Goal: Task Accomplishment & Management: Manage account settings

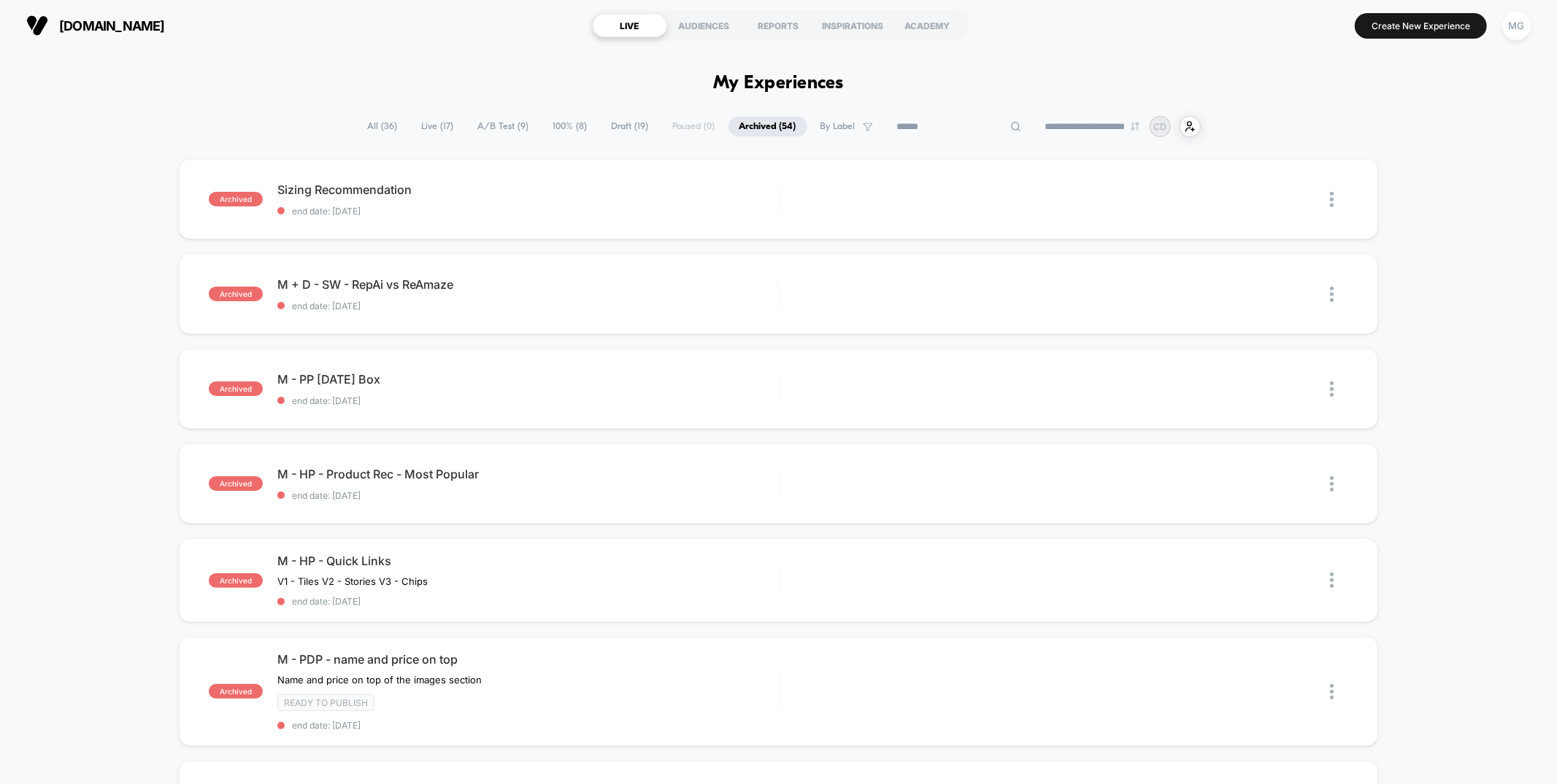
scroll to position [914, 0]
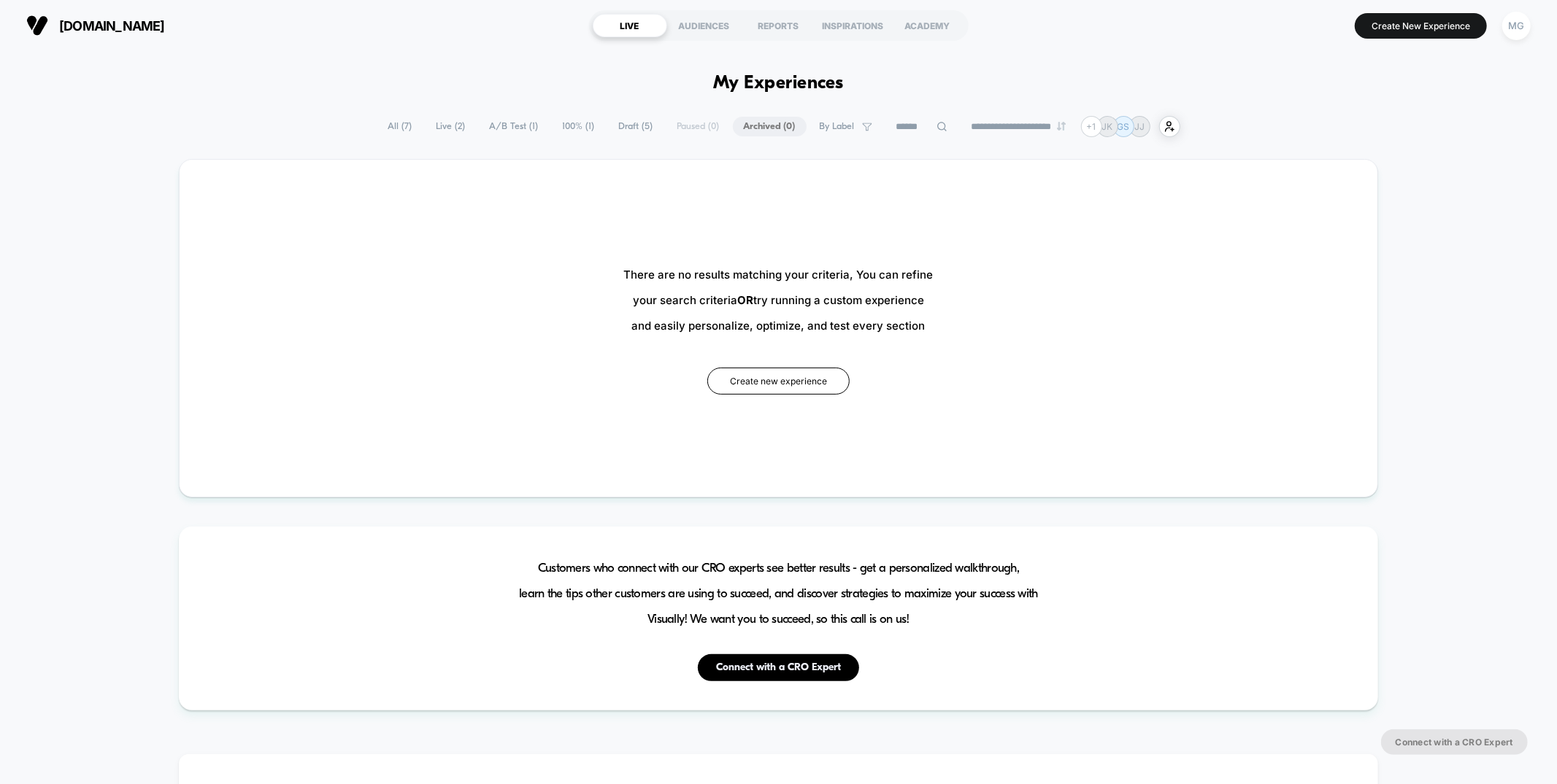
click at [609, 127] on span "Draft ( 5 )" at bounding box center [636, 126] width 56 height 20
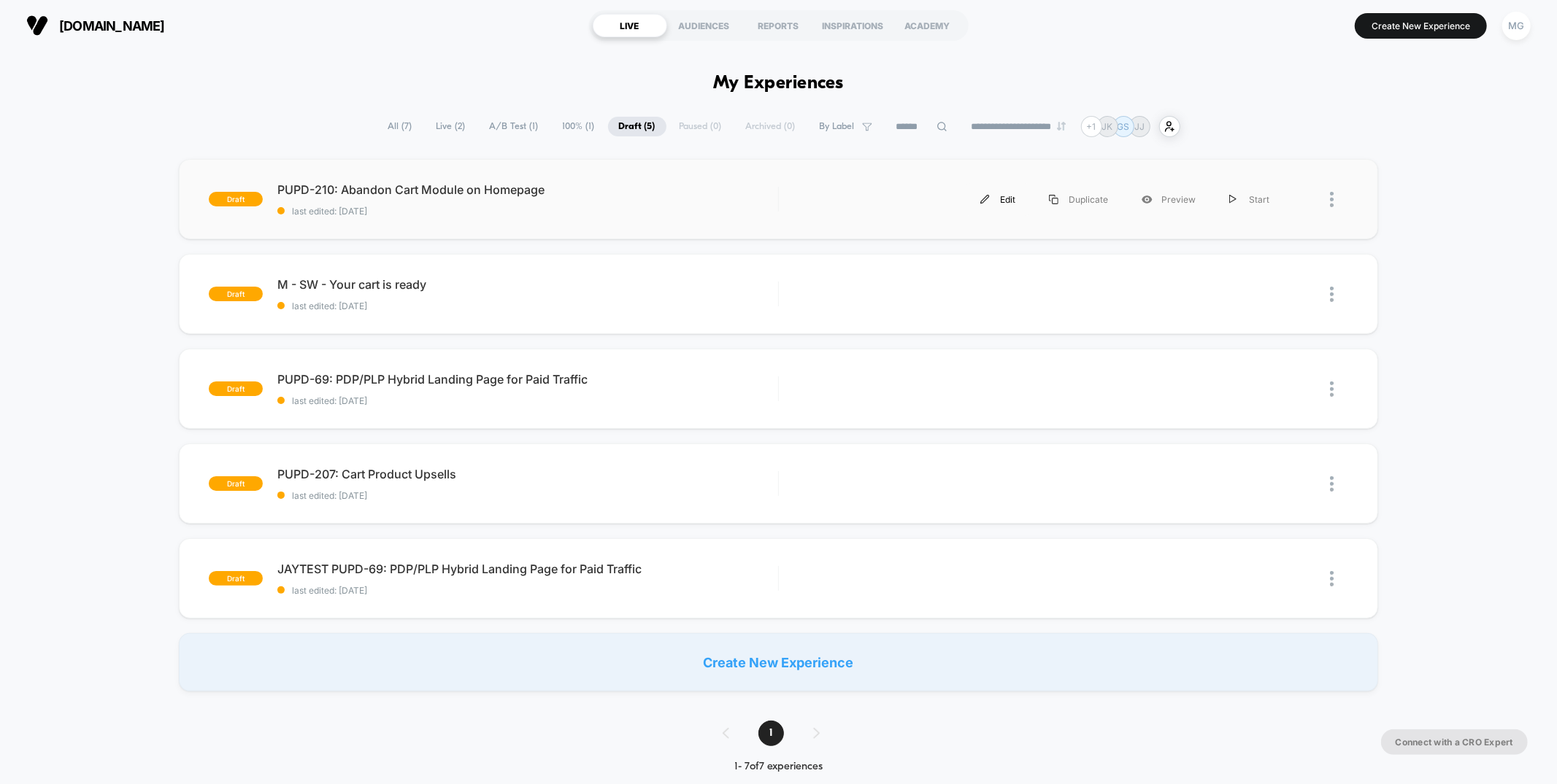
click at [989, 195] on img at bounding box center [984, 199] width 9 height 9
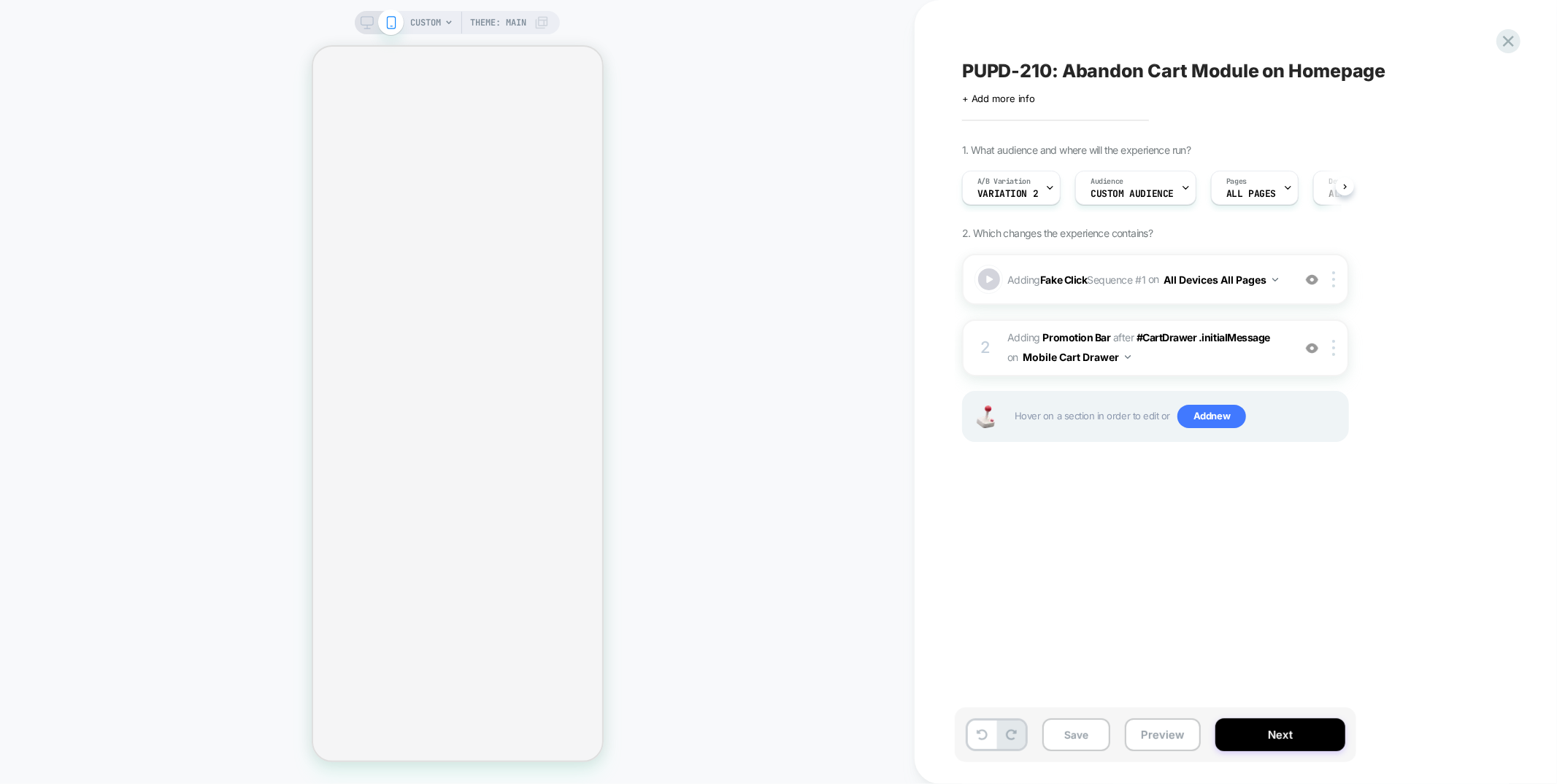
click at [1132, 189] on span "Custom Audience" at bounding box center [1131, 194] width 83 height 10
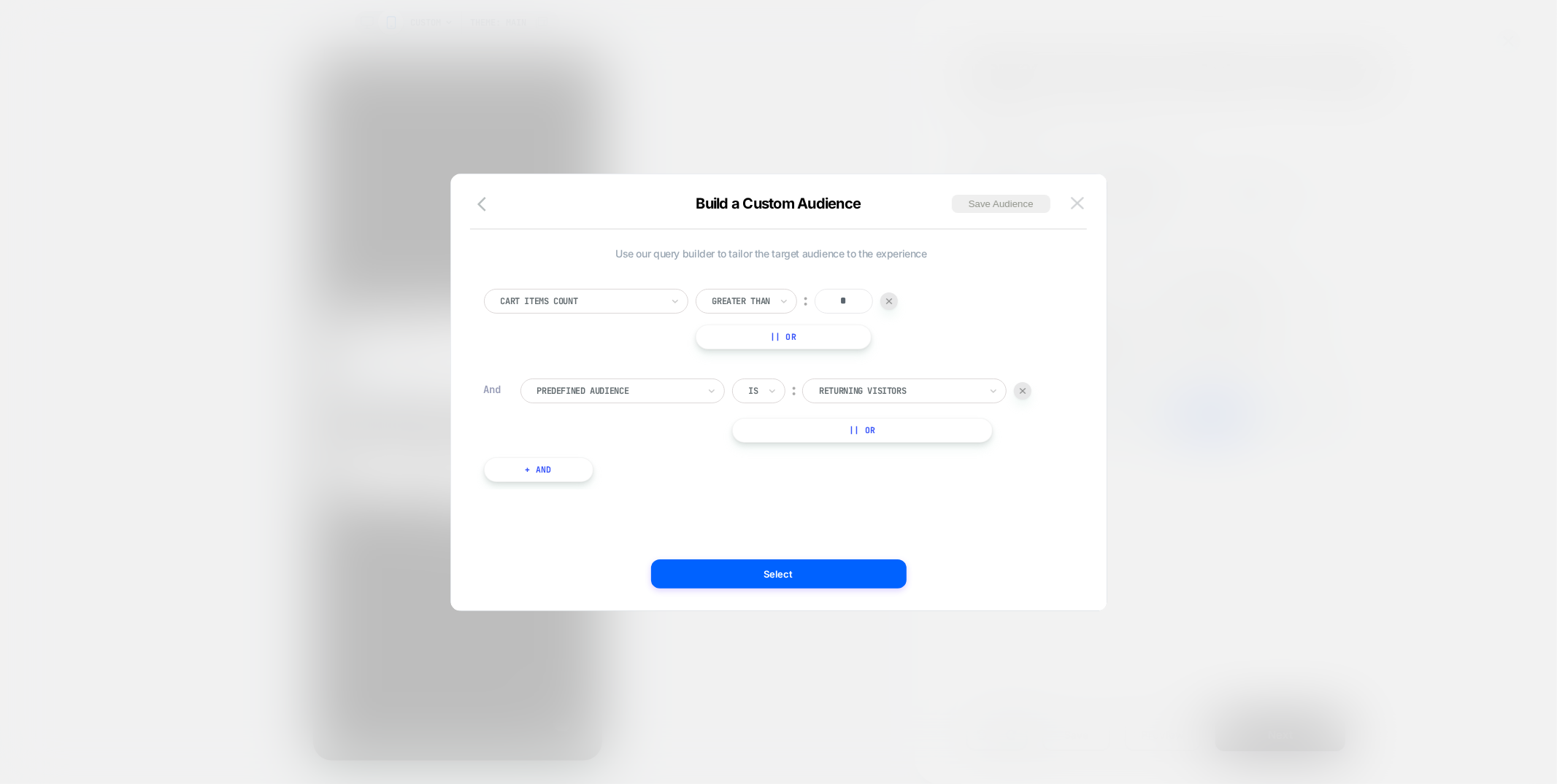
click at [1076, 195] on button at bounding box center [1077, 204] width 22 height 22
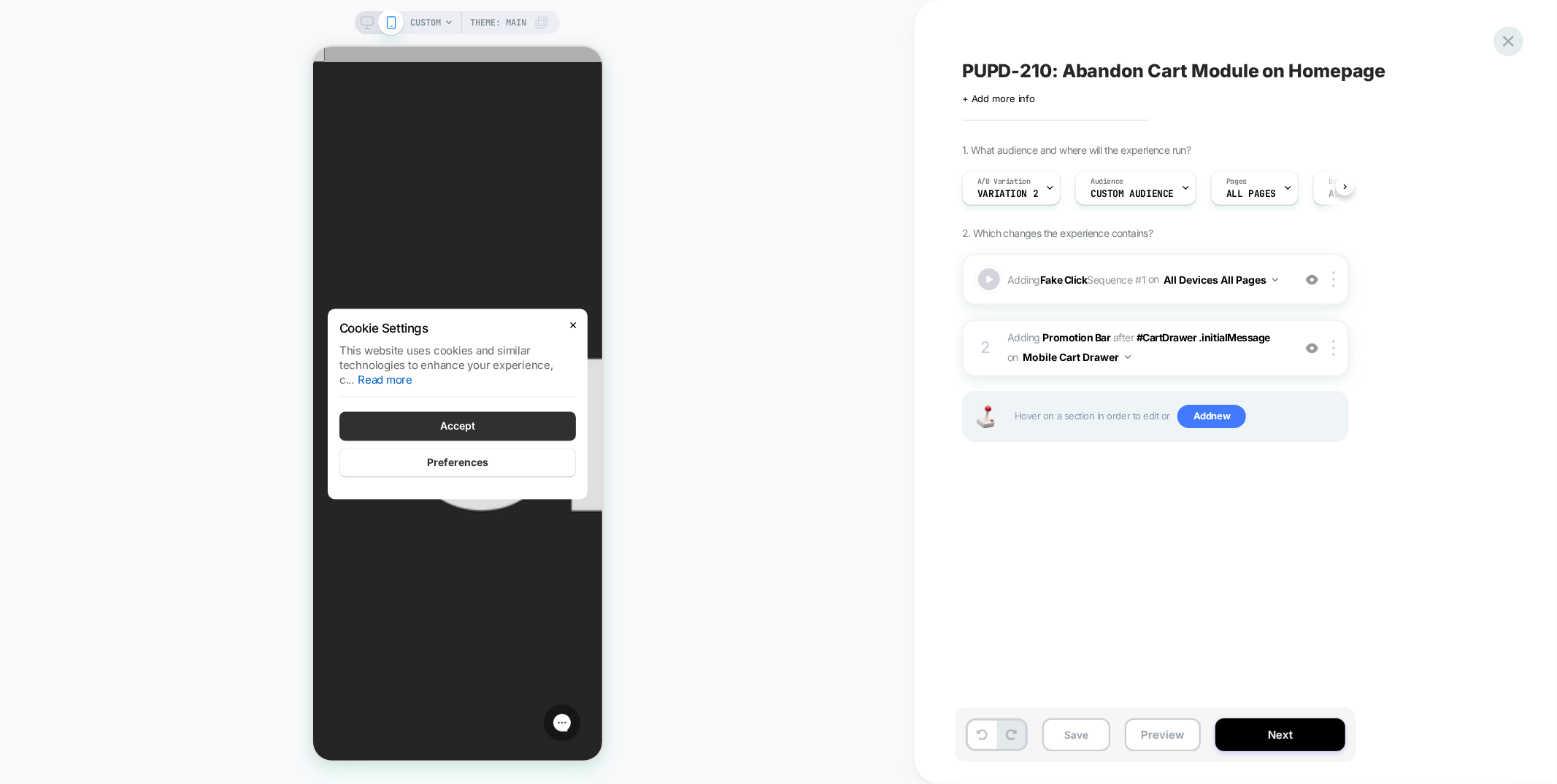
click at [1500, 42] on icon at bounding box center [1507, 41] width 20 height 20
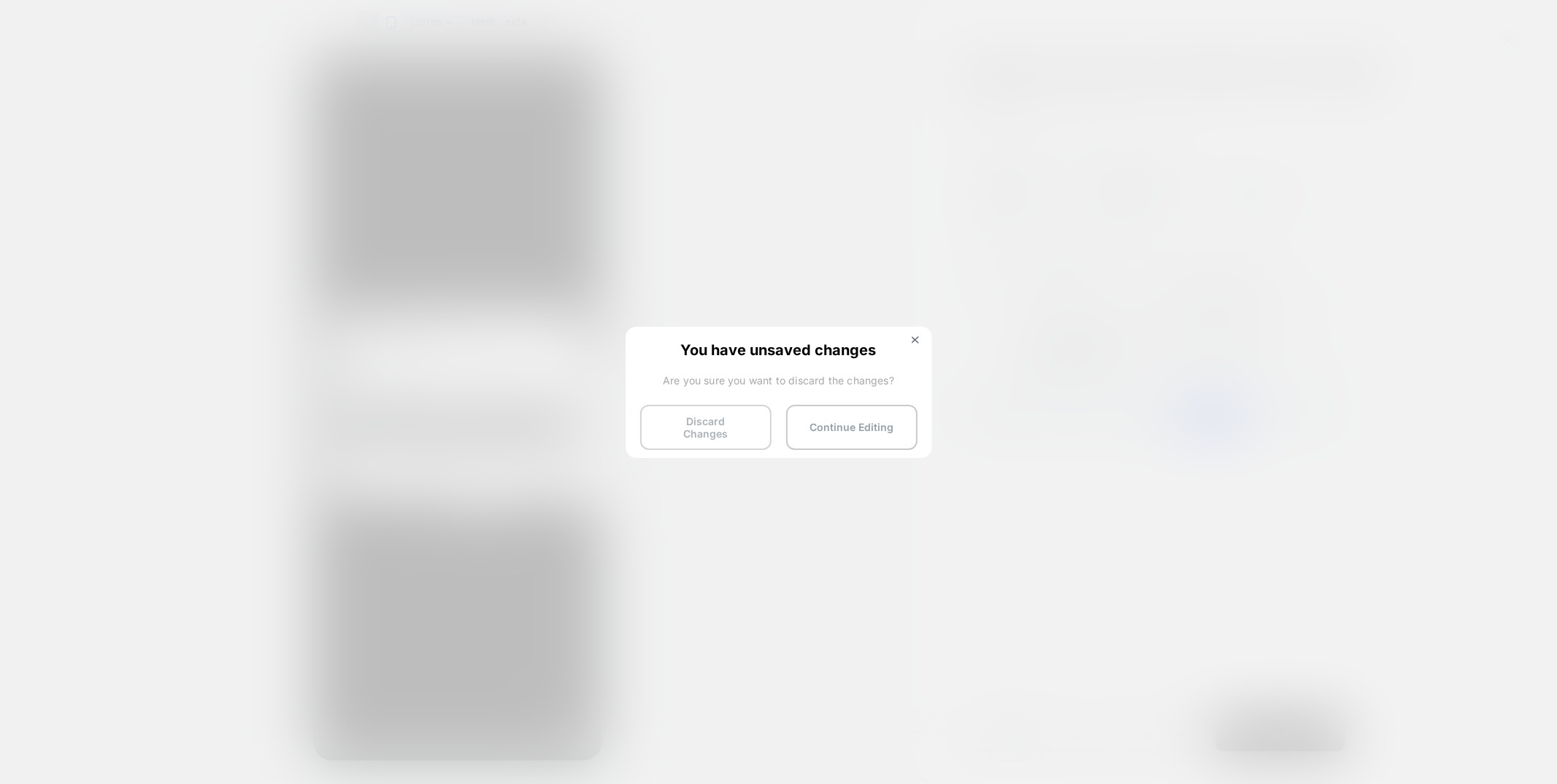
click at [697, 436] on button "Discard Changes" at bounding box center [706, 427] width 131 height 45
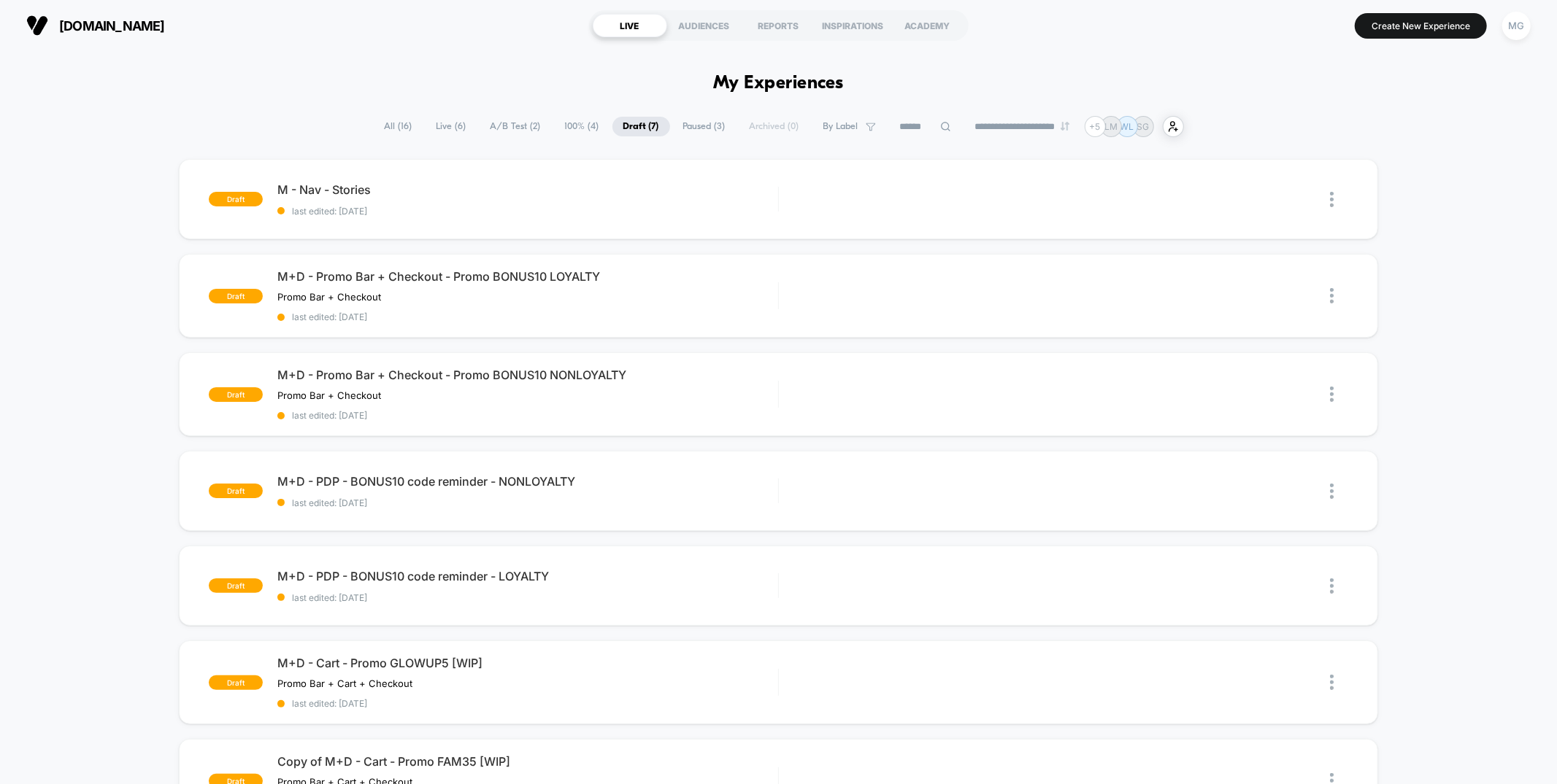
click at [515, 123] on span "A/B Test ( 2 )" at bounding box center [516, 126] width 73 height 20
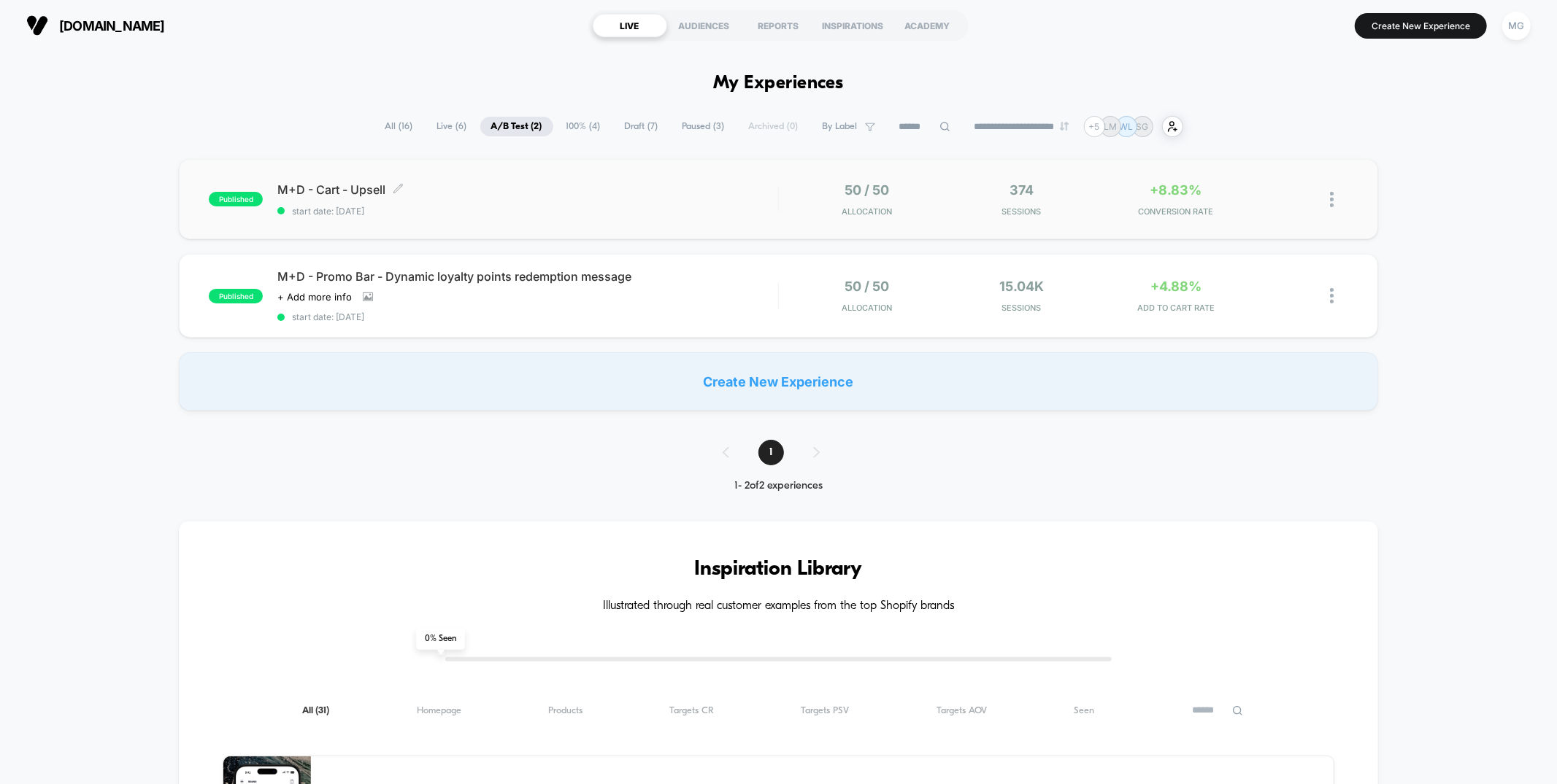
click at [657, 213] on span "start date: 8/19/2025" at bounding box center [528, 211] width 500 height 11
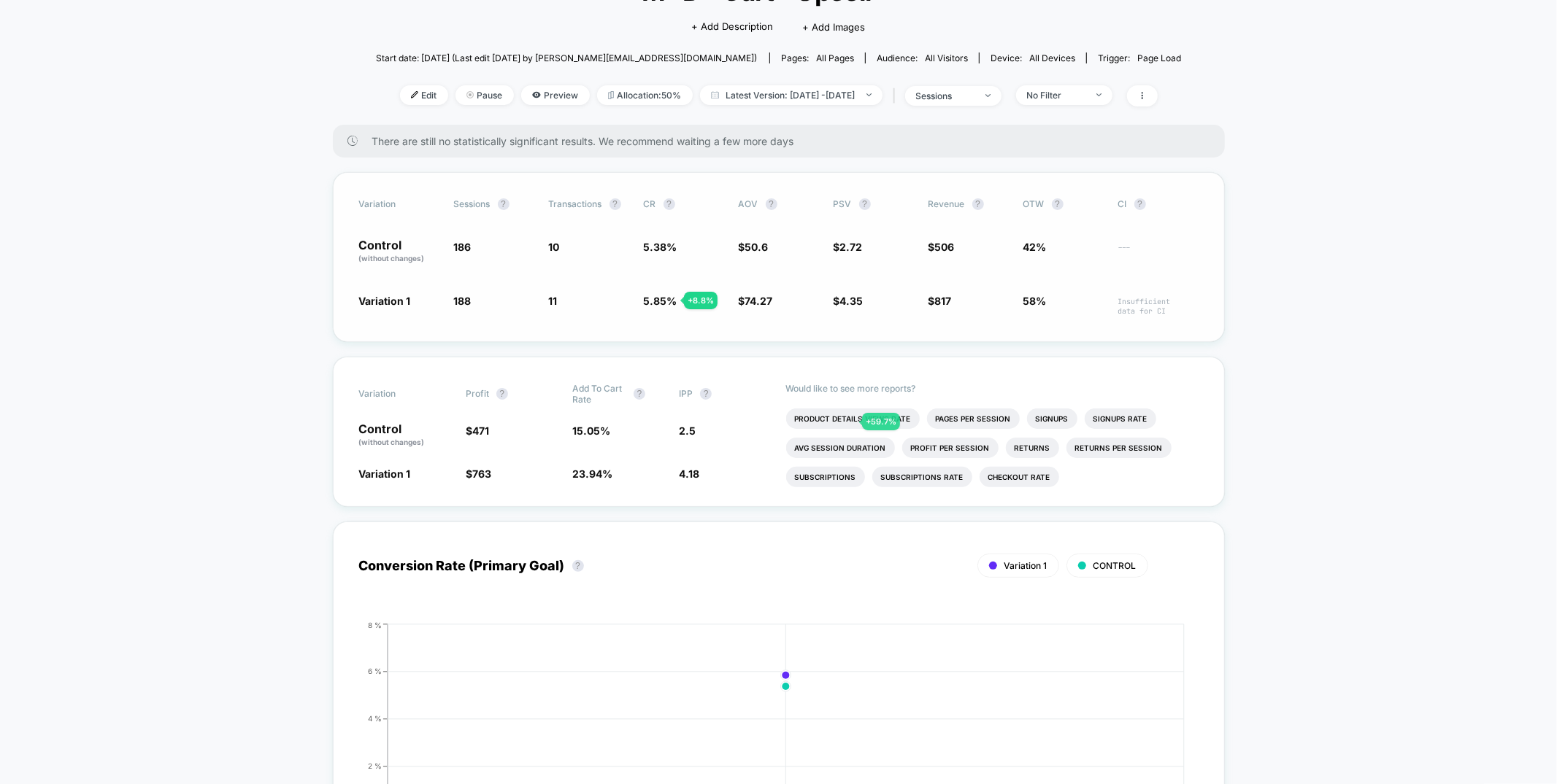
scroll to position [811, 0]
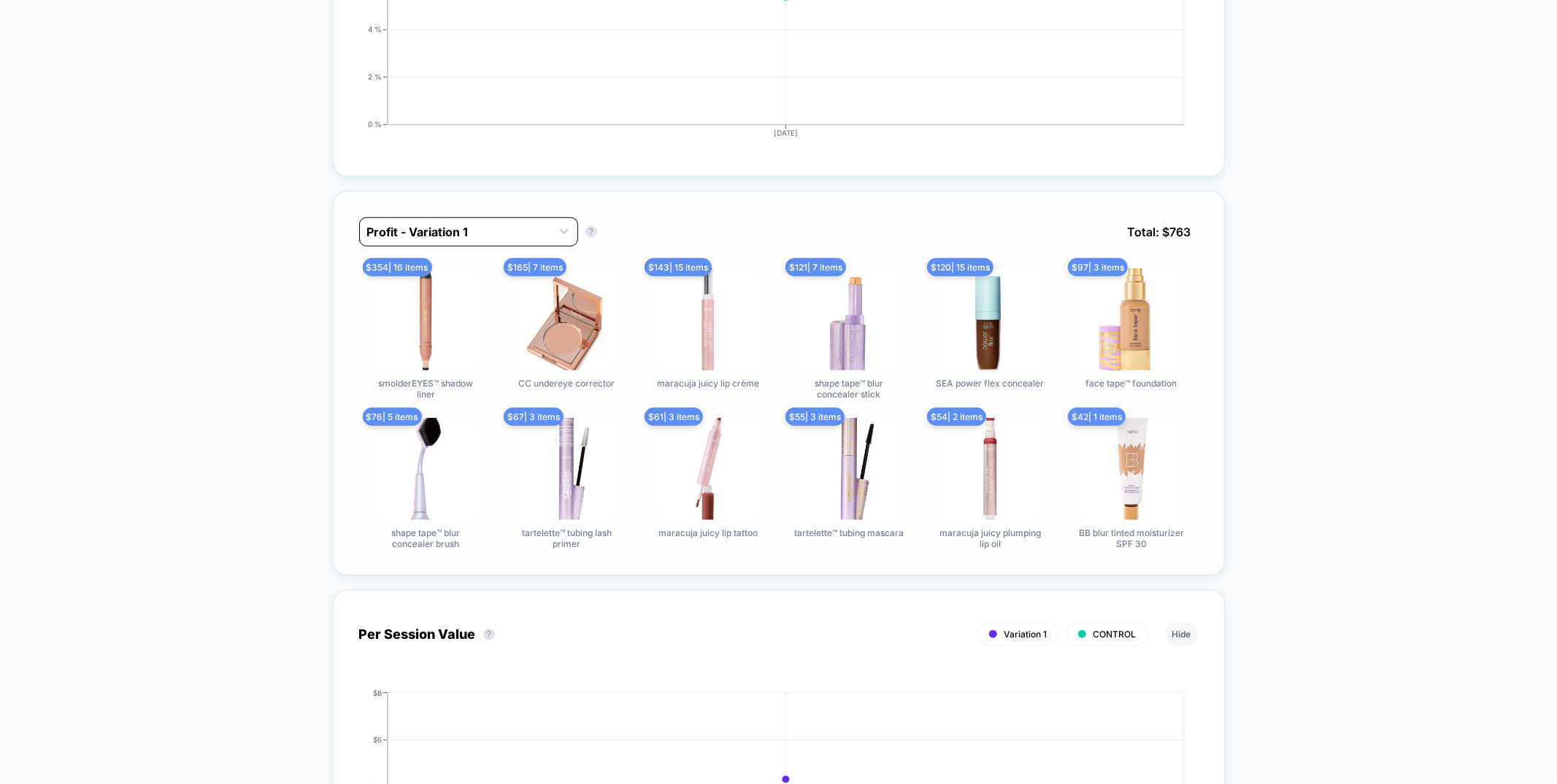
click at [534, 229] on div at bounding box center [455, 232] width 177 height 18
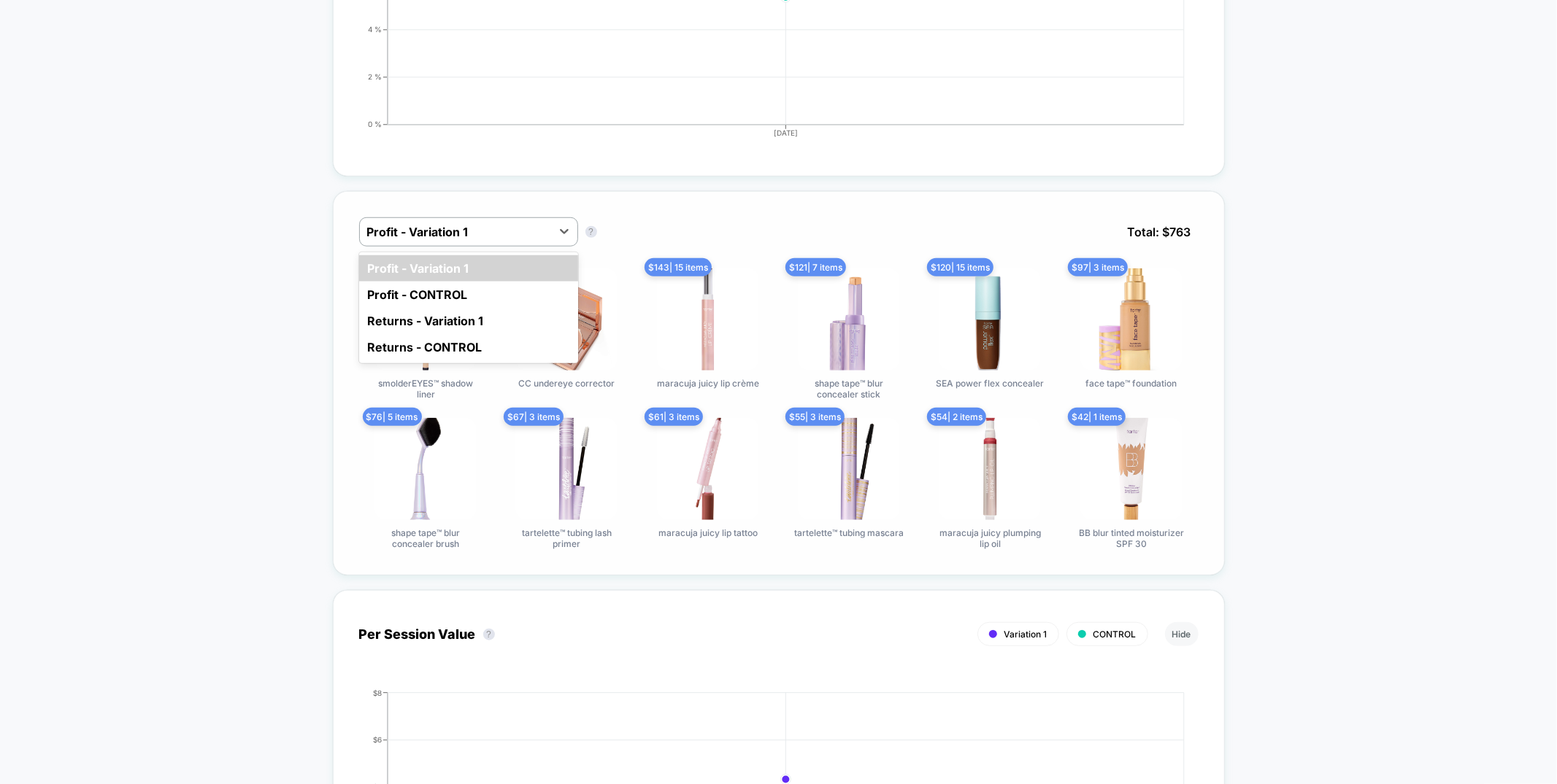
click at [627, 191] on div "option Profit - Variation 1 focused, 1 of 4. 4 results available. Use Up and Do…" at bounding box center [778, 383] width 892 height 385
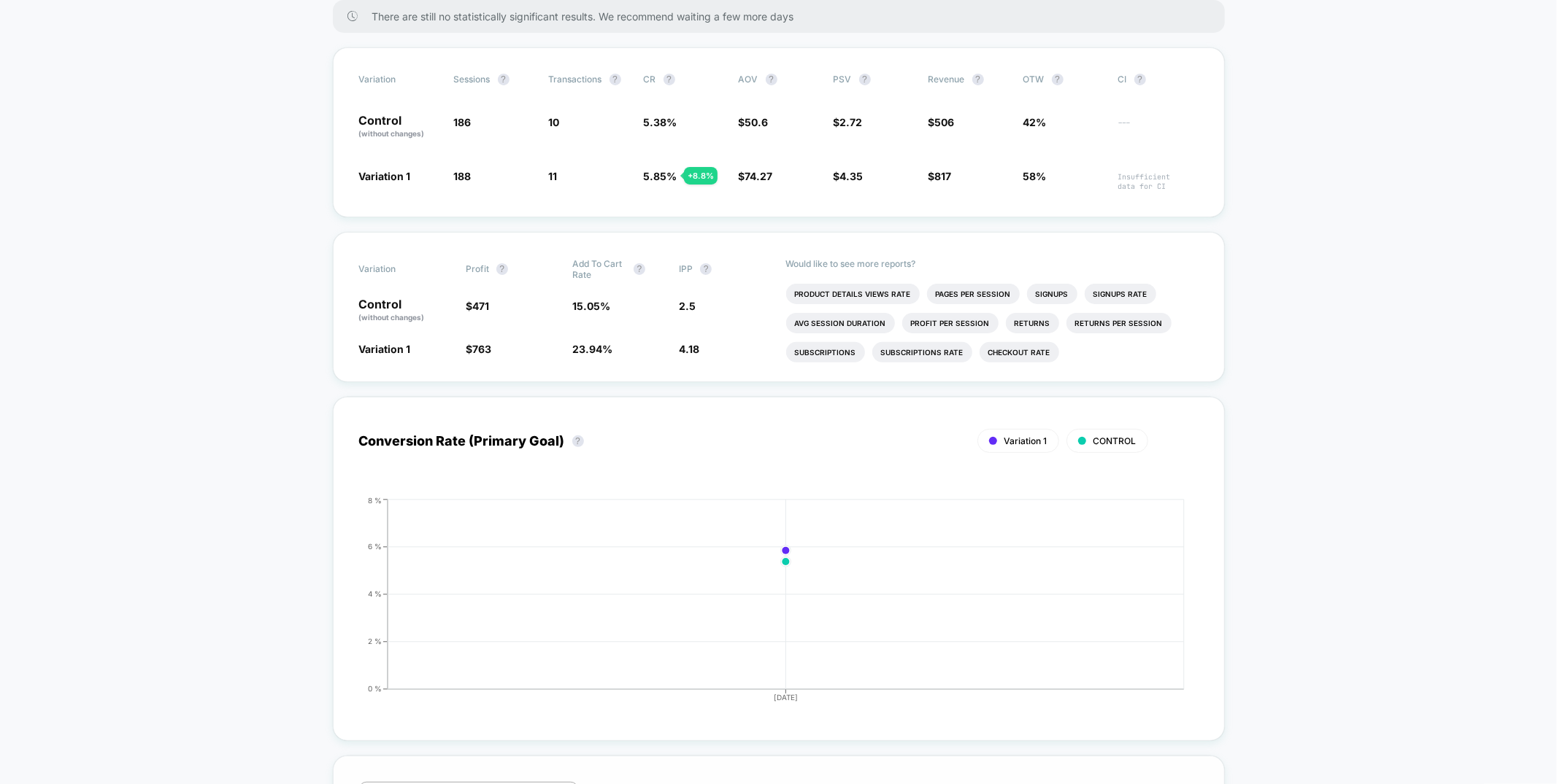
scroll to position [0, 0]
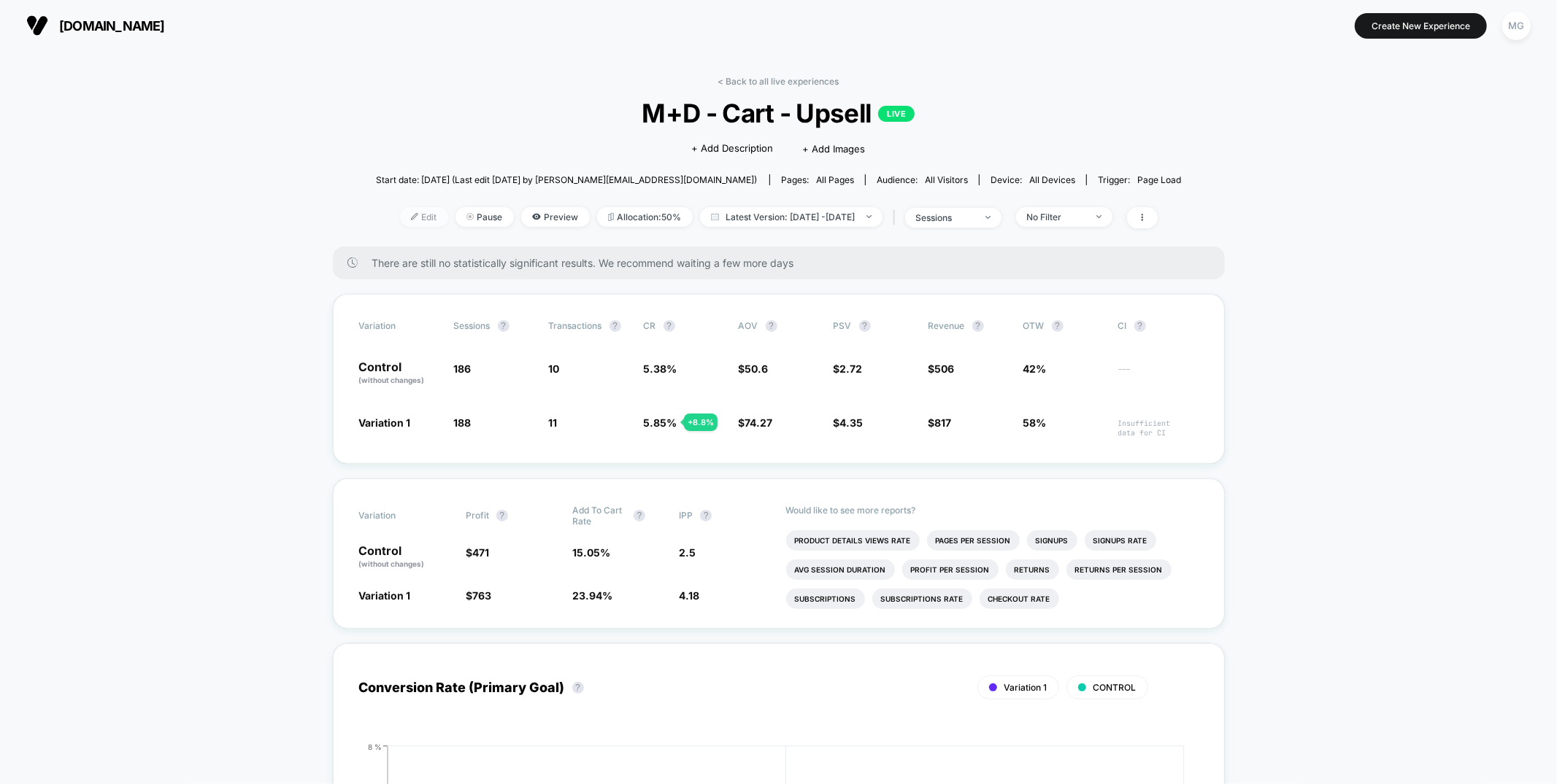
click at [402, 219] on span "Edit" at bounding box center [424, 217] width 48 height 20
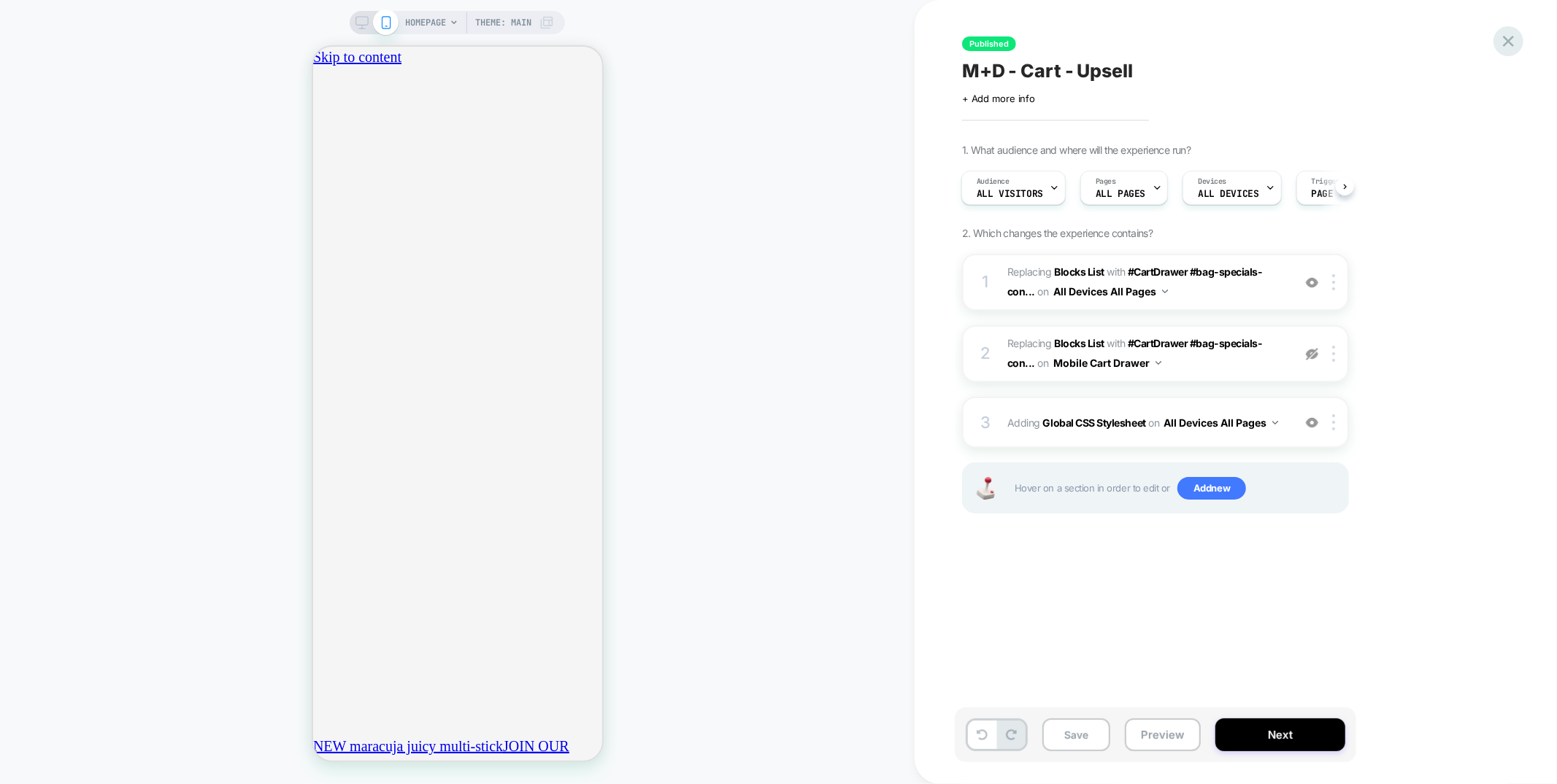
click at [1506, 34] on icon at bounding box center [1507, 41] width 20 height 20
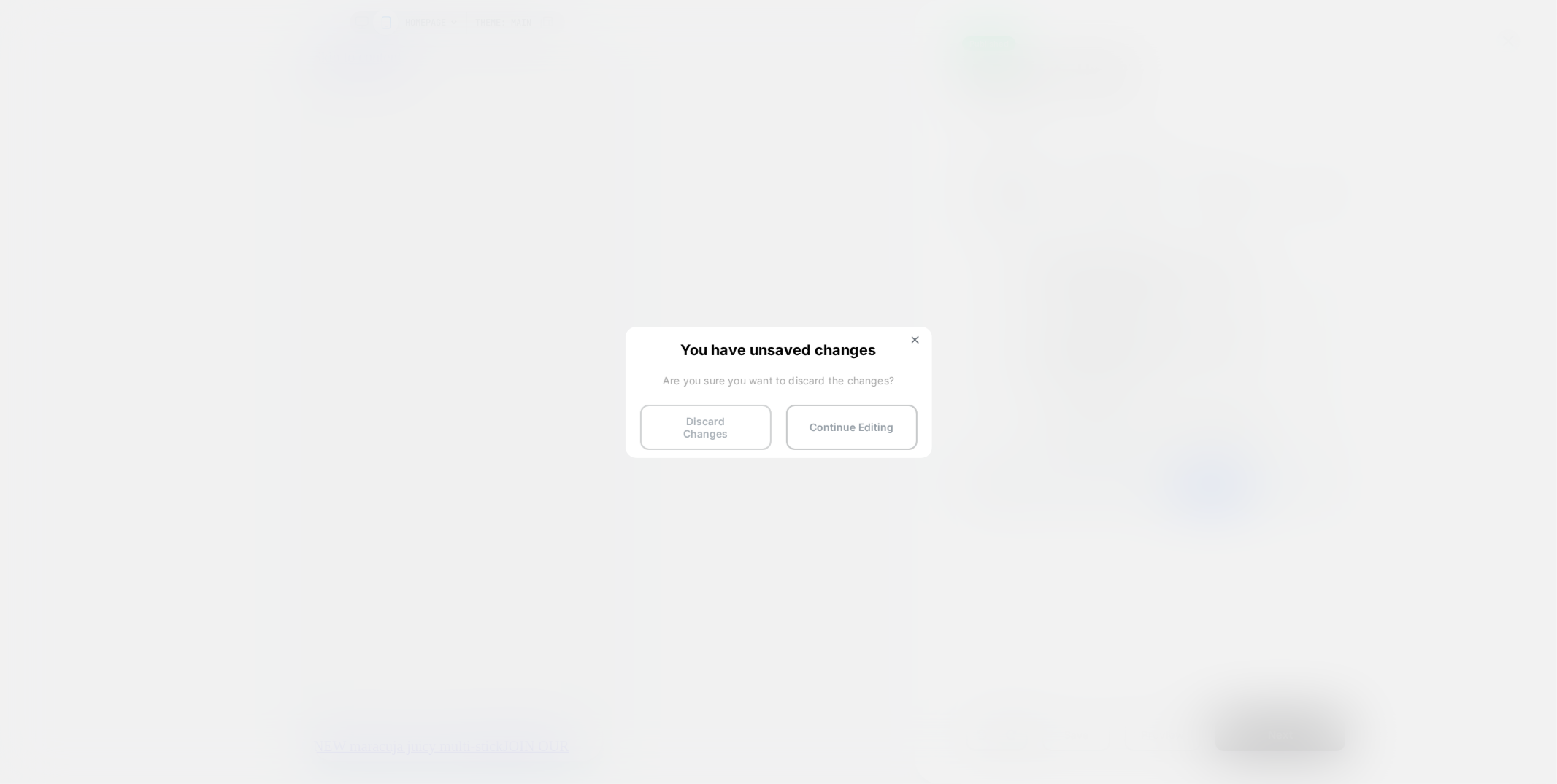
click at [670, 415] on button "Discard Changes" at bounding box center [706, 427] width 131 height 45
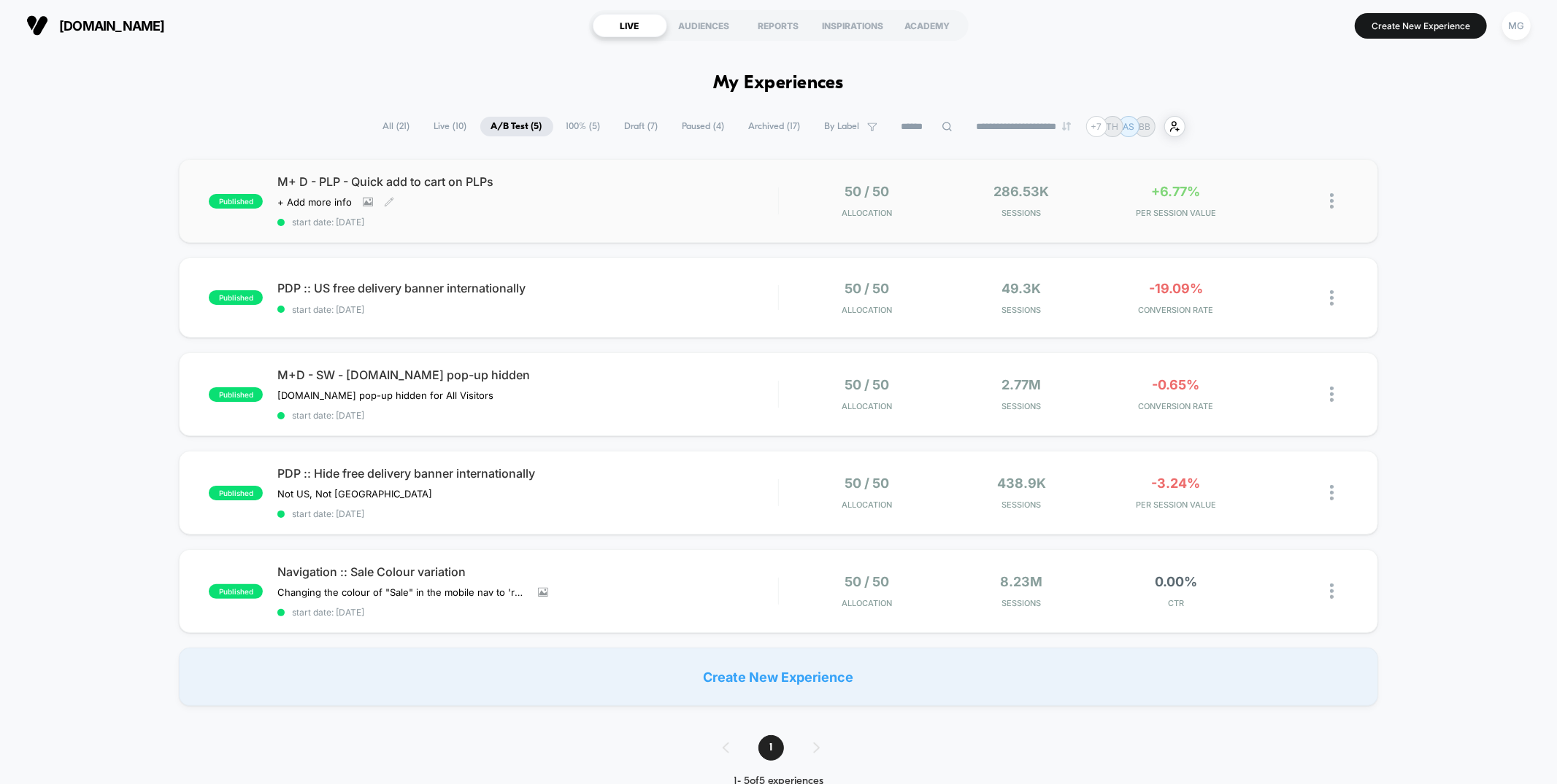
click at [642, 212] on div "M+ D - PLP - Quick add to cart on PLPs Click to view images Click to edit exper…" at bounding box center [528, 200] width 500 height 53
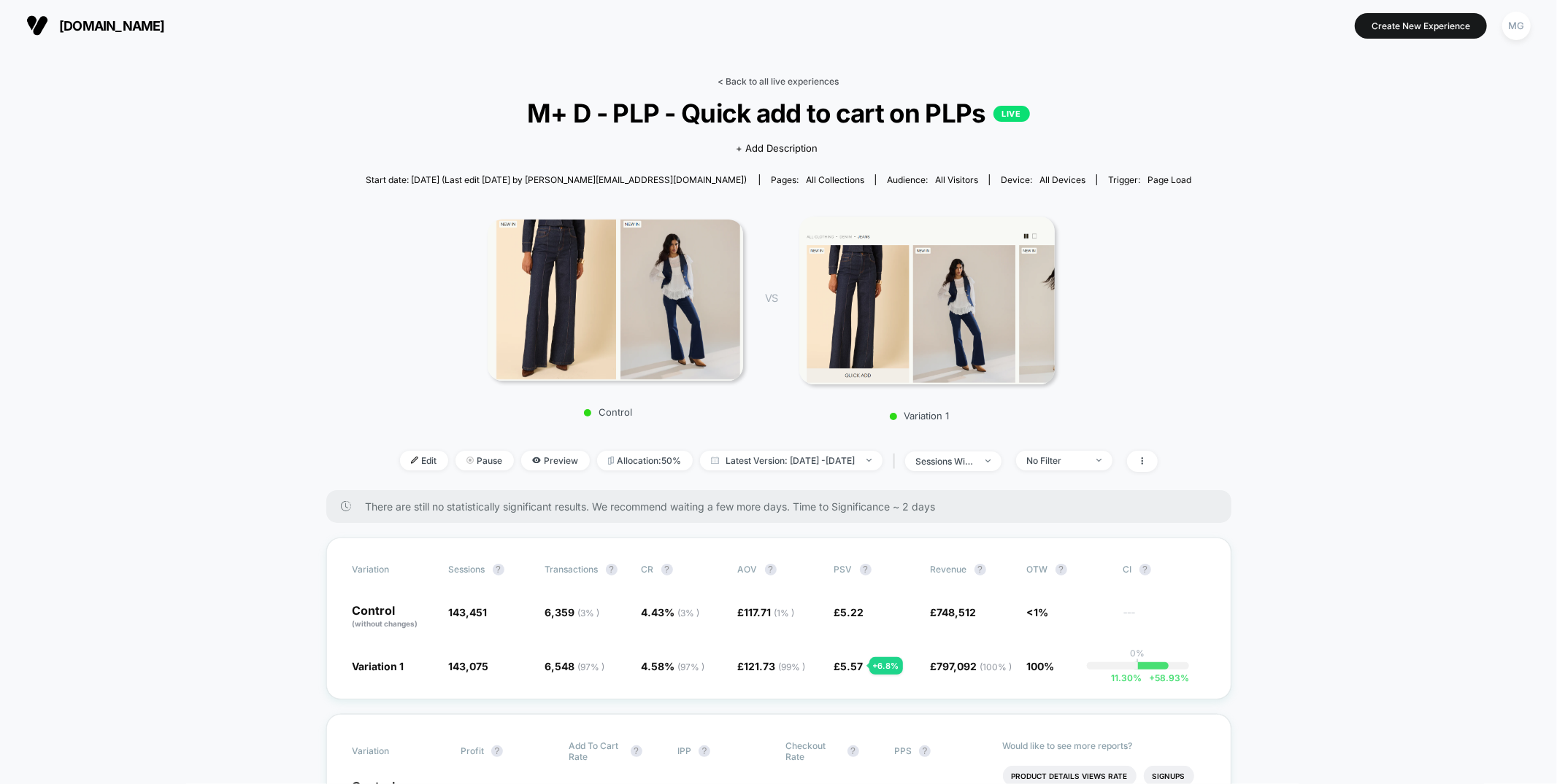
click at [768, 82] on link "< Back to all live experiences" at bounding box center [778, 81] width 121 height 11
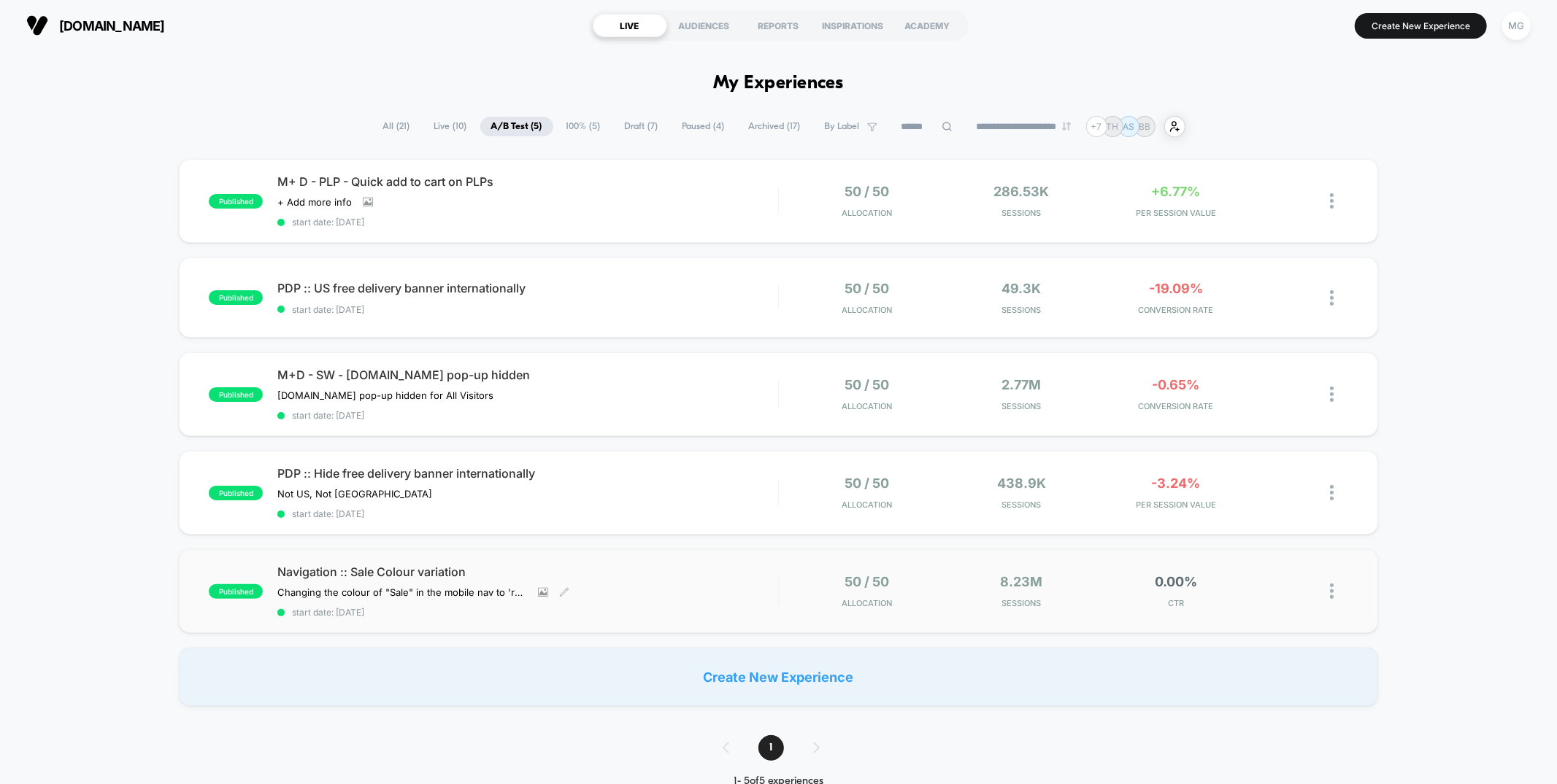
click at [718, 572] on span "Navigation :: Sale Colour variation" at bounding box center [528, 572] width 500 height 15
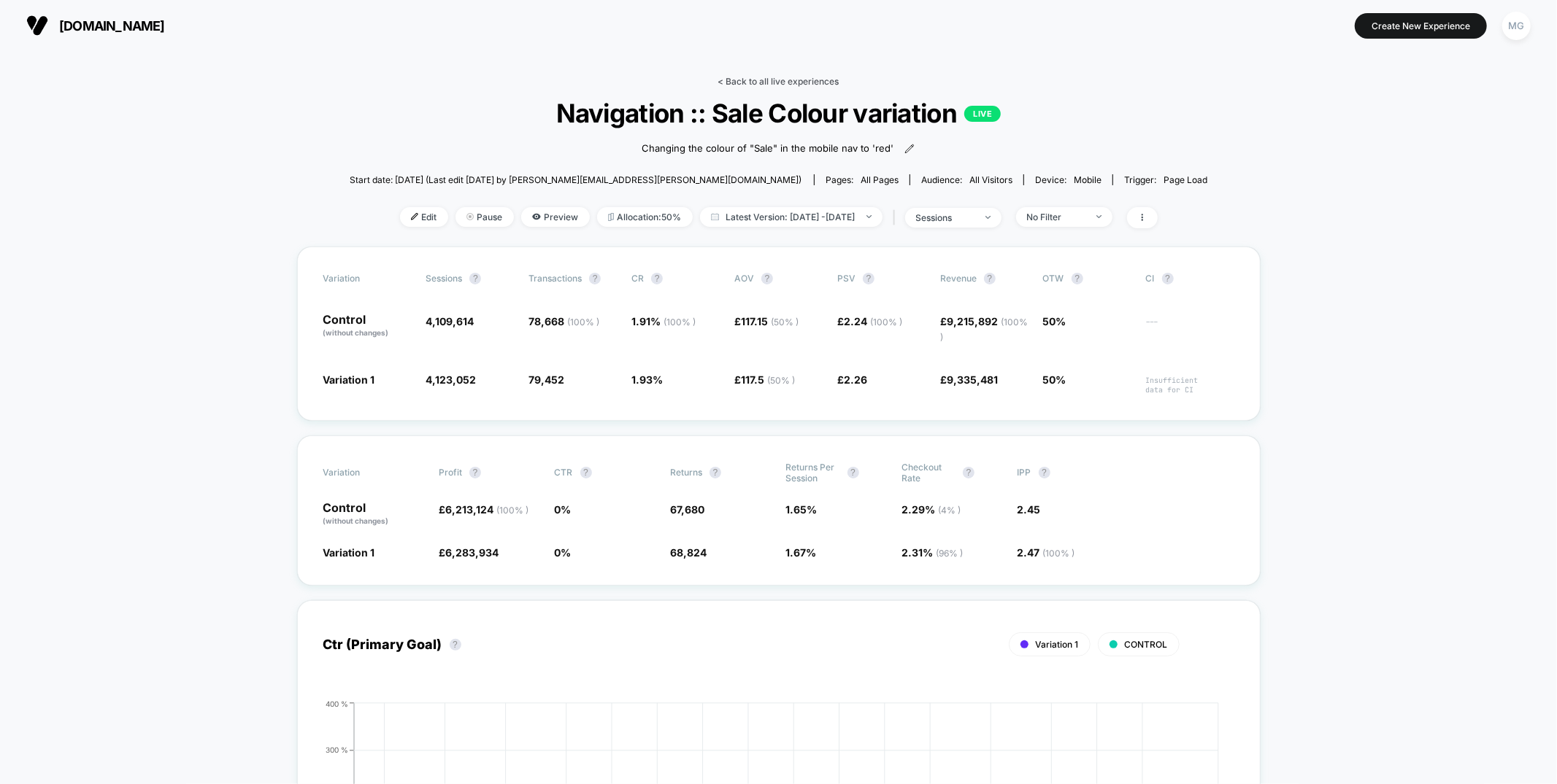
click at [777, 76] on link "< Back to all live experiences" at bounding box center [778, 81] width 121 height 11
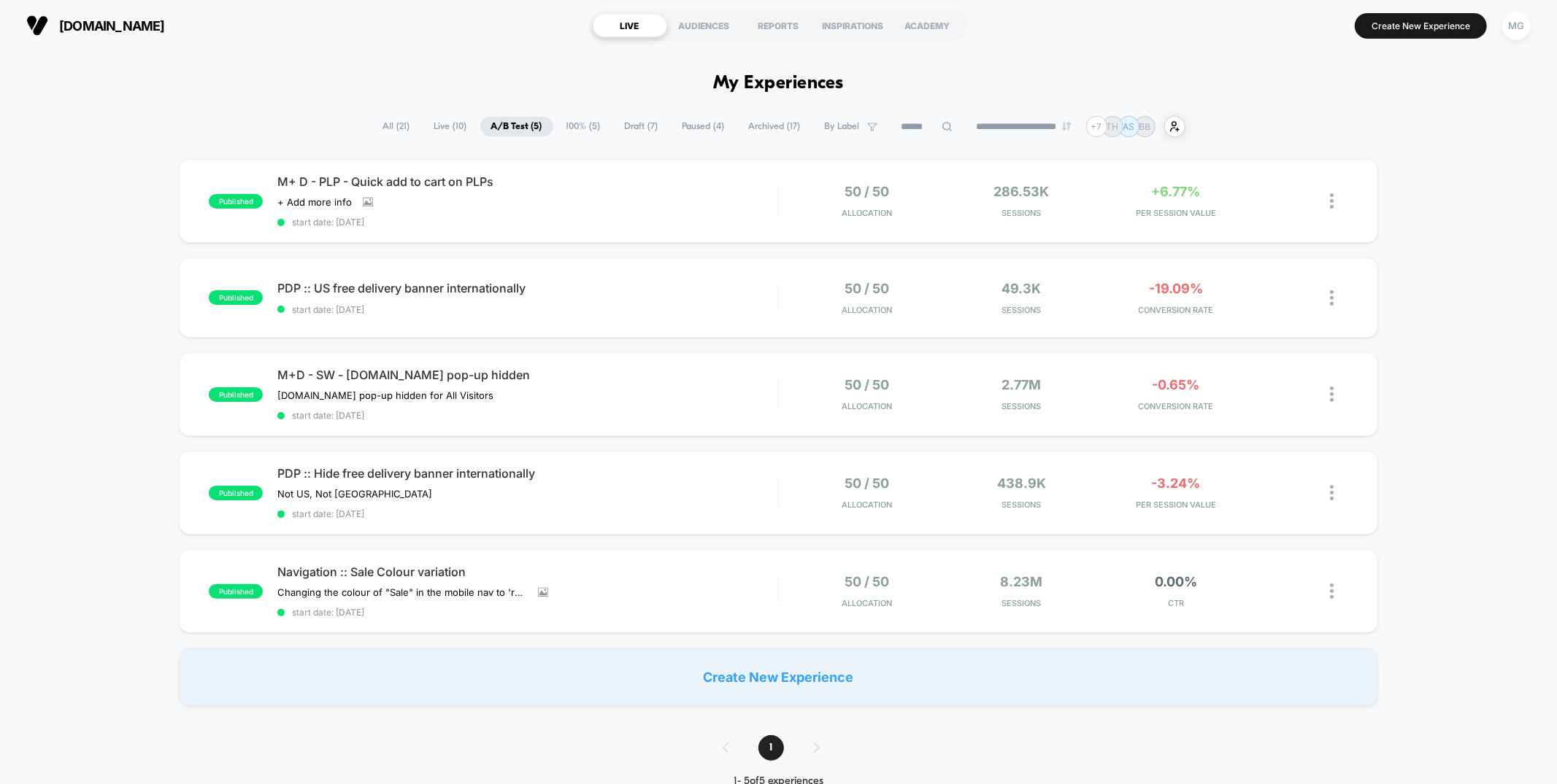
click at [580, 125] on span "100% ( 5 )" at bounding box center [584, 126] width 56 height 20
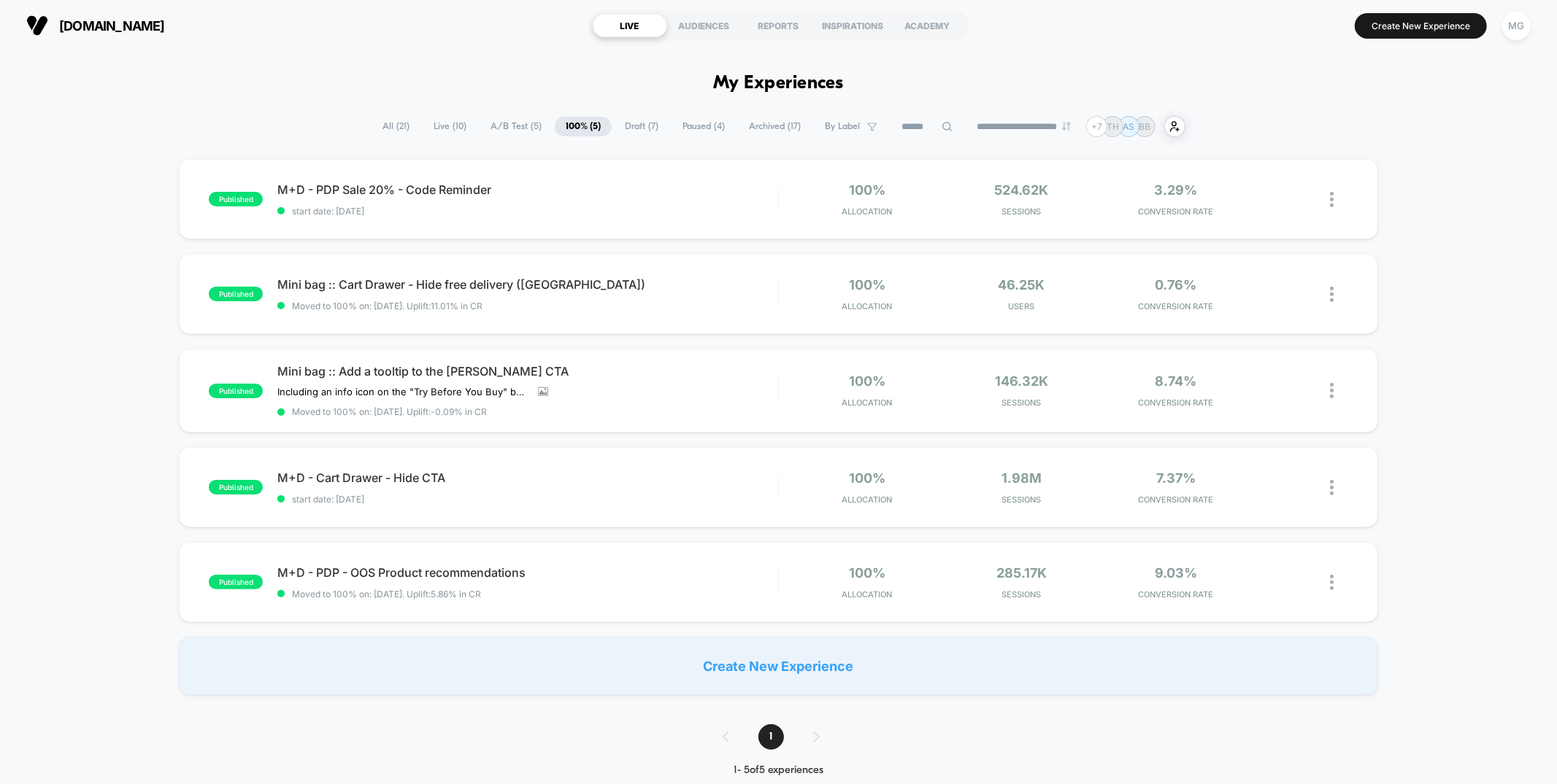
click at [643, 127] on span "Draft ( 7 )" at bounding box center [641, 126] width 55 height 20
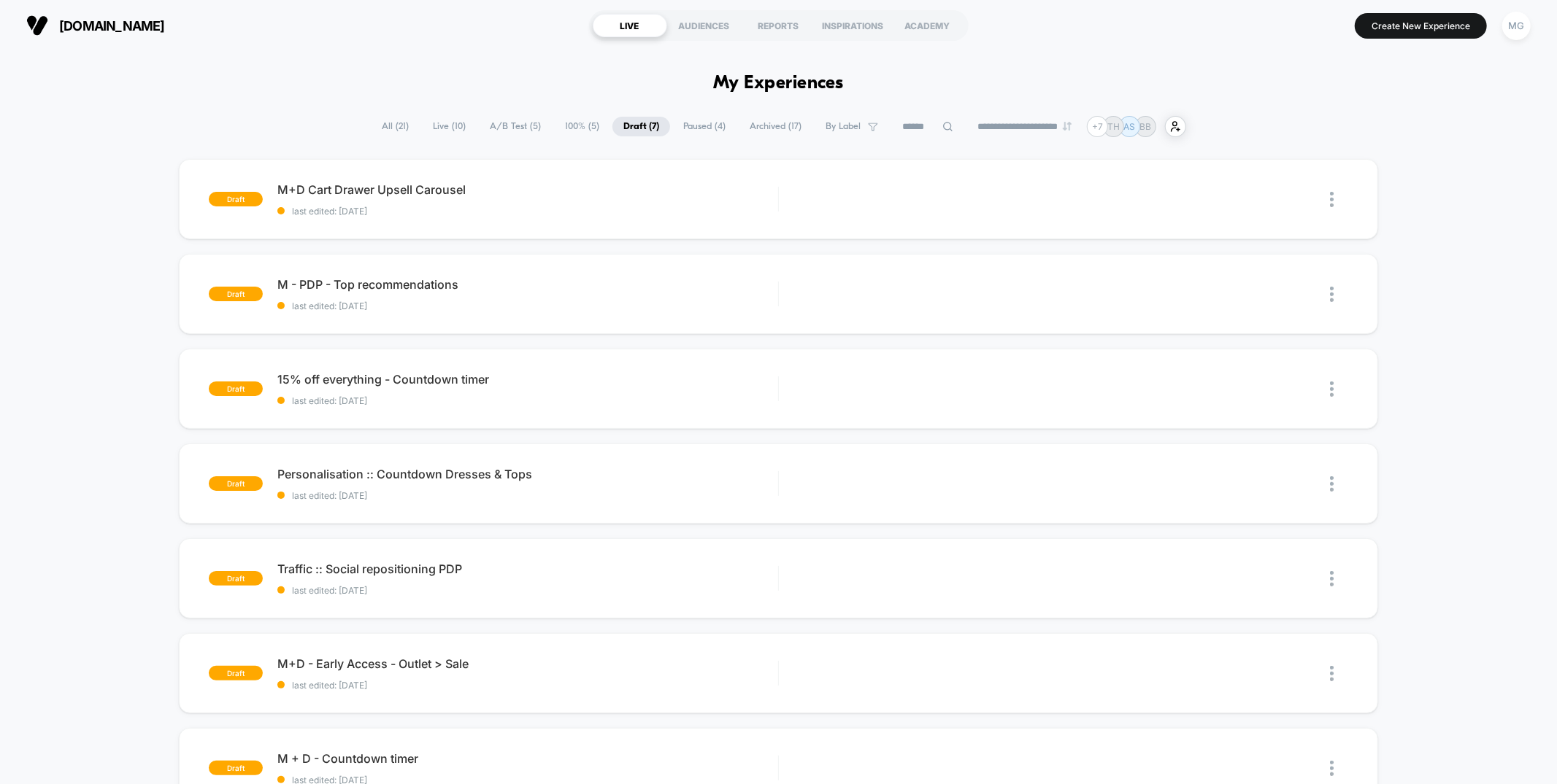
click at [708, 128] on span "Paused ( 4 )" at bounding box center [704, 126] width 64 height 20
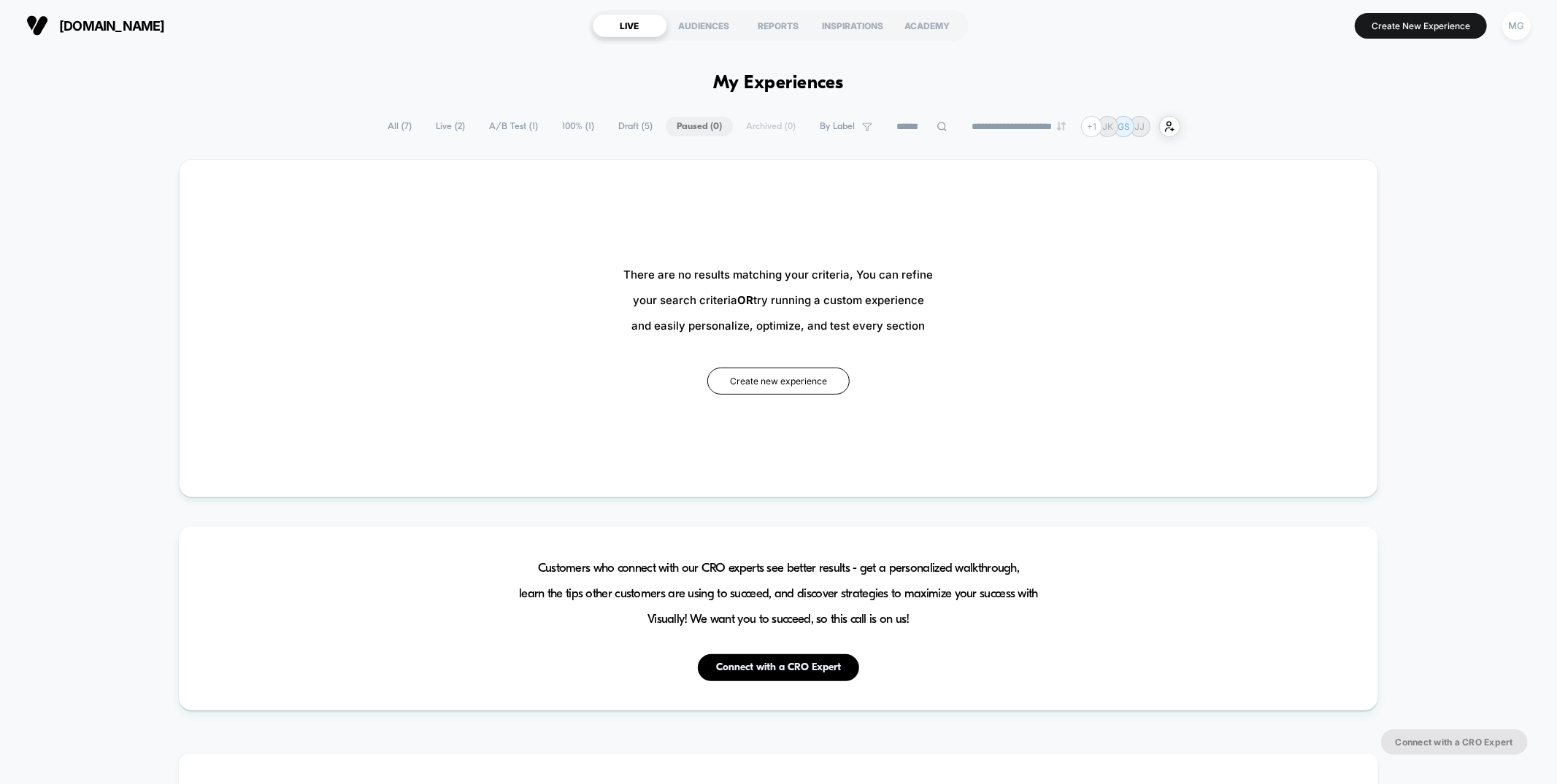
click at [572, 124] on span "100% ( 1 )" at bounding box center [578, 126] width 54 height 20
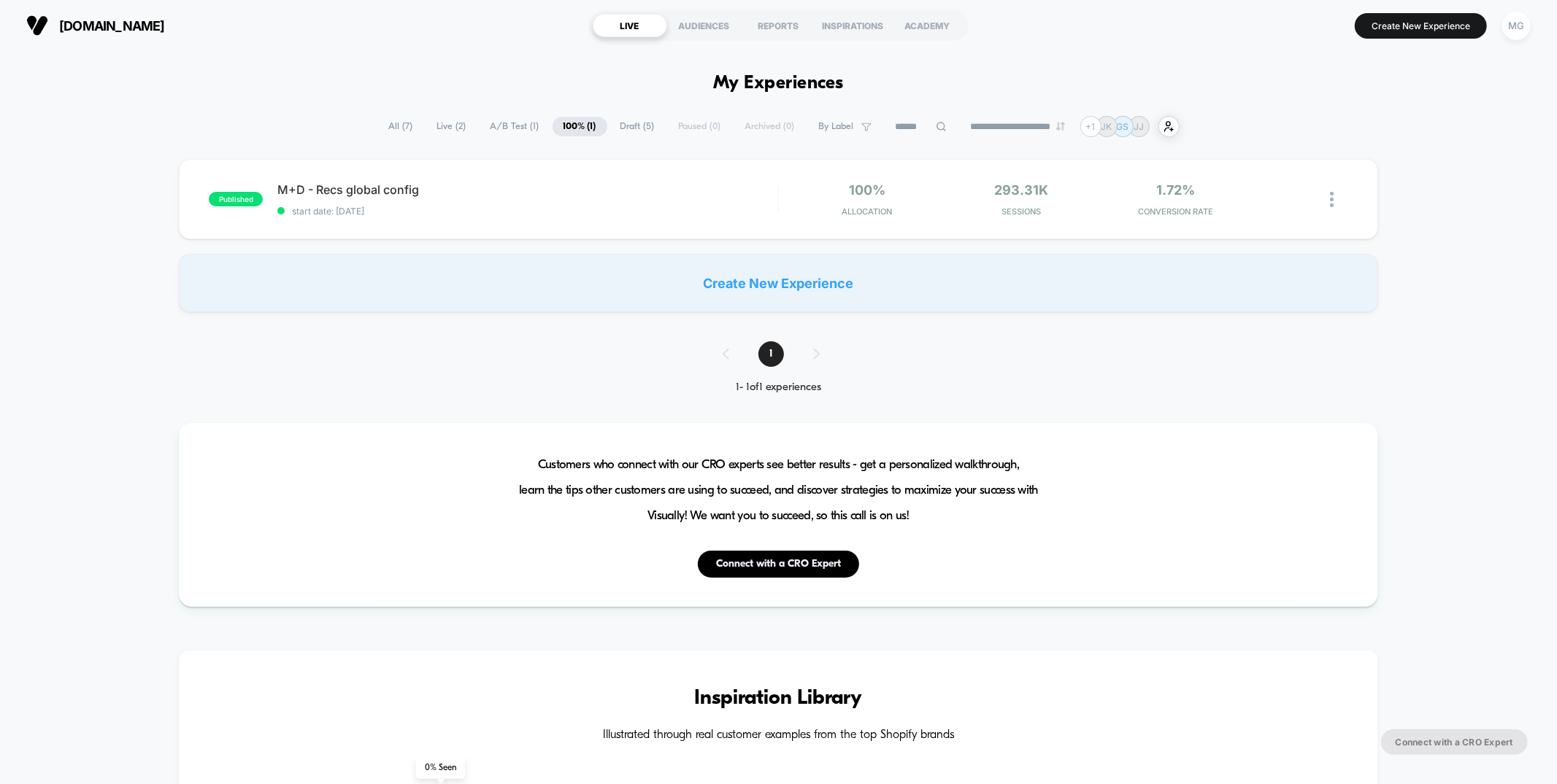
click at [518, 124] on span "A/B Test ( 1 )" at bounding box center [515, 126] width 71 height 20
click at [632, 124] on span "Draft ( 5 )" at bounding box center [637, 126] width 56 height 20
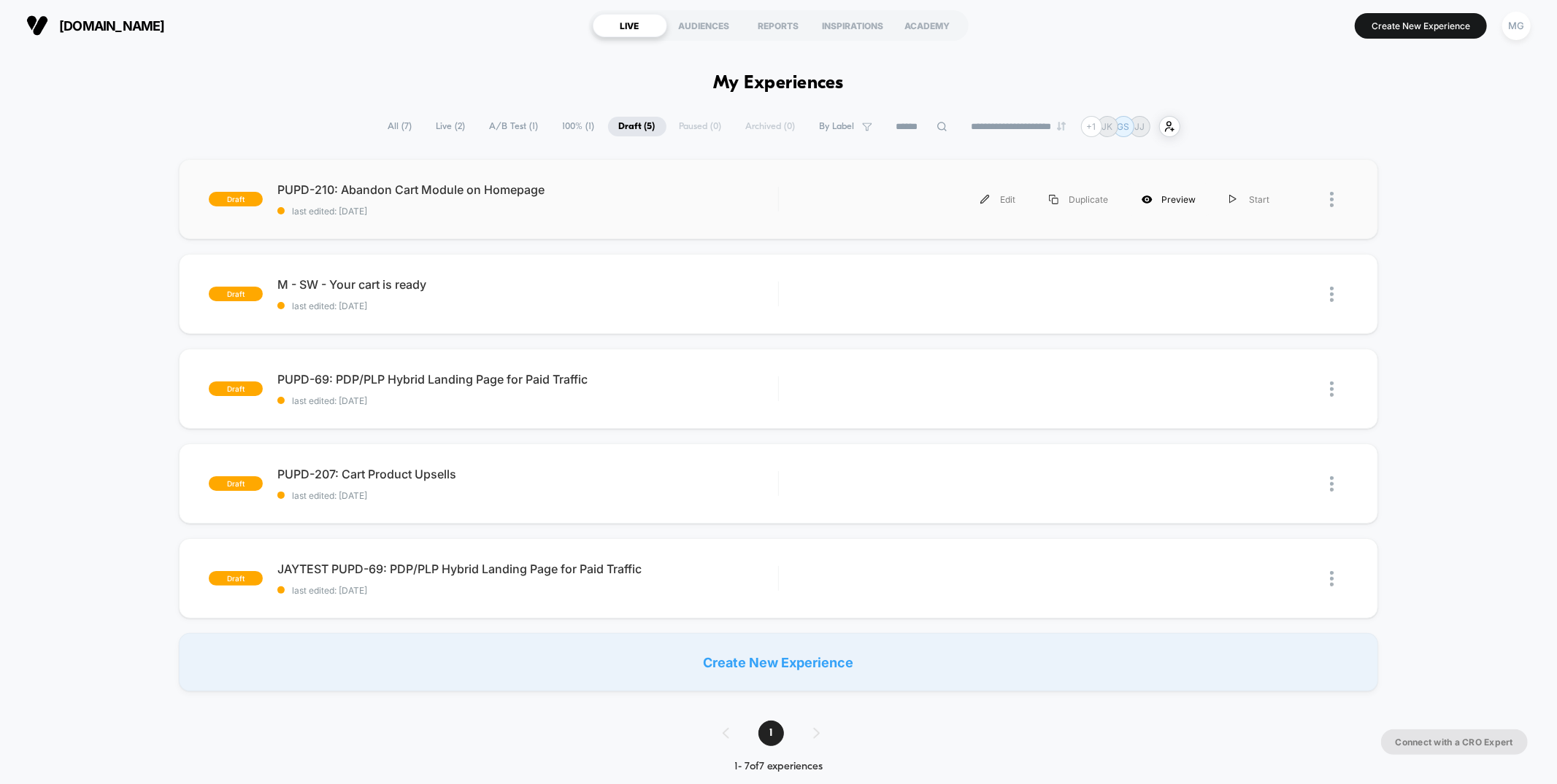
click at [1161, 196] on div "Preview" at bounding box center [1169, 200] width 88 height 32
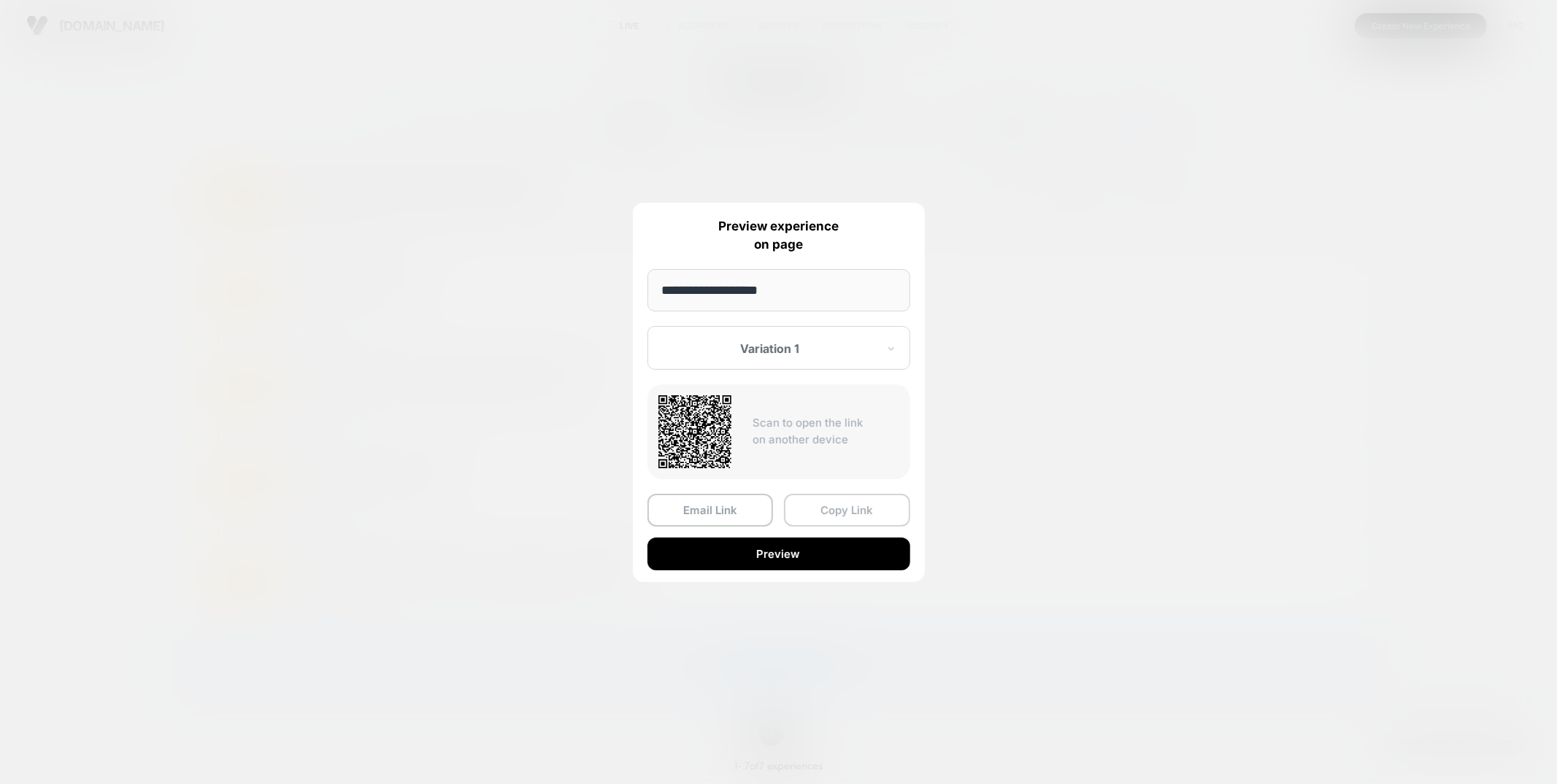
click at [826, 508] on button "Copy Link" at bounding box center [847, 510] width 126 height 32
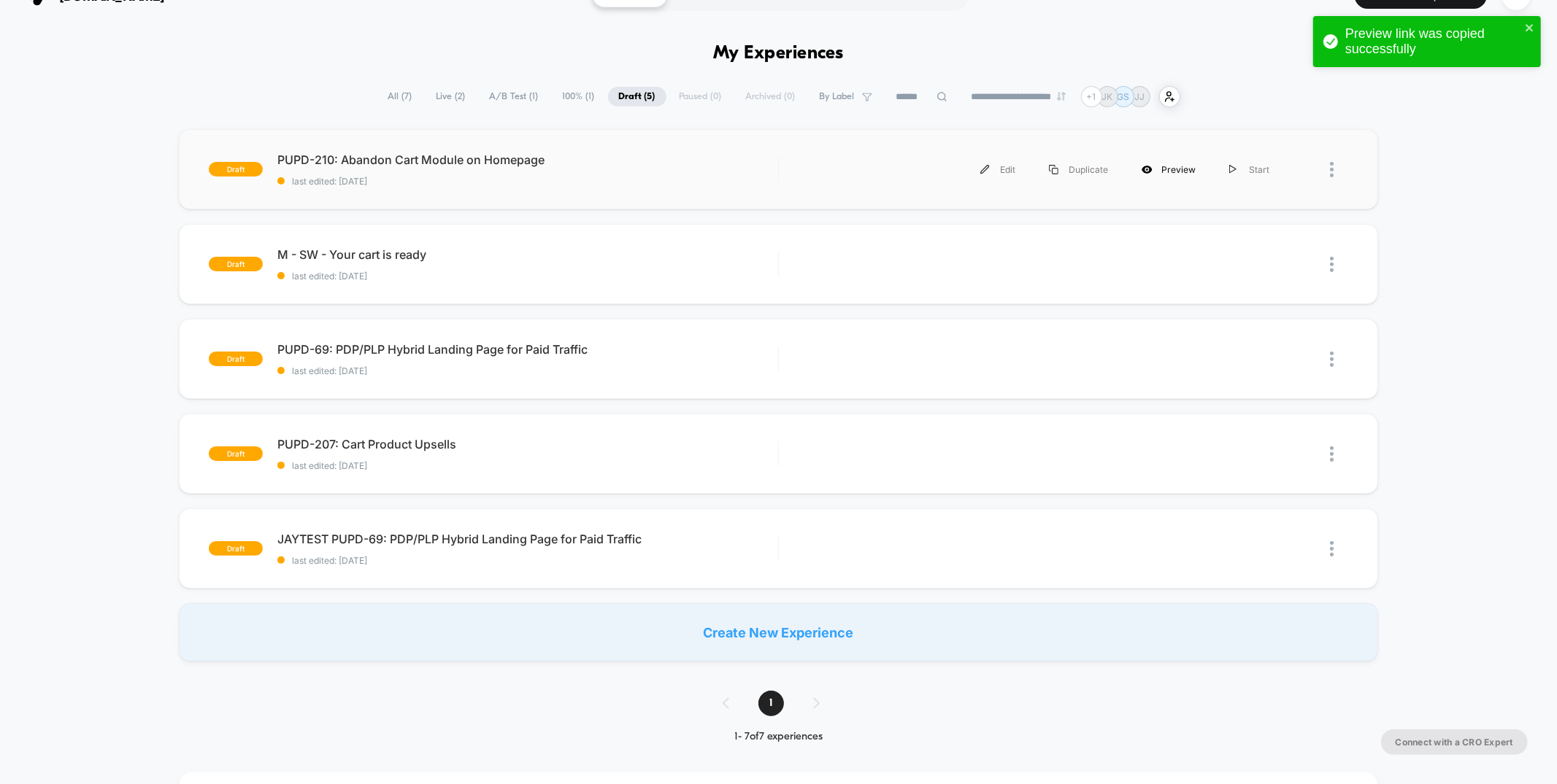
click at [1180, 171] on div "Preview" at bounding box center [1169, 170] width 88 height 32
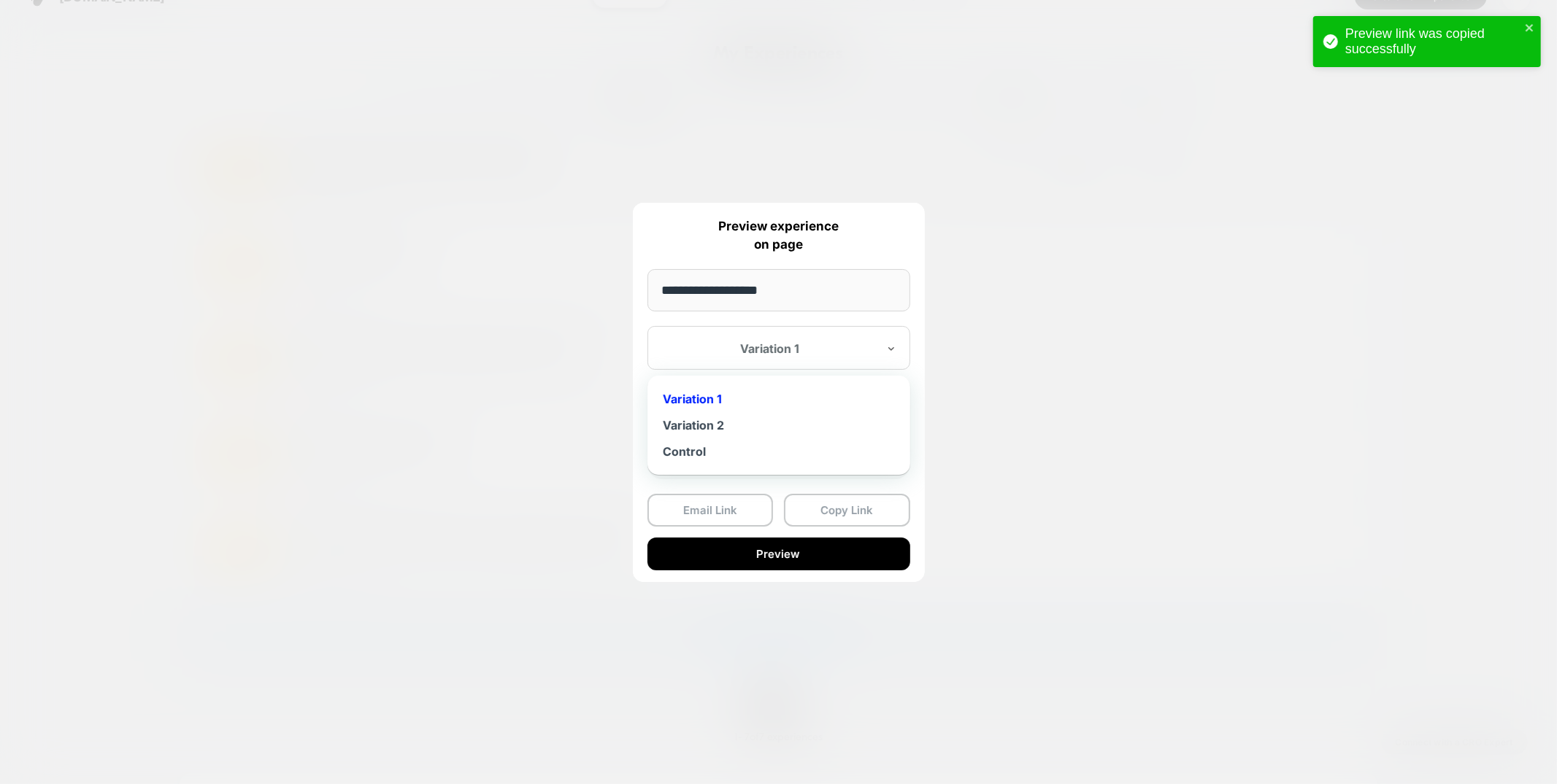
click at [808, 354] on div at bounding box center [769, 348] width 214 height 15
click at [728, 432] on div "Variation 2" at bounding box center [778, 425] width 248 height 26
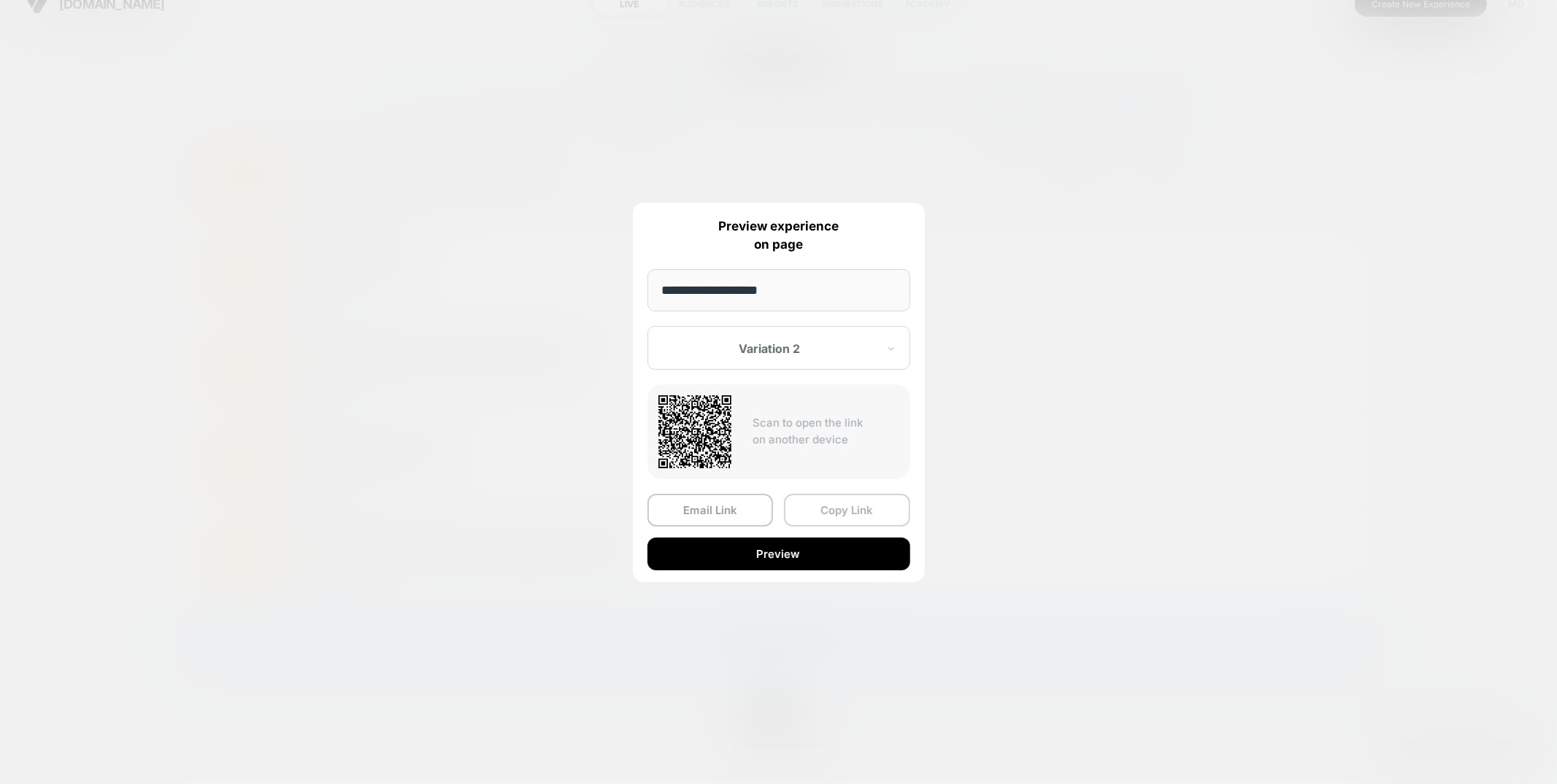
scroll to position [20, 0]
click at [864, 509] on button "Copy Link" at bounding box center [847, 510] width 126 height 32
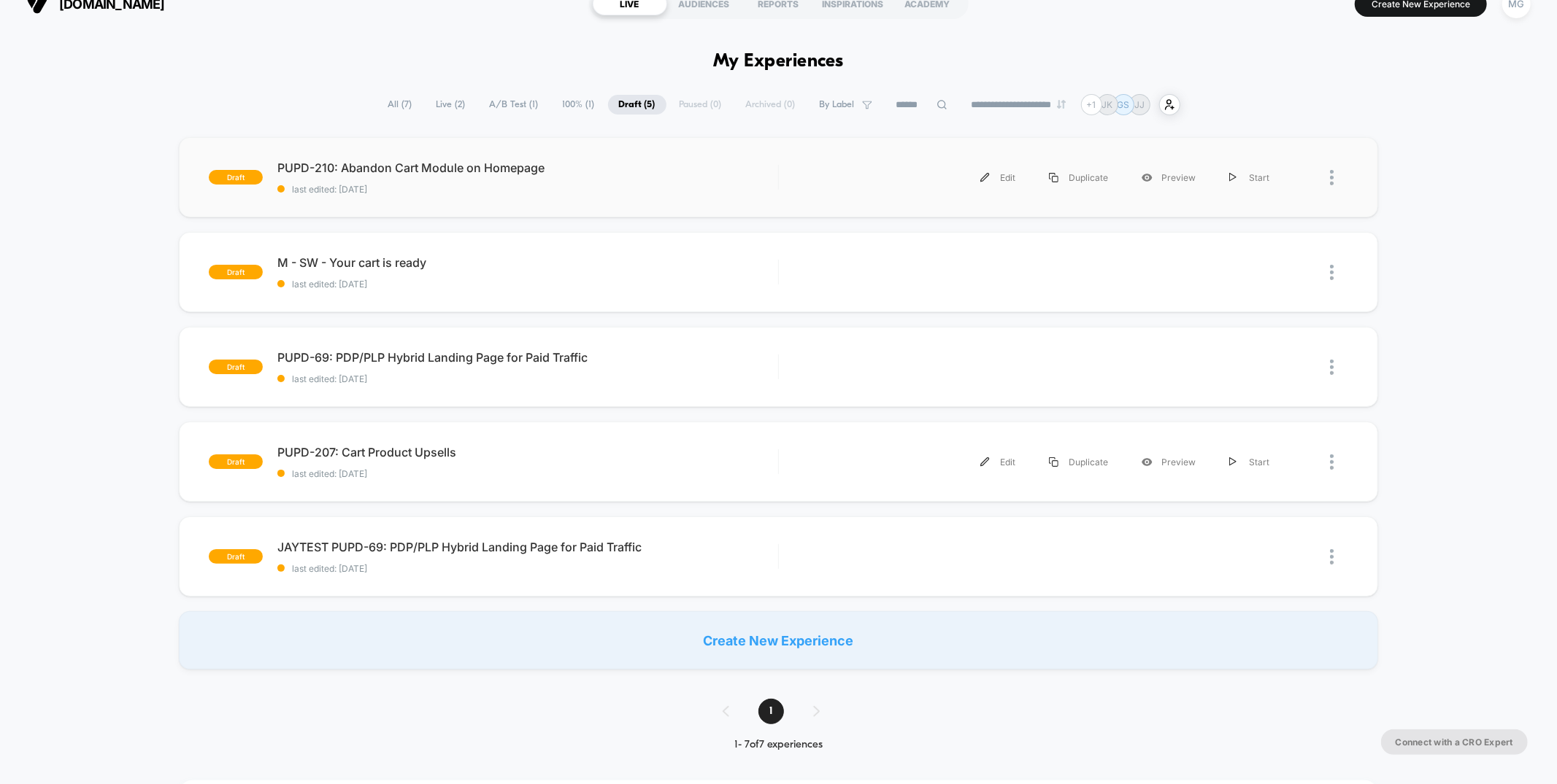
scroll to position [23, 0]
click at [732, 183] on span "last edited: 8/18/2025" at bounding box center [528, 188] width 500 height 11
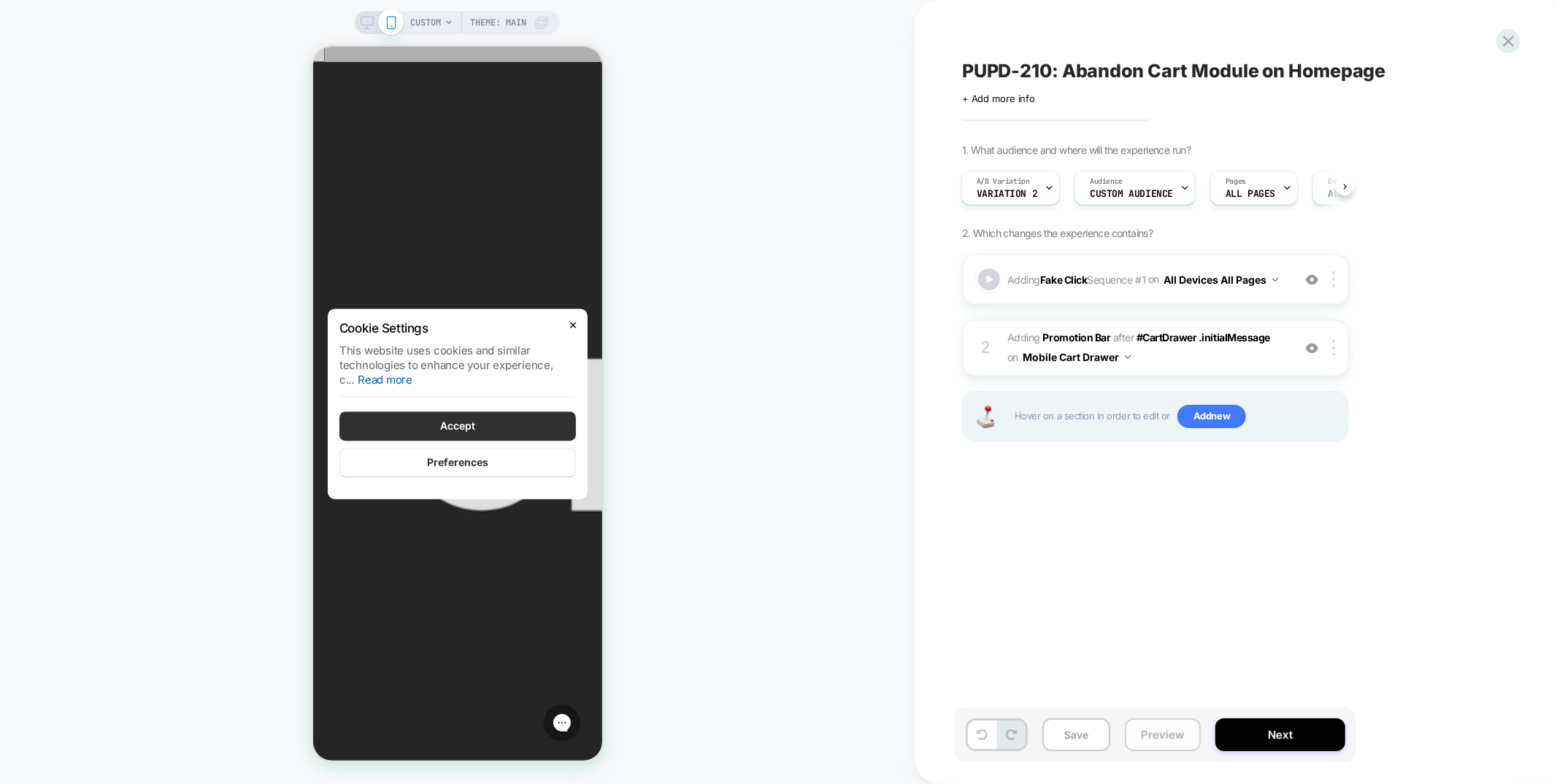
click at [1140, 730] on button "Preview" at bounding box center [1163, 735] width 76 height 32
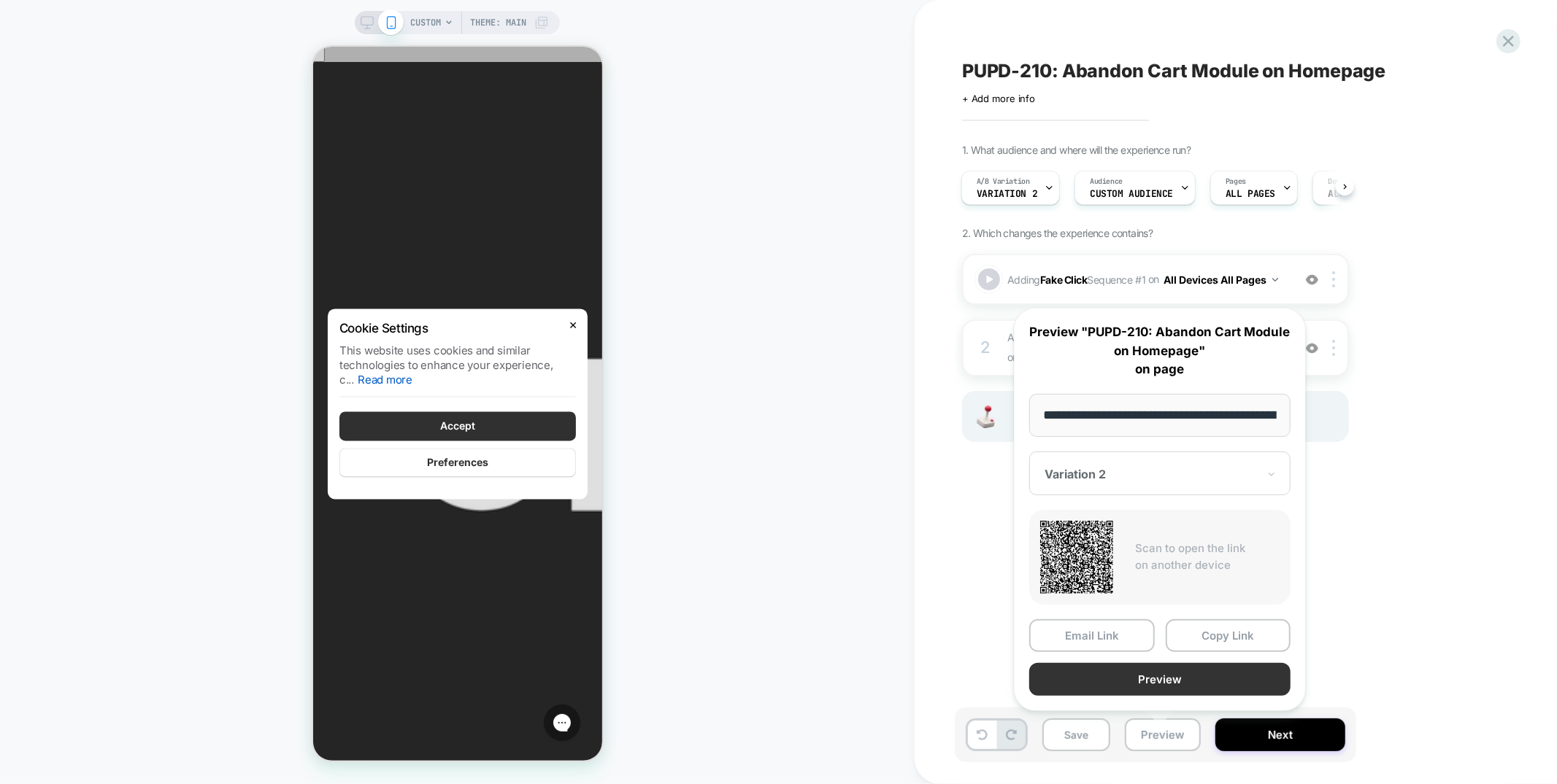
click at [1182, 672] on button "Preview" at bounding box center [1160, 679] width 261 height 32
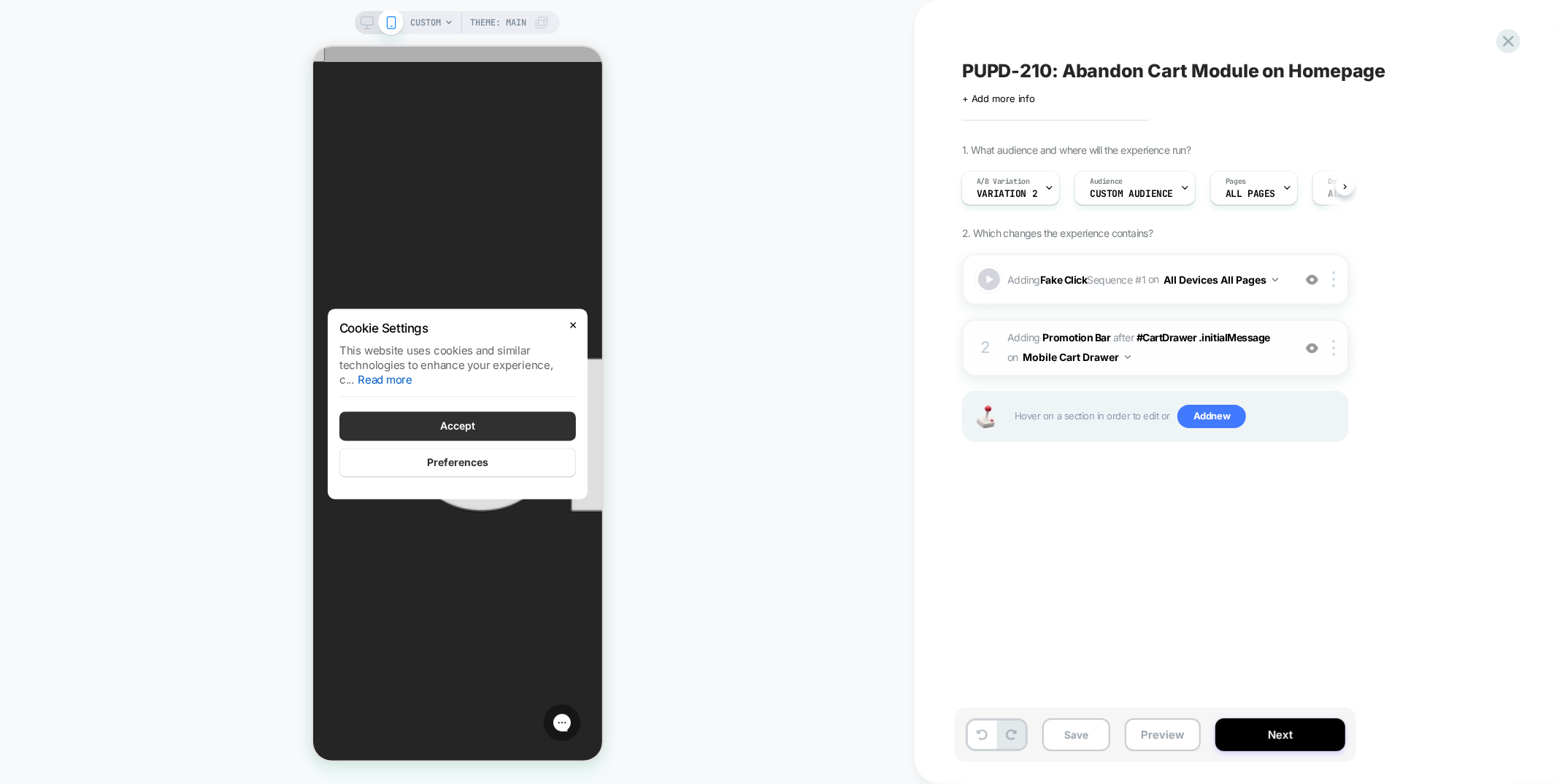
click at [1176, 360] on span "#_loomi_addon_1754420813695 Adding Promotion Bar AFTER #CartDrawer .initialMess…" at bounding box center [1146, 348] width 278 height 39
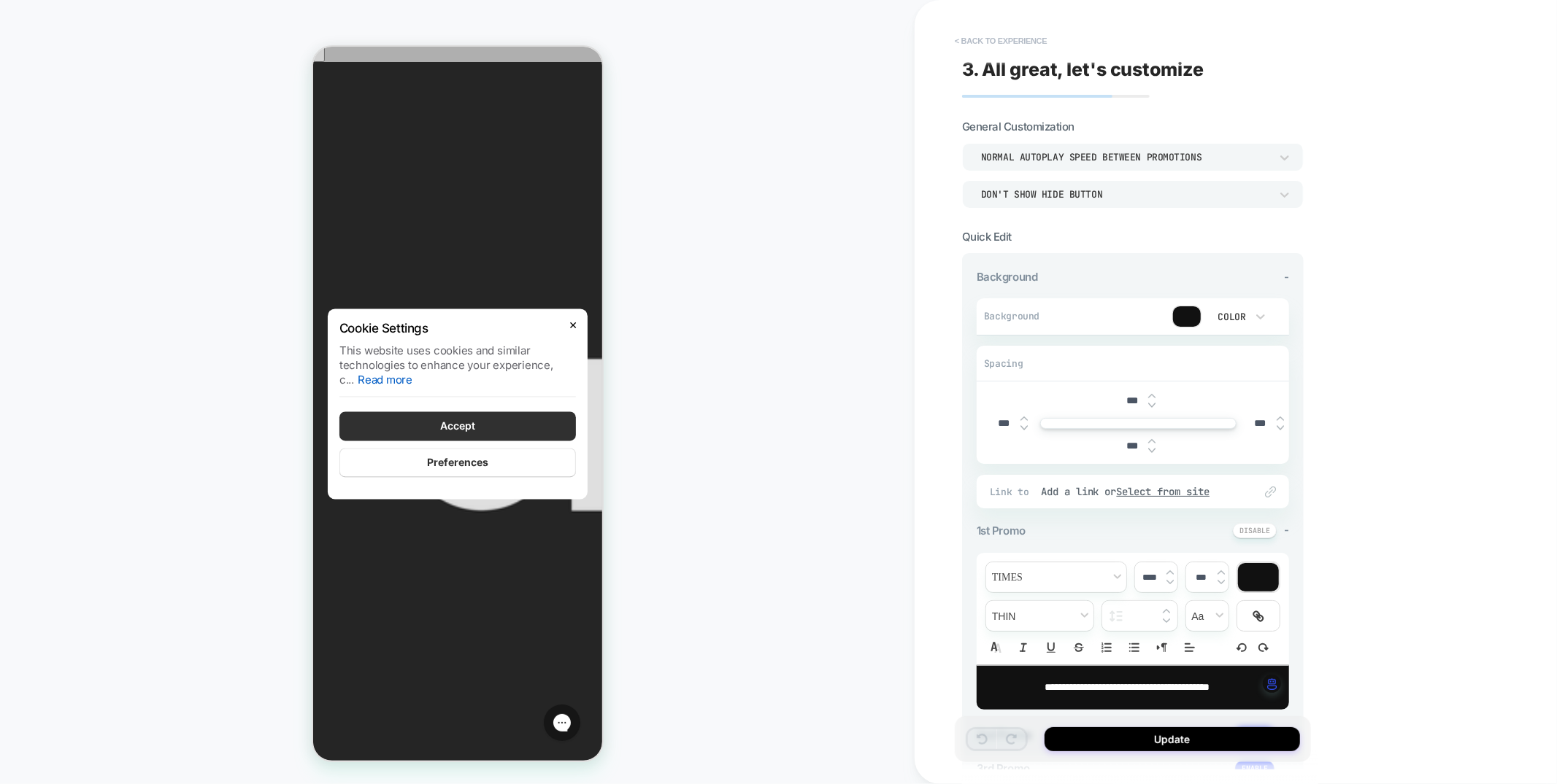
click at [1018, 43] on button "< Back to experience" at bounding box center [1000, 40] width 107 height 23
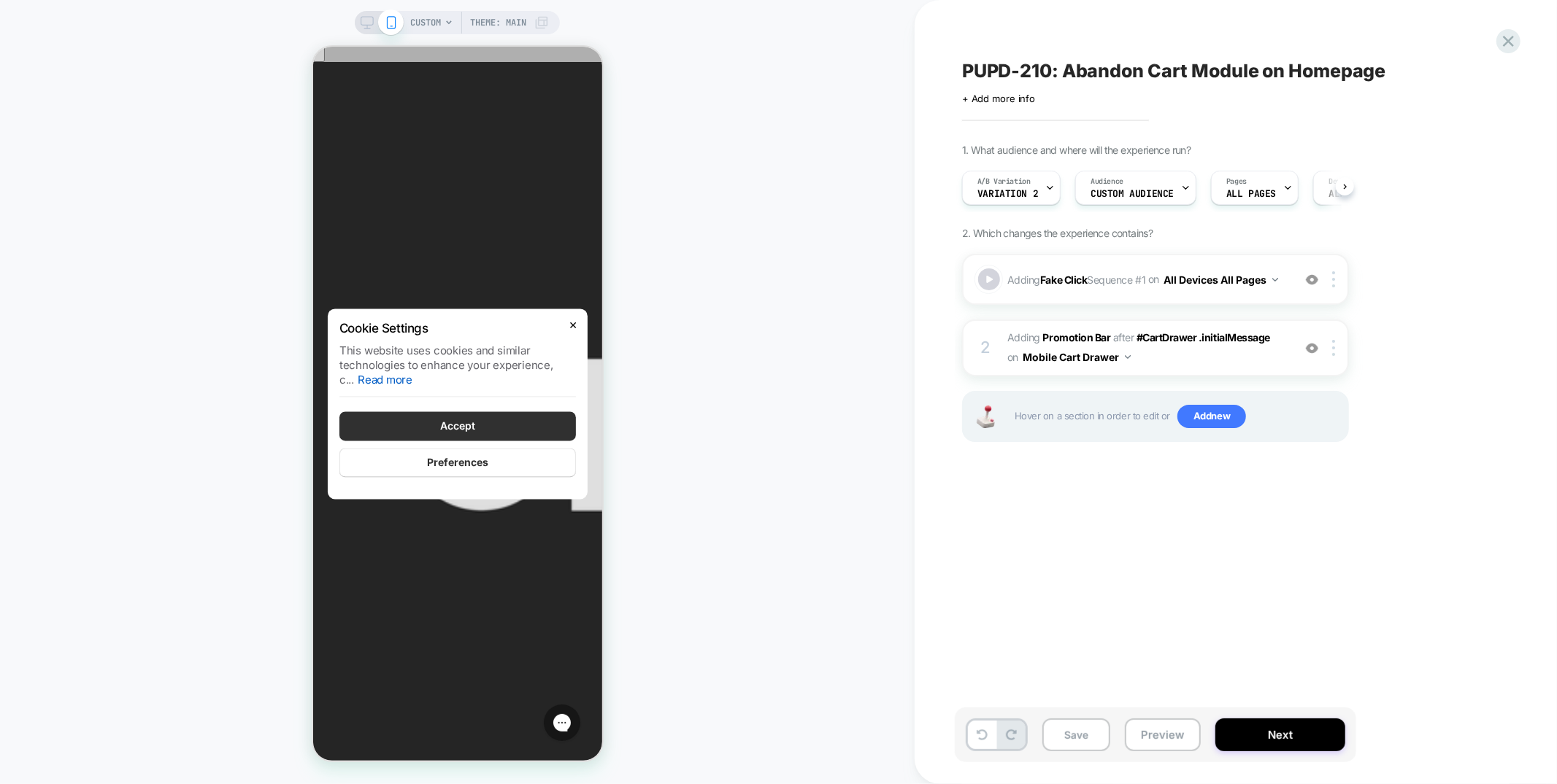
scroll to position [0, 1]
click at [1012, 196] on span "Variation 2" at bounding box center [1006, 194] width 61 height 10
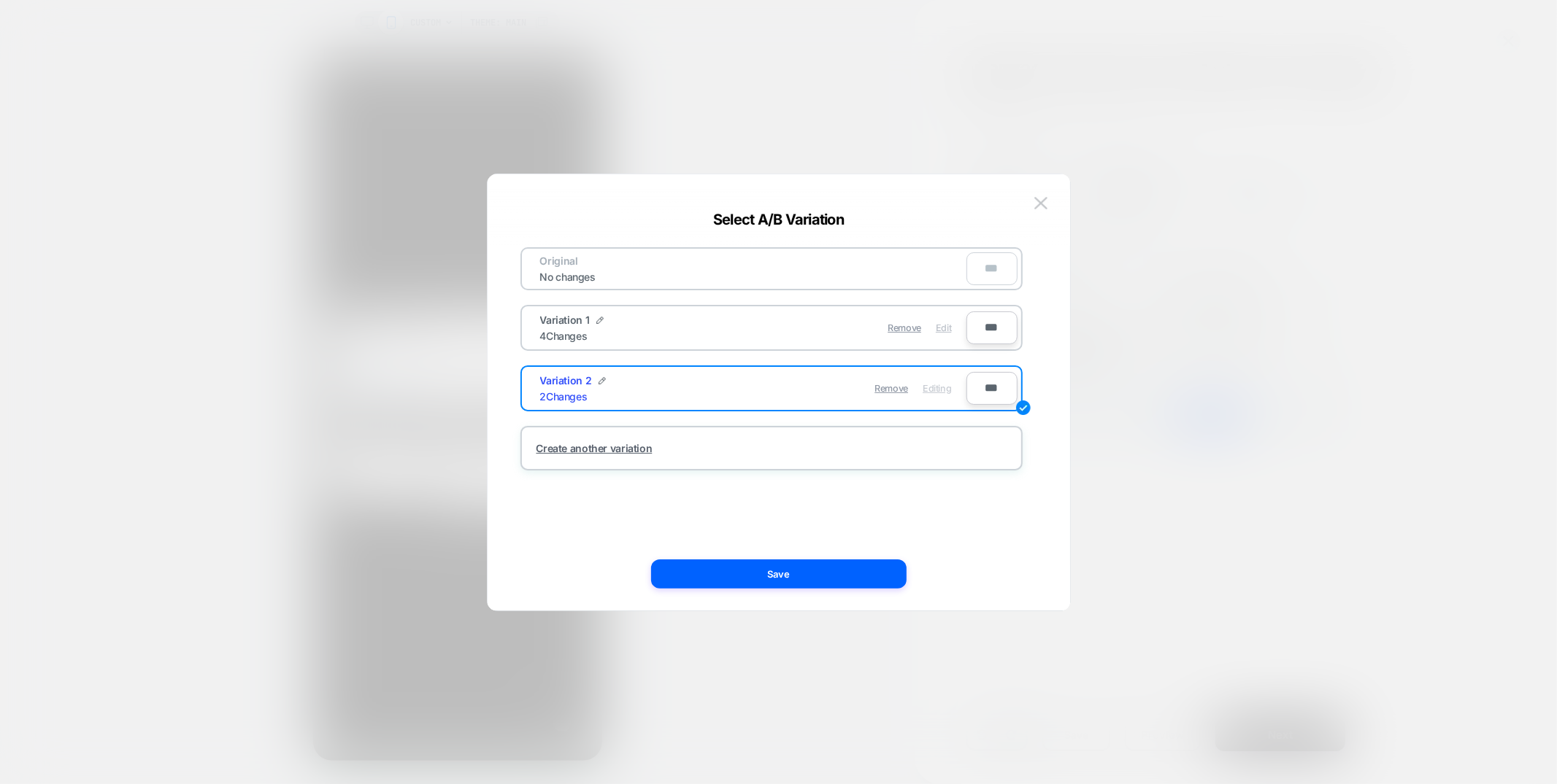
click at [945, 328] on span "Edit" at bounding box center [943, 328] width 15 height 11
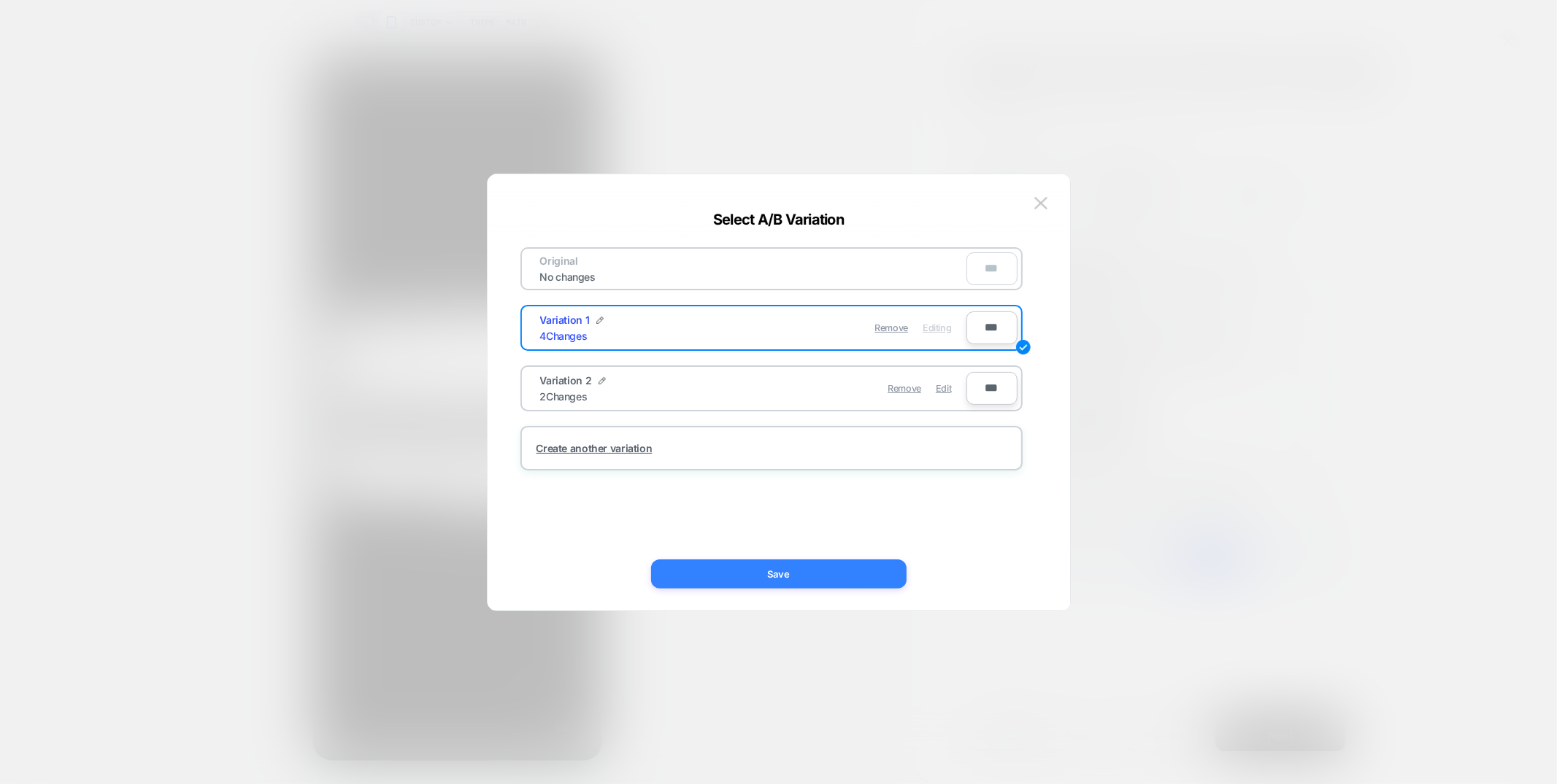
click at [809, 566] on button "Save" at bounding box center [778, 574] width 255 height 29
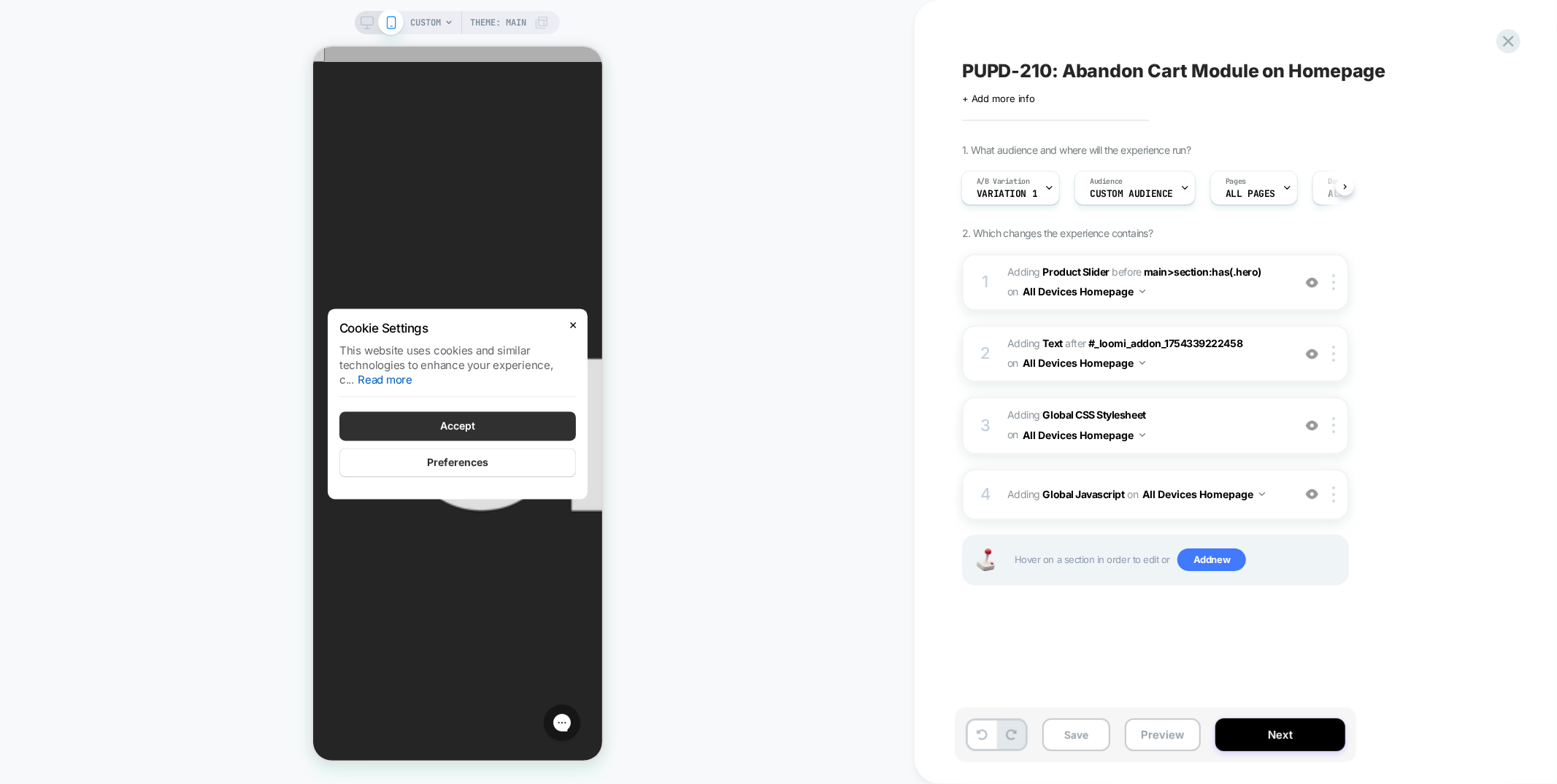
click at [1432, 410] on div "1. What audience and where will the experience run? A/B Variation Variation 1 A…" at bounding box center [1228, 382] width 533 height 479
click at [1181, 473] on div "4 Adding Global Javascript on All Devices Homepage Target Mobile Delete" at bounding box center [1155, 495] width 387 height 51
click at [1134, 497] on span "on" at bounding box center [1132, 494] width 11 height 18
click at [1133, 497] on span "on" at bounding box center [1132, 494] width 11 height 18
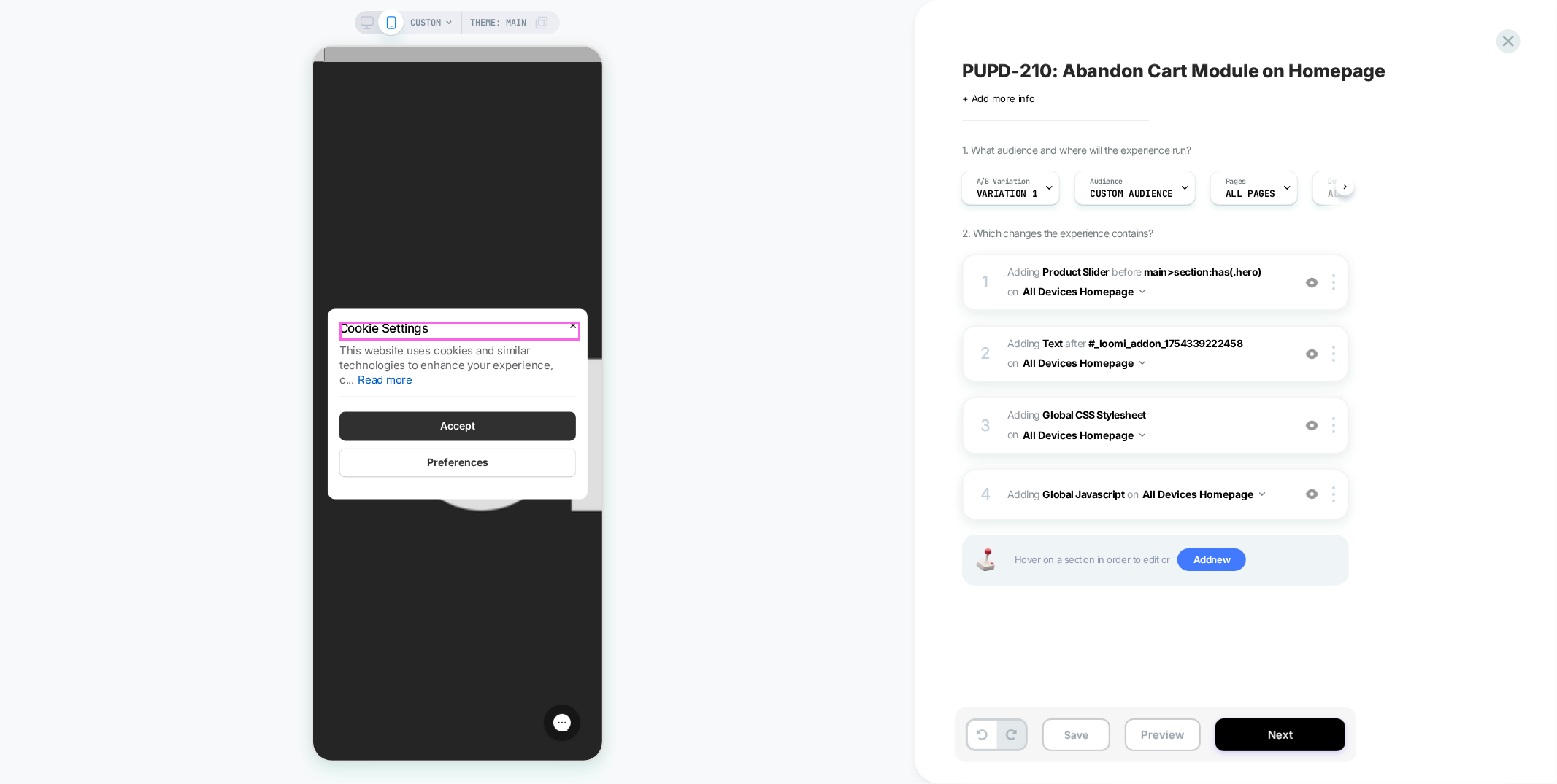
drag, startPoint x: 567, startPoint y: 324, endPoint x: 589, endPoint y: 328, distance: 22.4
click at [571, 324] on button "Close" at bounding box center [573, 323] width 12 height 15
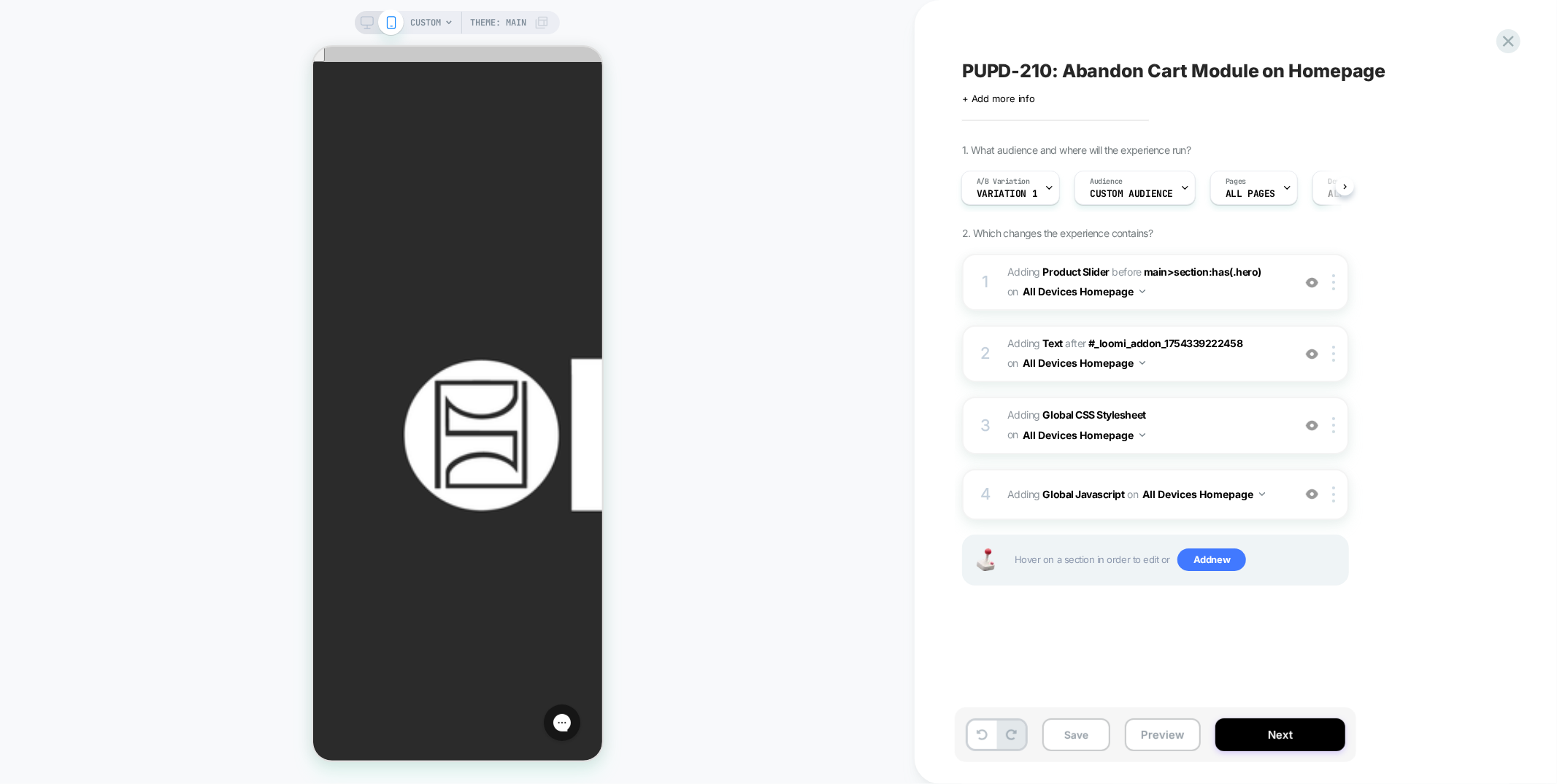
click at [442, 30] on div "CUSTOM Theme: MAIN" at bounding box center [480, 22] width 138 height 23
click at [423, 25] on span "CUSTOM" at bounding box center [426, 22] width 31 height 23
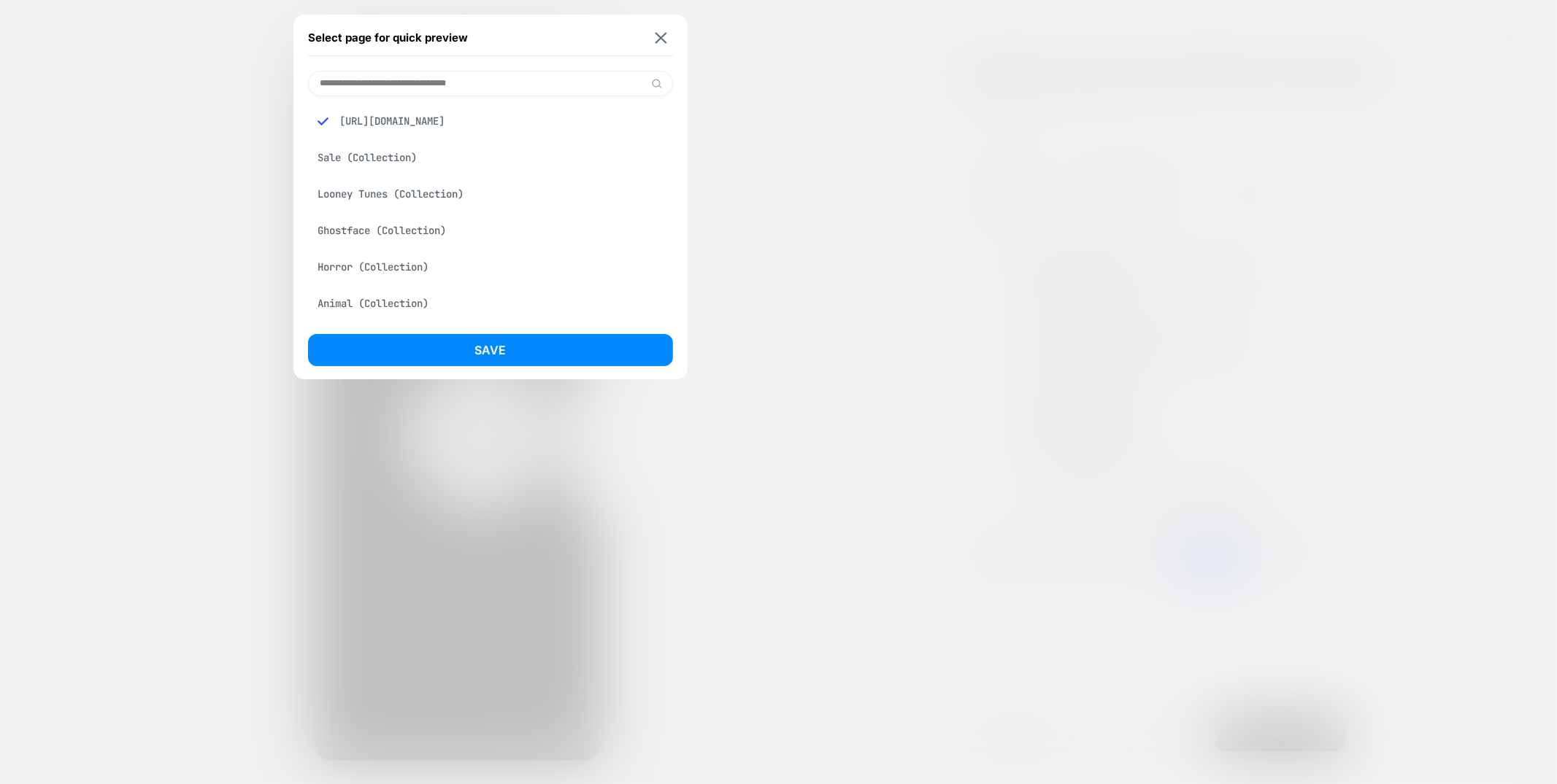
click at [488, 78] on input at bounding box center [491, 84] width 365 height 26
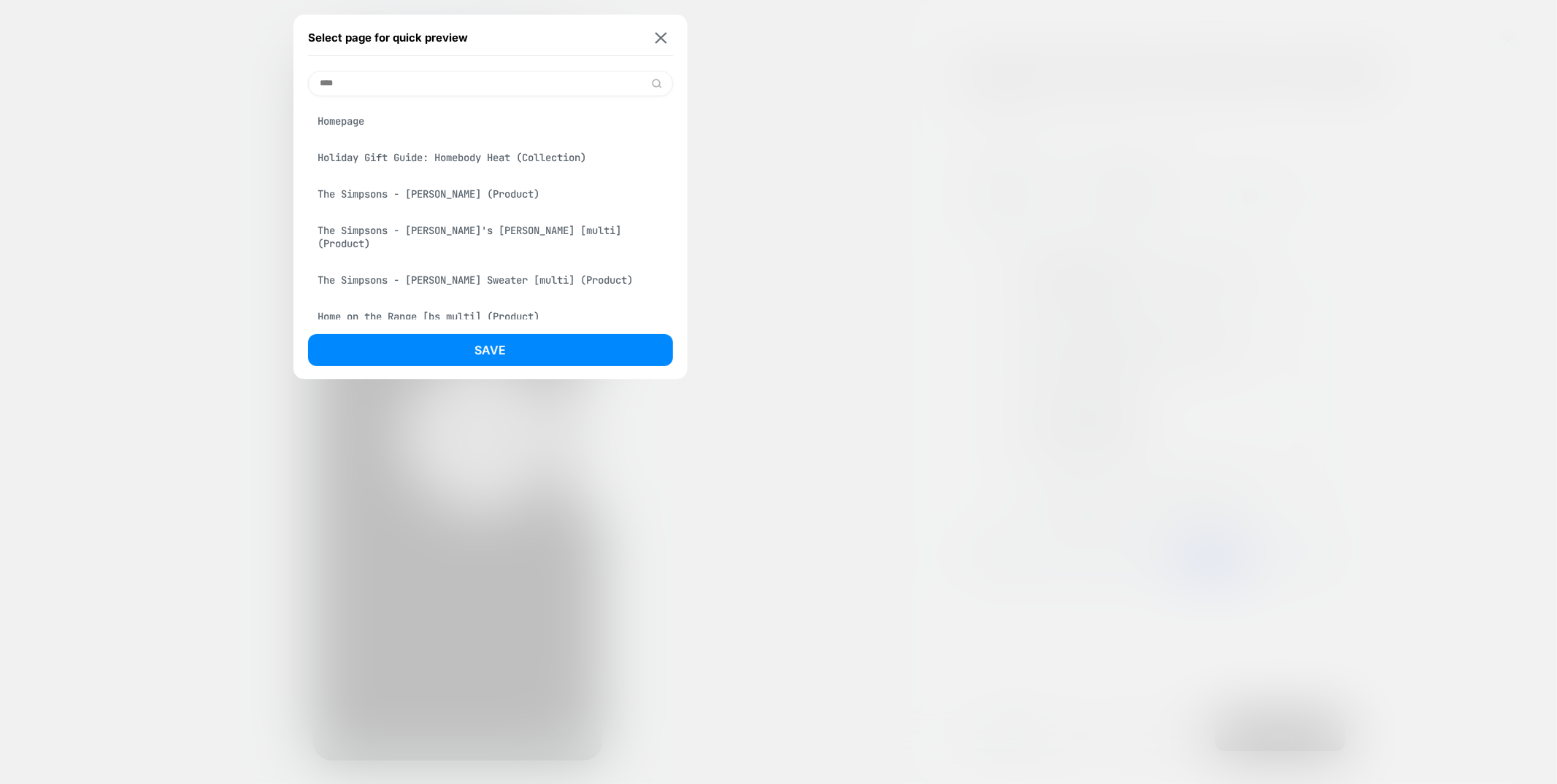
type input "****"
click at [473, 121] on div "Homepage" at bounding box center [491, 121] width 365 height 27
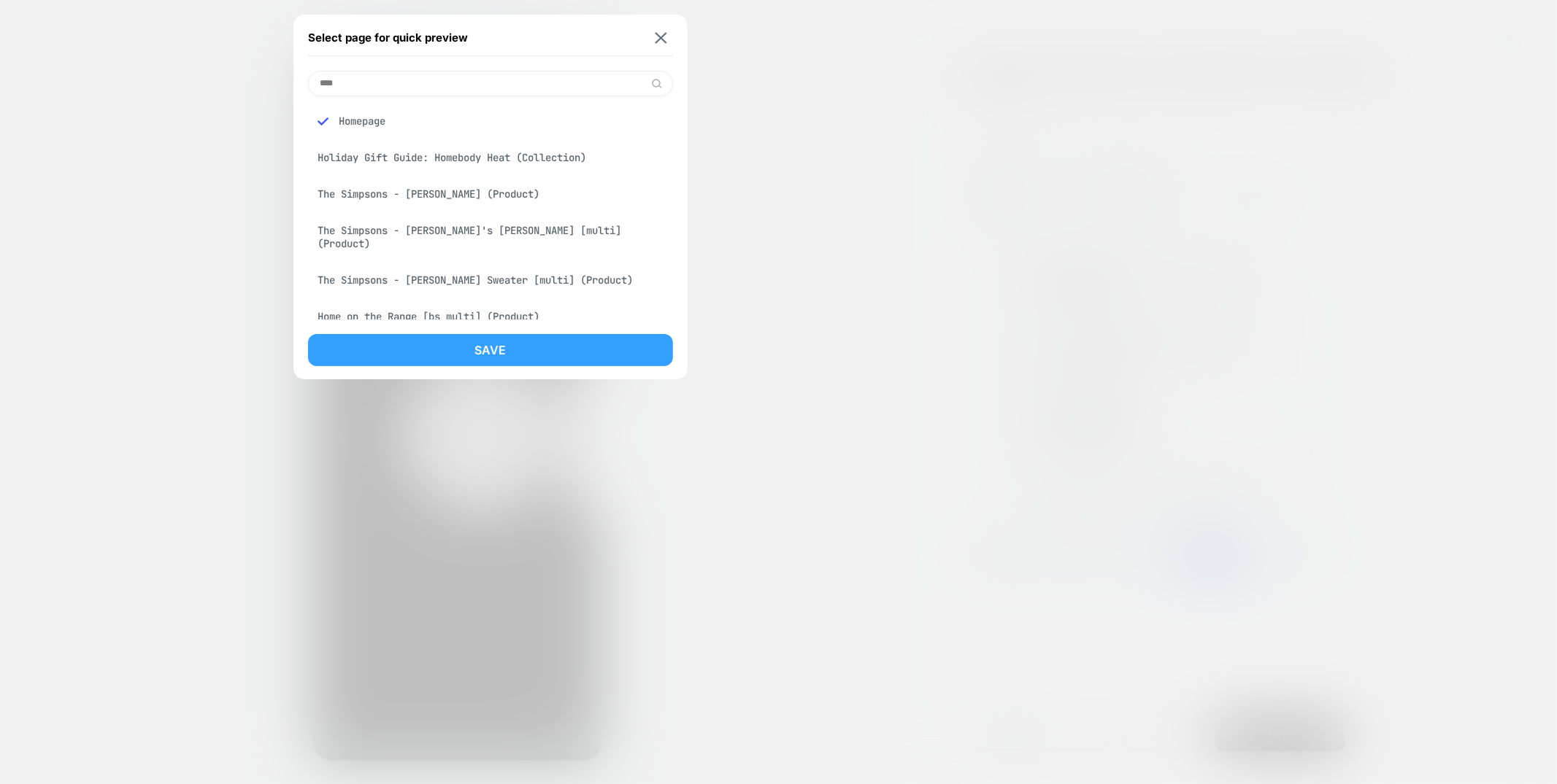
click at [485, 360] on button "Save" at bounding box center [491, 351] width 365 height 32
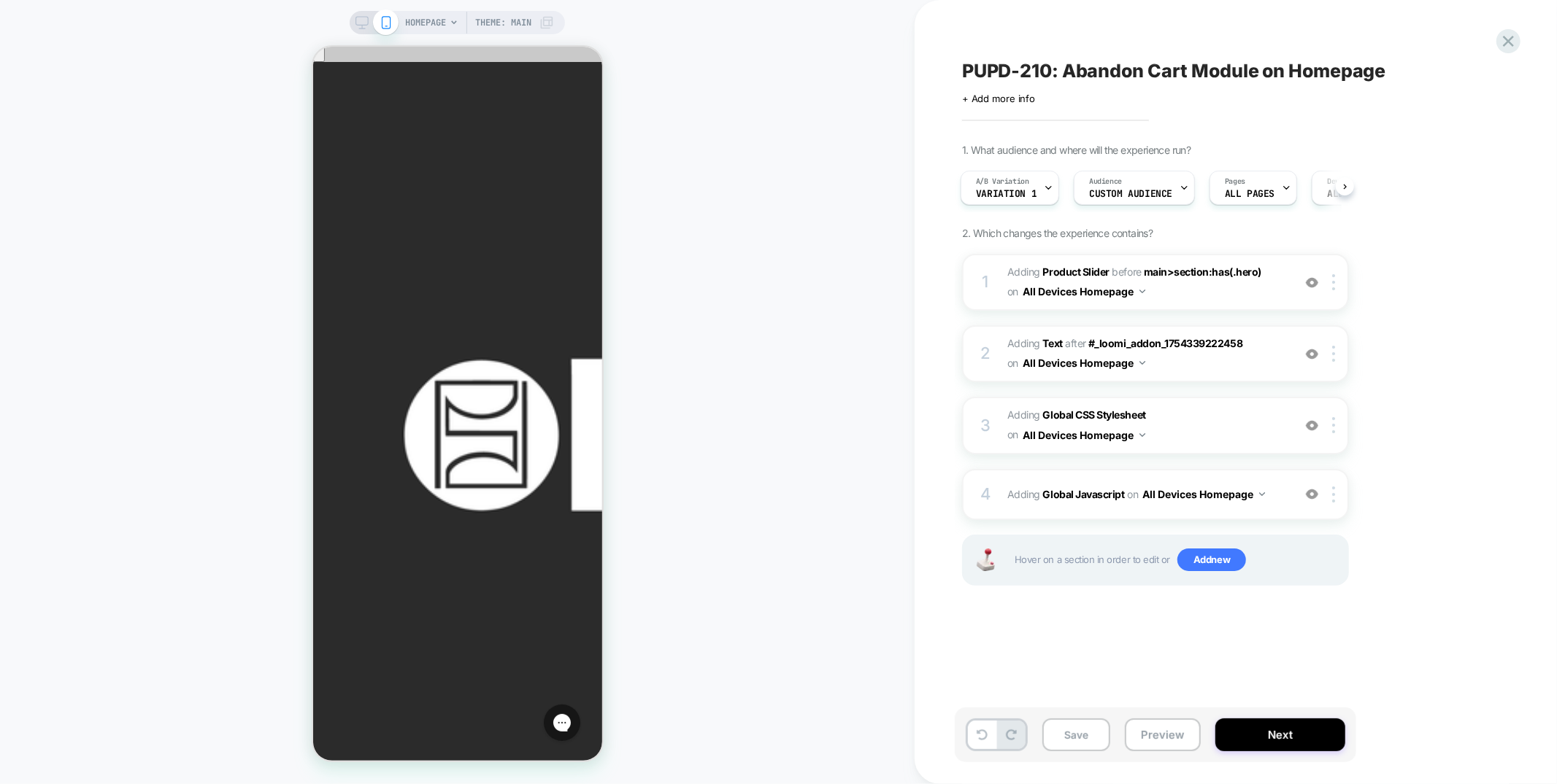
scroll to position [0, 0]
click at [1175, 473] on div "4 Adding Global Javascript on All Devices Homepage Add Before Add After Target …" at bounding box center [1155, 495] width 387 height 51
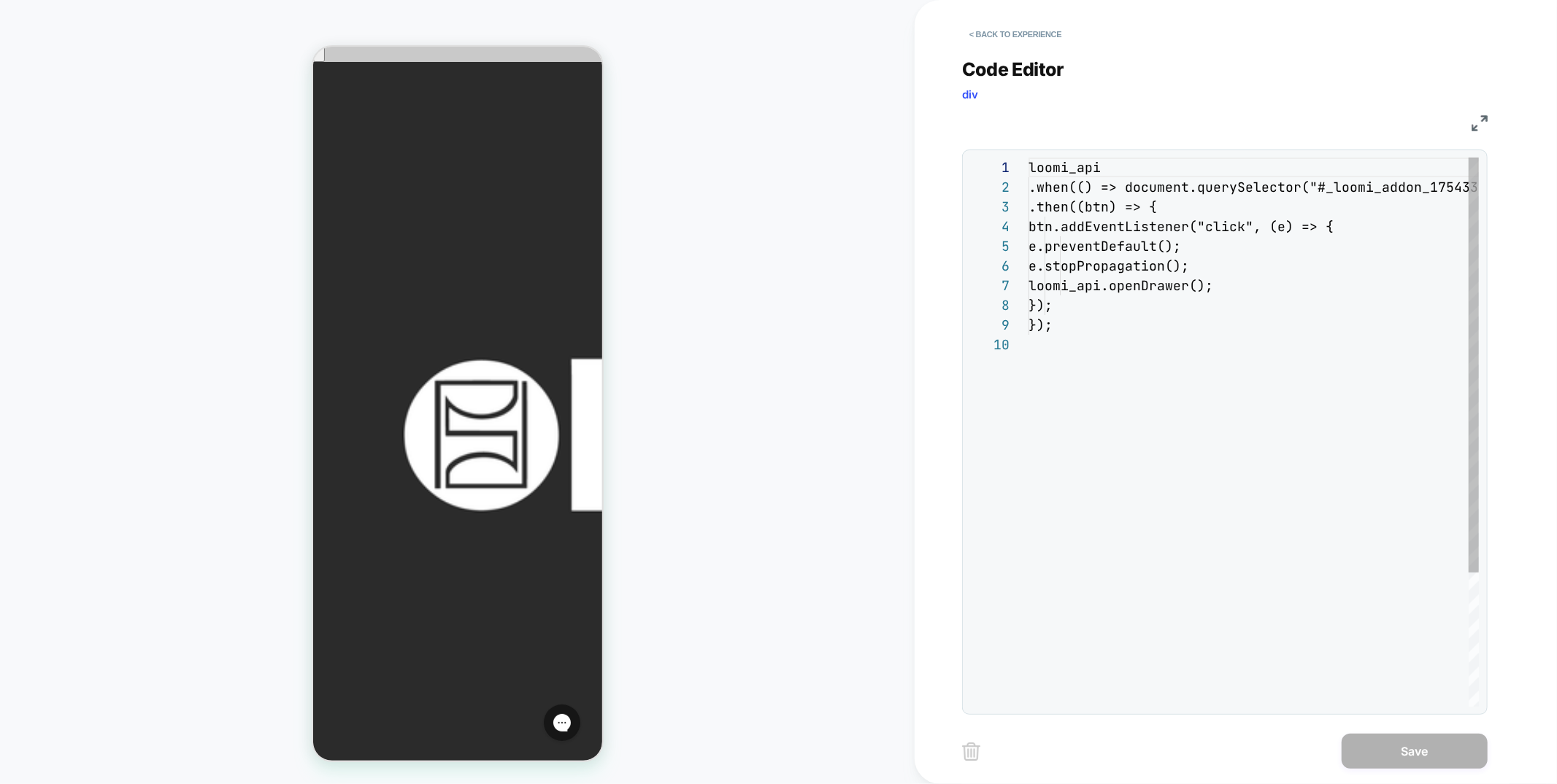
scroll to position [177, 0]
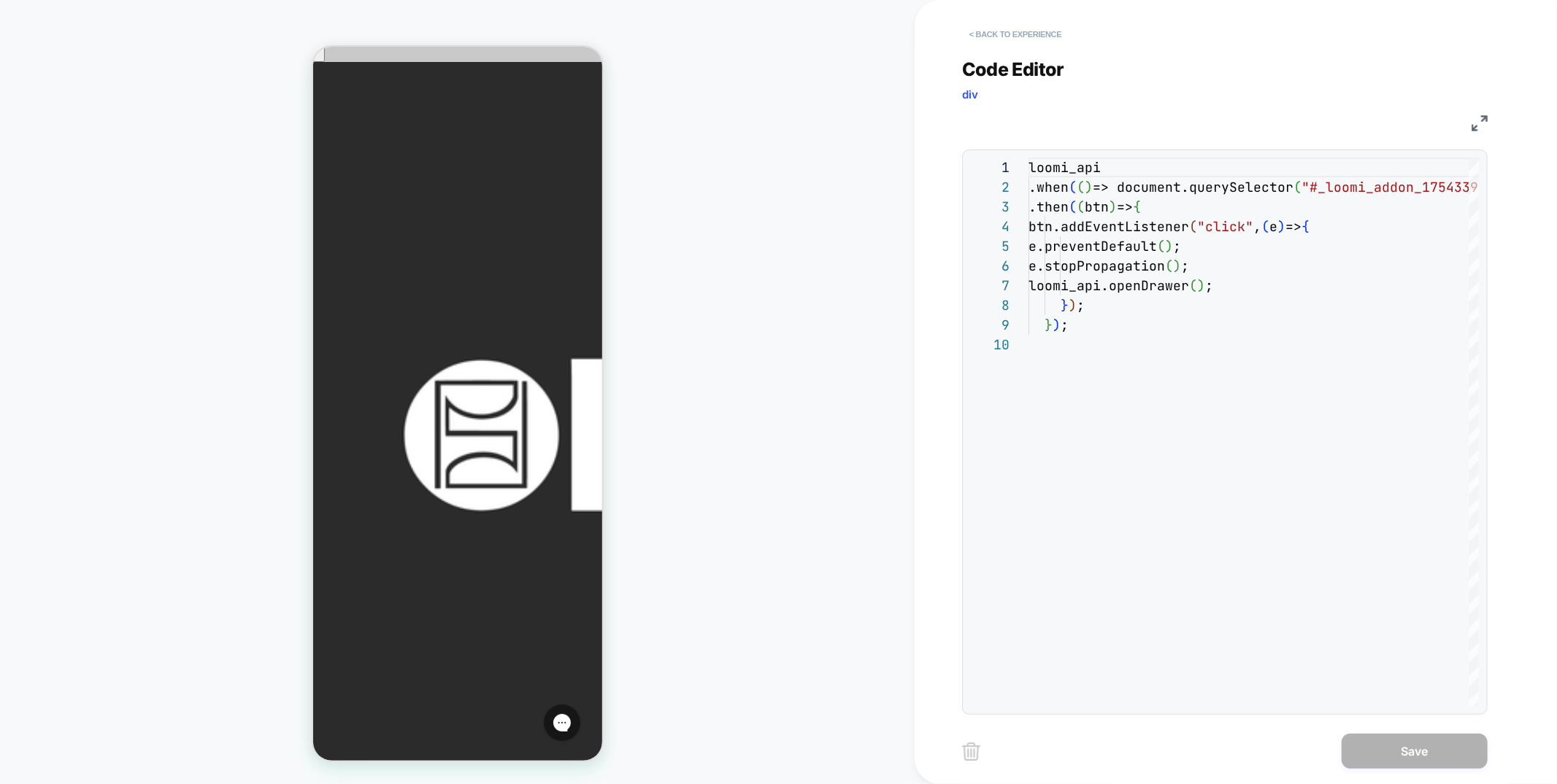
click at [1022, 36] on button "< Back to experience" at bounding box center [1015, 34] width 107 height 23
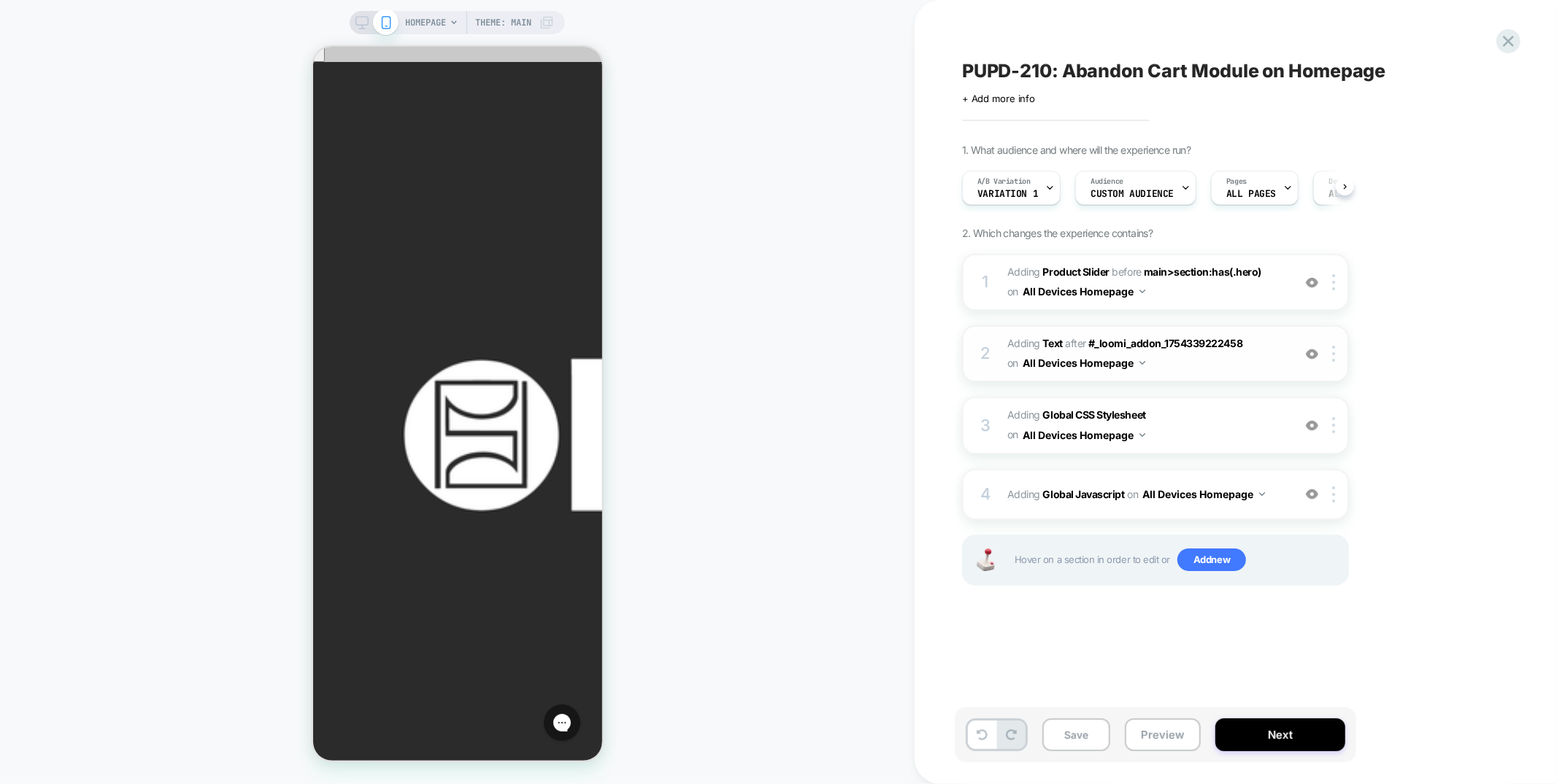
scroll to position [0, 1]
click at [1506, 33] on icon at bounding box center [1507, 41] width 20 height 20
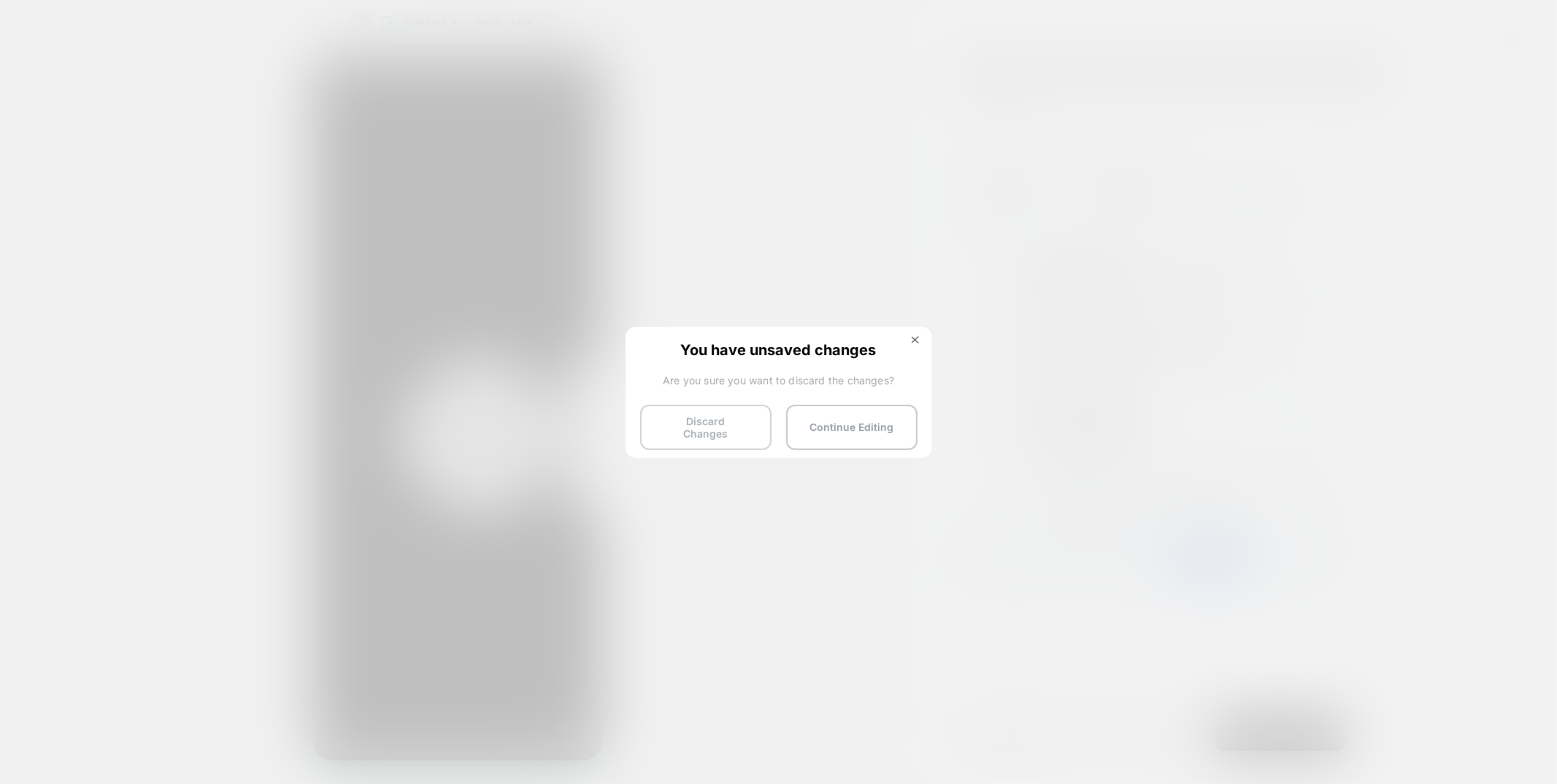
click at [716, 424] on button "Discard Changes" at bounding box center [706, 427] width 131 height 45
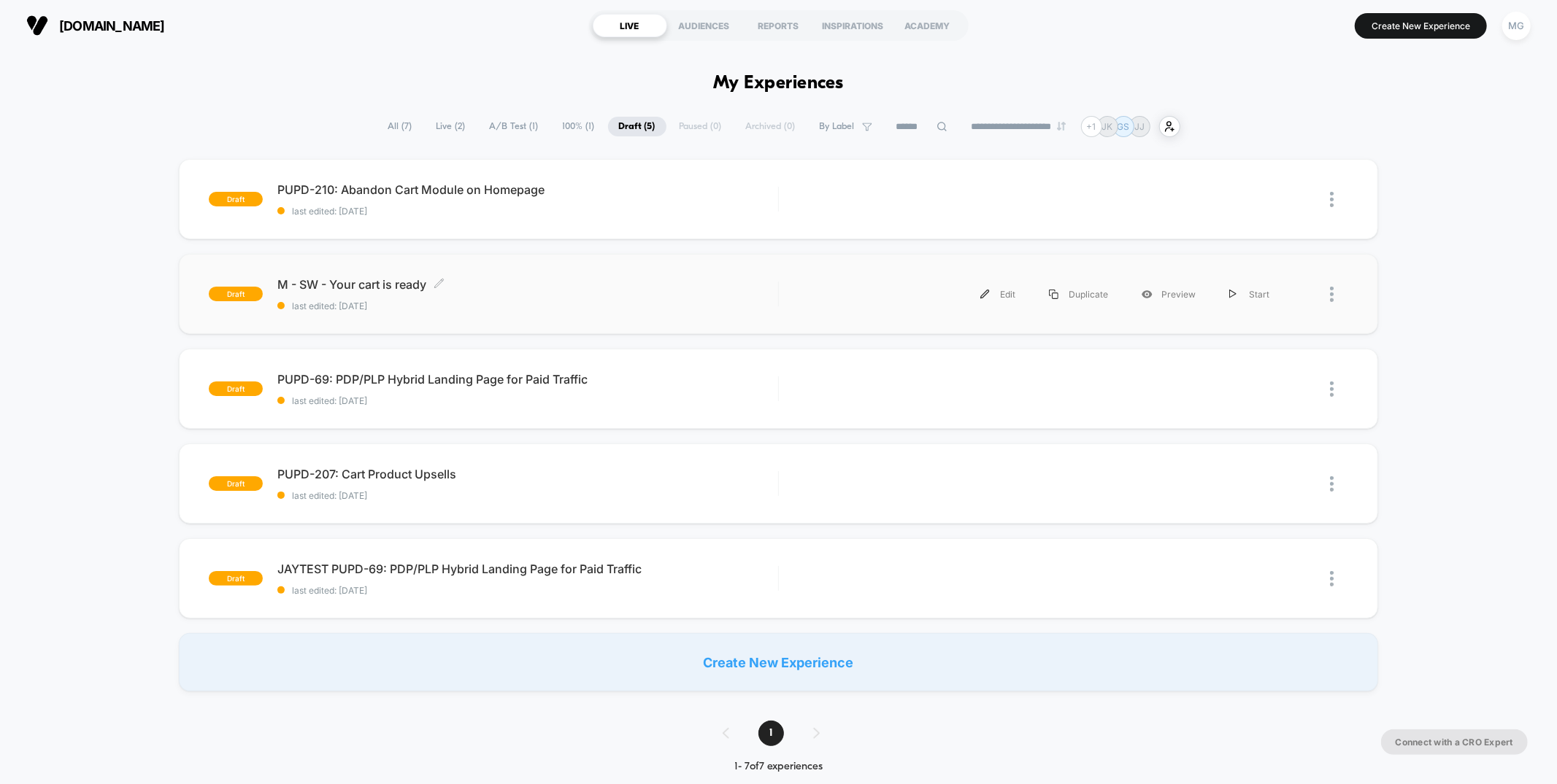
click at [630, 296] on div "M - SW - Your cart is ready Click to edit experience details Click to edit expe…" at bounding box center [528, 294] width 500 height 34
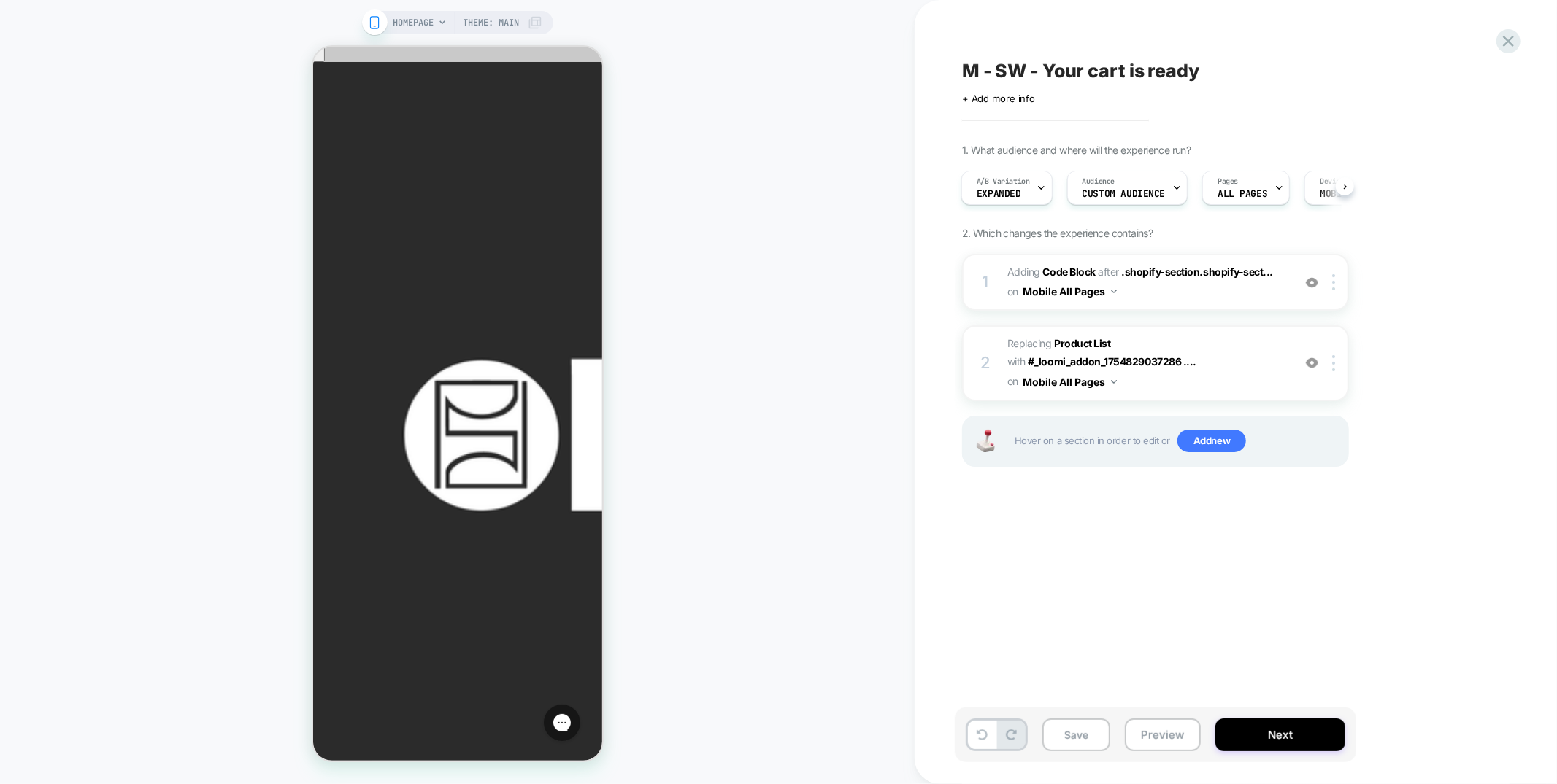
click at [1005, 195] on span "Expanded" at bounding box center [999, 194] width 44 height 10
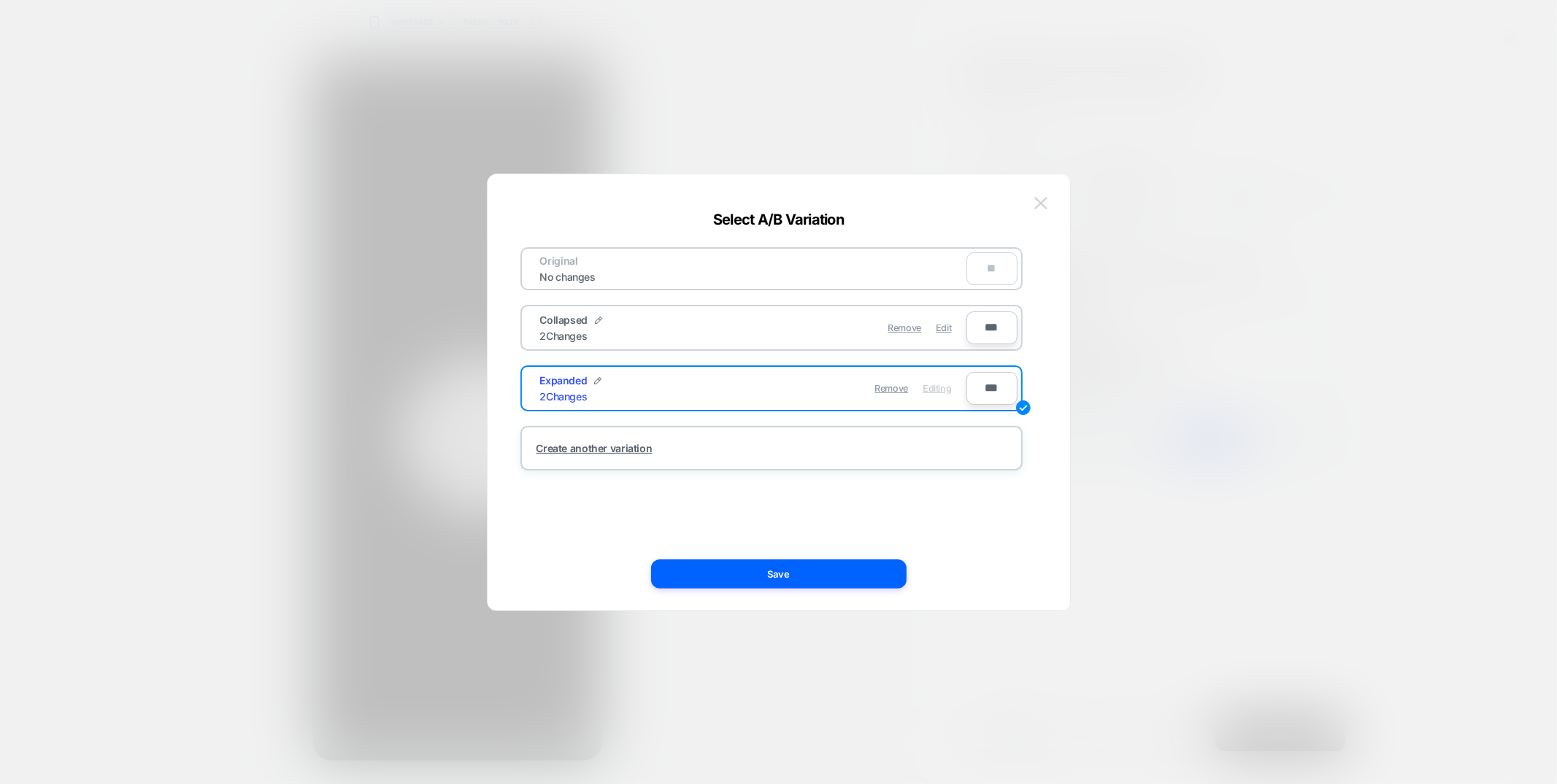
click at [1047, 203] on img at bounding box center [1041, 203] width 13 height 13
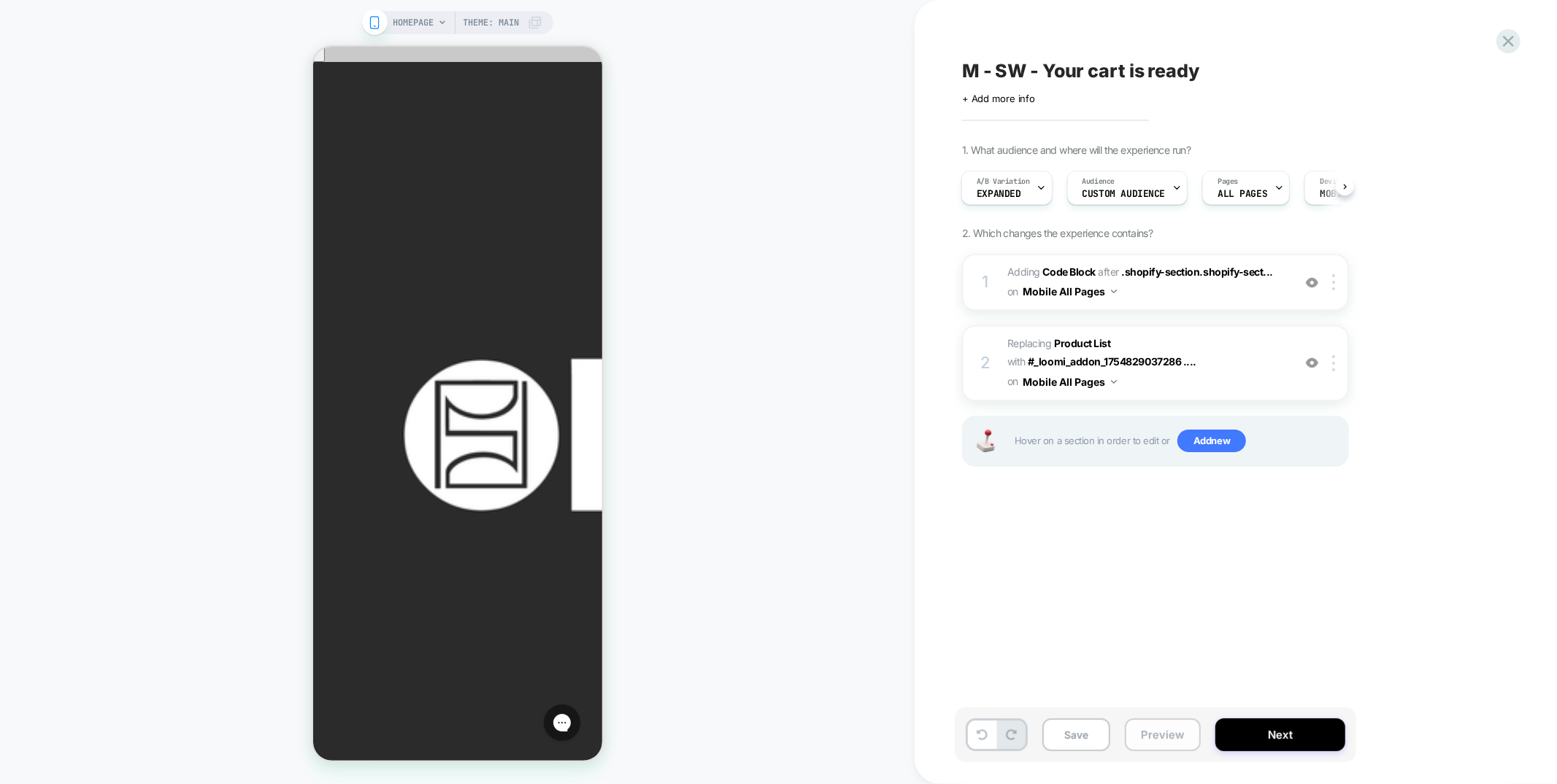
click at [1188, 746] on button "Preview" at bounding box center [1163, 735] width 76 height 32
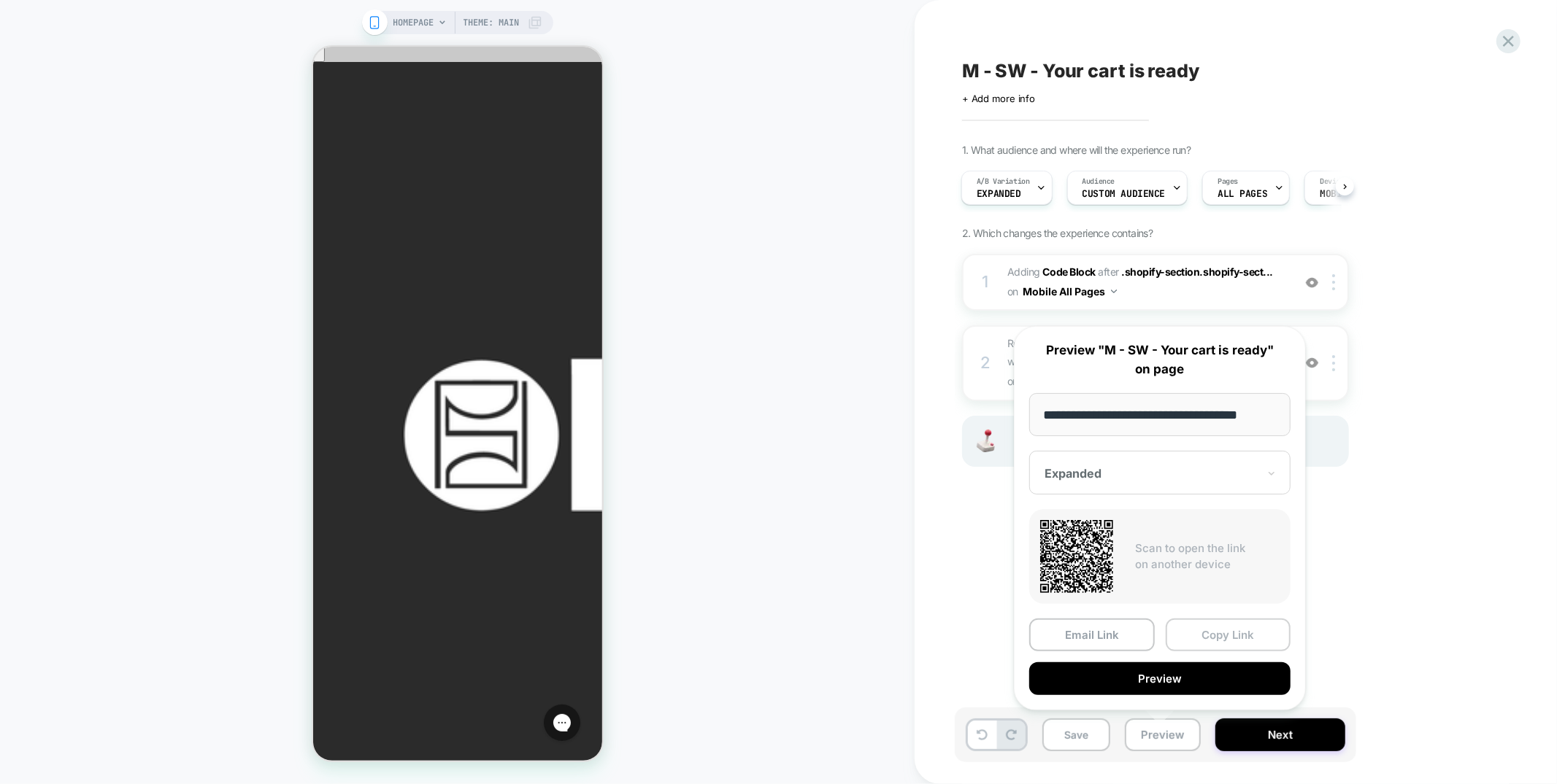
click at [1205, 638] on button "Copy Link" at bounding box center [1228, 635] width 125 height 32
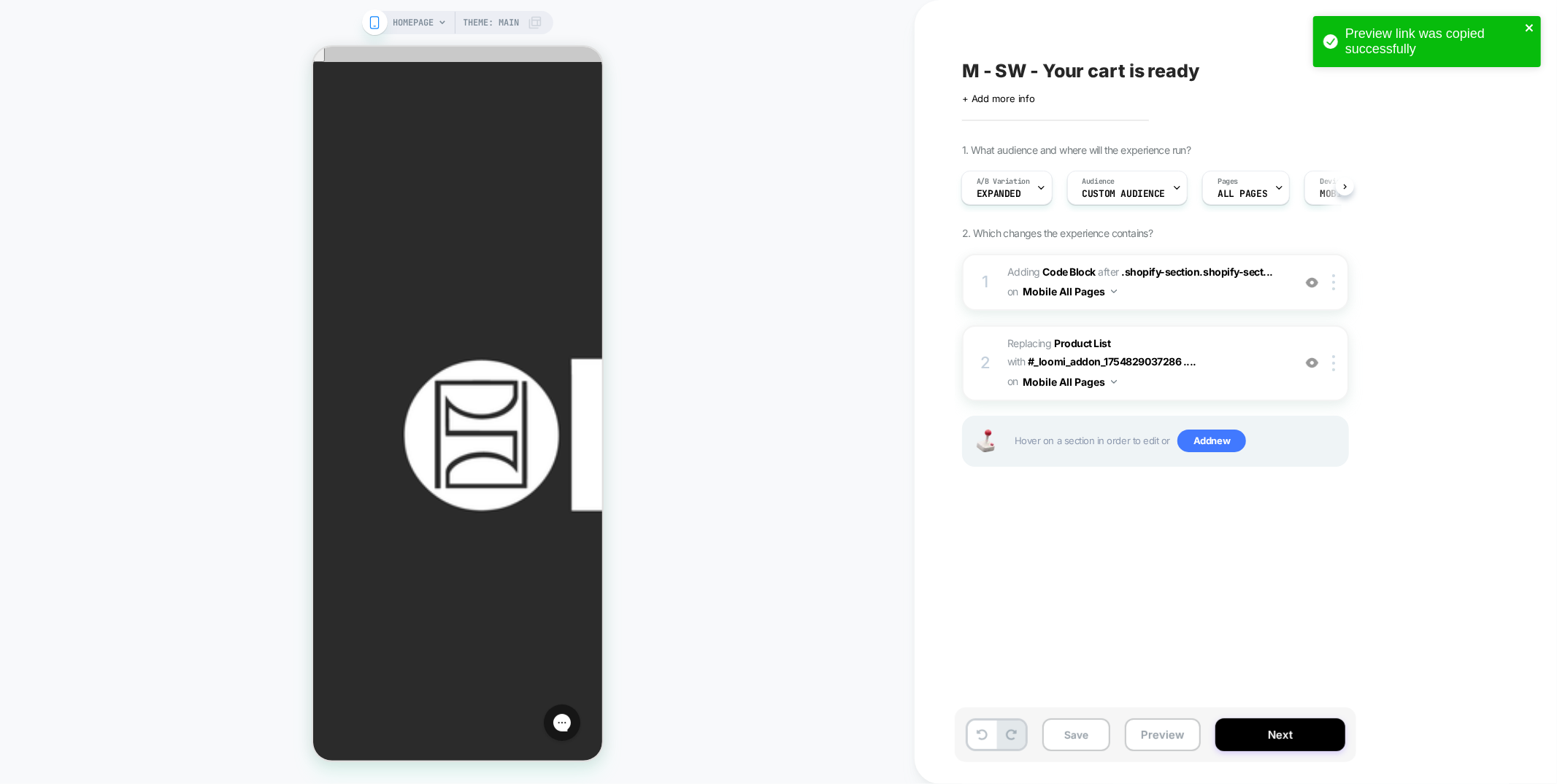
click at [1531, 25] on icon "close" at bounding box center [1529, 27] width 8 height 8
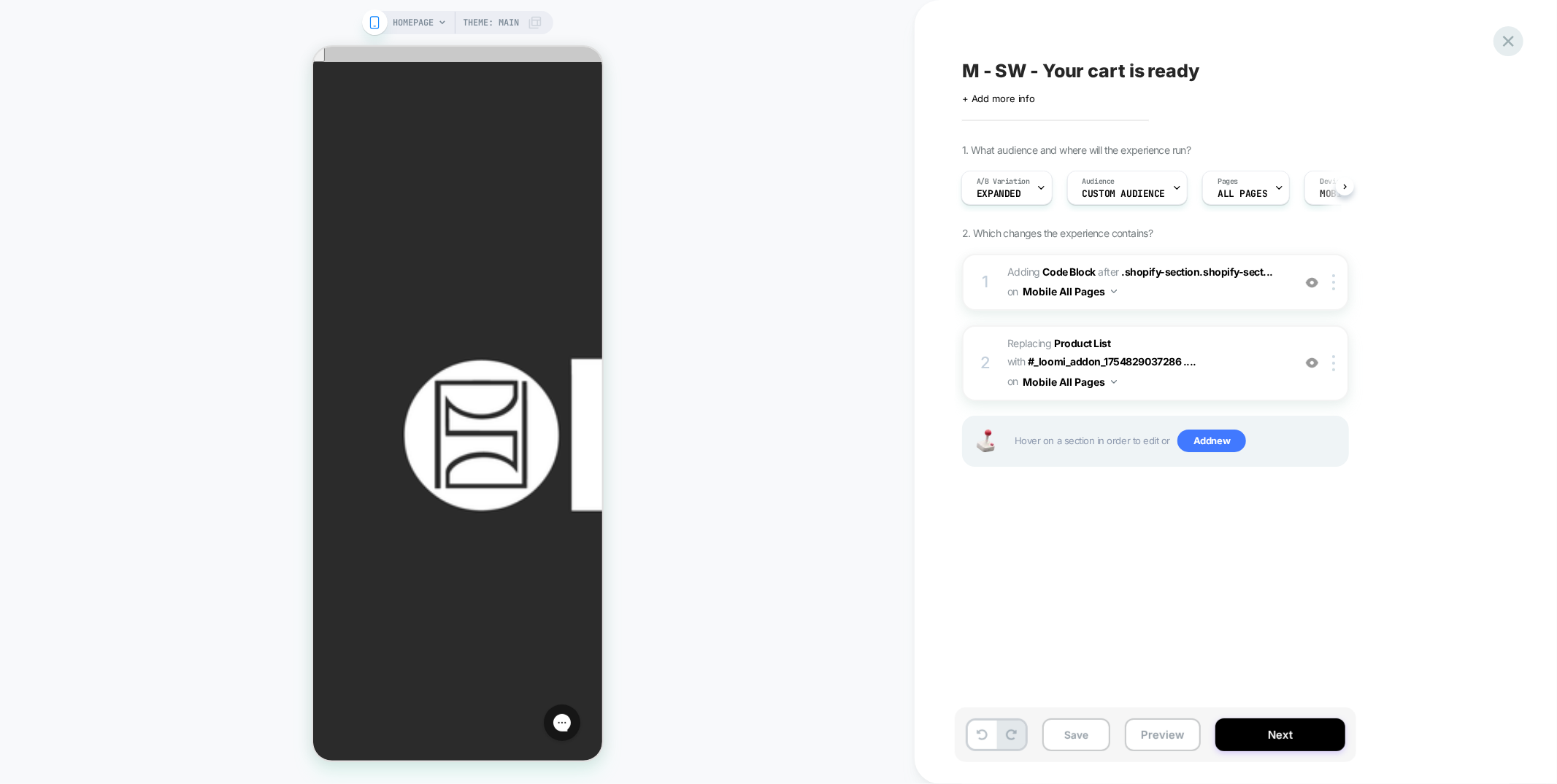
click at [1502, 43] on icon at bounding box center [1507, 41] width 20 height 20
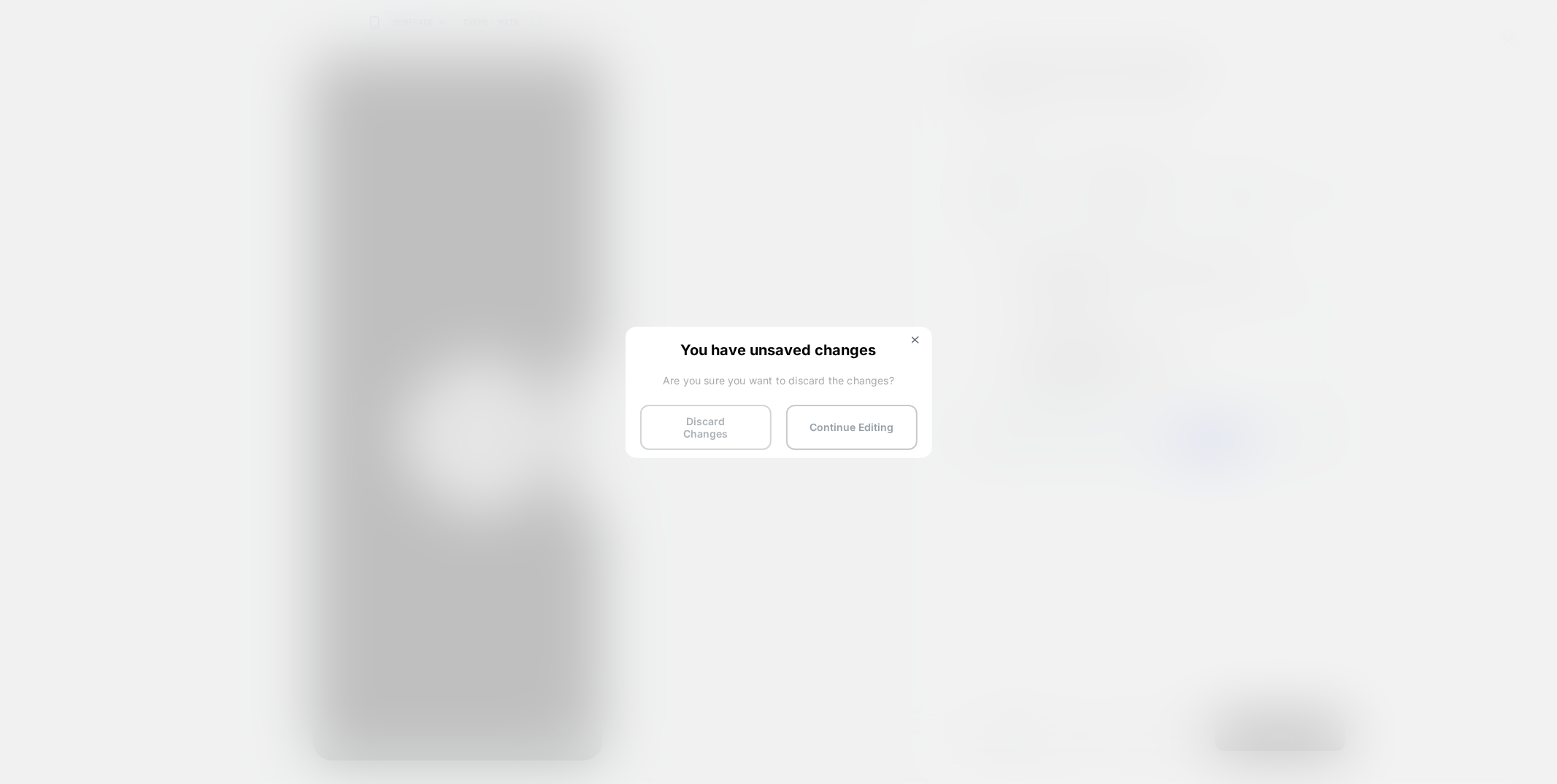
click at [740, 427] on button "Discard Changes" at bounding box center [706, 427] width 131 height 45
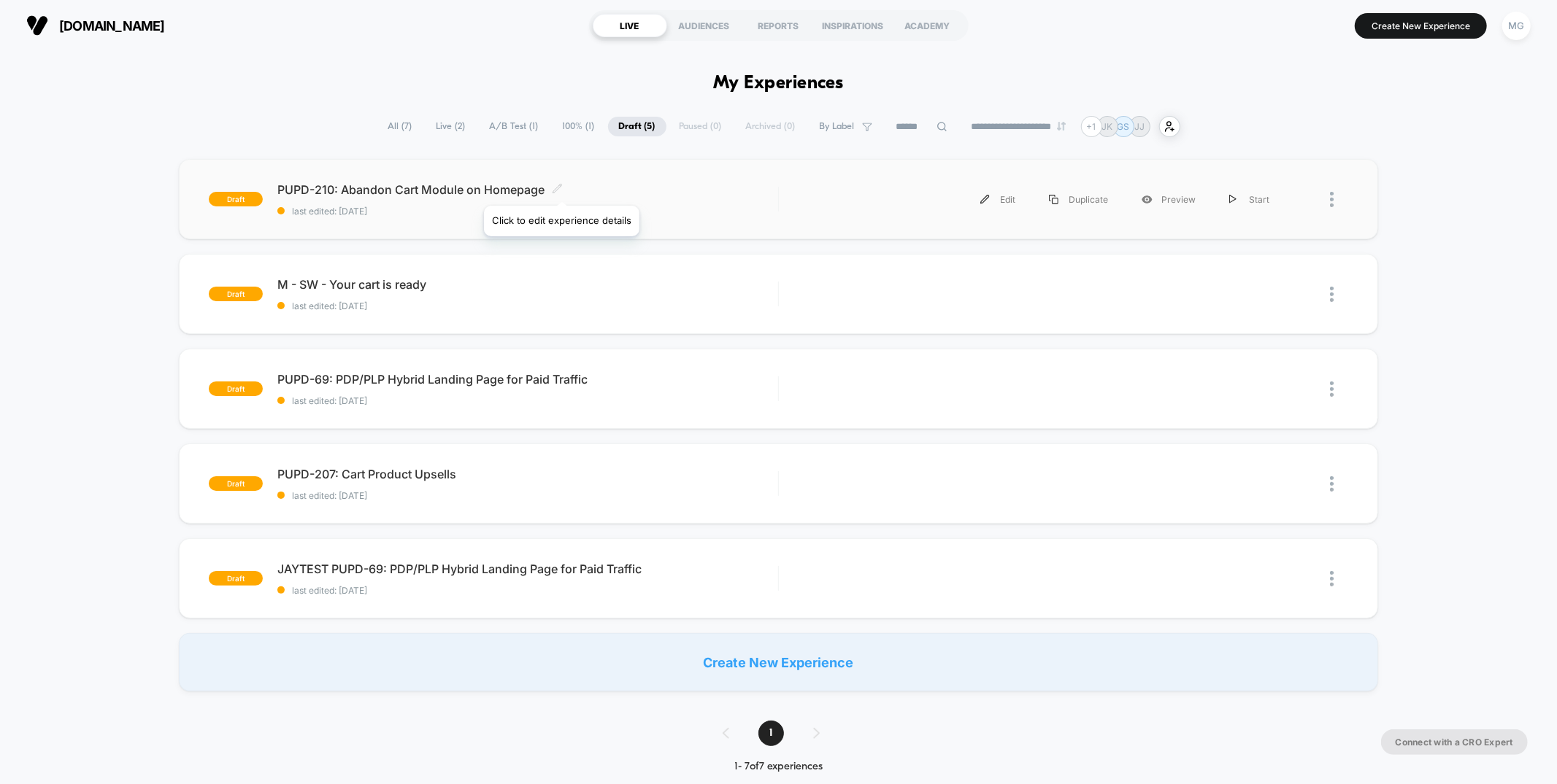
click at [561, 188] on icon at bounding box center [557, 189] width 11 height 11
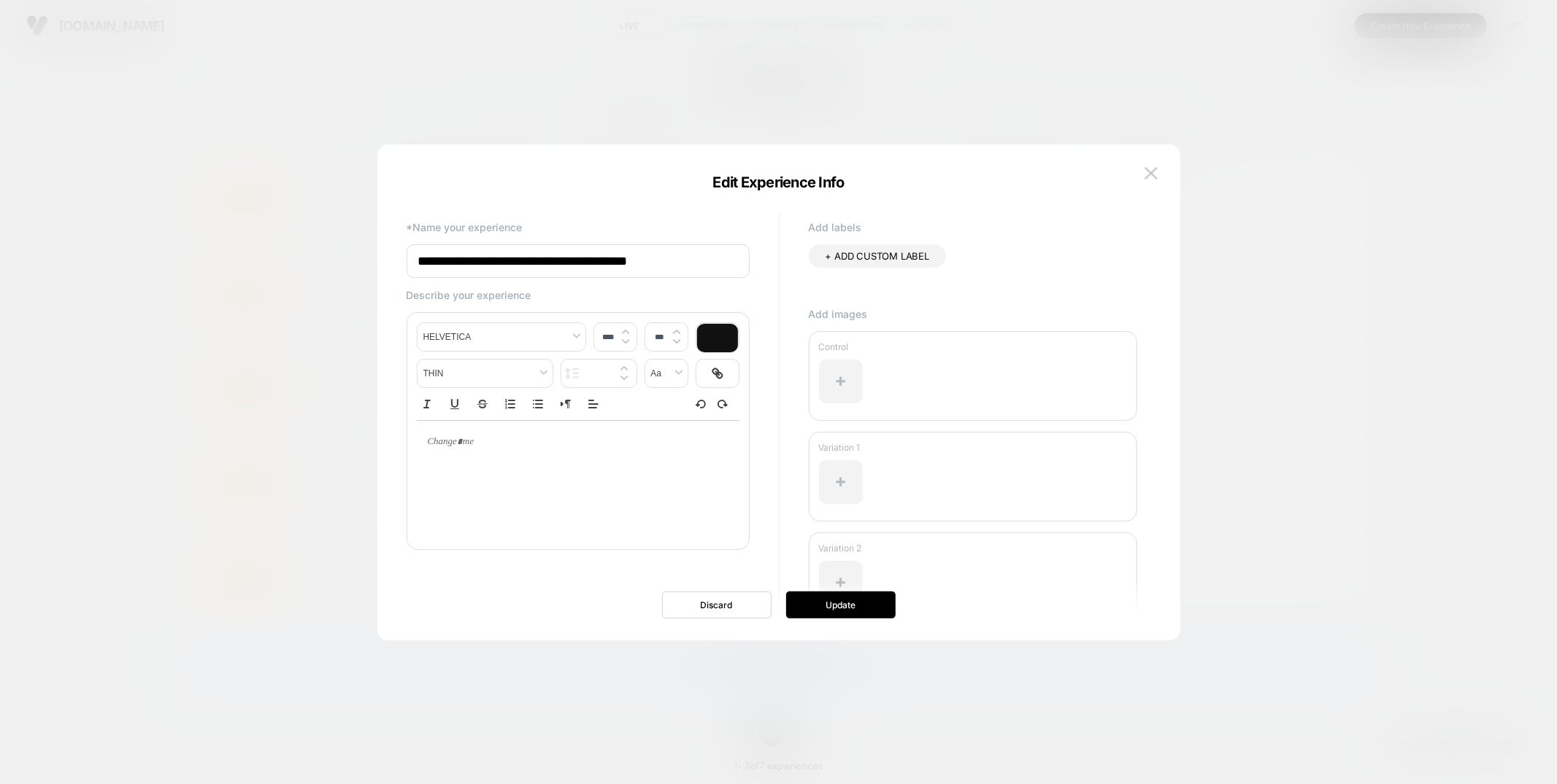
click at [716, 266] on input "**********" at bounding box center [578, 260] width 343 height 33
click at [416, 263] on input "**********" at bounding box center [578, 260] width 343 height 33
click at [487, 258] on input "**********" at bounding box center [578, 260] width 343 height 33
type input "**********"
click at [872, 608] on button "Update" at bounding box center [841, 605] width 109 height 27
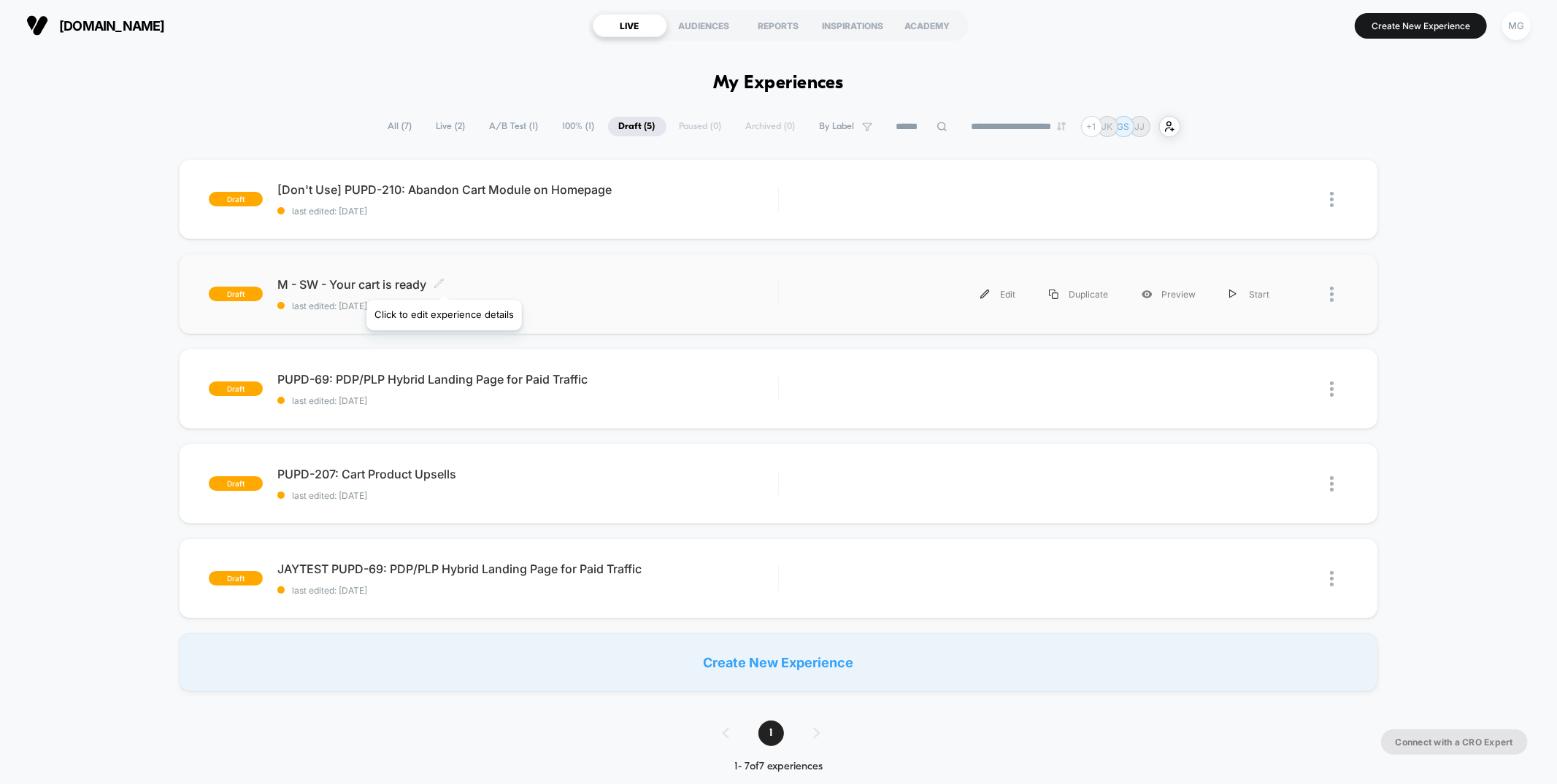
click at [443, 282] on icon at bounding box center [439, 283] width 11 height 11
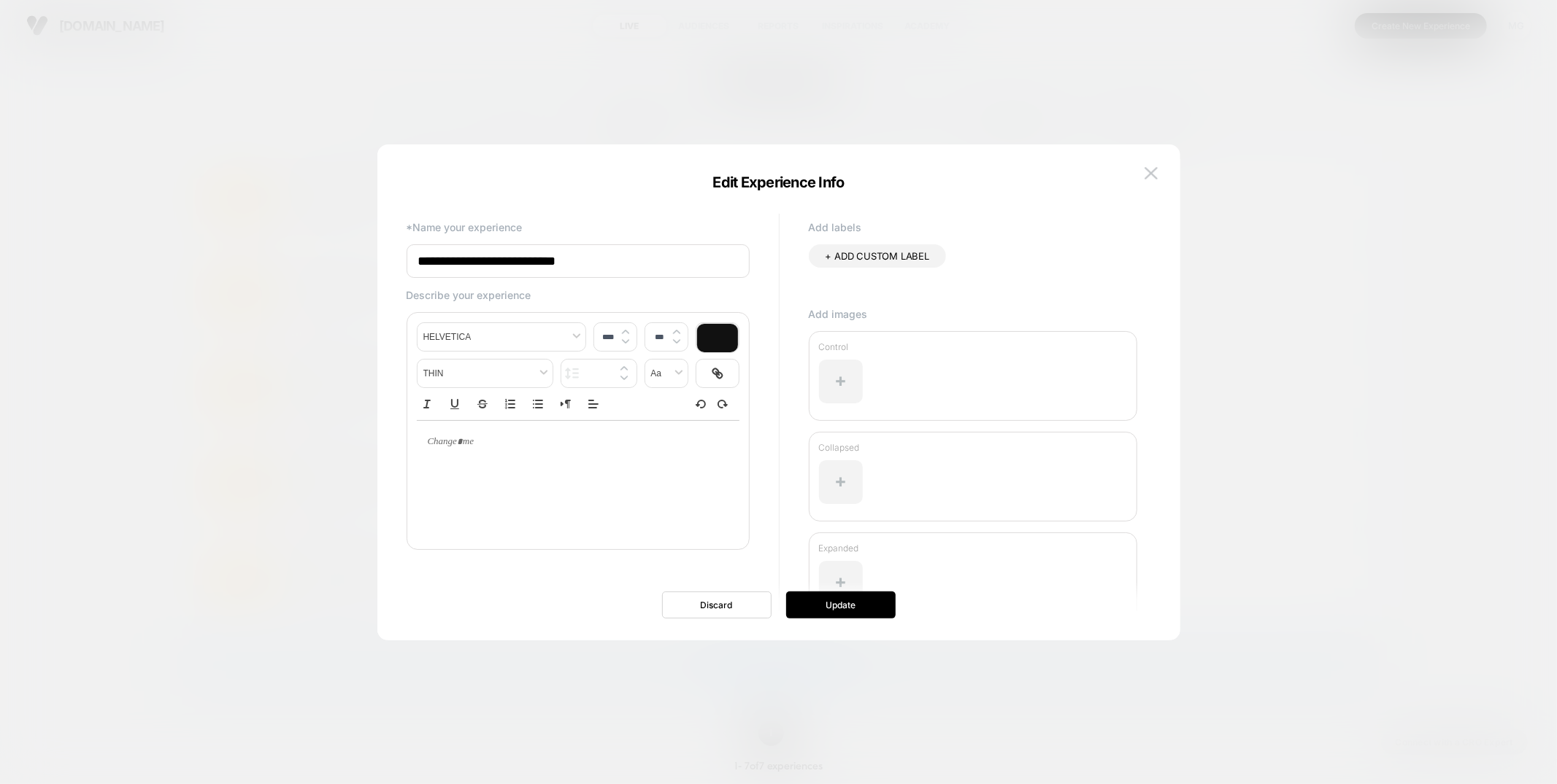
click at [419, 263] on input "**********" at bounding box center [578, 260] width 343 height 33
type input "**********"
click at [842, 606] on button "Update" at bounding box center [841, 605] width 109 height 27
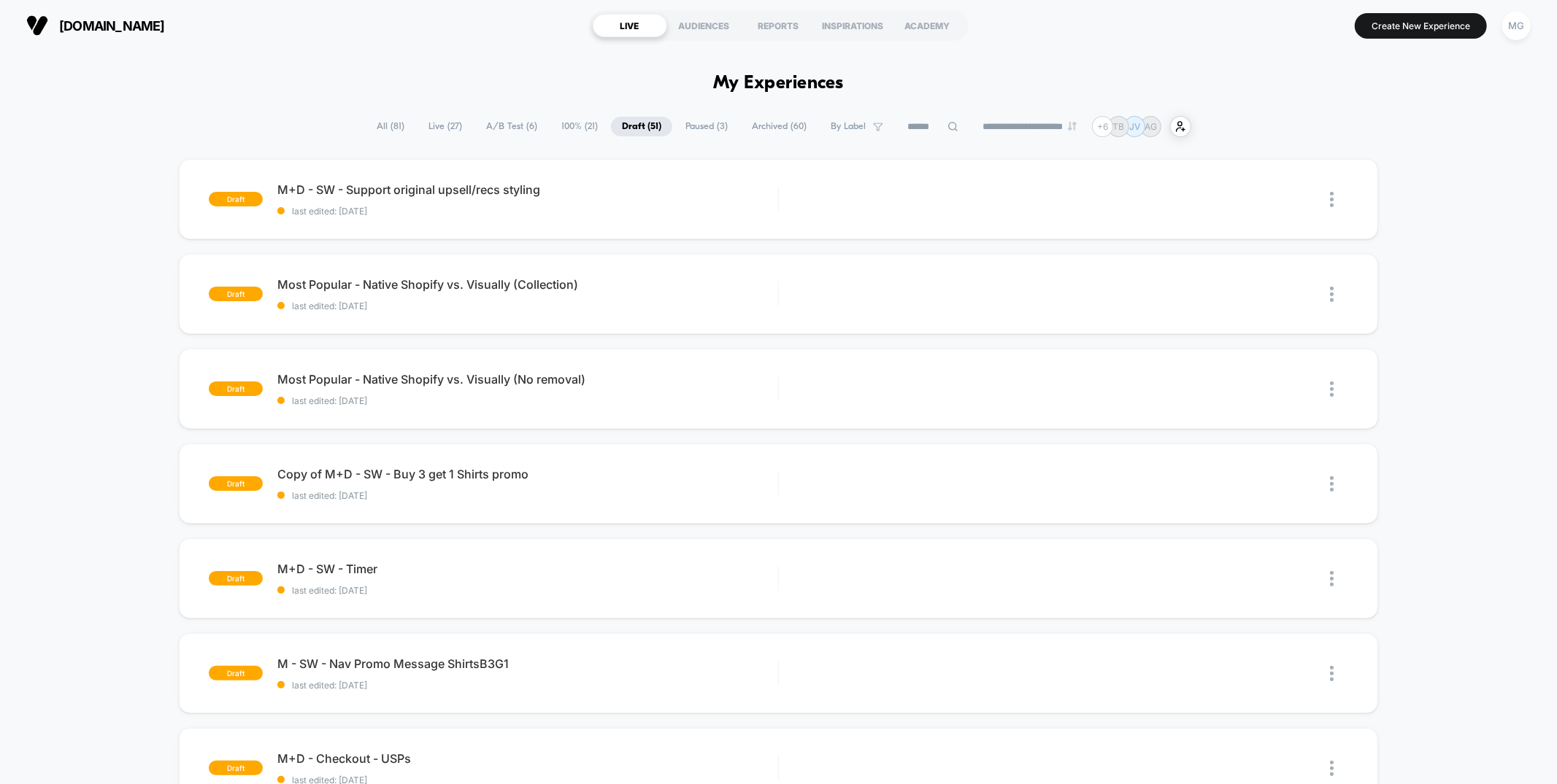
click at [500, 122] on span "A/B Test ( 6 )" at bounding box center [512, 126] width 73 height 20
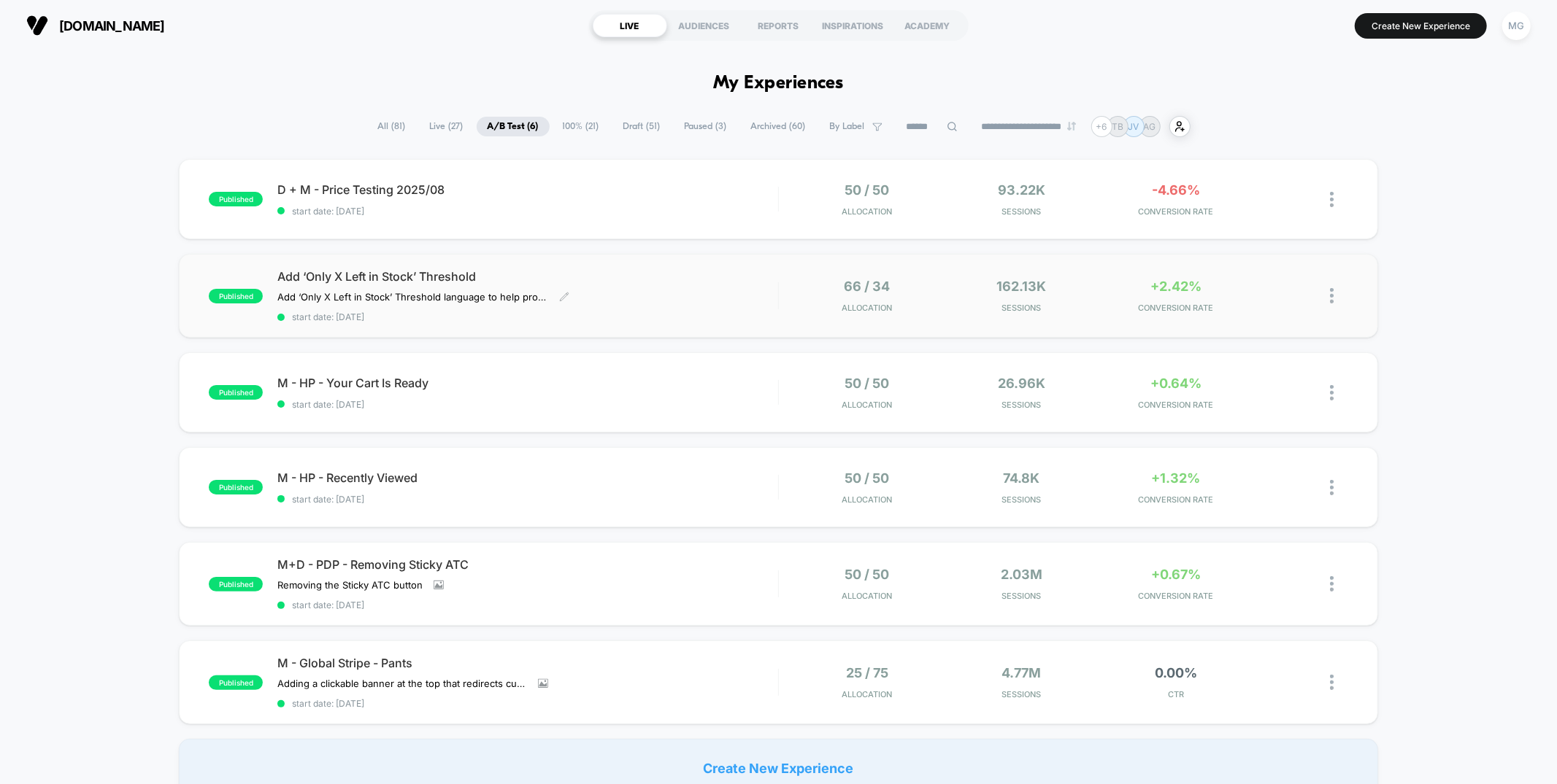
click at [708, 293] on div "Add ‘Only X Left in Stock’ Threshold Add ‘Only X Left in Stock’ Threshold langu…" at bounding box center [528, 296] width 500 height 53
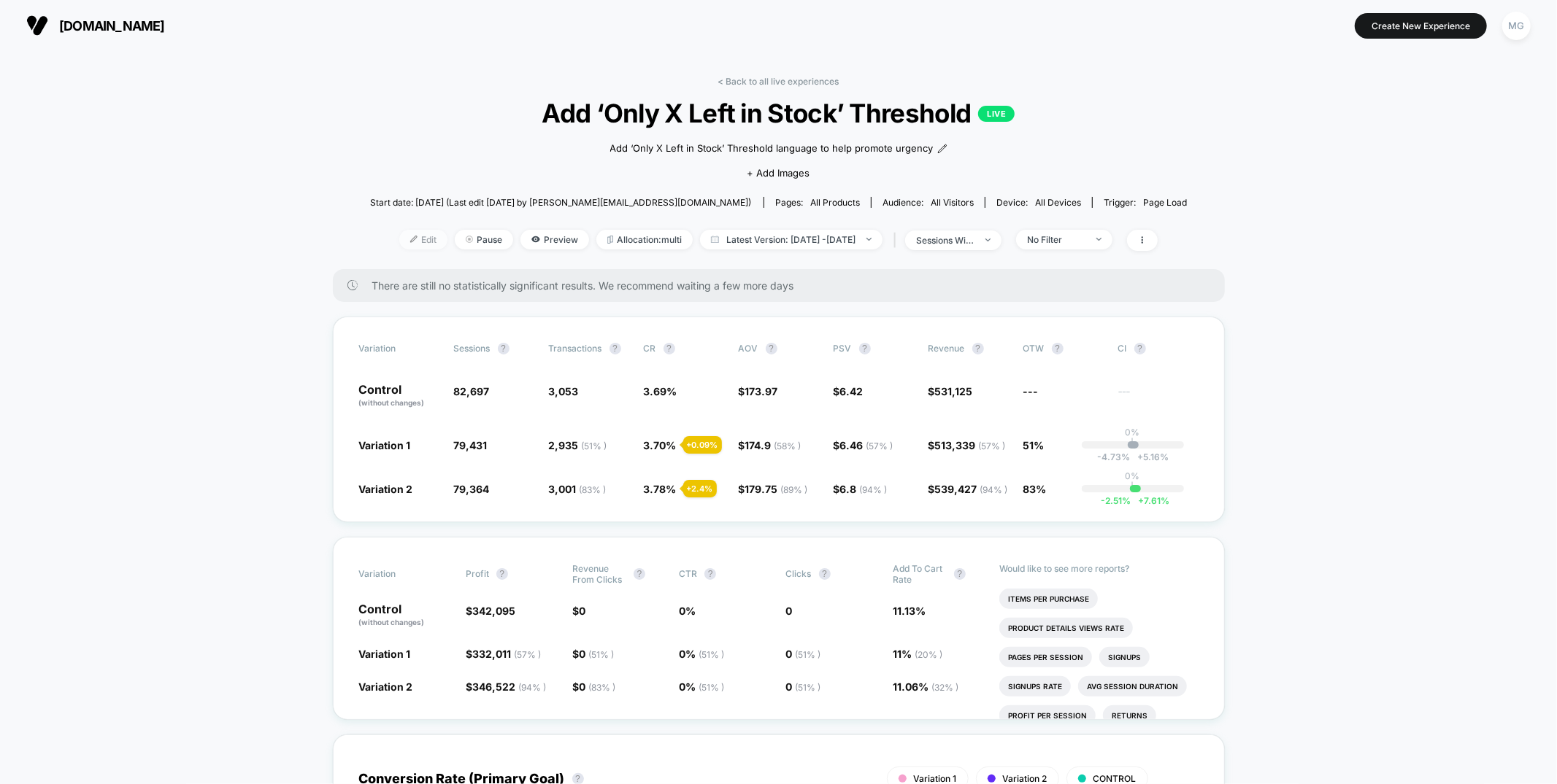
click at [399, 237] on span "Edit" at bounding box center [423, 239] width 48 height 20
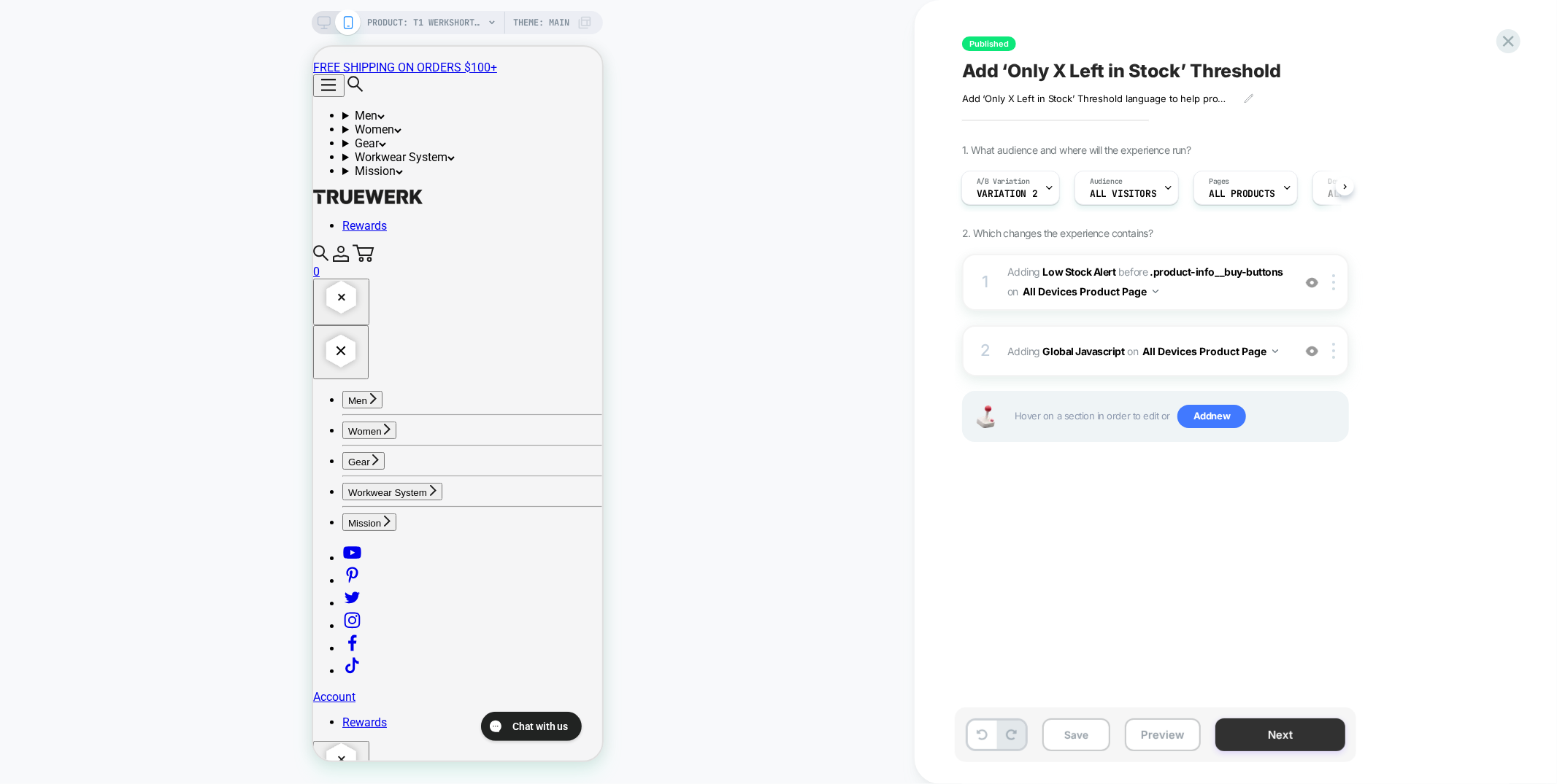
click at [1272, 736] on button "Next" at bounding box center [1280, 735] width 130 height 32
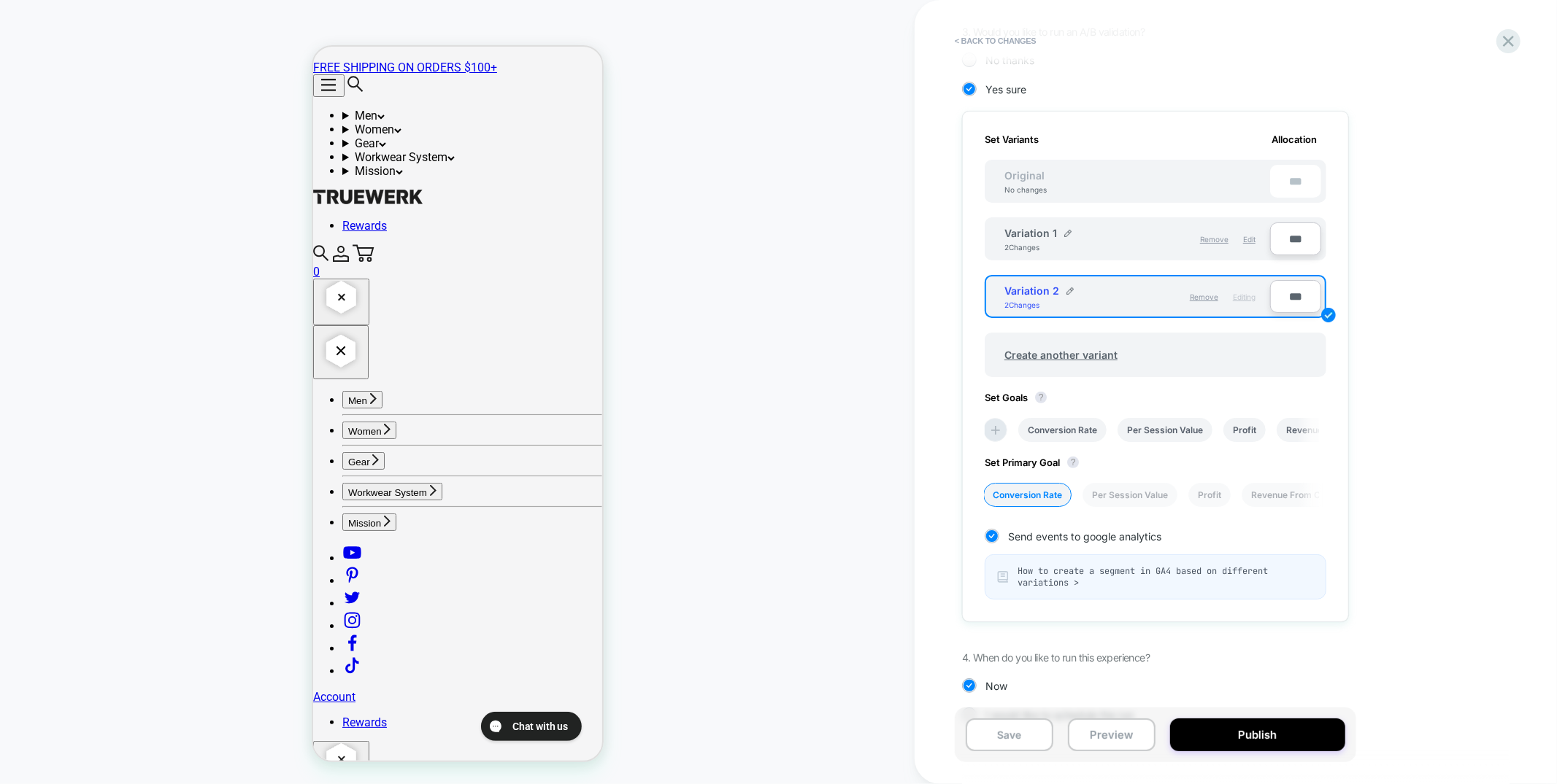
scroll to position [395, 0]
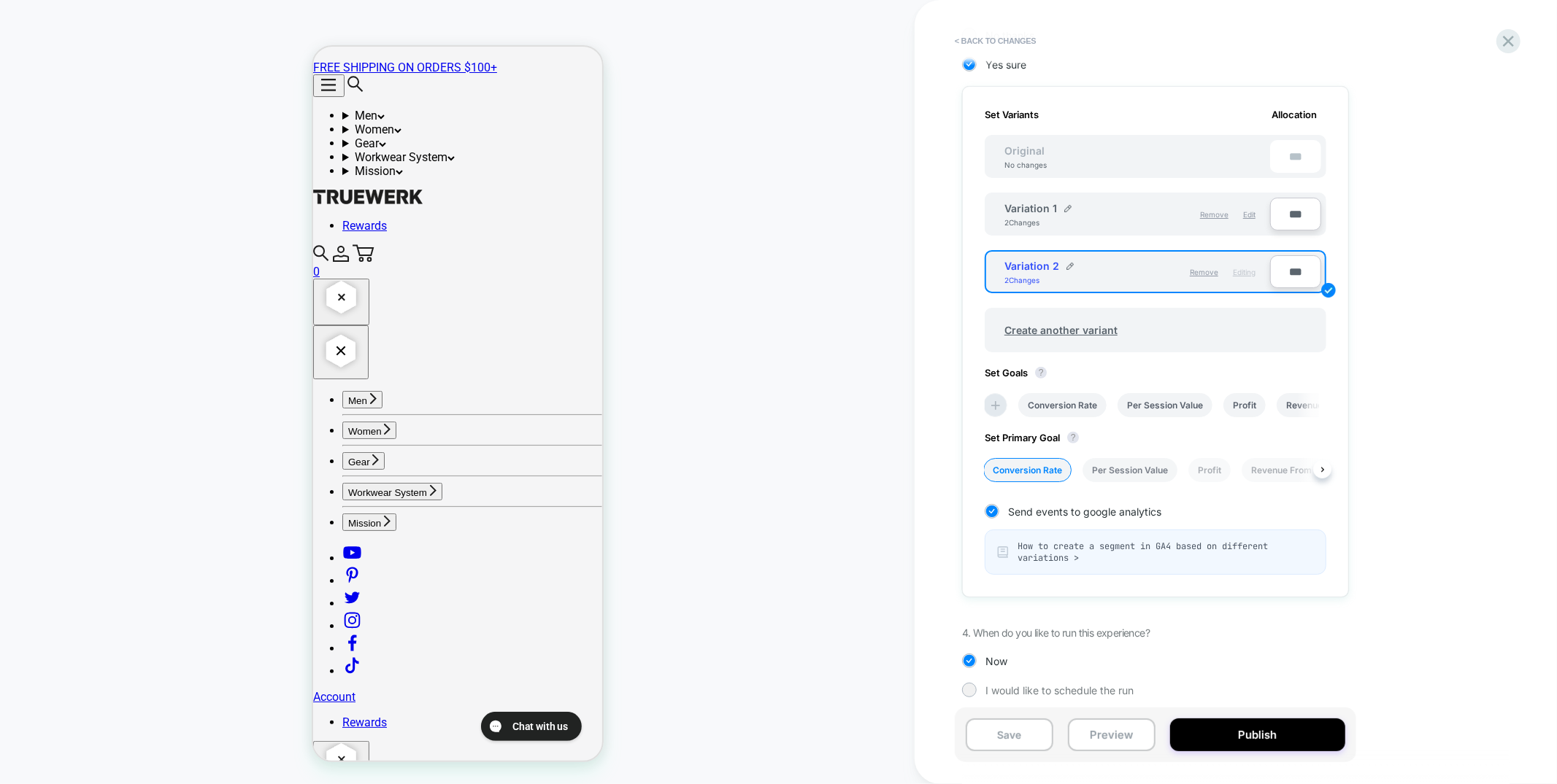
click at [1156, 467] on li "Per Session Value" at bounding box center [1129, 470] width 95 height 24
click at [1054, 553] on span "How to create a segment in GA4 based on different variations >" at bounding box center [1165, 552] width 296 height 23
click at [1040, 737] on button "Save" at bounding box center [1009, 735] width 88 height 32
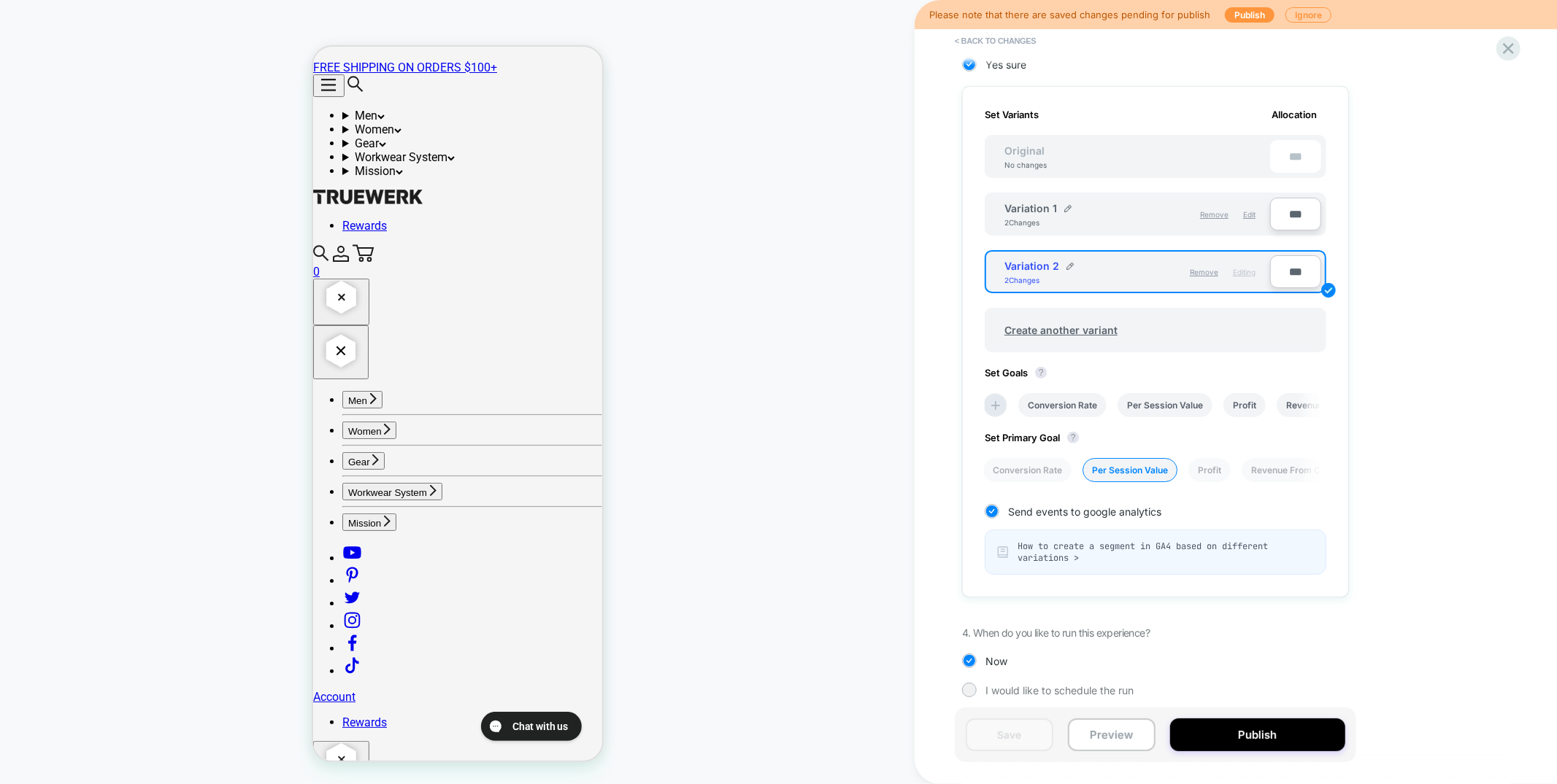
scroll to position [0, 0]
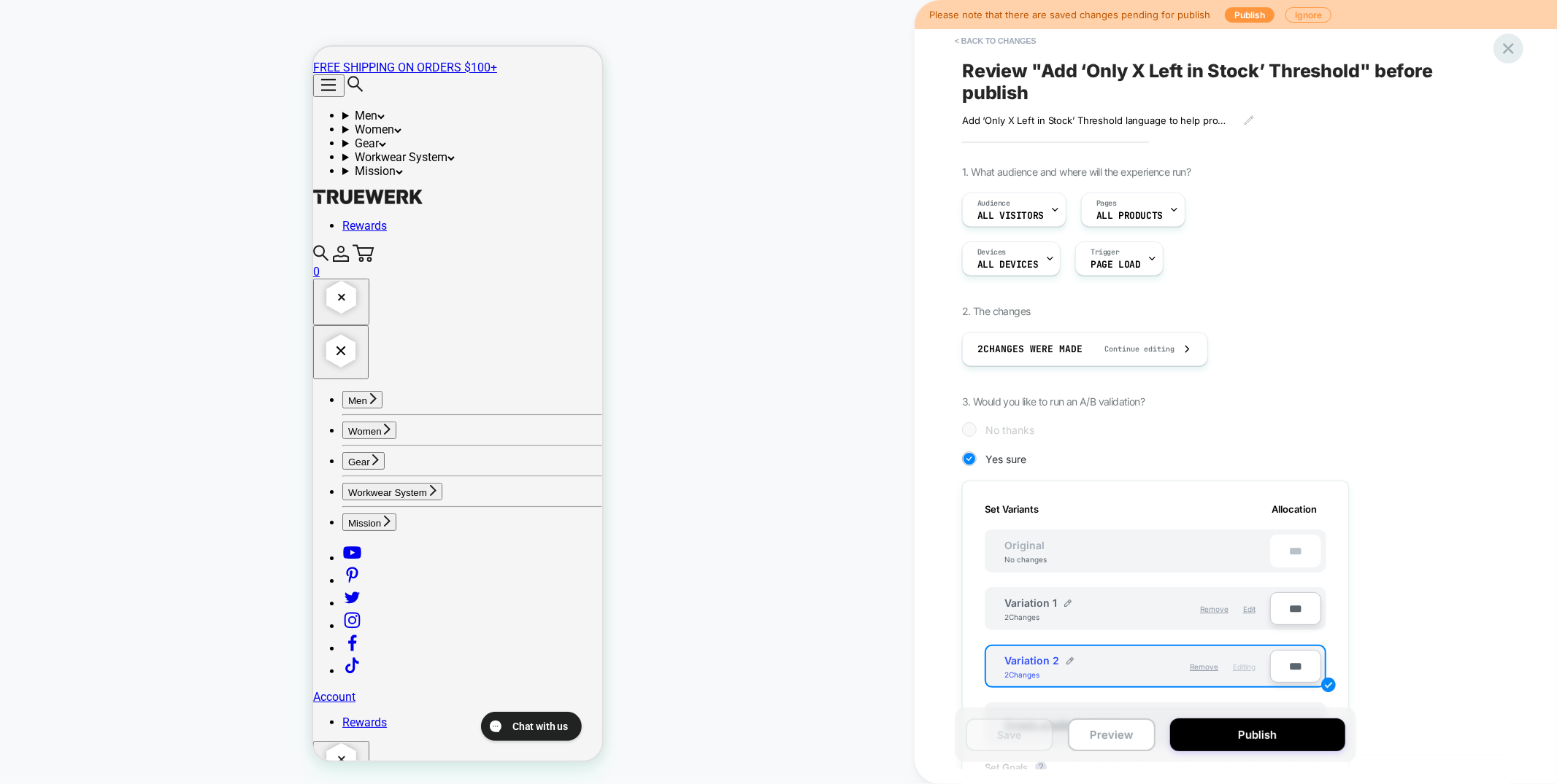
click at [1502, 48] on icon at bounding box center [1507, 48] width 20 height 20
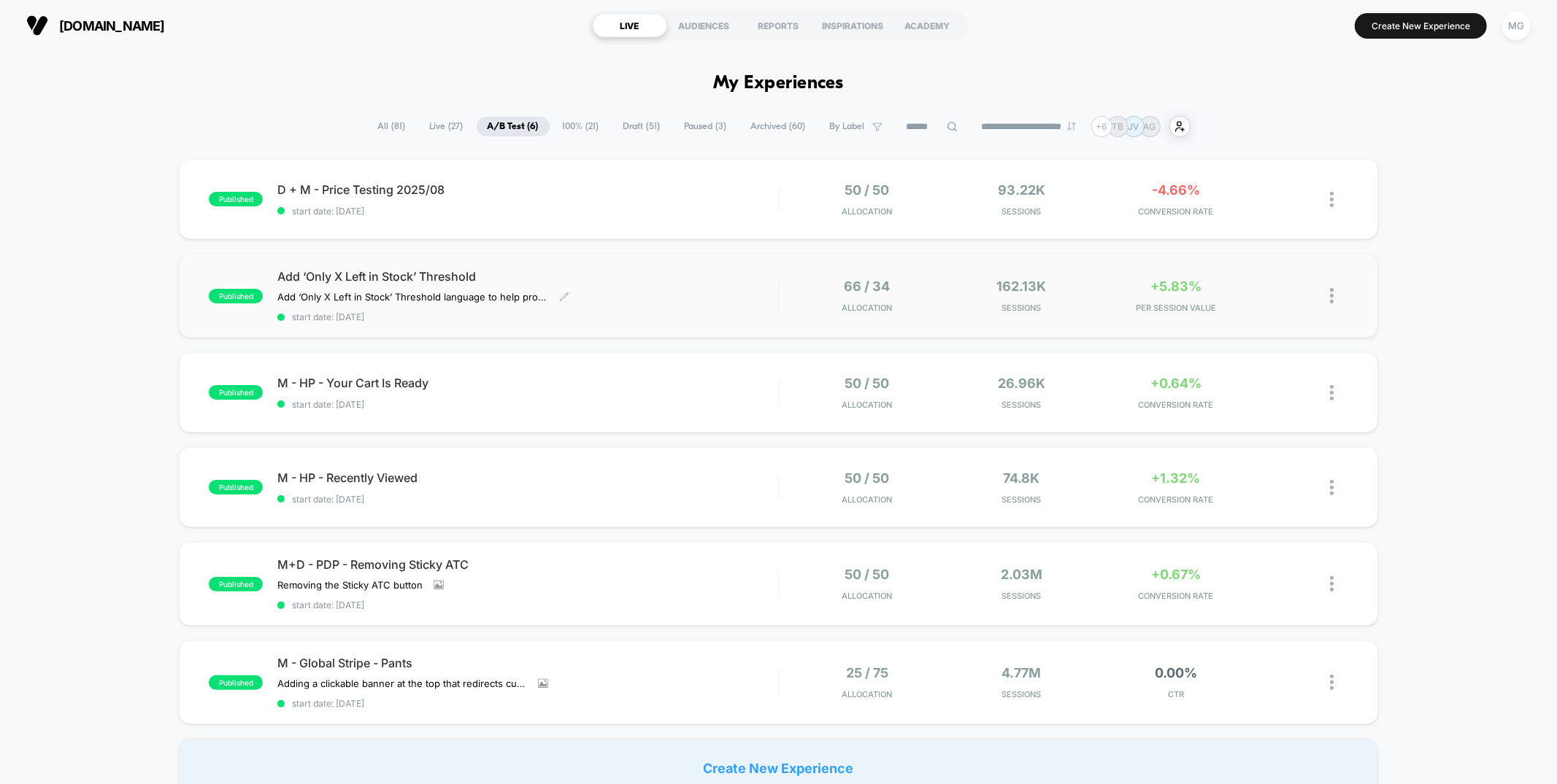
click at [741, 299] on div "Add ‘Only X Left in Stock’ Threshold Add ‘Only X Left in Stock’ Threshold langu…" at bounding box center [528, 296] width 500 height 53
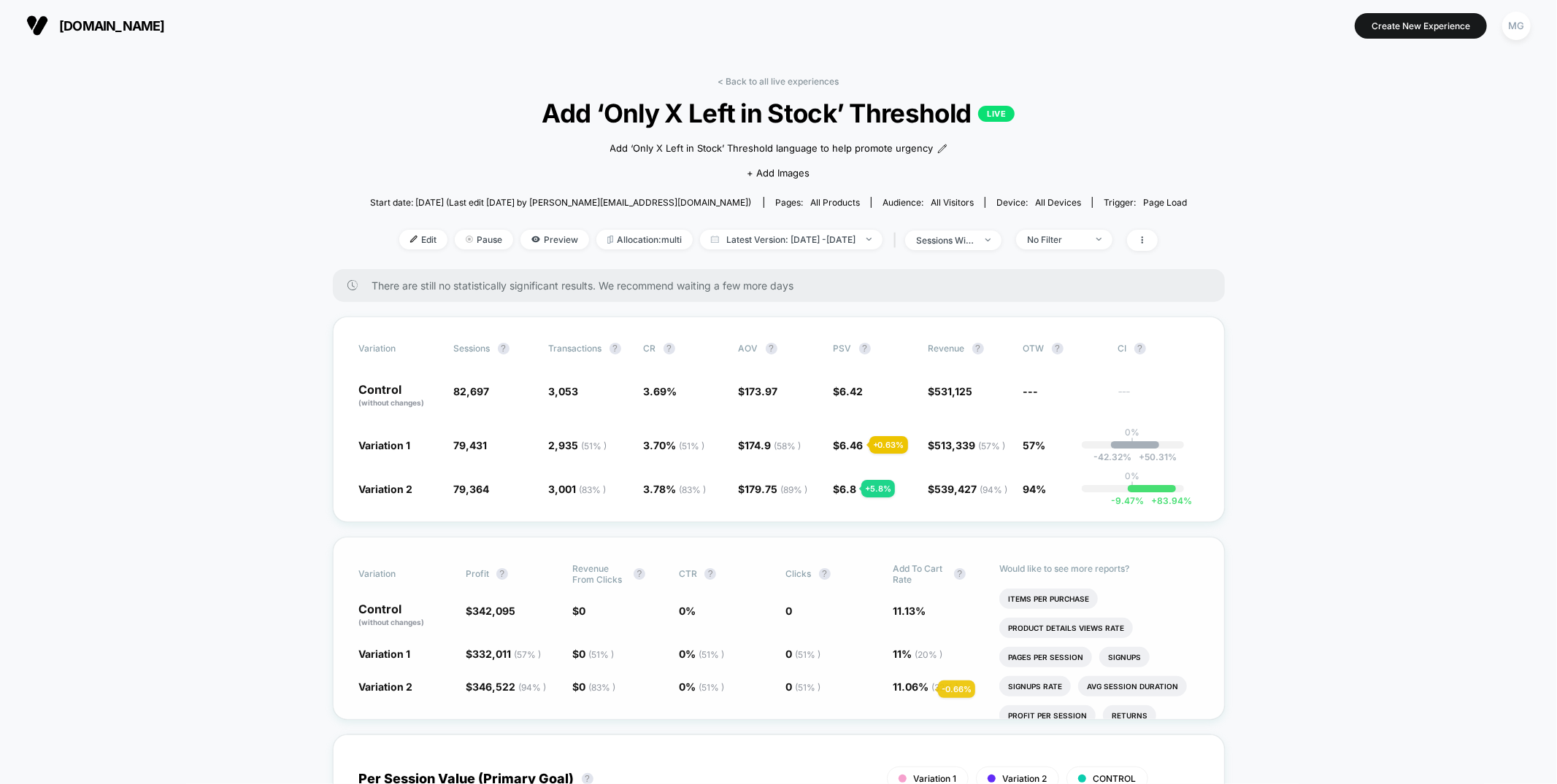
scroll to position [1, 0]
click at [825, 75] on link "< Back to all live experiences" at bounding box center [778, 80] width 121 height 11
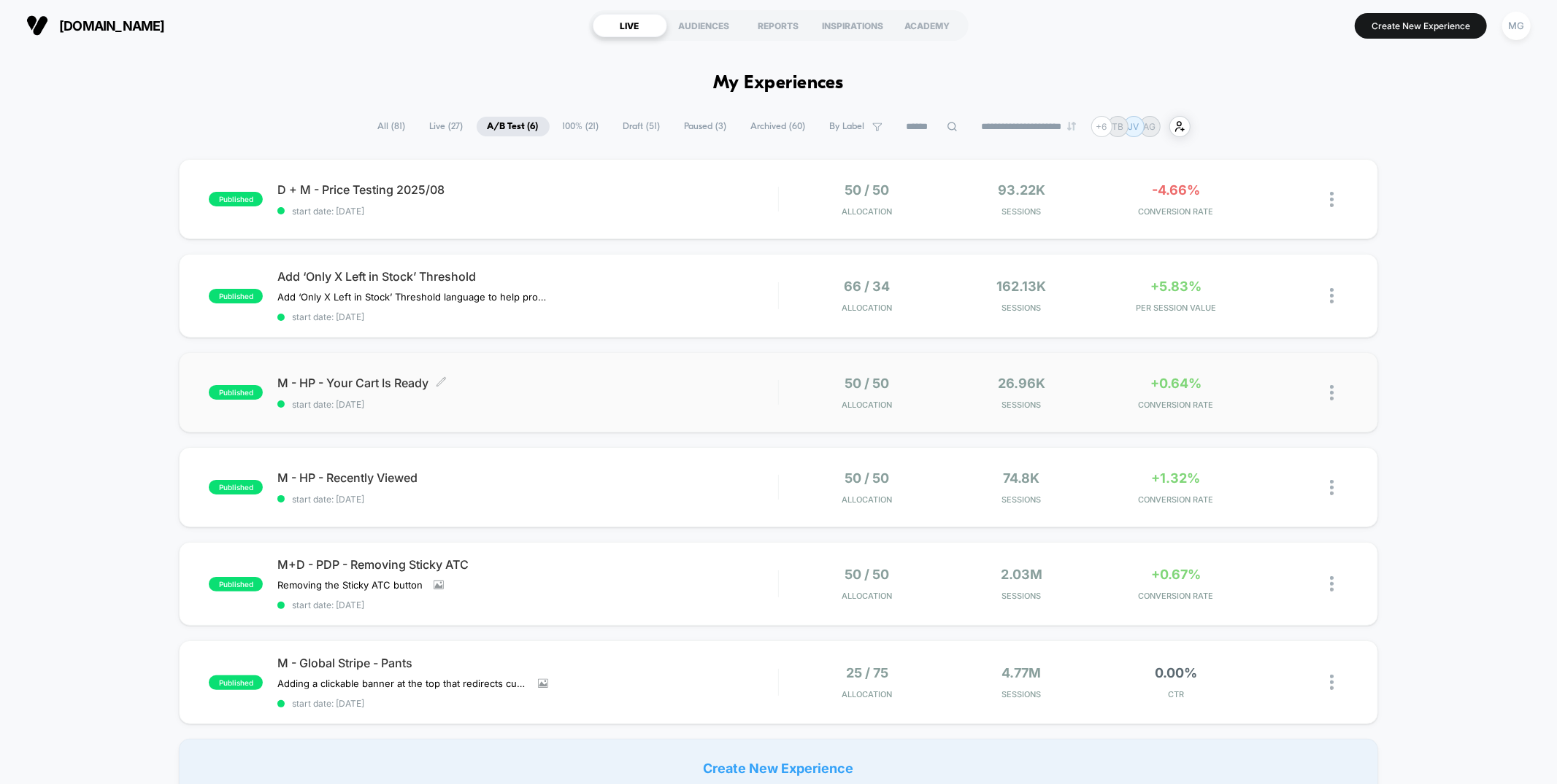
scroll to position [68, 0]
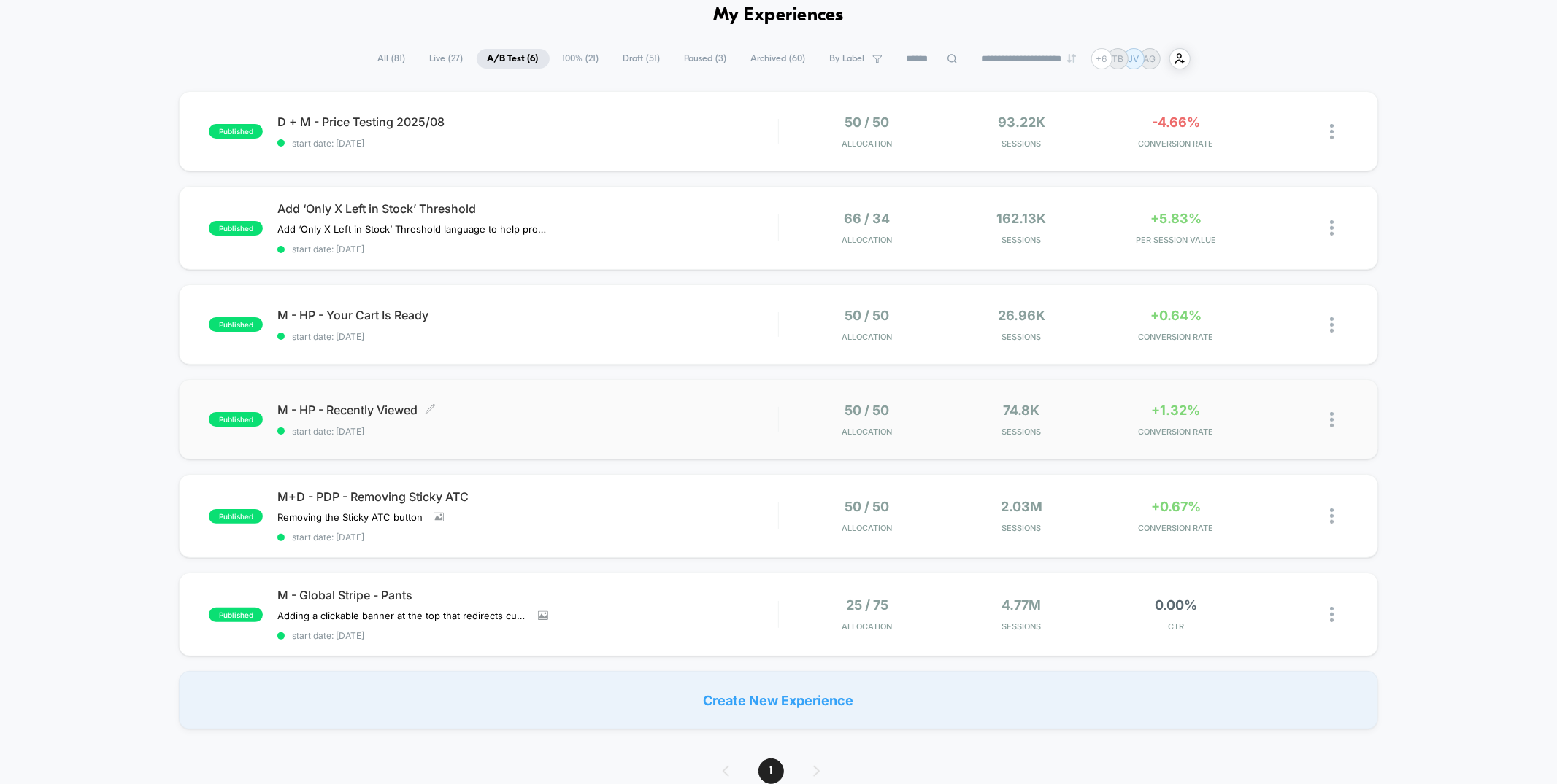
click at [704, 403] on span "M - HP - Recently Viewed Click to edit experience details" at bounding box center [528, 409] width 500 height 15
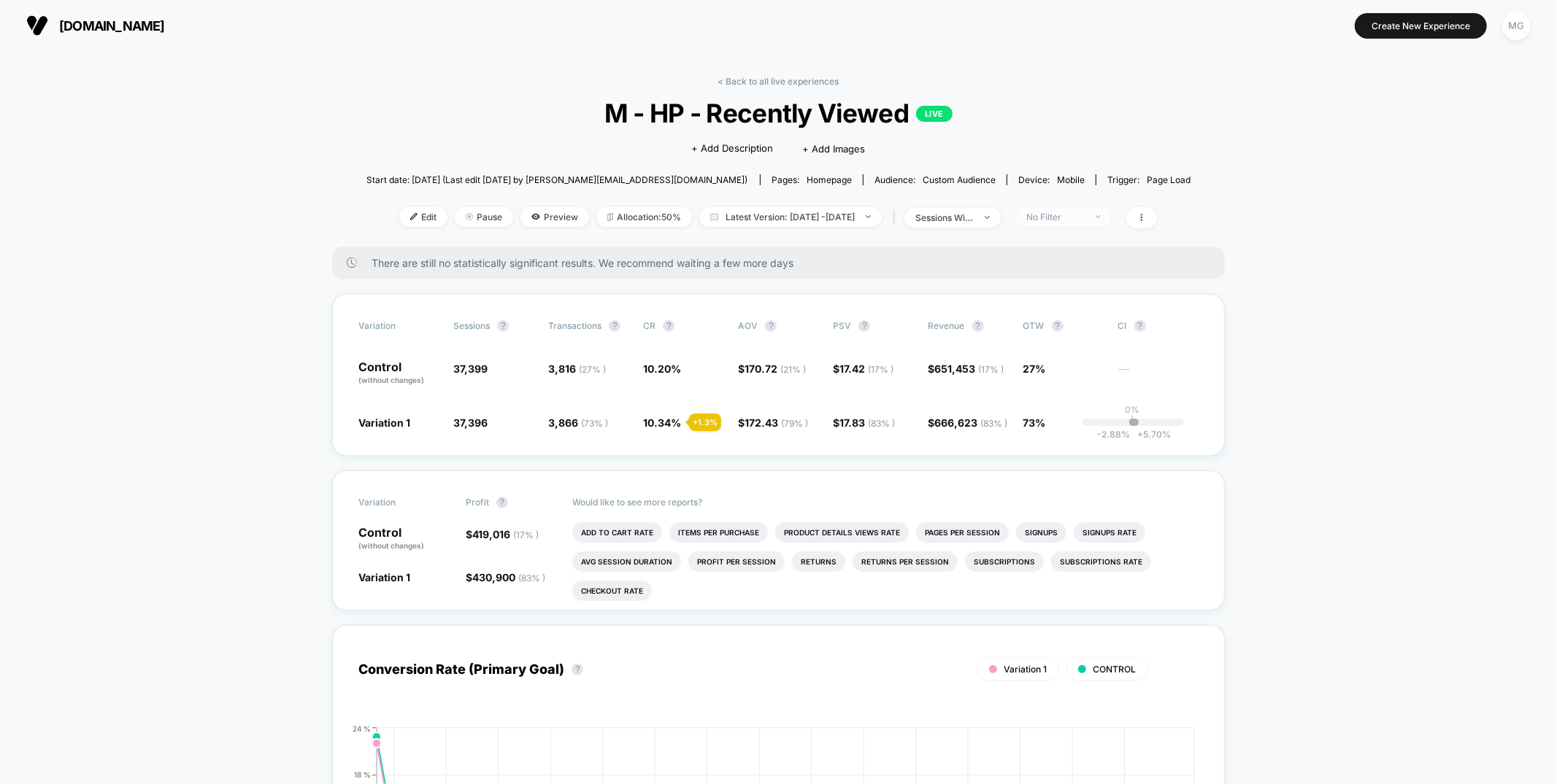
click at [1058, 222] on span "No Filter" at bounding box center [1063, 217] width 96 height 20
click at [829, 213] on span "Latest Version: Jul 3, 2025 - Aug 19, 2025" at bounding box center [790, 217] width 183 height 20
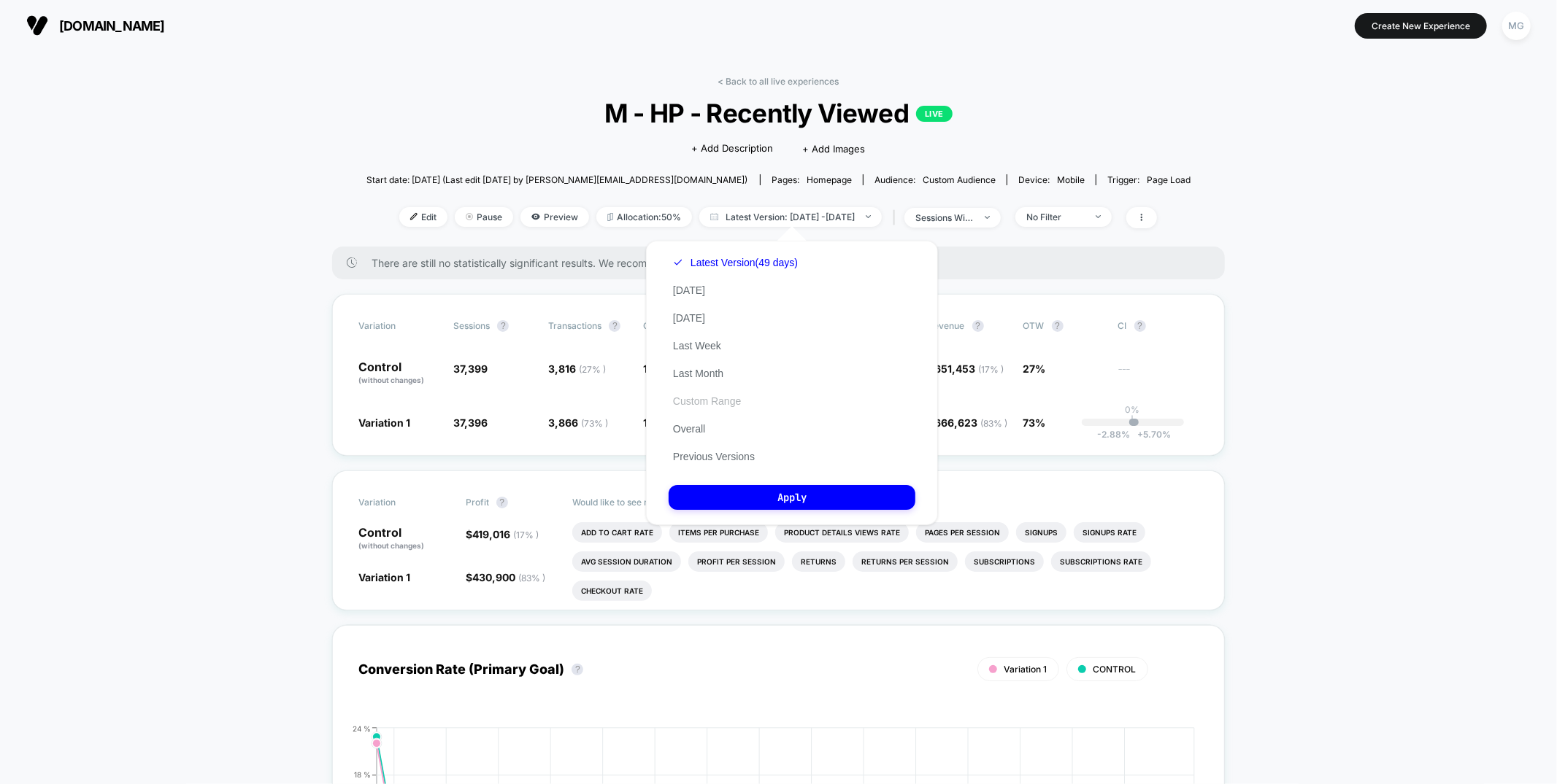
drag, startPoint x: 704, startPoint y: 339, endPoint x: 718, endPoint y: 392, distance: 54.8
click at [704, 340] on button "Last Week" at bounding box center [697, 346] width 57 height 13
click at [751, 496] on button "Apply" at bounding box center [791, 497] width 247 height 25
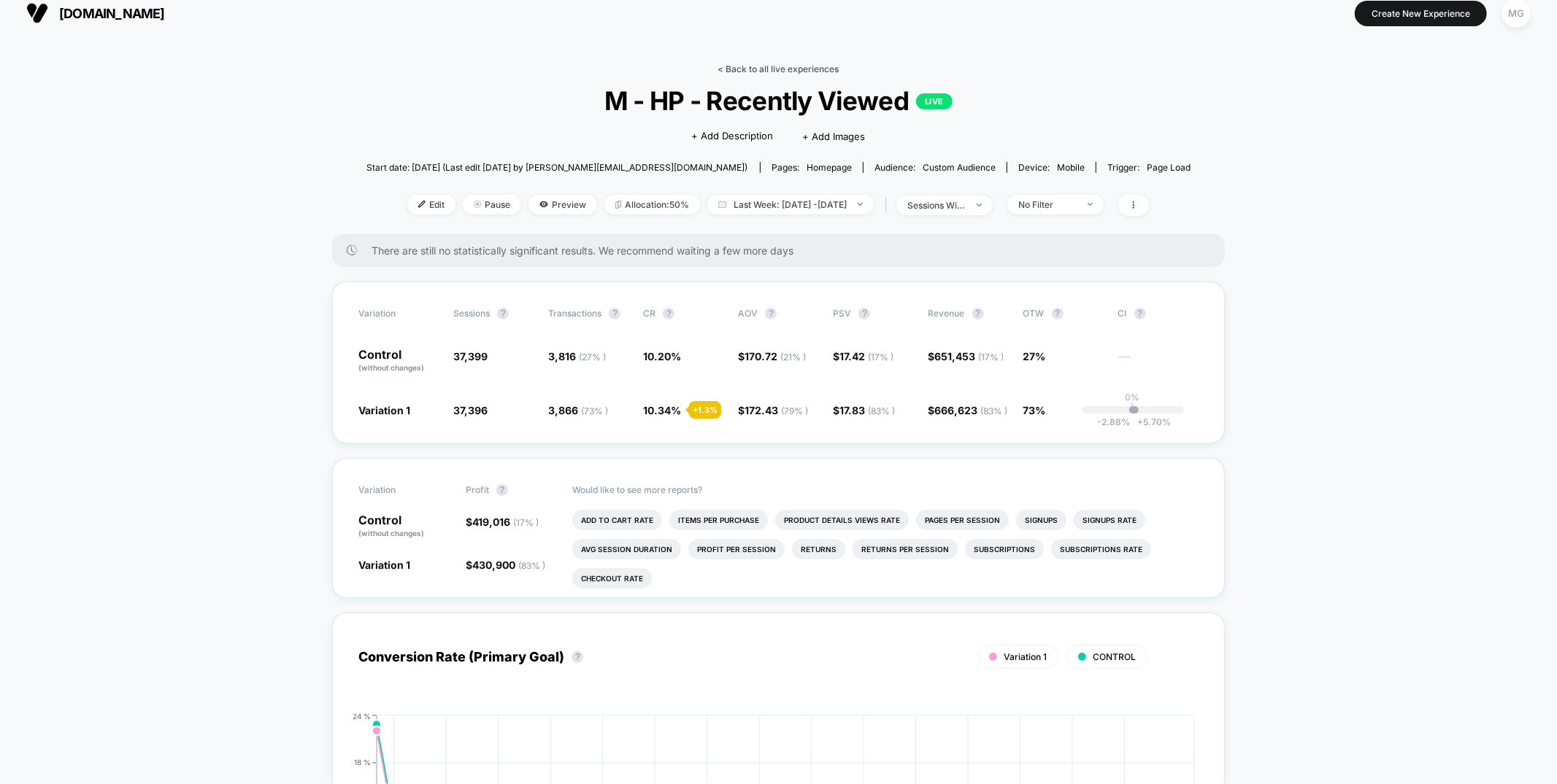
click at [772, 78] on div "< Back to all live experiences M - HP - Recently Viewed LIVE Click to edit expe…" at bounding box center [778, 148] width 825 height 171
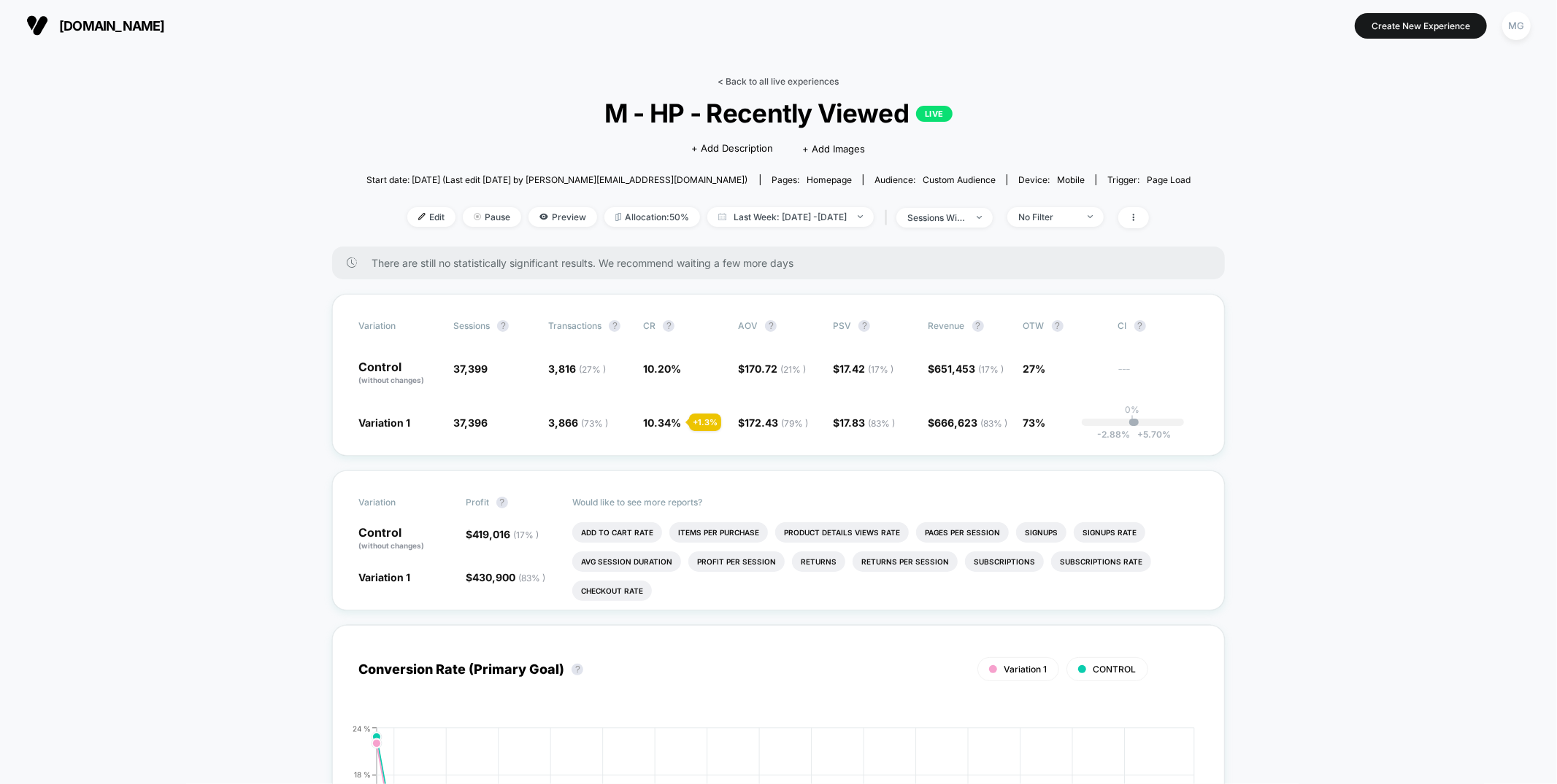
click at [761, 82] on link "< Back to all live experiences" at bounding box center [778, 81] width 121 height 11
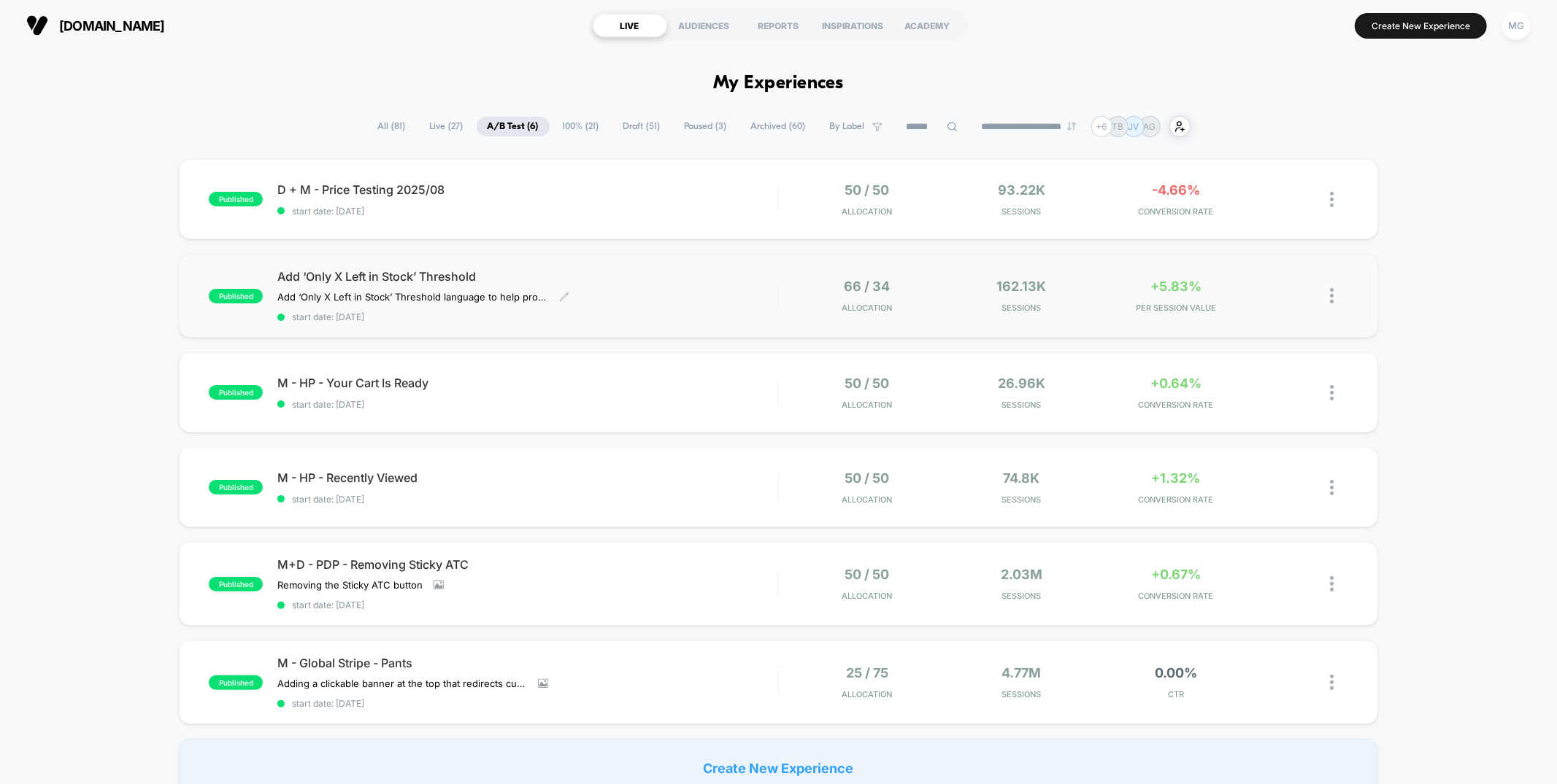
click at [760, 295] on div "Add ‘Only X Left in Stock’ Threshold Add ‘Only X Left in Stock’ Threshold langu…" at bounding box center [528, 296] width 500 height 53
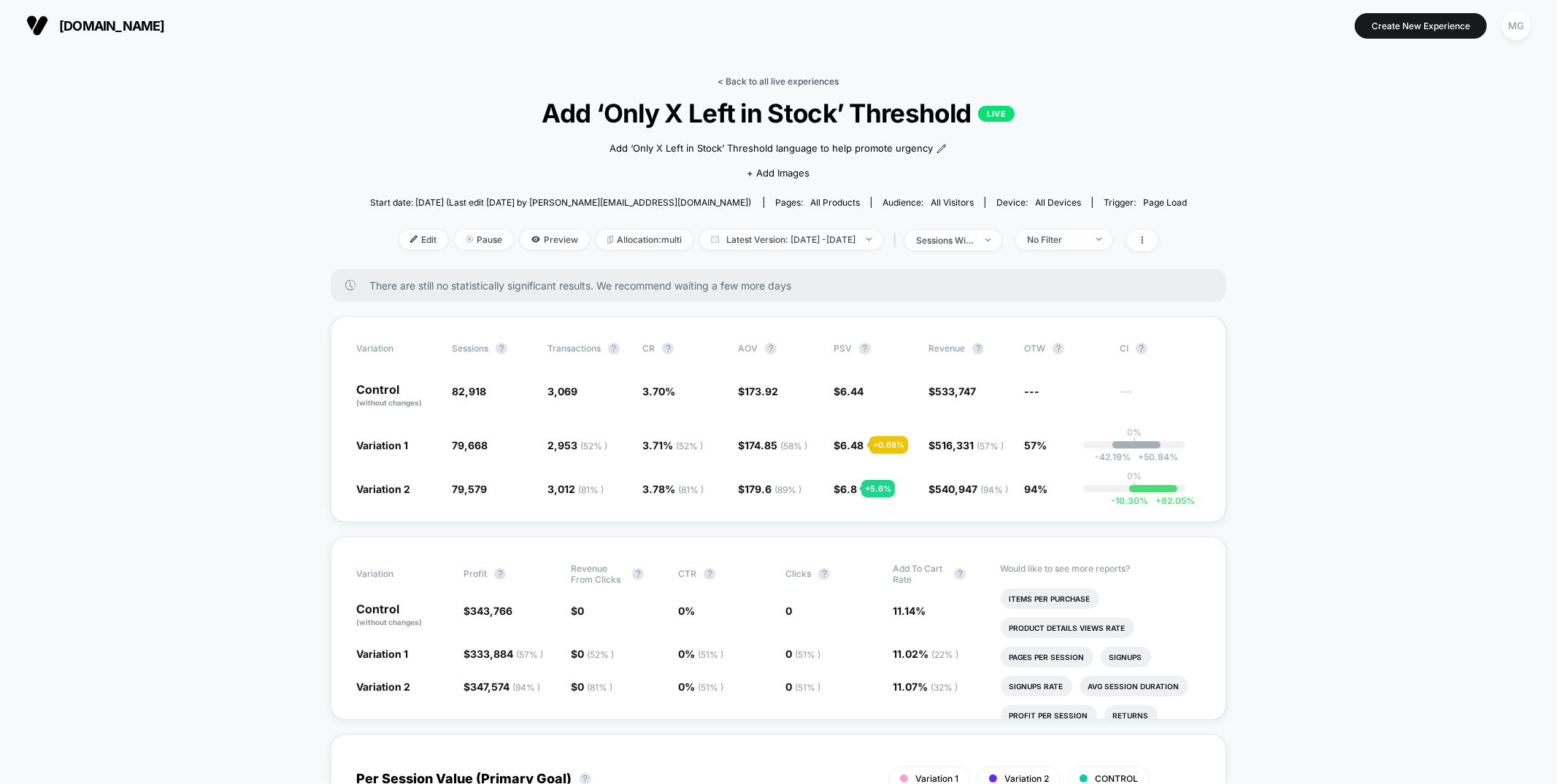
click at [798, 78] on link "< Back to all live experiences" at bounding box center [778, 81] width 121 height 11
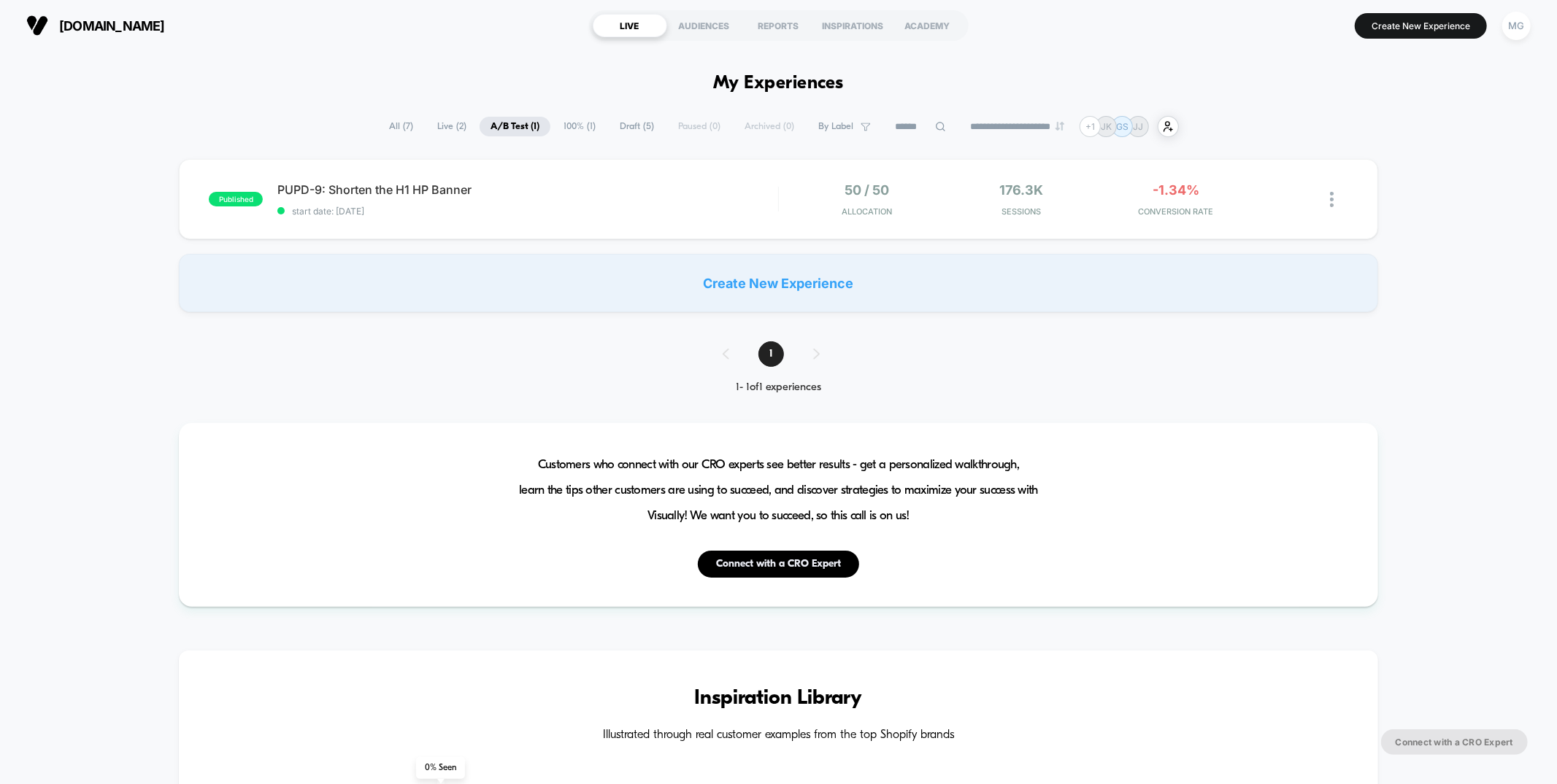
drag, startPoint x: 563, startPoint y: 128, endPoint x: 621, endPoint y: 129, distance: 58.0
click at [564, 128] on span "100% ( 1 )" at bounding box center [579, 126] width 54 height 20
click at [622, 129] on span "Draft ( 5 )" at bounding box center [638, 126] width 56 height 20
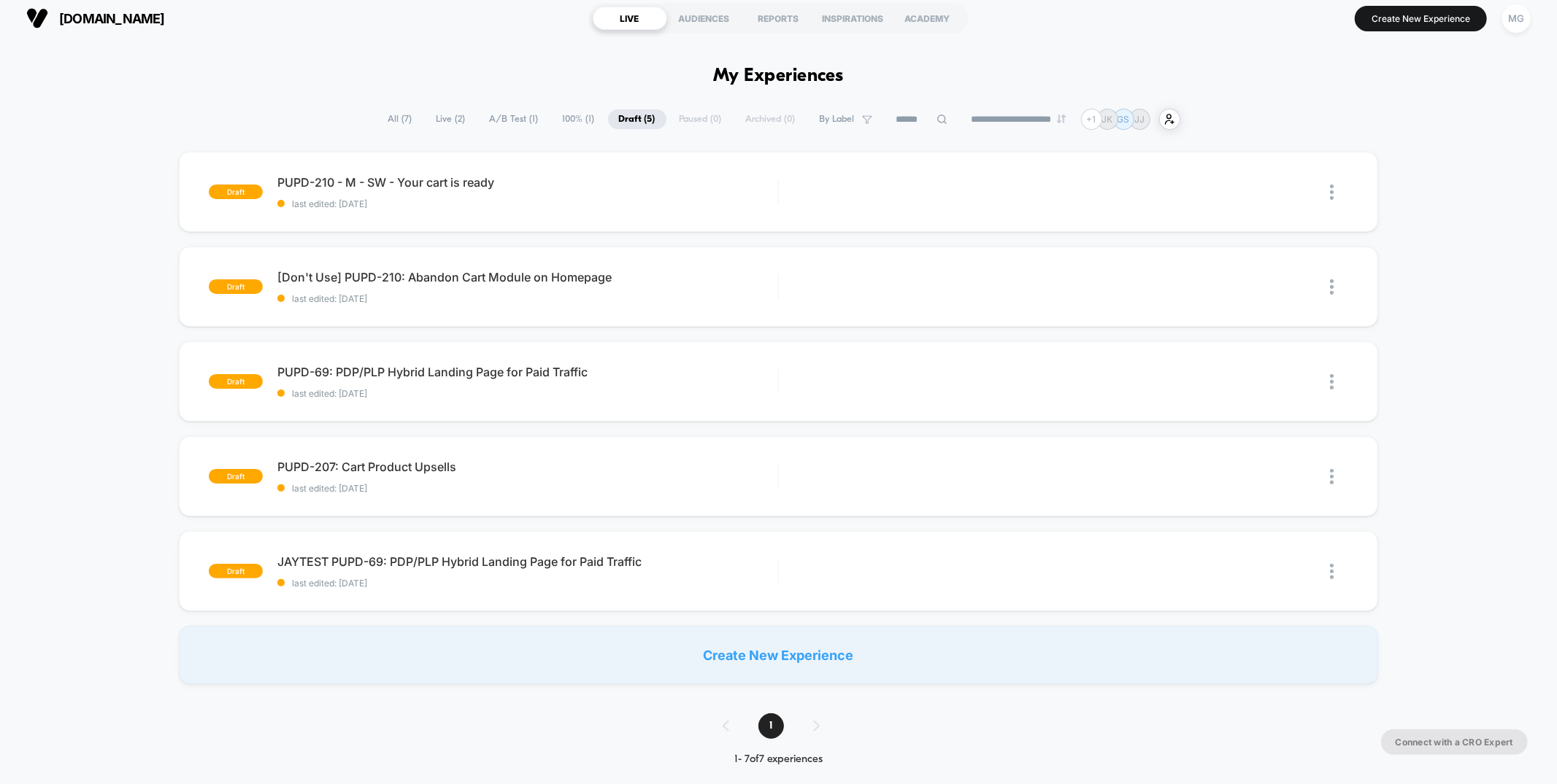
scroll to position [3, 0]
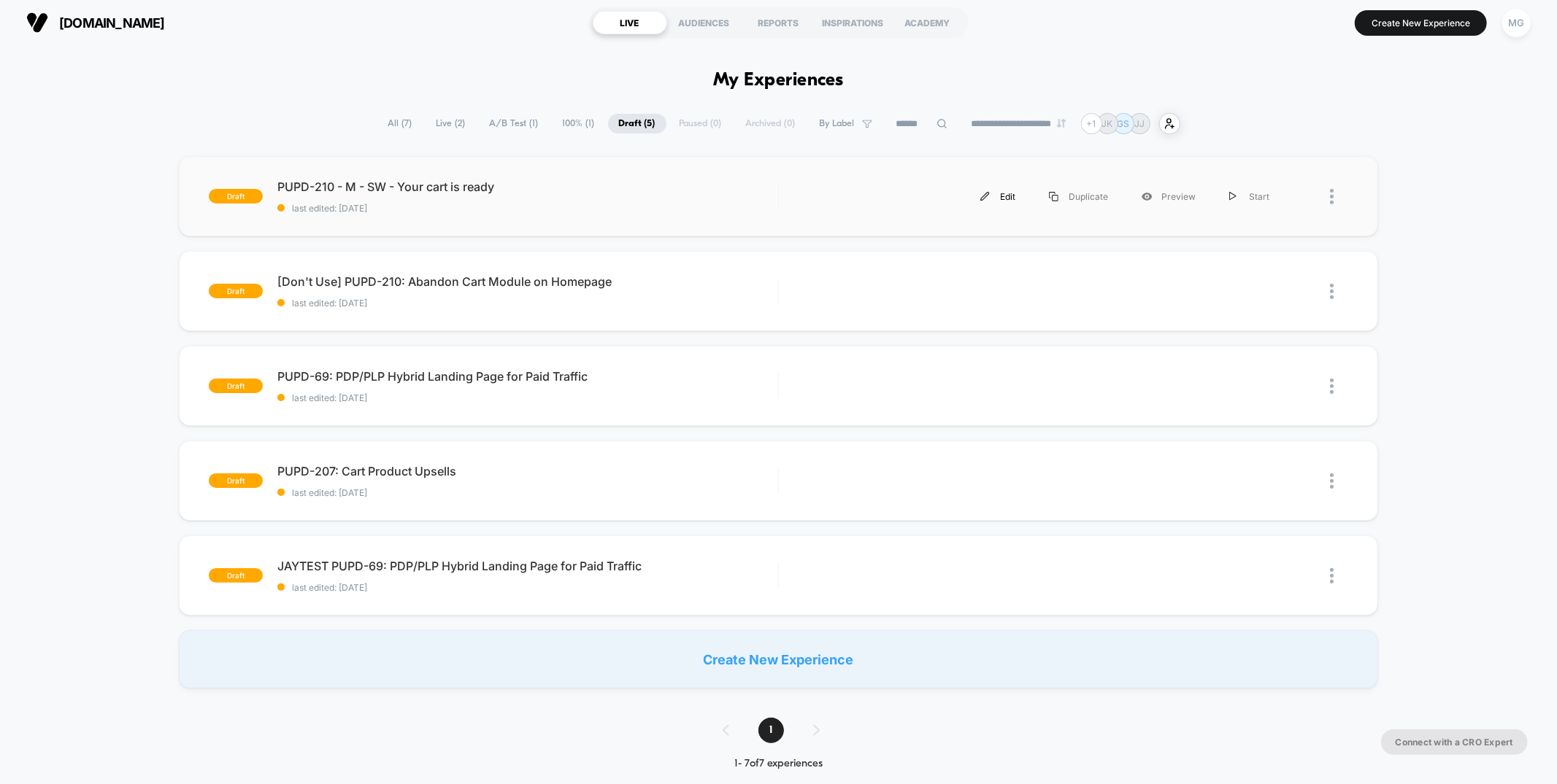
click at [994, 195] on div "Edit" at bounding box center [998, 196] width 68 height 32
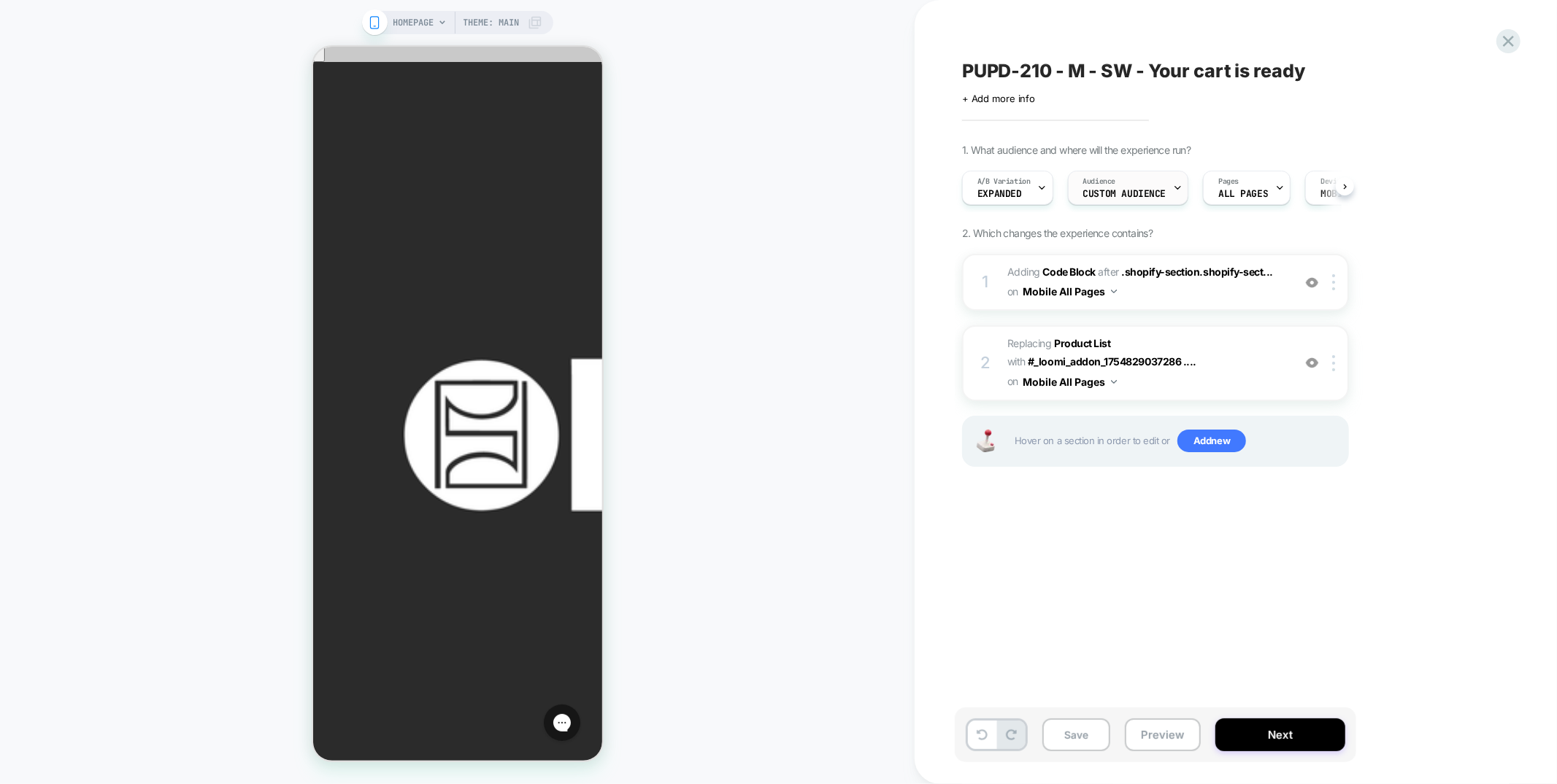
click at [1125, 189] on span "Custom Audience" at bounding box center [1124, 194] width 83 height 10
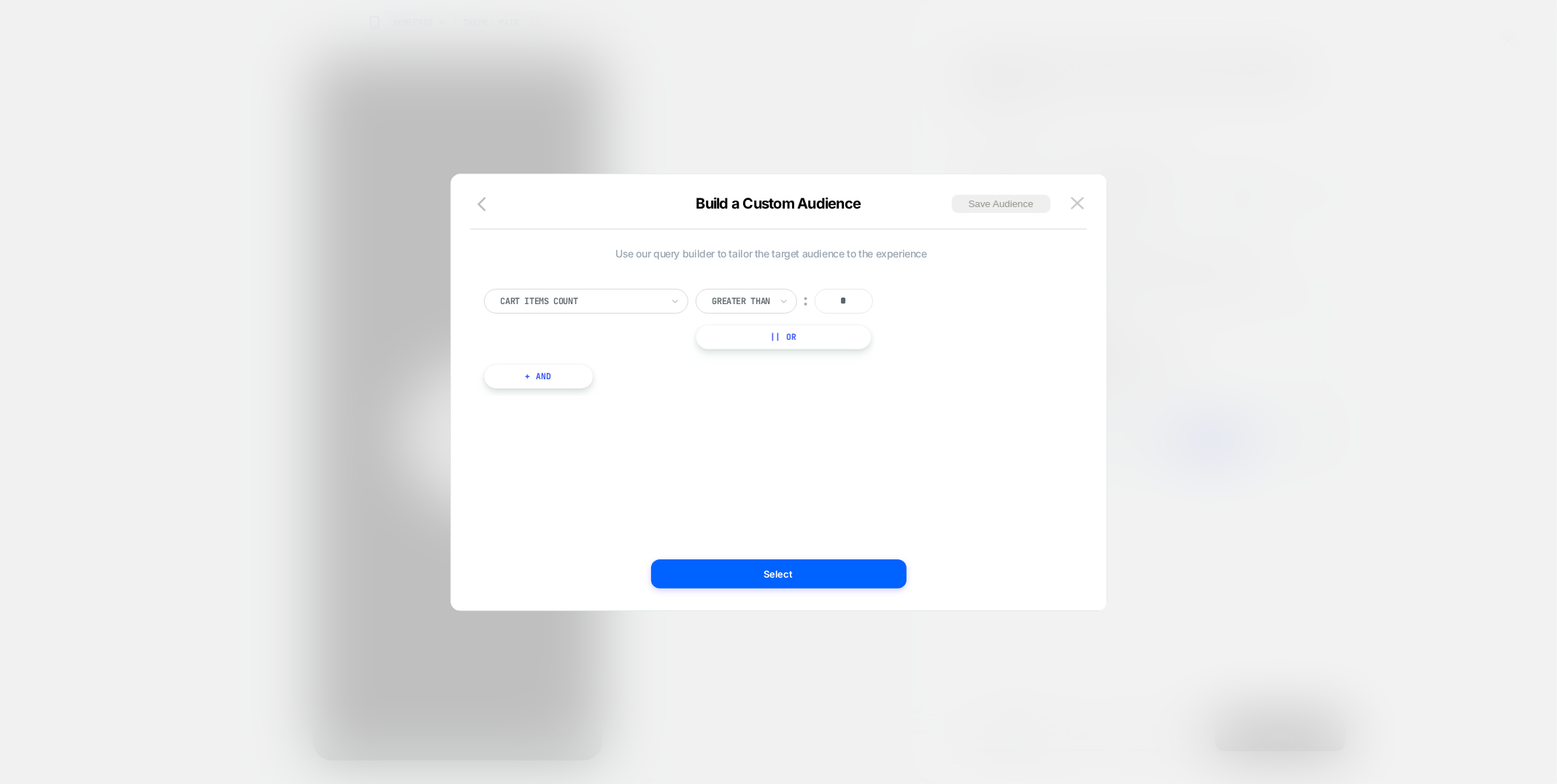
click at [844, 303] on input "*" at bounding box center [843, 301] width 58 height 25
type input "*"
click at [558, 382] on button "+ And" at bounding box center [539, 376] width 109 height 25
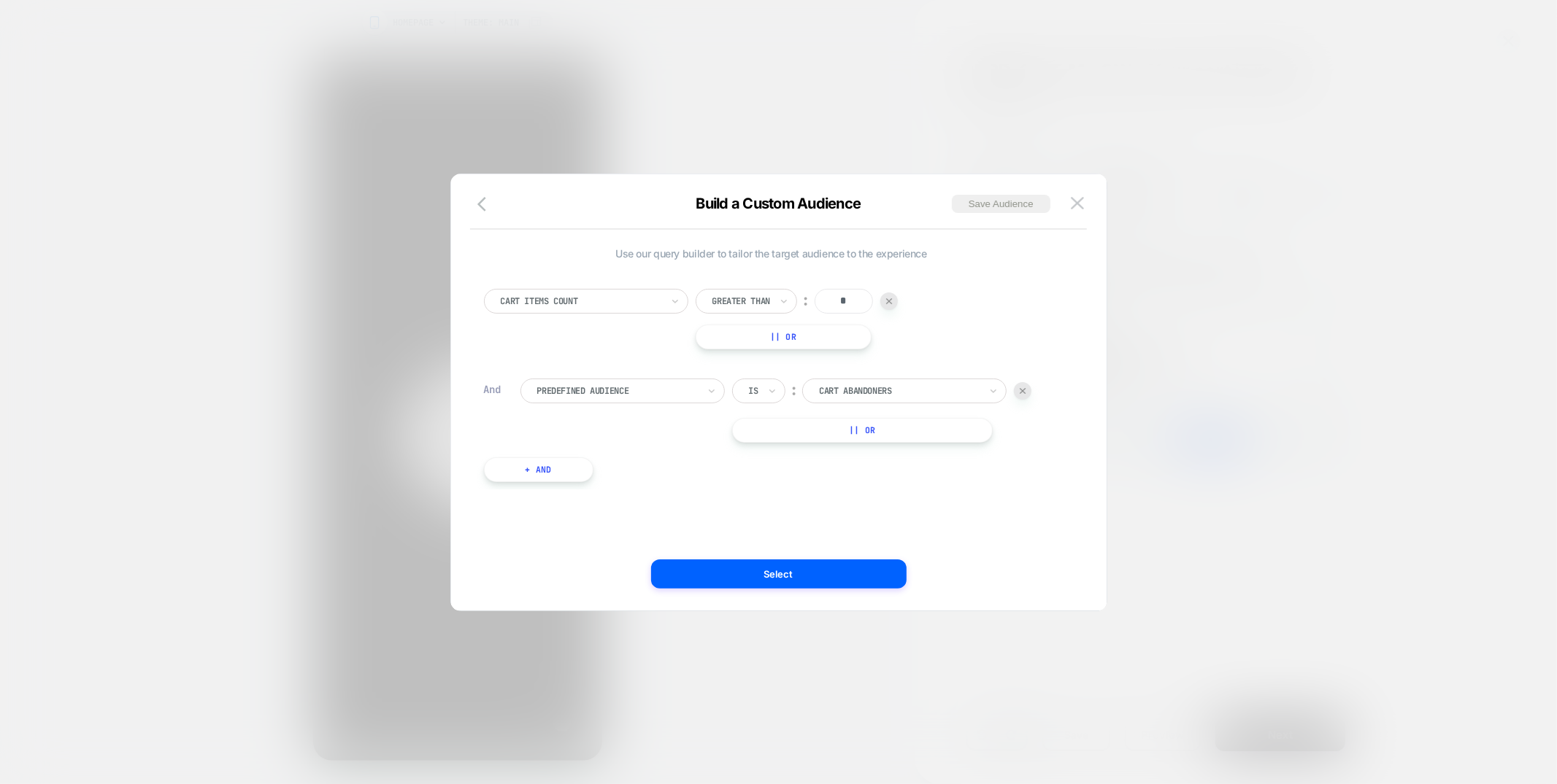
click at [615, 394] on div at bounding box center [617, 391] width 160 height 13
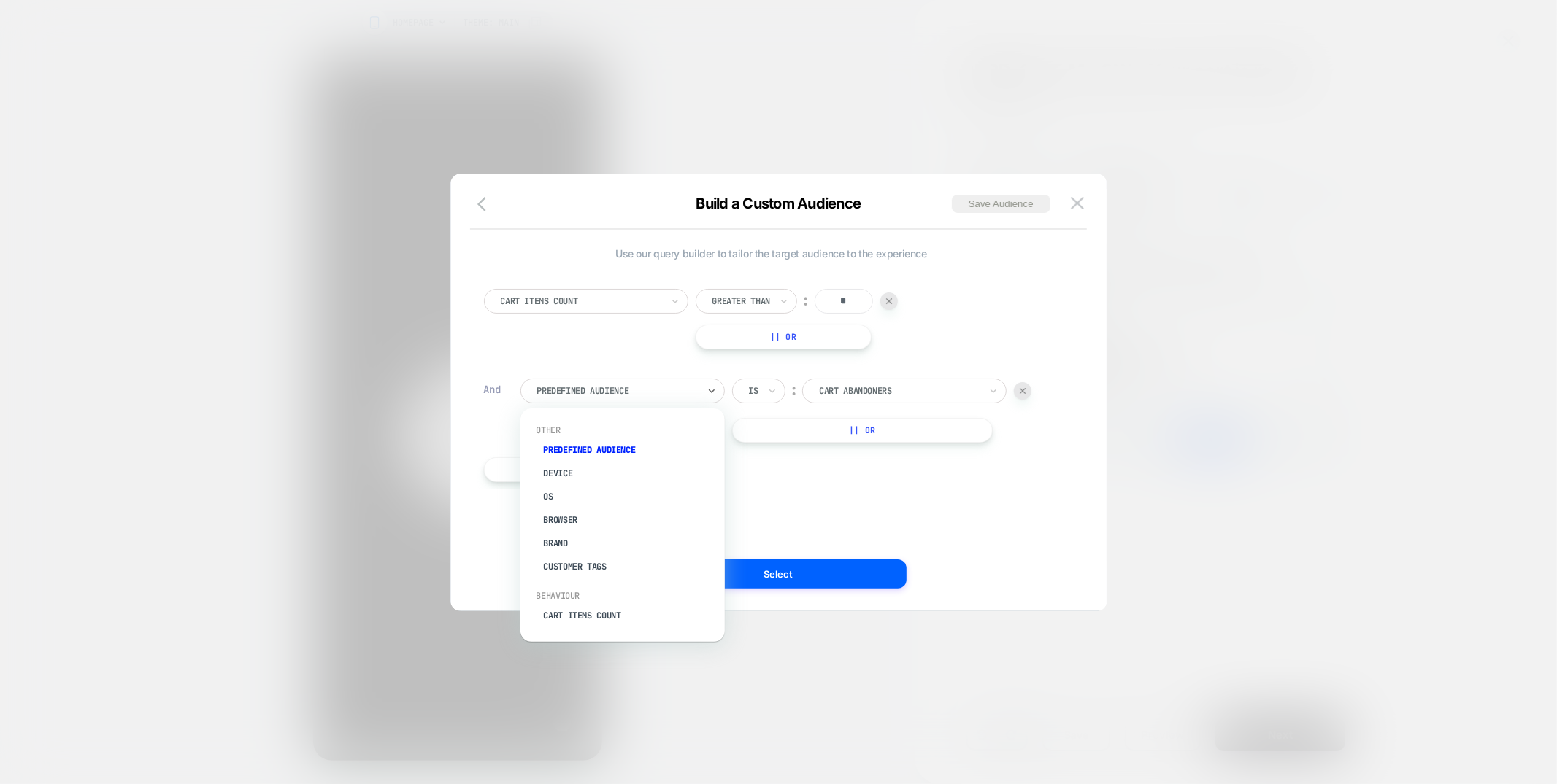
click at [928, 390] on div at bounding box center [899, 391] width 160 height 13
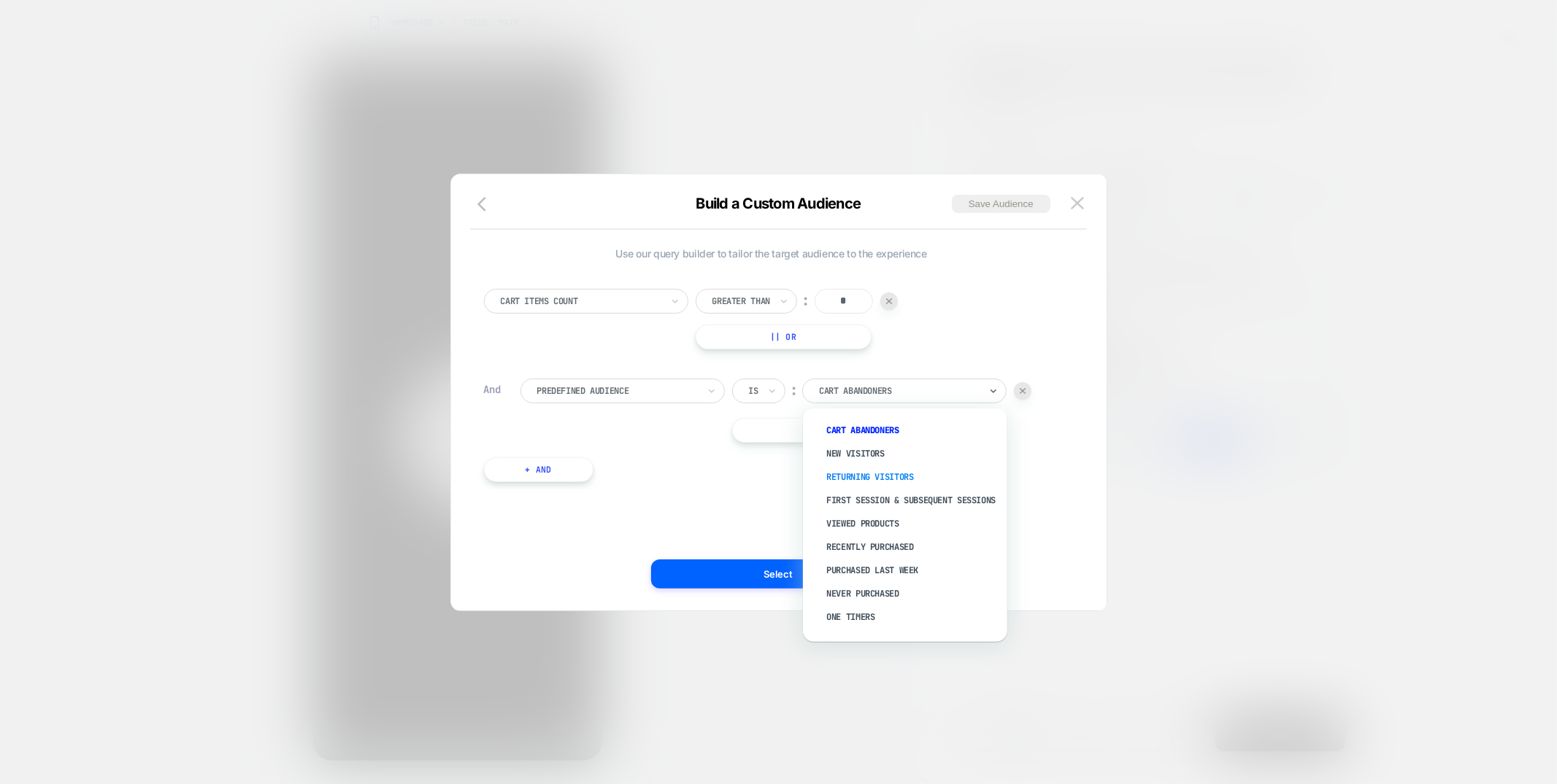
click at [901, 479] on div "Returning Visitors" at bounding box center [913, 477] width 190 height 23
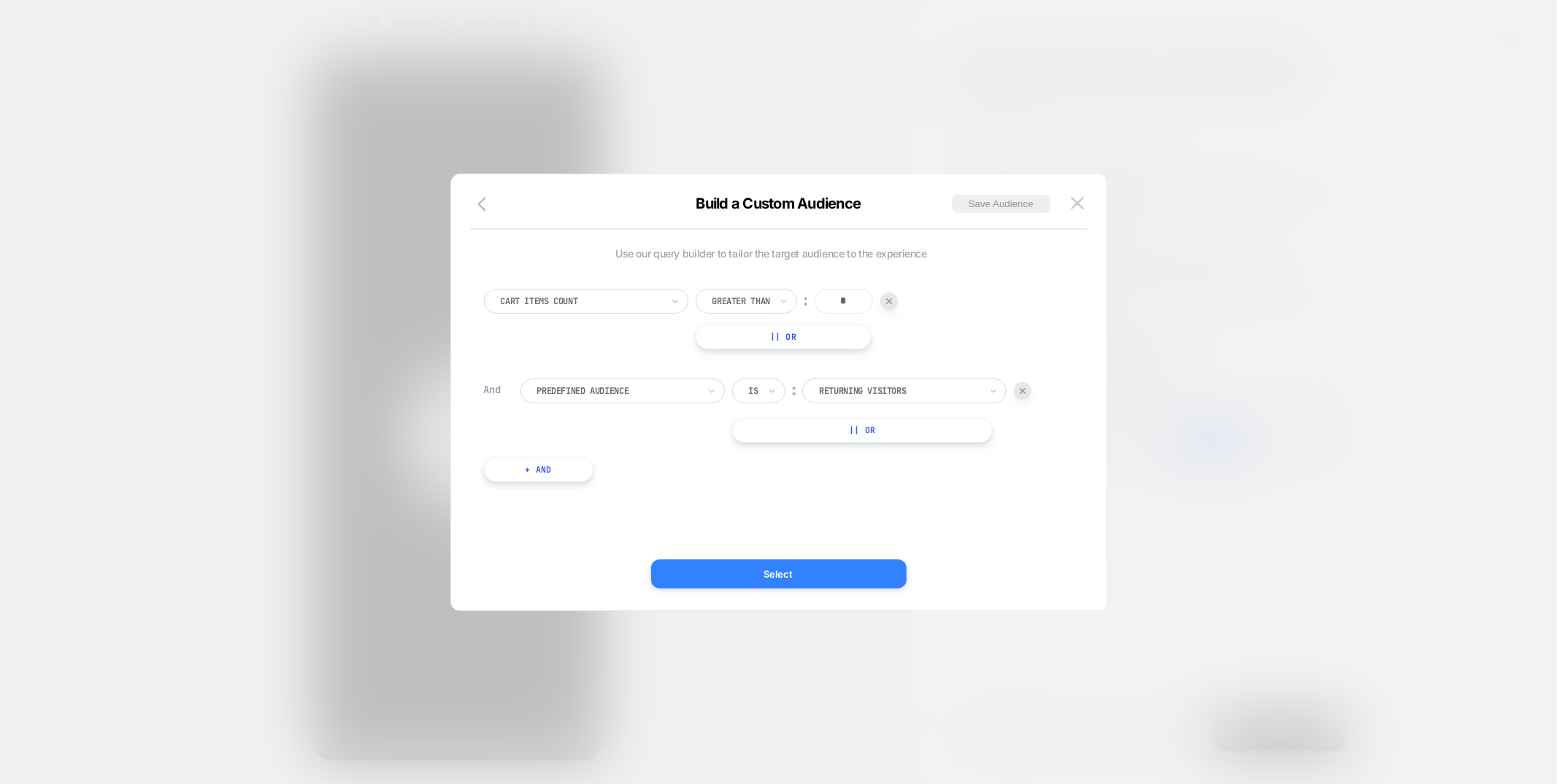
click at [825, 572] on button "Select" at bounding box center [778, 574] width 255 height 29
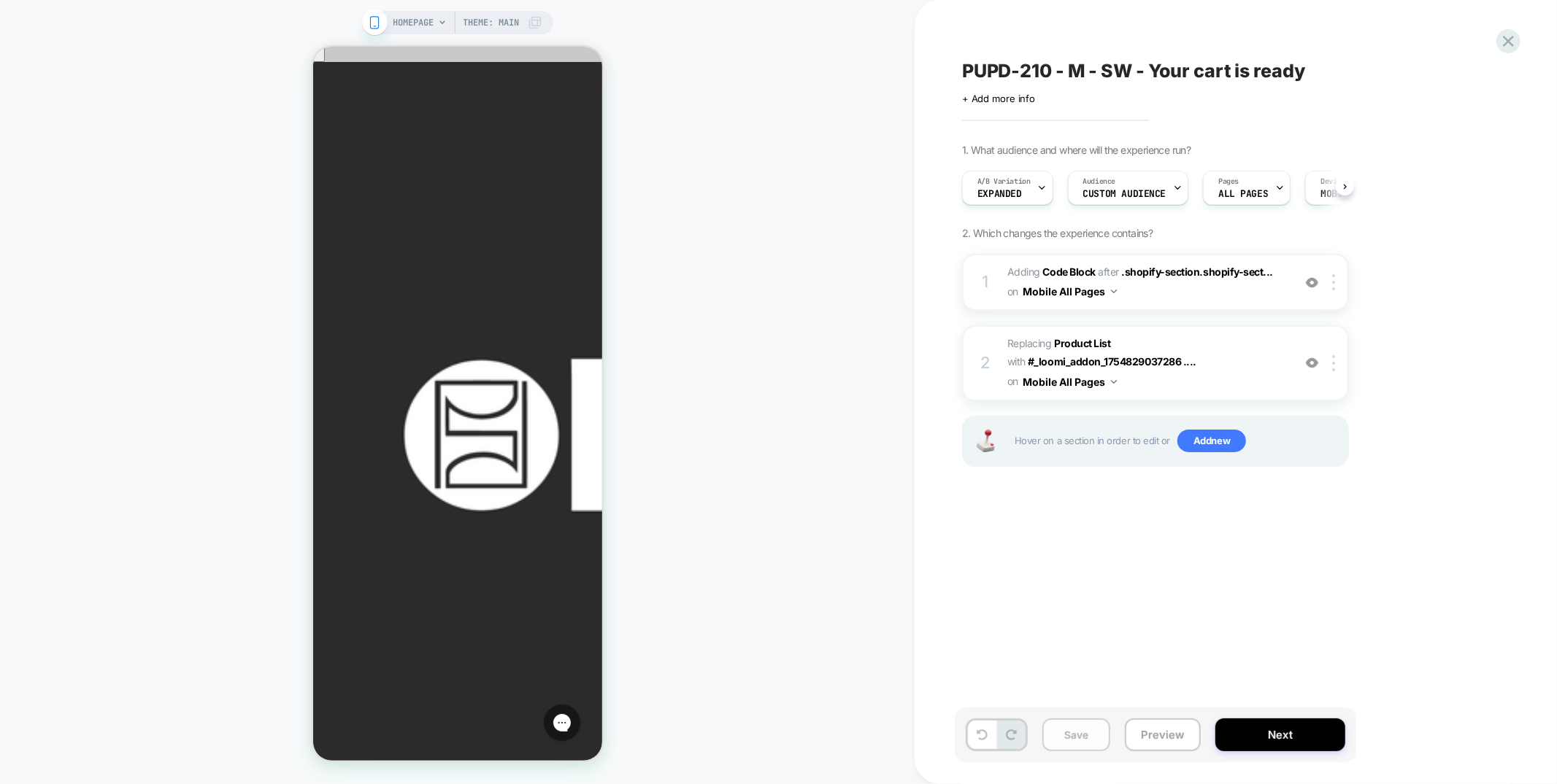
click at [1064, 732] on button "Save" at bounding box center [1076, 735] width 68 height 32
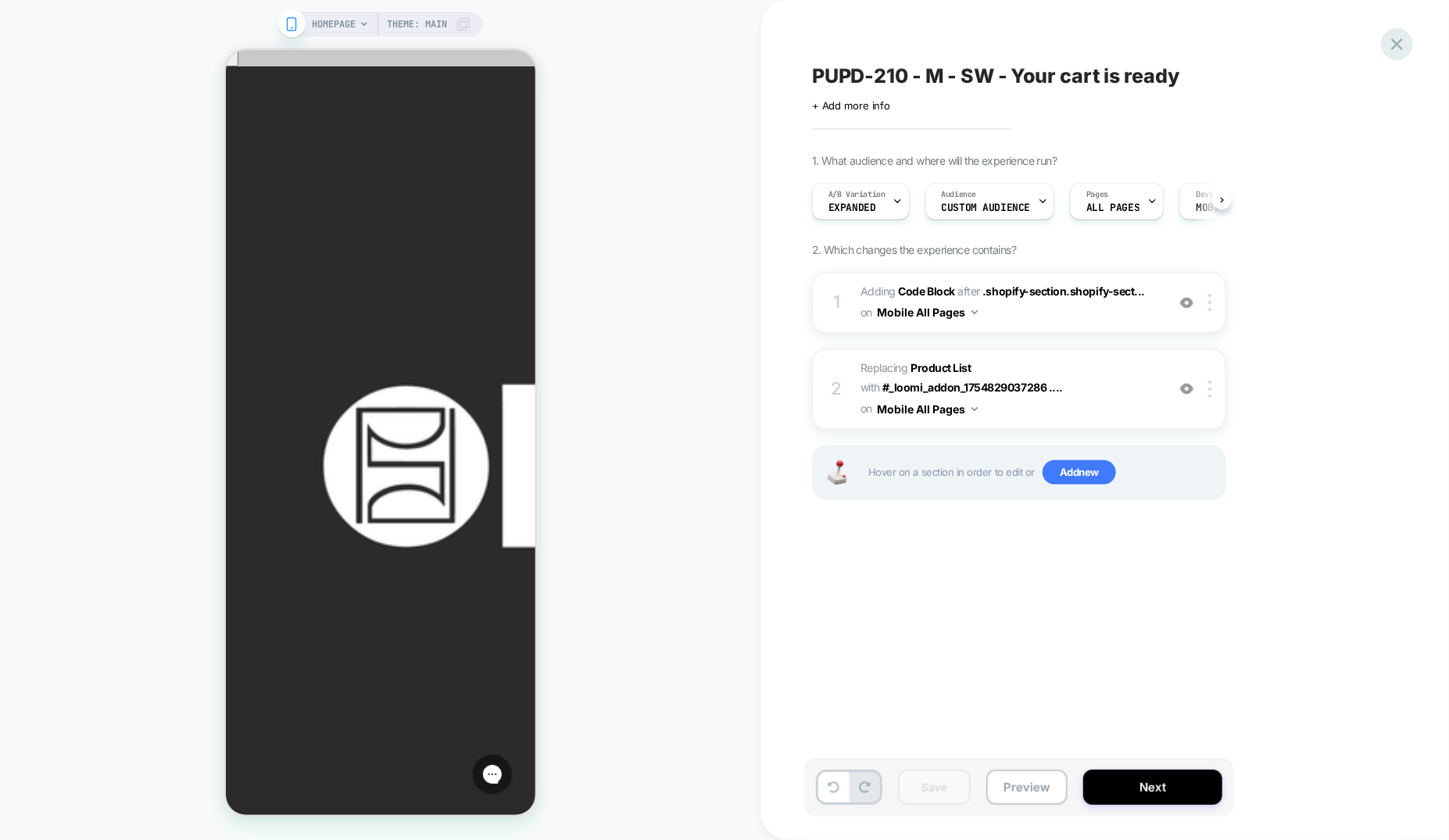
click at [1398, 42] on icon at bounding box center [1397, 44] width 12 height 12
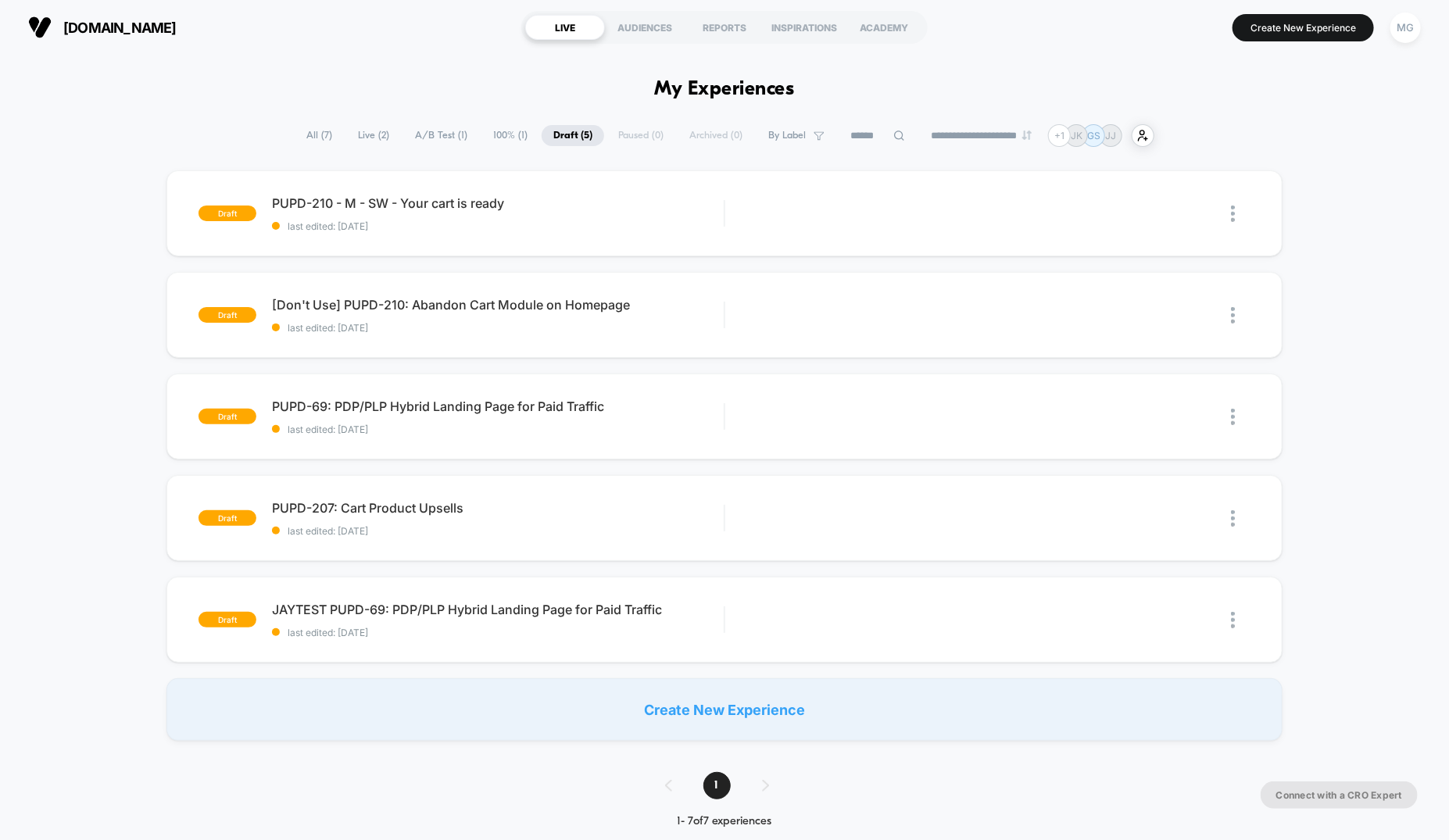
click at [443, 143] on span "A/B Test ( 1 )" at bounding box center [441, 135] width 76 height 21
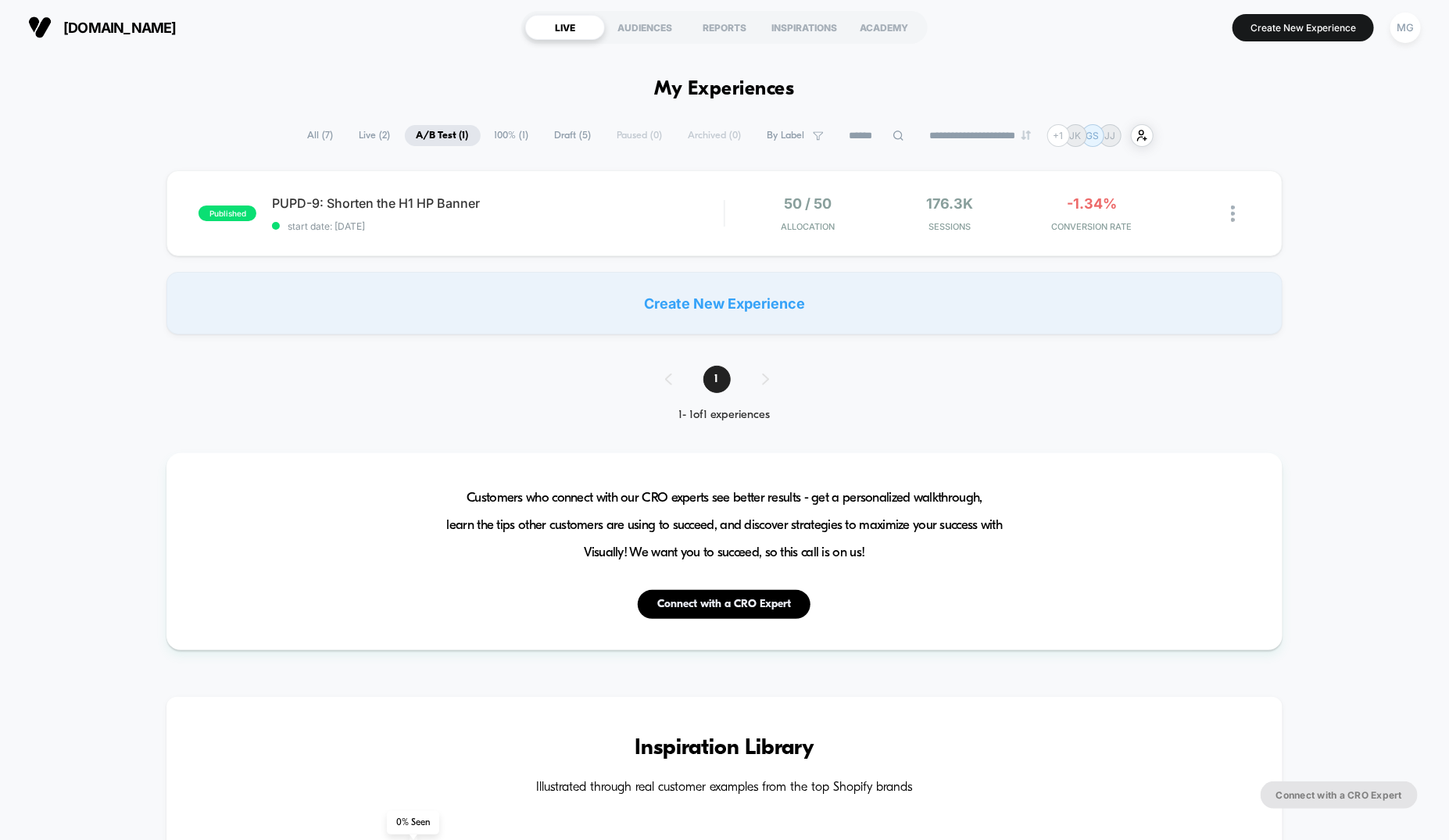
click at [490, 139] on span "100% ( 1 )" at bounding box center [511, 135] width 58 height 21
click at [1195, 210] on icon at bounding box center [1194, 213] width 9 height 9
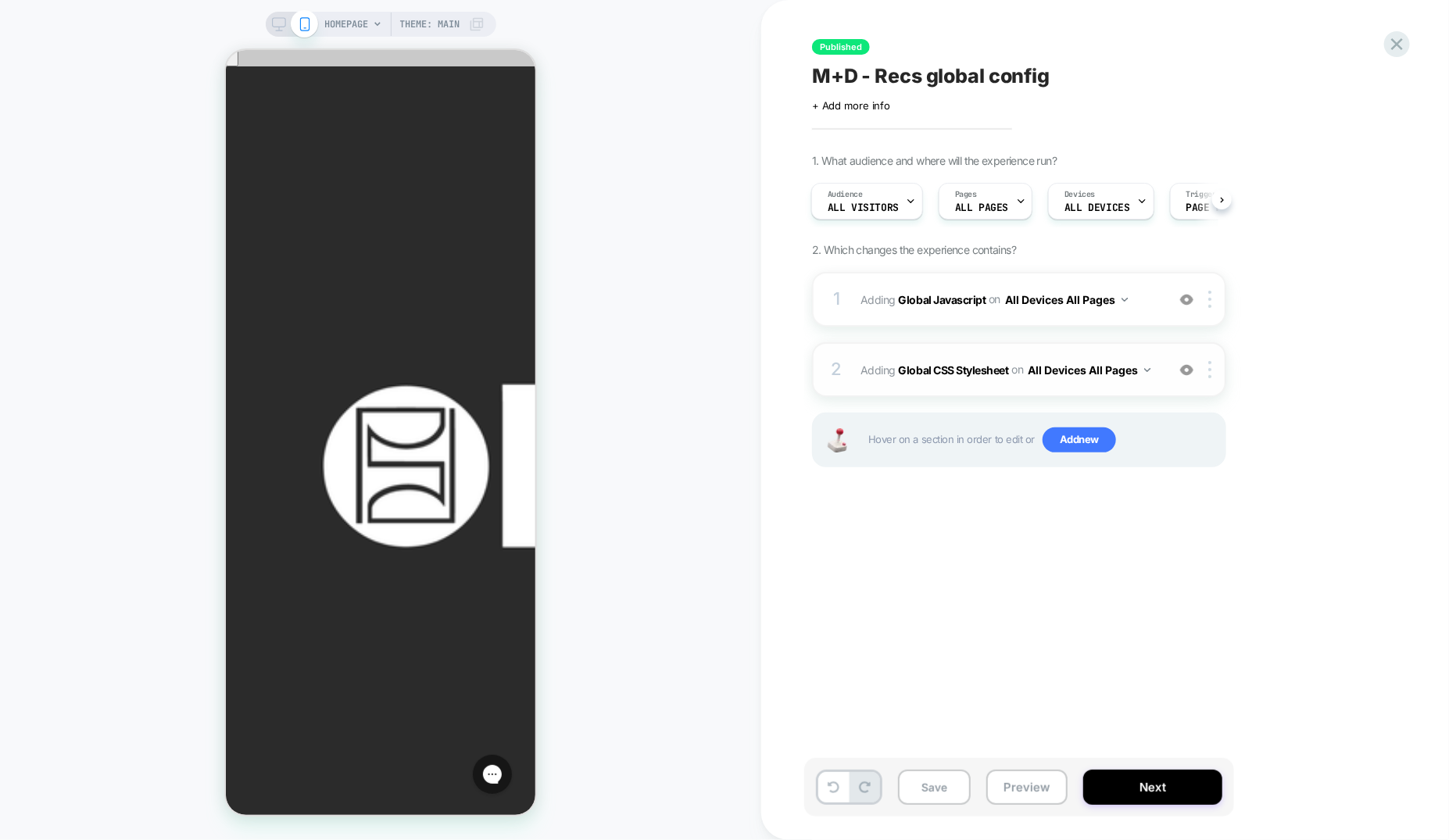
click at [1039, 343] on div "2 Adding Global CSS Stylesheet on All Devices All Pages Add Before Add After Ta…" at bounding box center [1018, 370] width 414 height 55
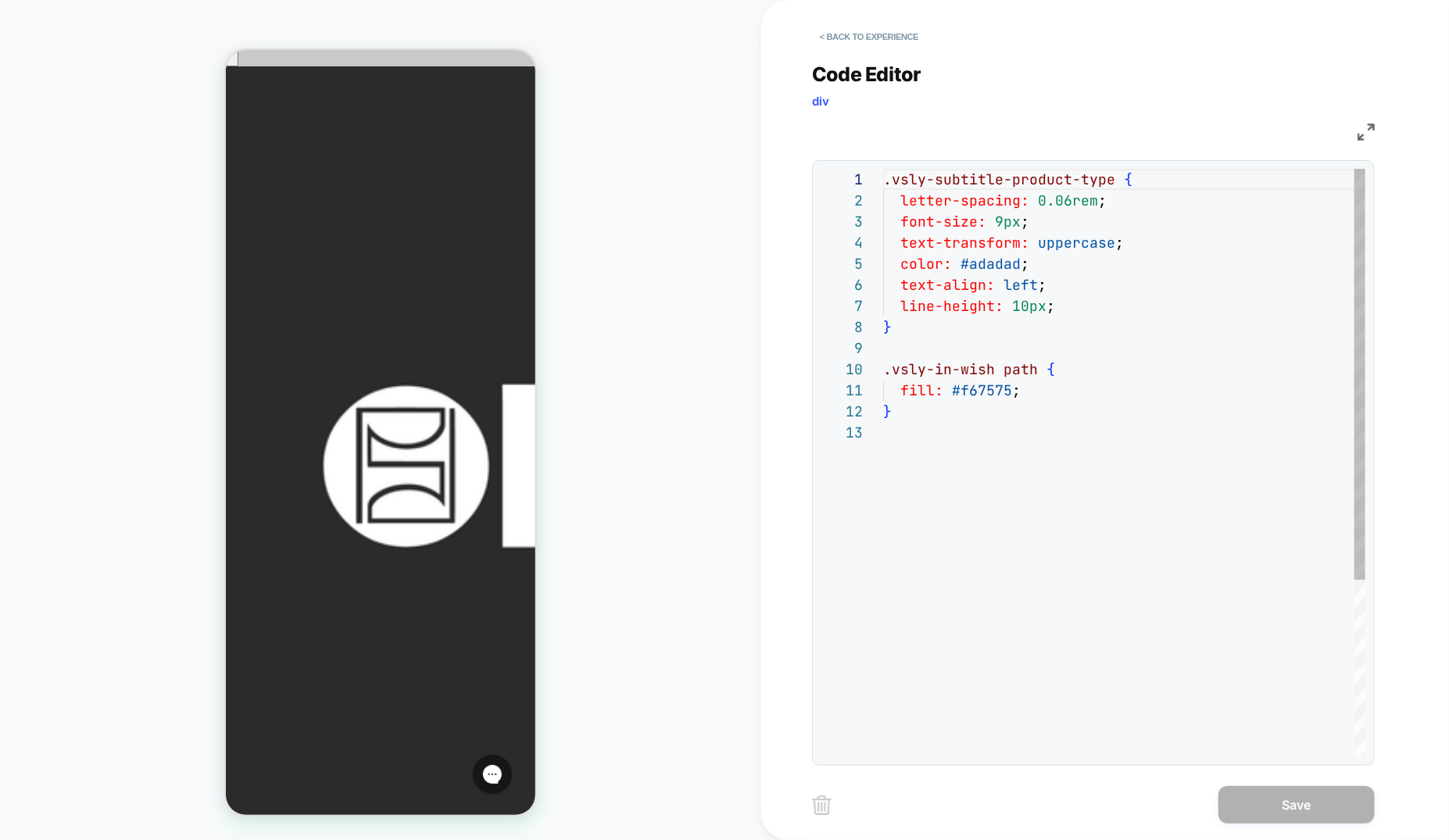
scroll to position [211, 0]
click at [911, 32] on button "< Back to experience" at bounding box center [868, 37] width 114 height 25
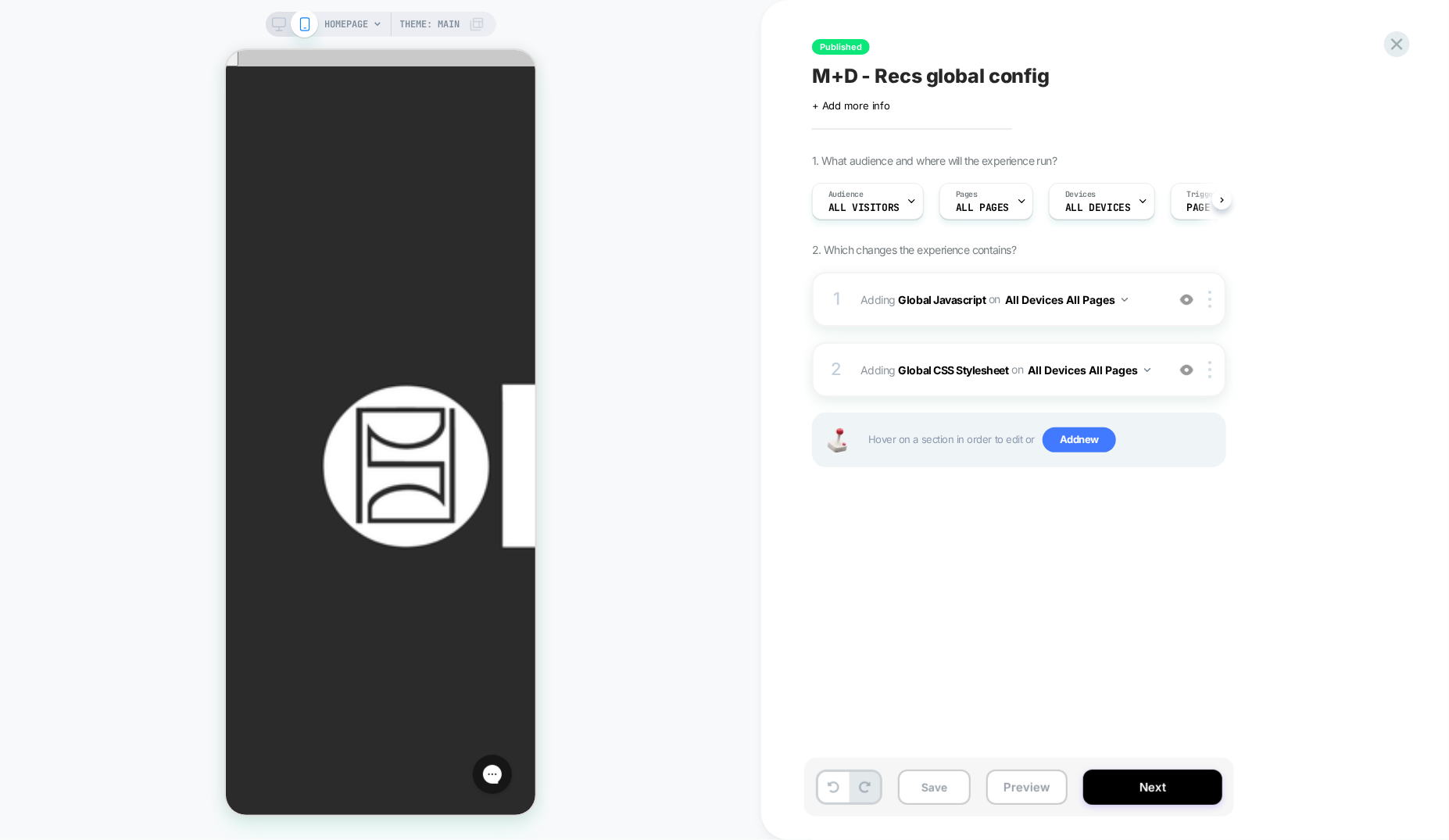
scroll to position [0, 1]
click at [1387, 31] on div "Published M+D - Recs global config Click to edit experience details + Add more …" at bounding box center [1097, 420] width 586 height 809
click at [1391, 31] on div at bounding box center [1397, 44] width 32 height 32
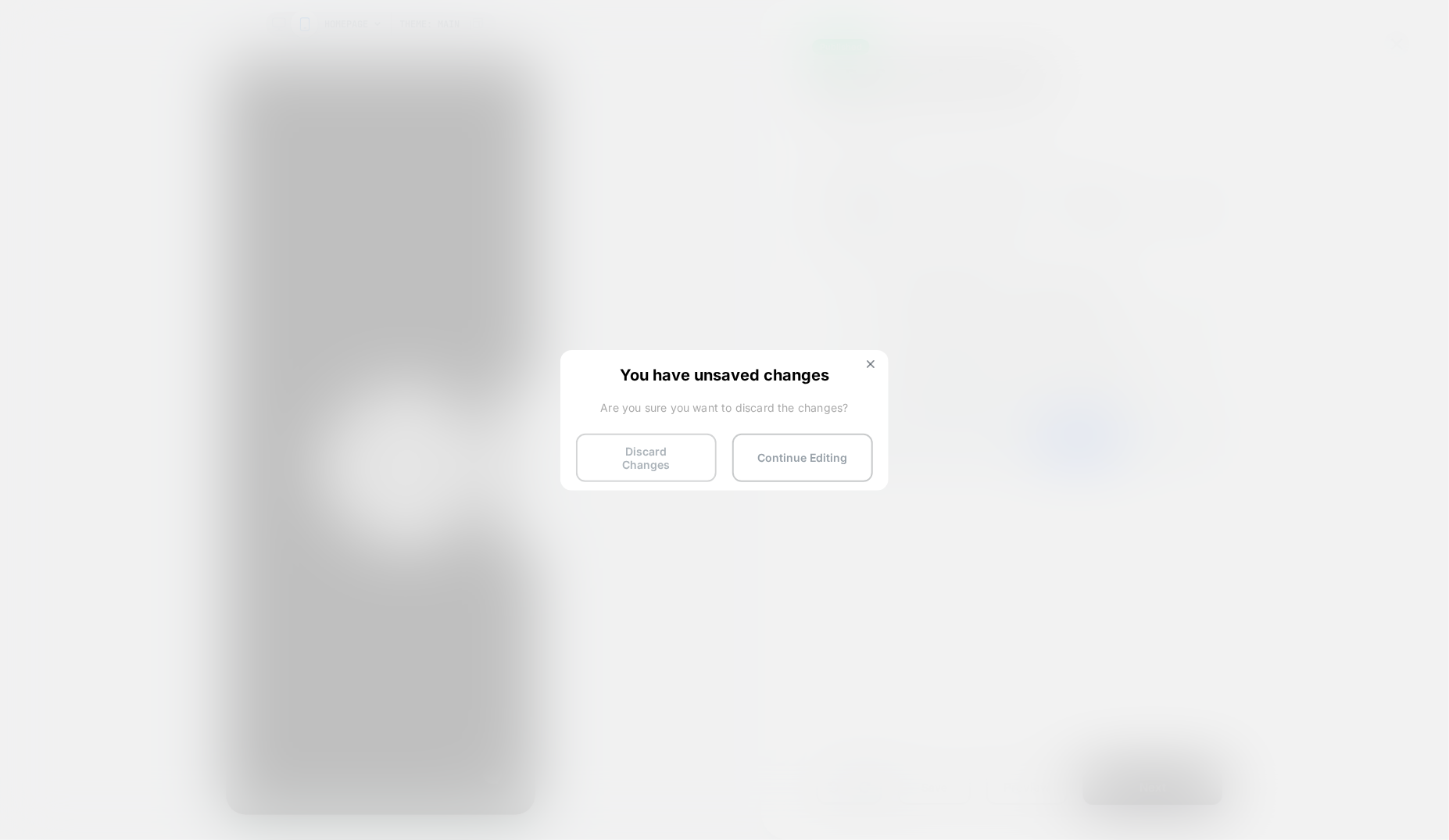
drag, startPoint x: 655, startPoint y: 430, endPoint x: 646, endPoint y: 444, distance: 16.6
click at [655, 430] on div "You have unsaved changes Are you sure you want to discard the changes? Discard …" at bounding box center [724, 419] width 328 height 138
click at [660, 453] on button "Discard Changes" at bounding box center [646, 458] width 141 height 48
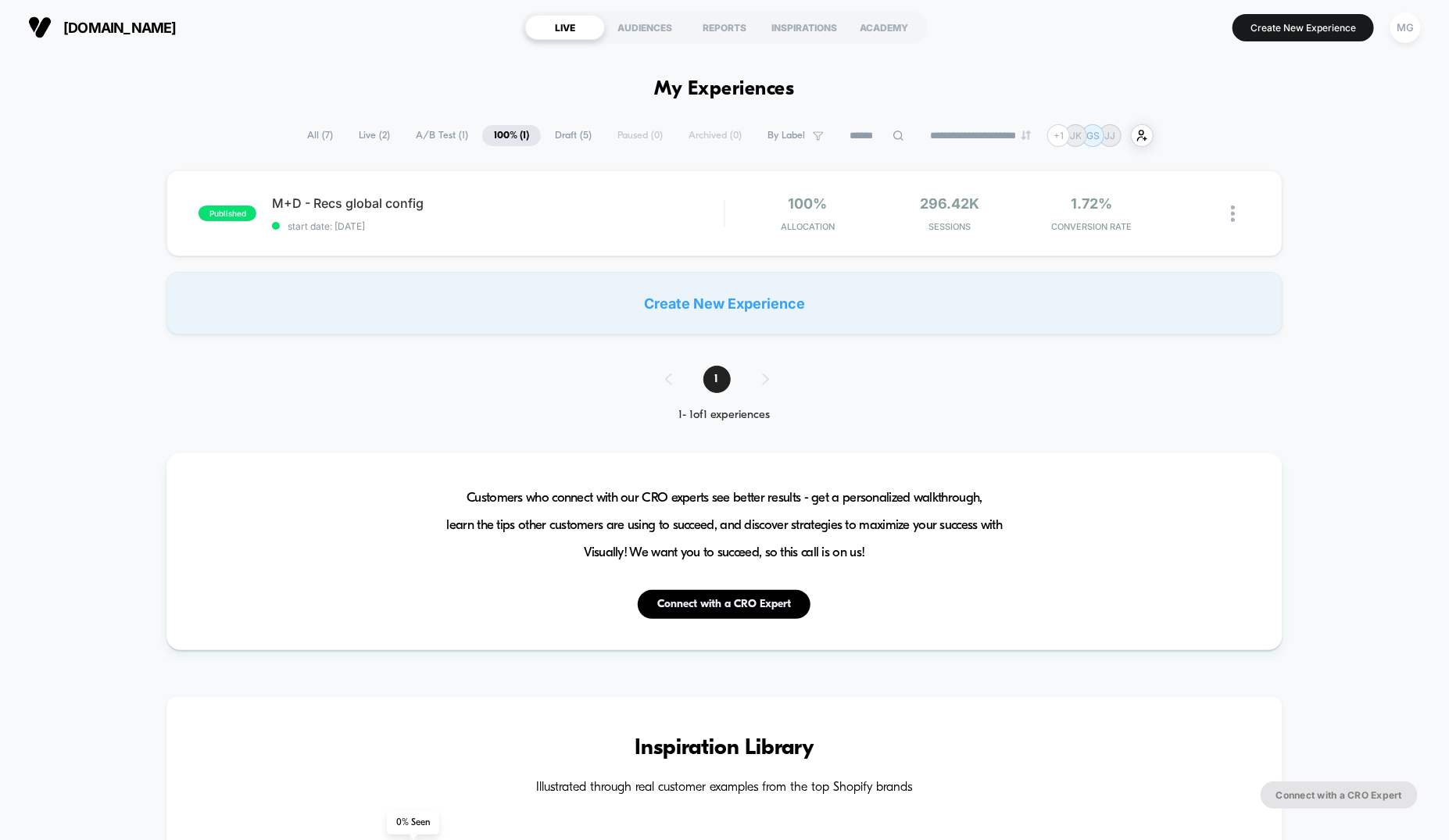
click at [551, 135] on span "Draft ( 5 )" at bounding box center [573, 135] width 60 height 21
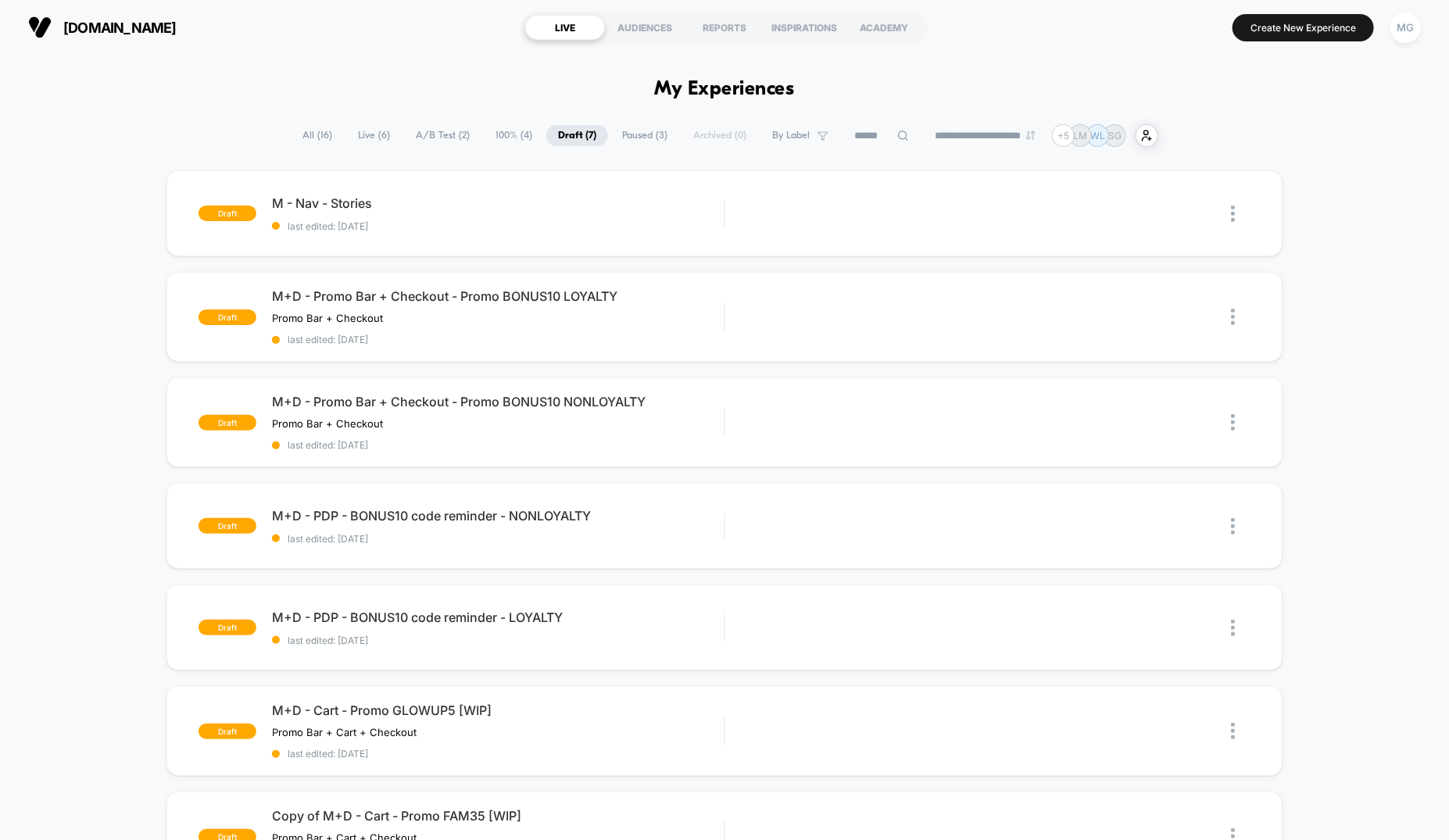
click at [432, 130] on span "A/B Test ( 2 )" at bounding box center [442, 135] width 78 height 21
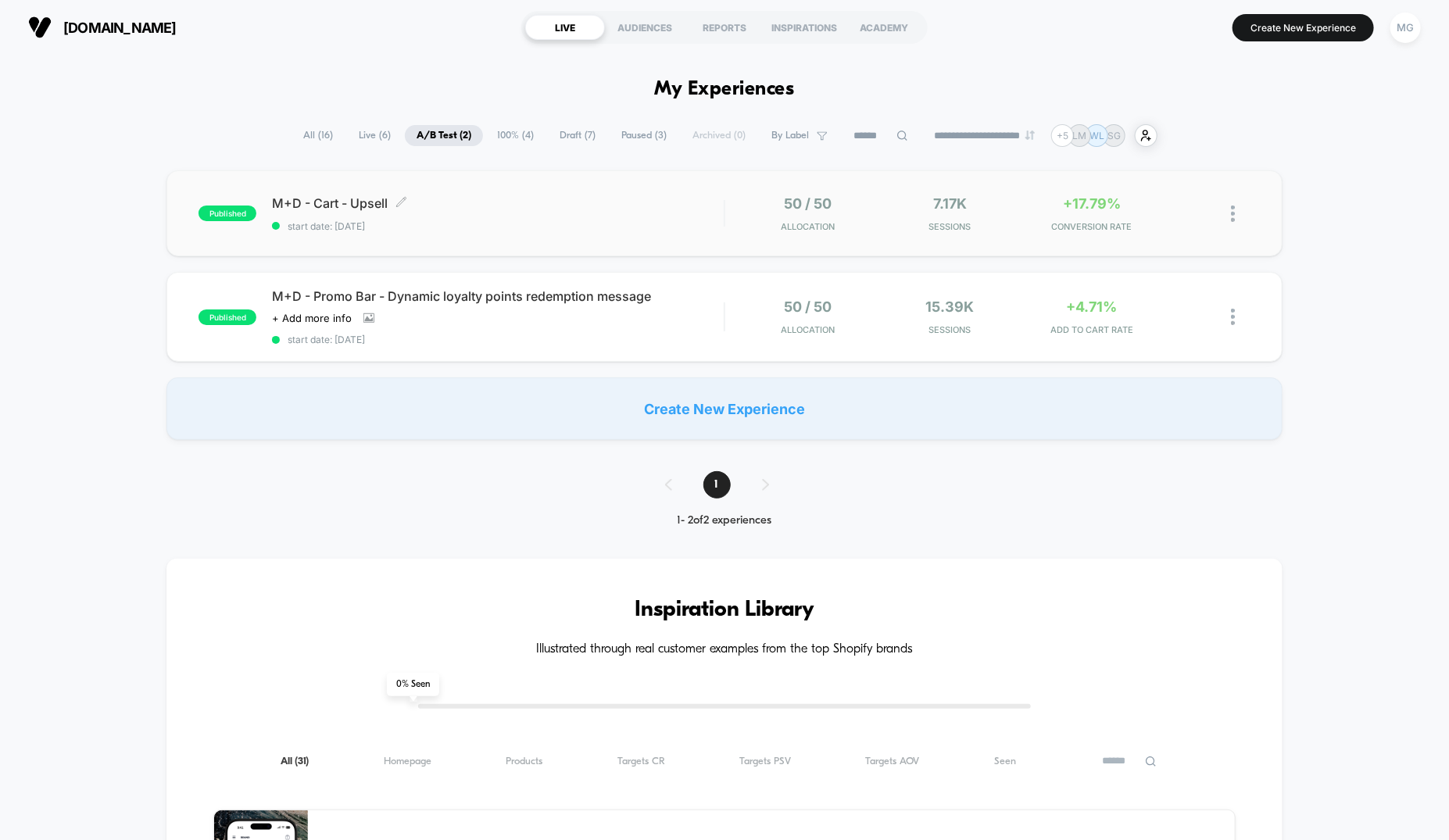
click at [510, 224] on span "start date: [DATE]" at bounding box center [498, 226] width 452 height 12
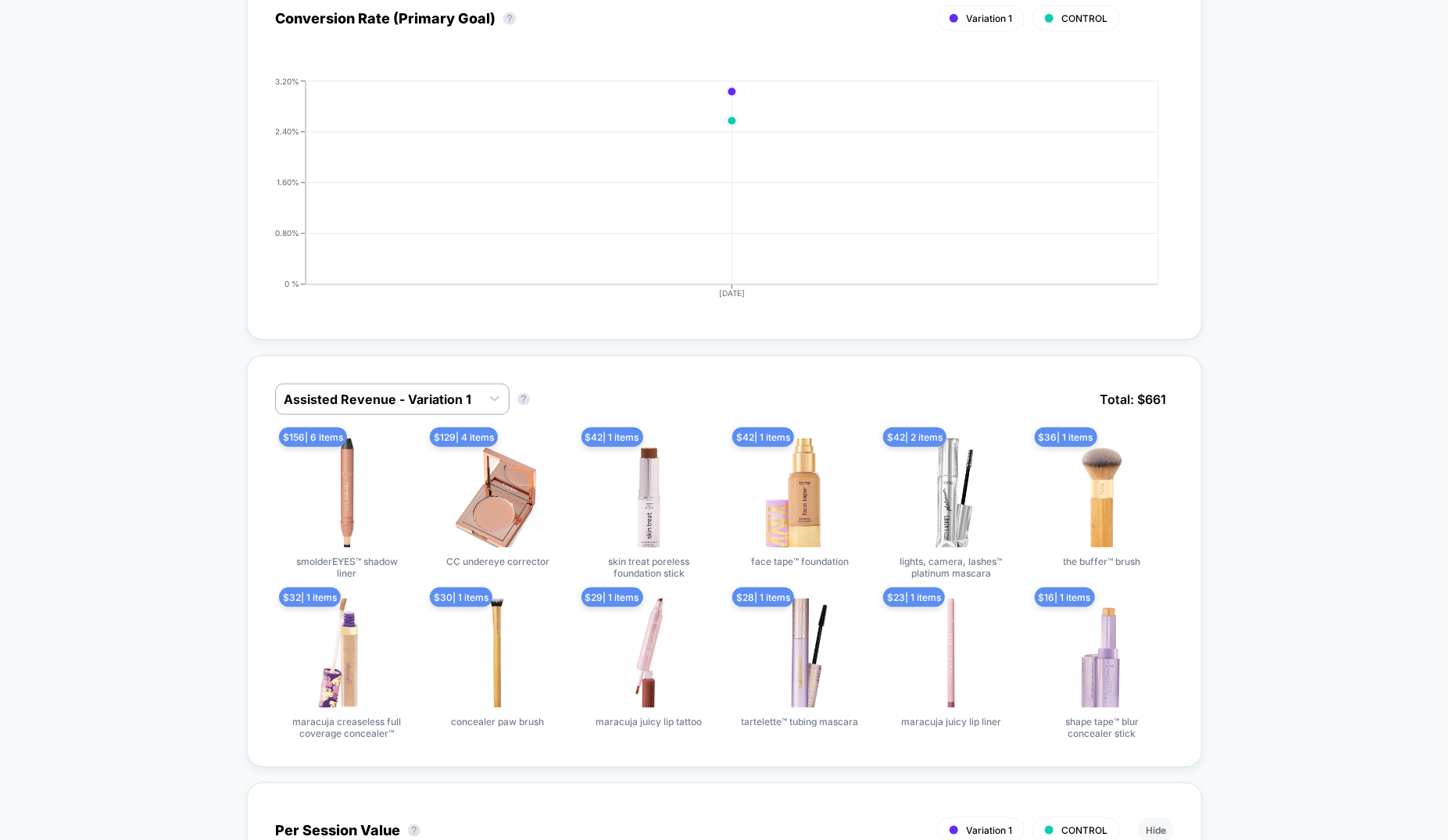
scroll to position [755, 0]
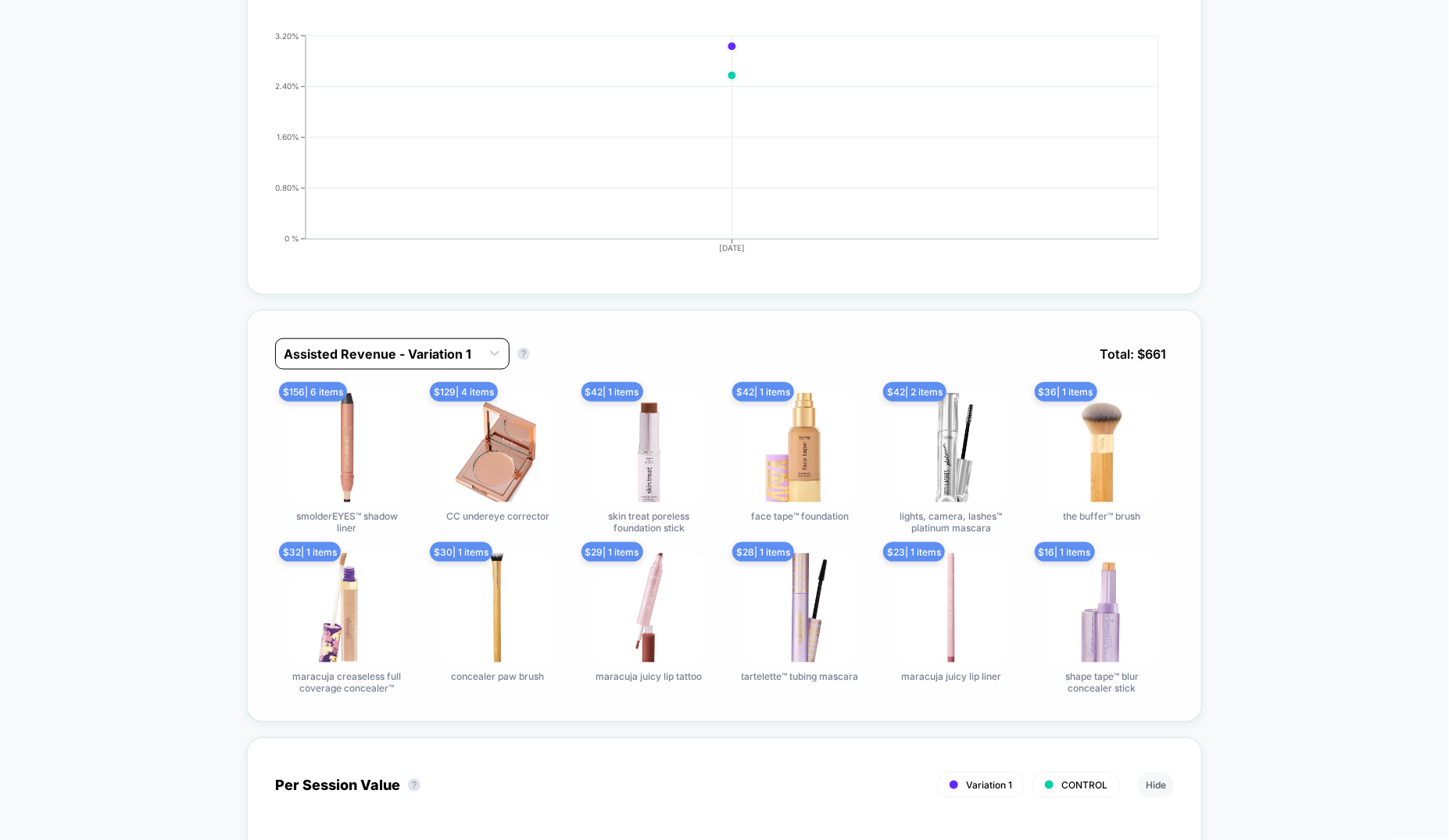
click at [451, 350] on div at bounding box center [378, 354] width 189 height 19
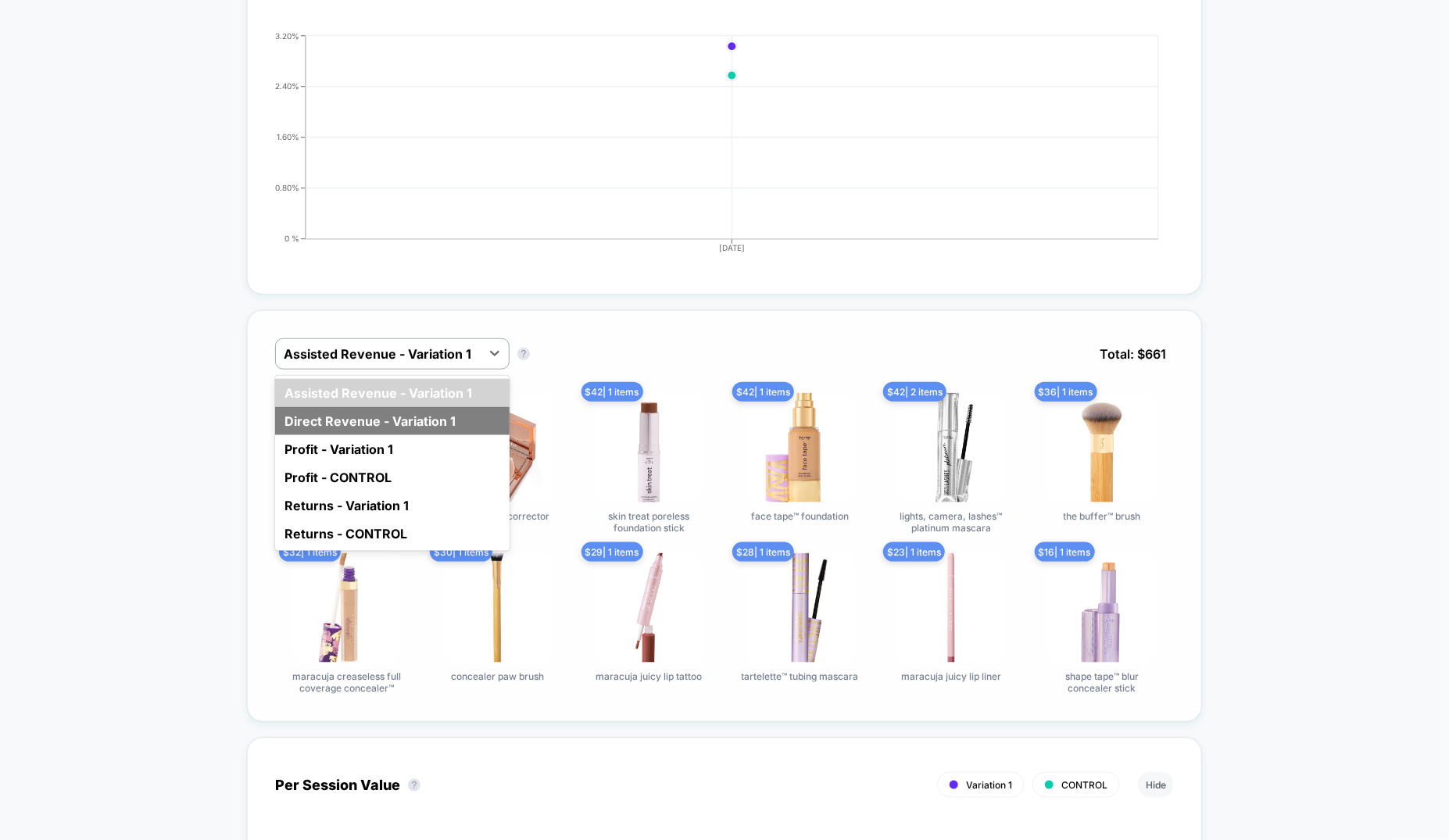
click at [448, 413] on div "Direct Revenue - Variation 1" at bounding box center [392, 420] width 235 height 28
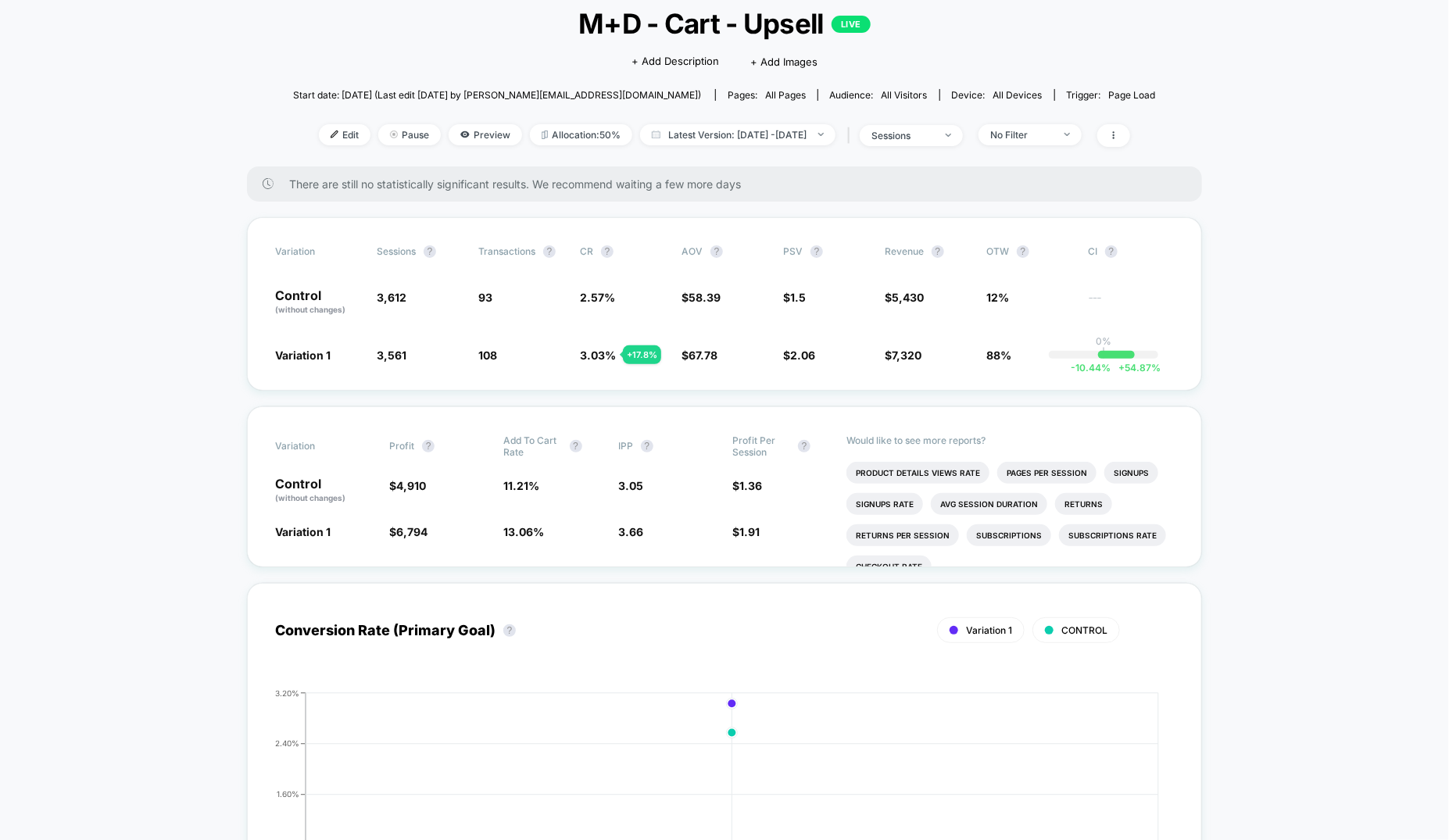
scroll to position [0, 0]
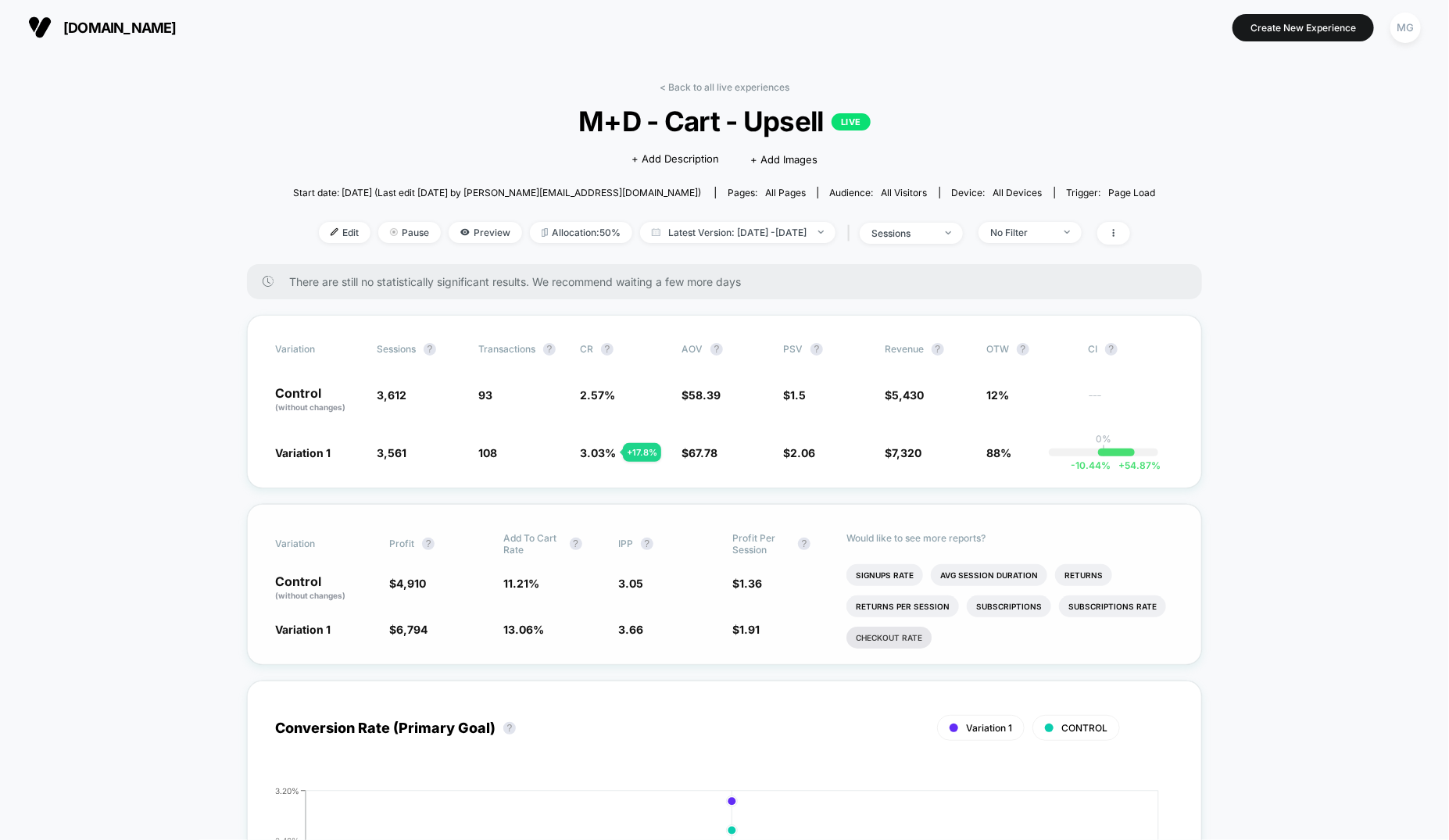
click at [900, 628] on li "Checkout Rate" at bounding box center [889, 638] width 85 height 22
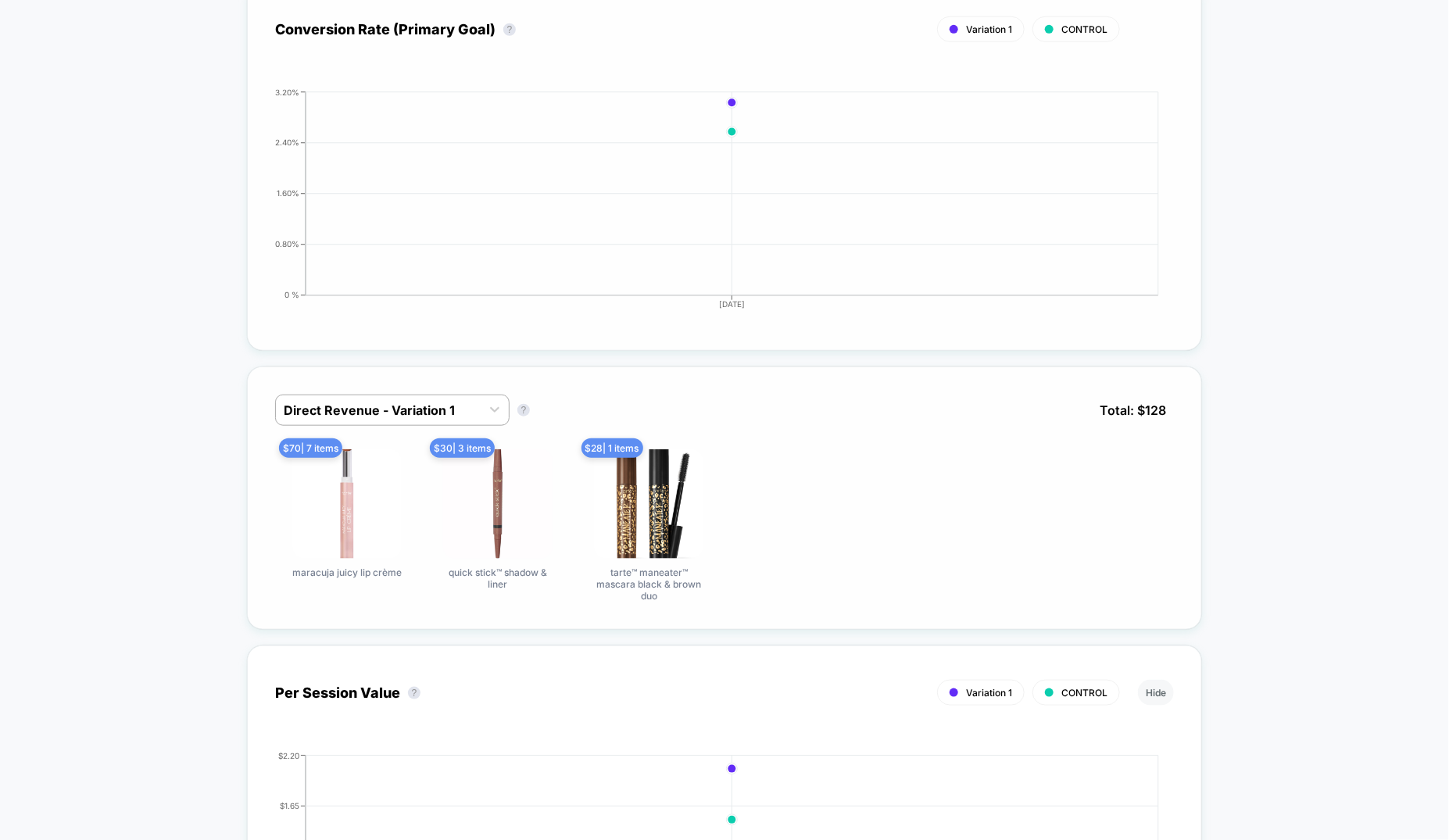
scroll to position [863, 0]
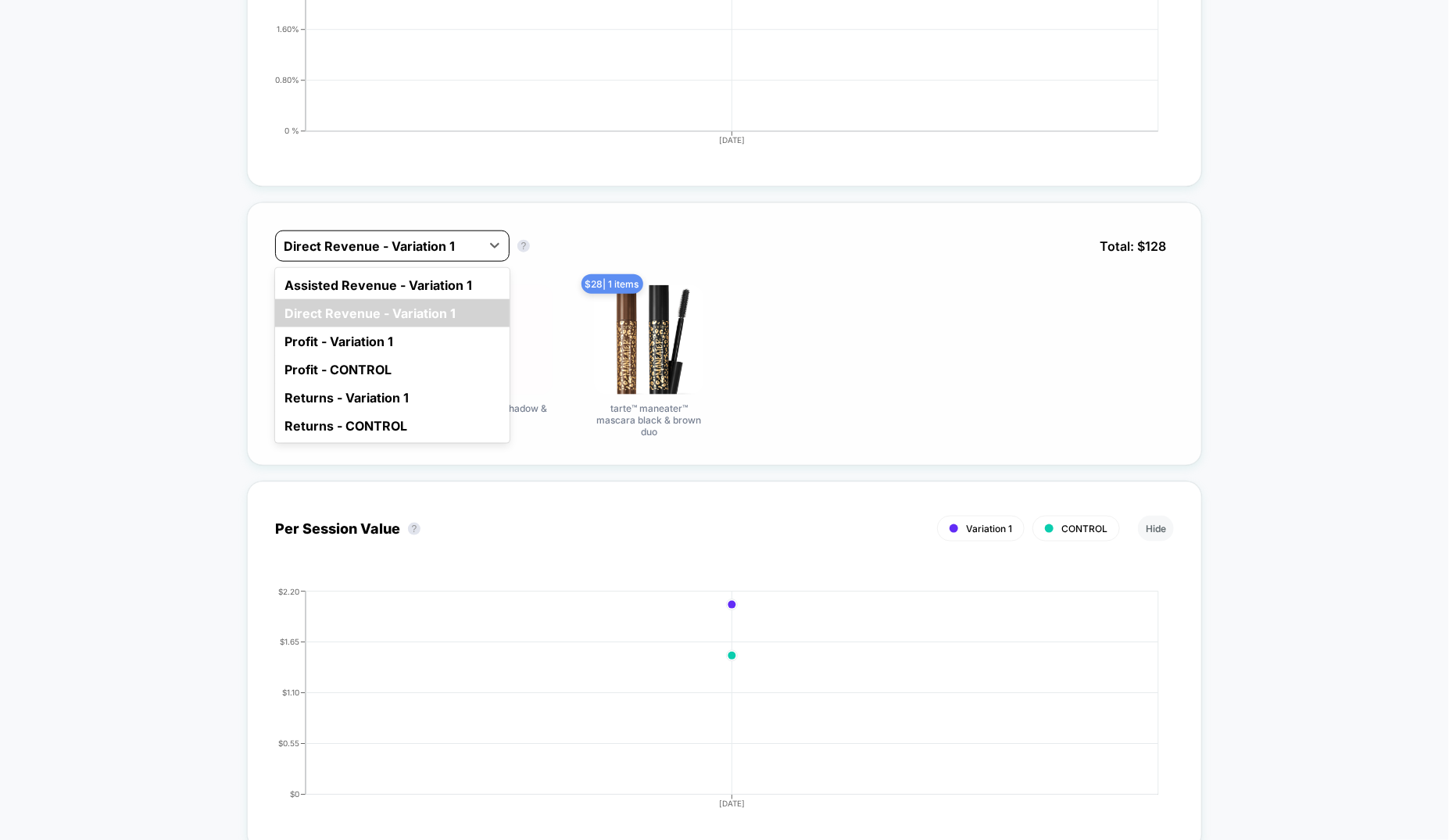
click at [421, 238] on div at bounding box center [378, 246] width 189 height 19
click at [418, 289] on div "Assisted Revenue - Variation 1" at bounding box center [392, 285] width 235 height 28
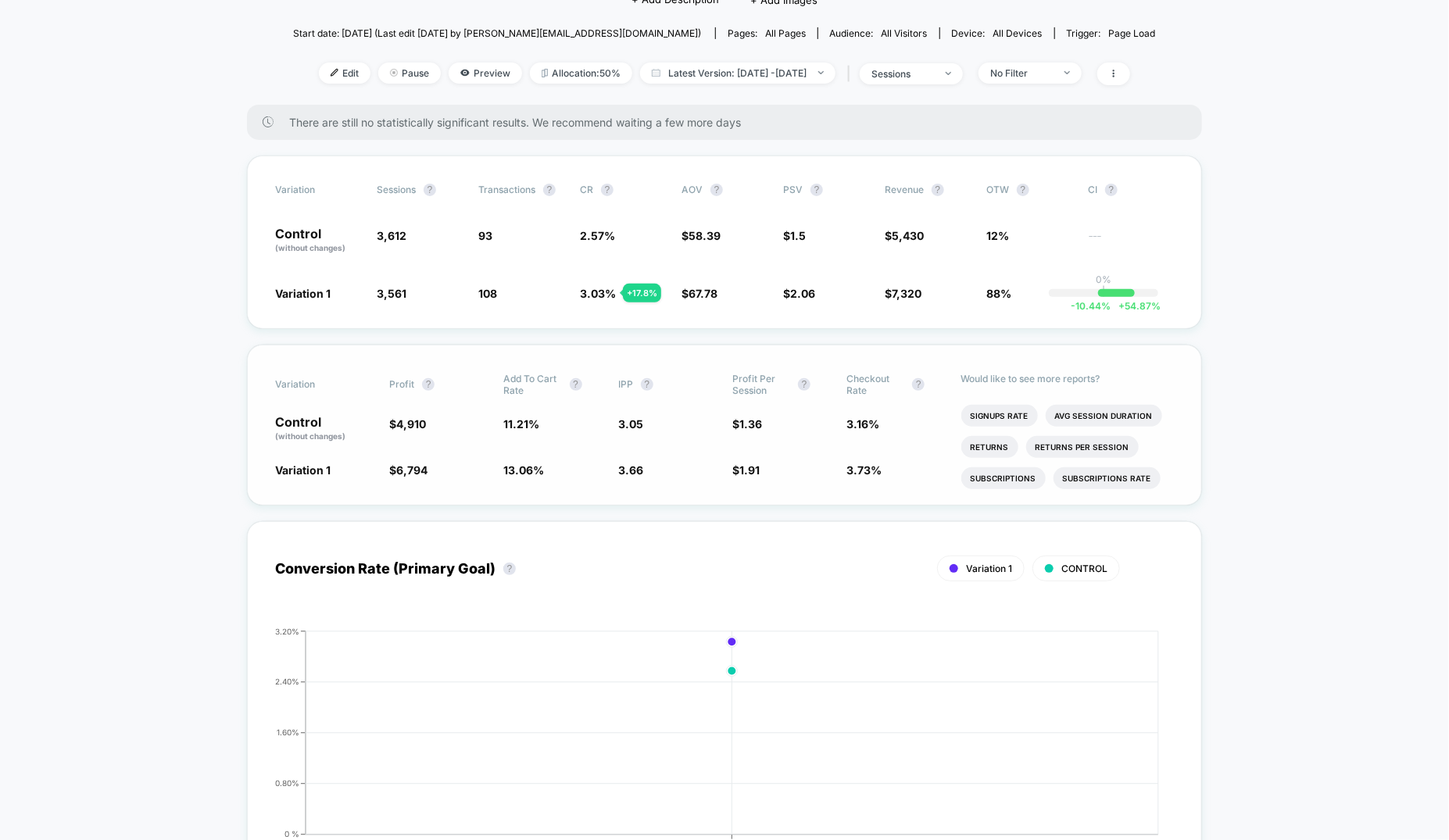
scroll to position [0, 0]
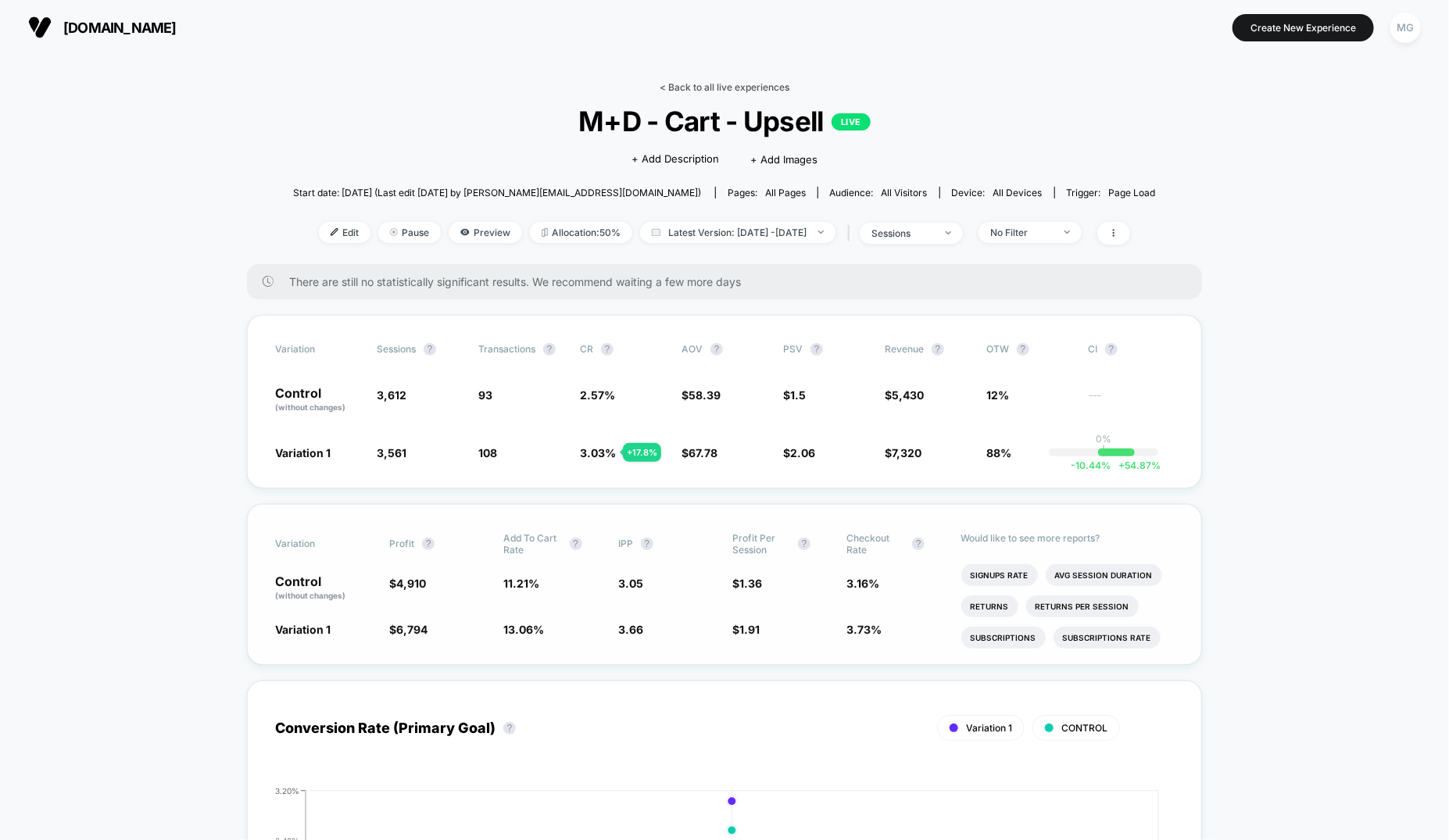
click at [680, 84] on link "< Back to all live experiences" at bounding box center [725, 87] width 130 height 12
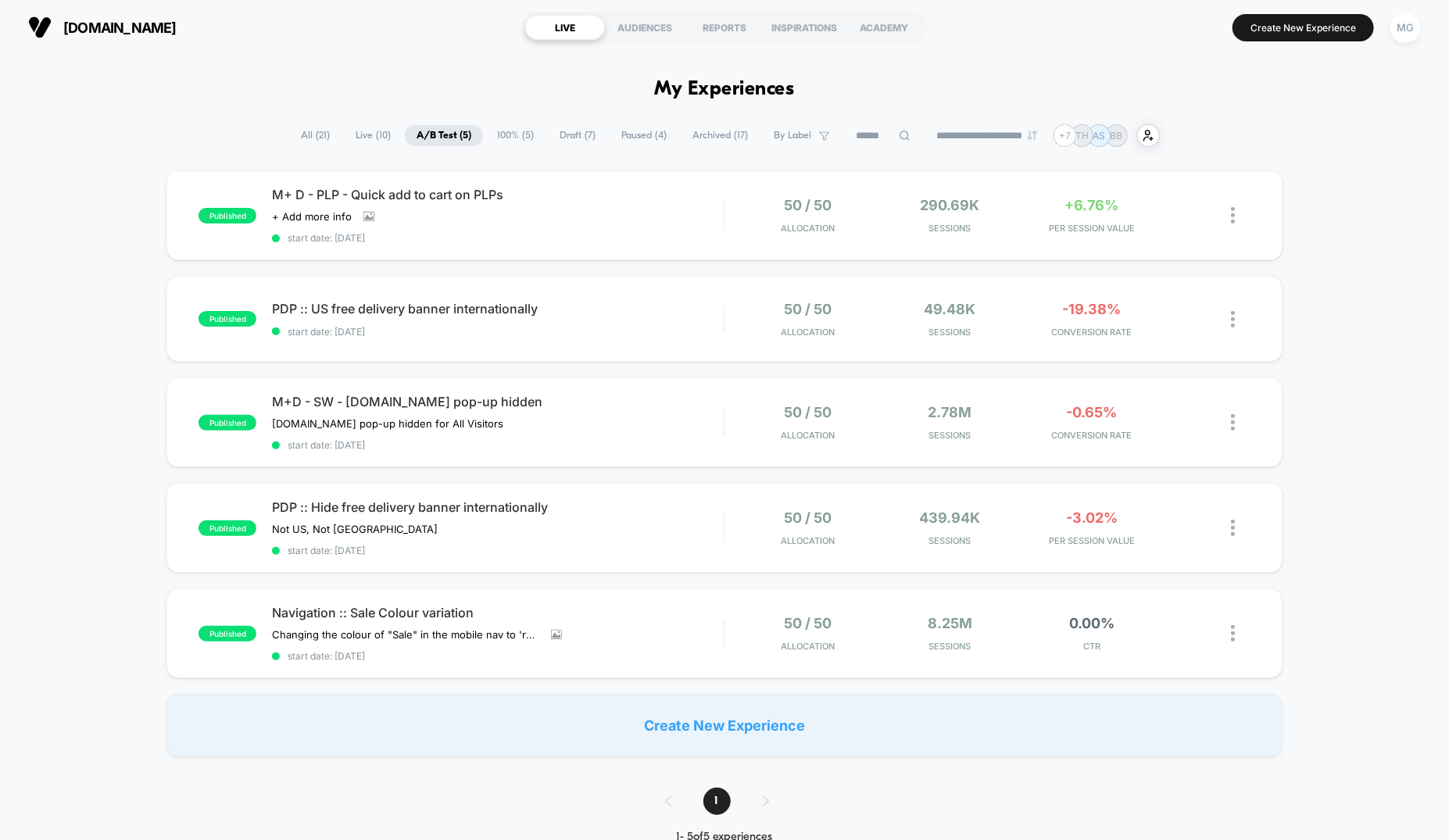
click at [585, 133] on span "Draft ( 7 )" at bounding box center [577, 135] width 59 height 21
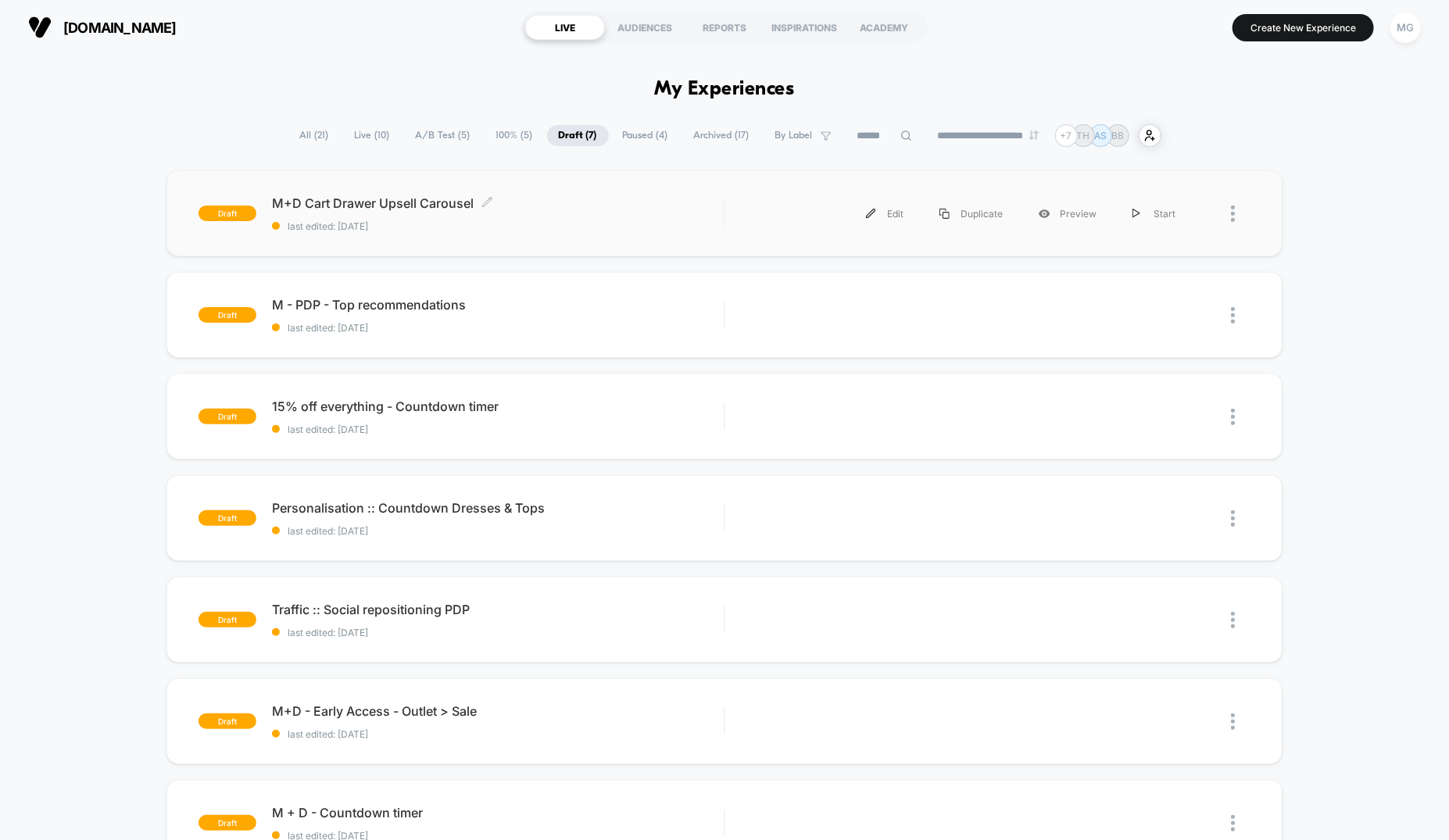
click at [592, 229] on span "last edited: [DATE]" at bounding box center [498, 226] width 452 height 12
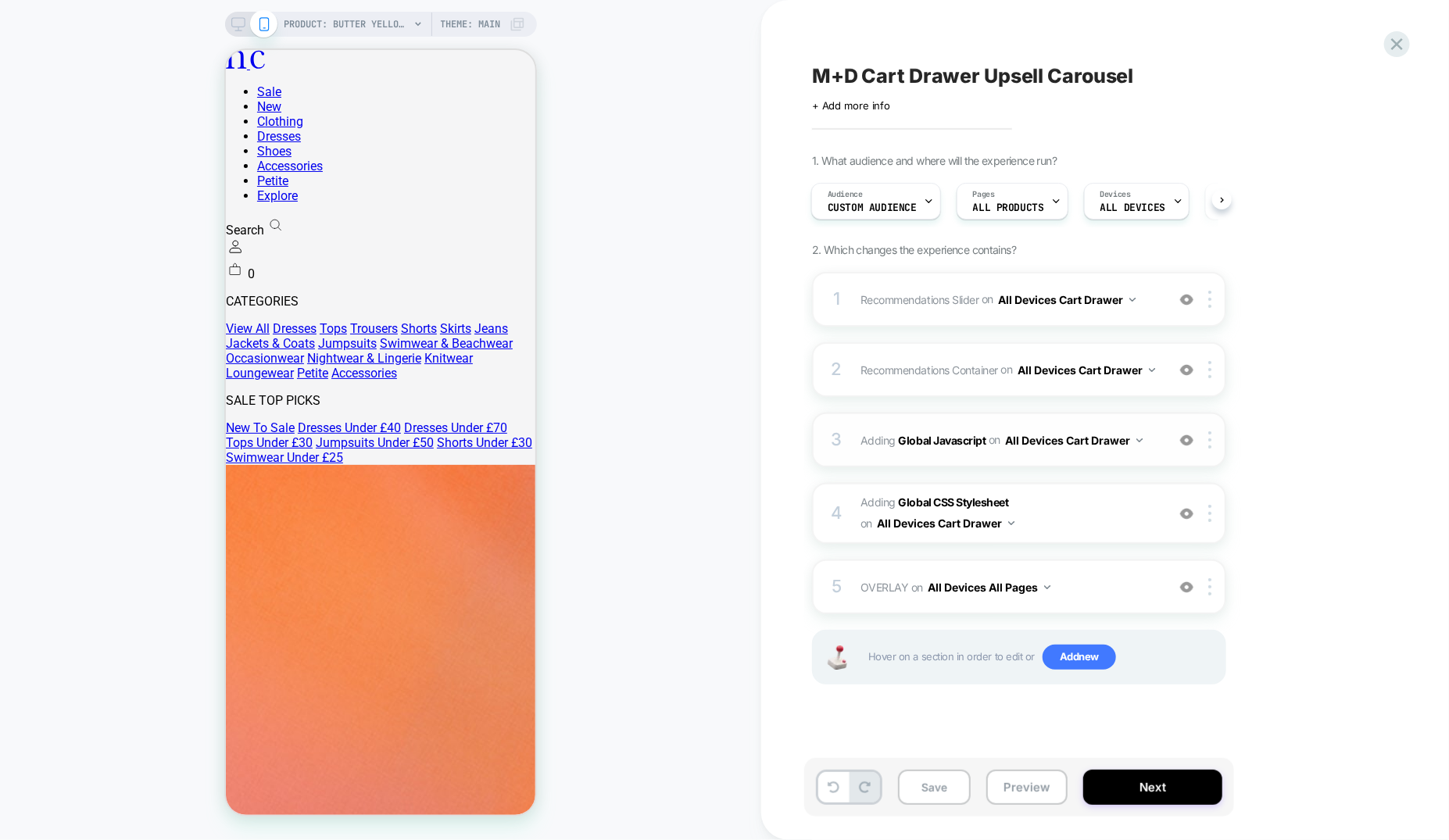
click at [945, 421] on div "3 Adding Global Javascript on All Devices Cart Drawer Add Before Add After Targ…" at bounding box center [1018, 440] width 414 height 55
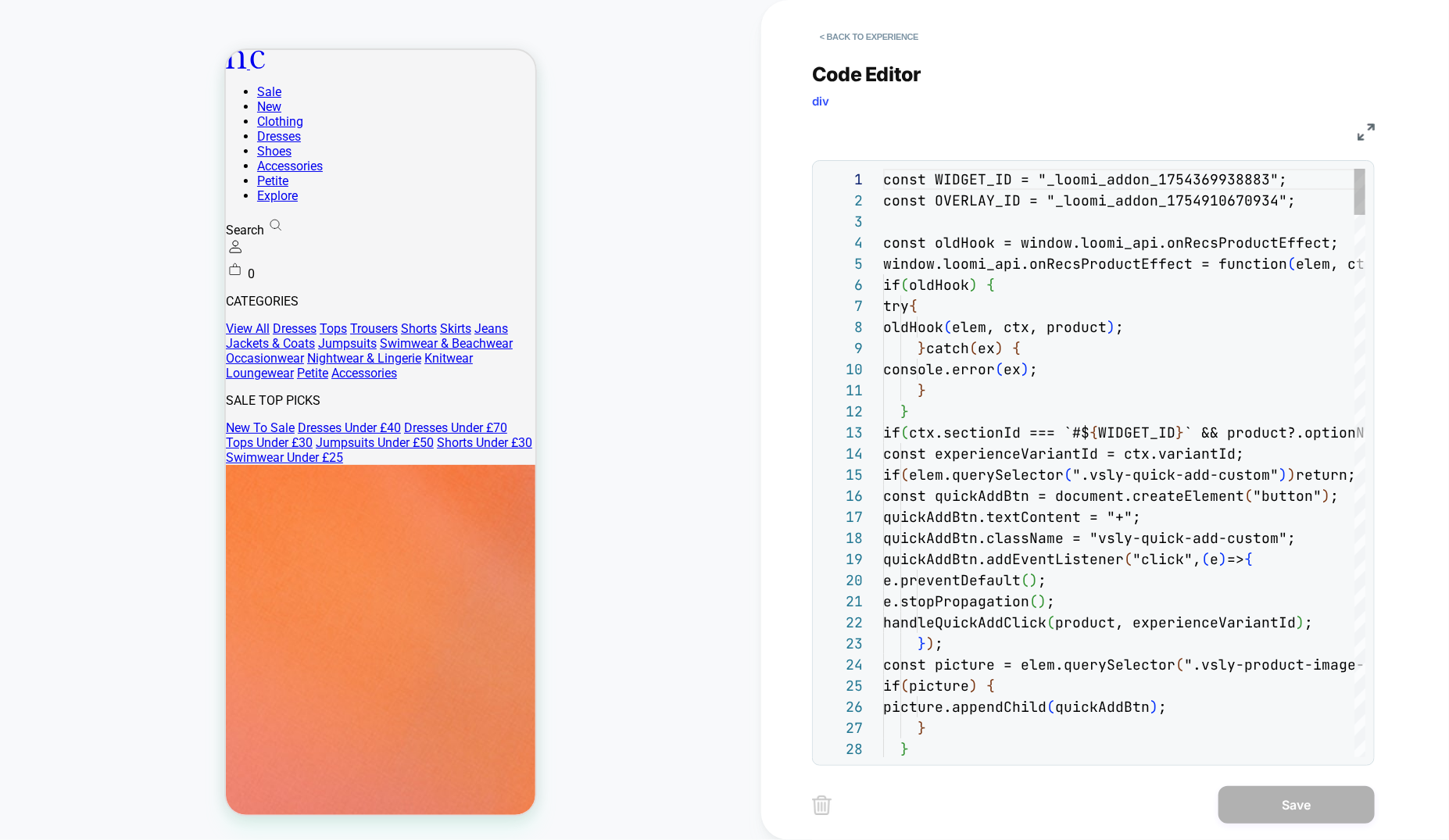
scroll to position [211, 0]
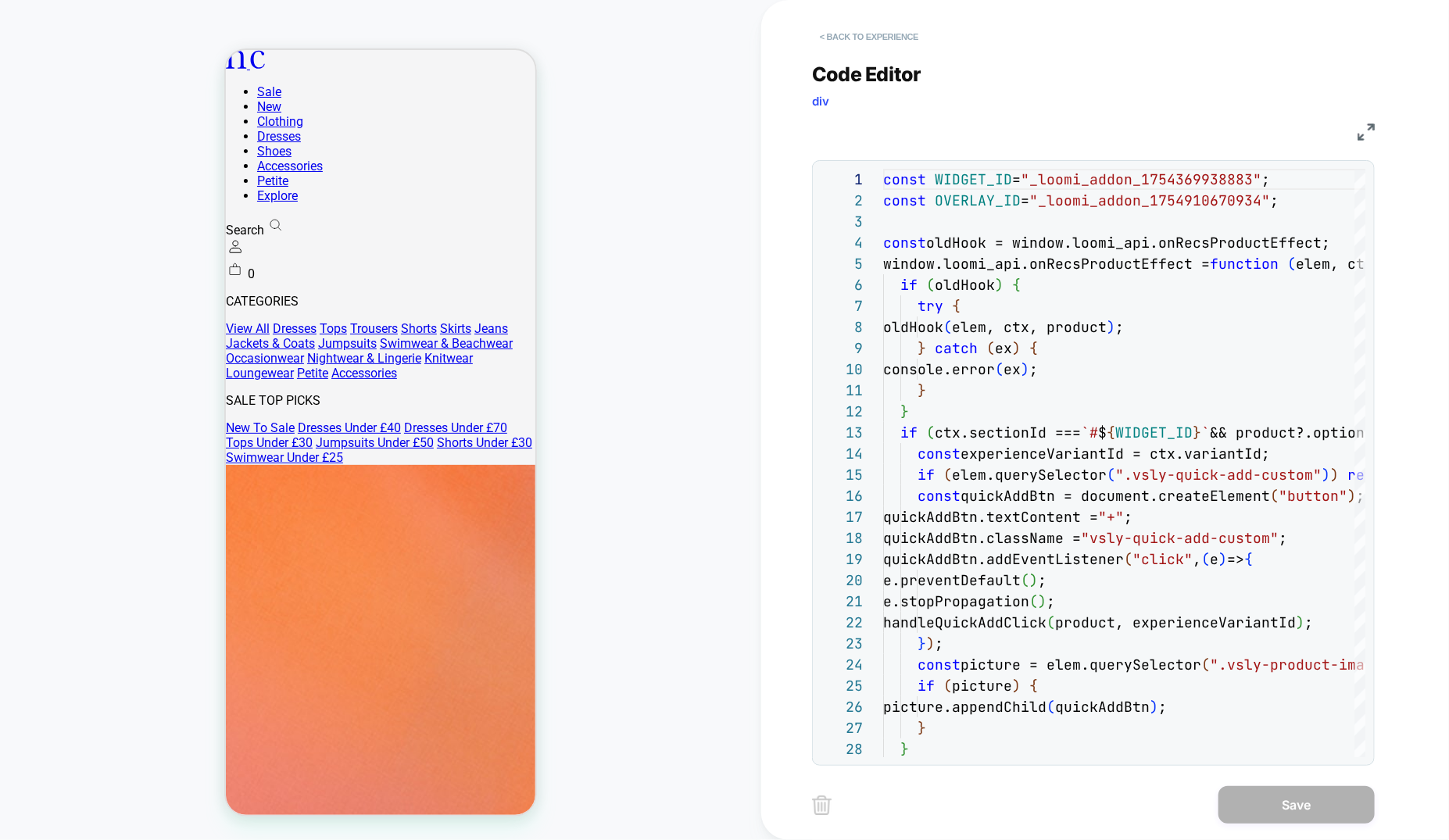
drag, startPoint x: 898, startPoint y: 45, endPoint x: 250, endPoint y: 47, distance: 648.0
click at [898, 45] on button "< Back to experience" at bounding box center [868, 37] width 114 height 25
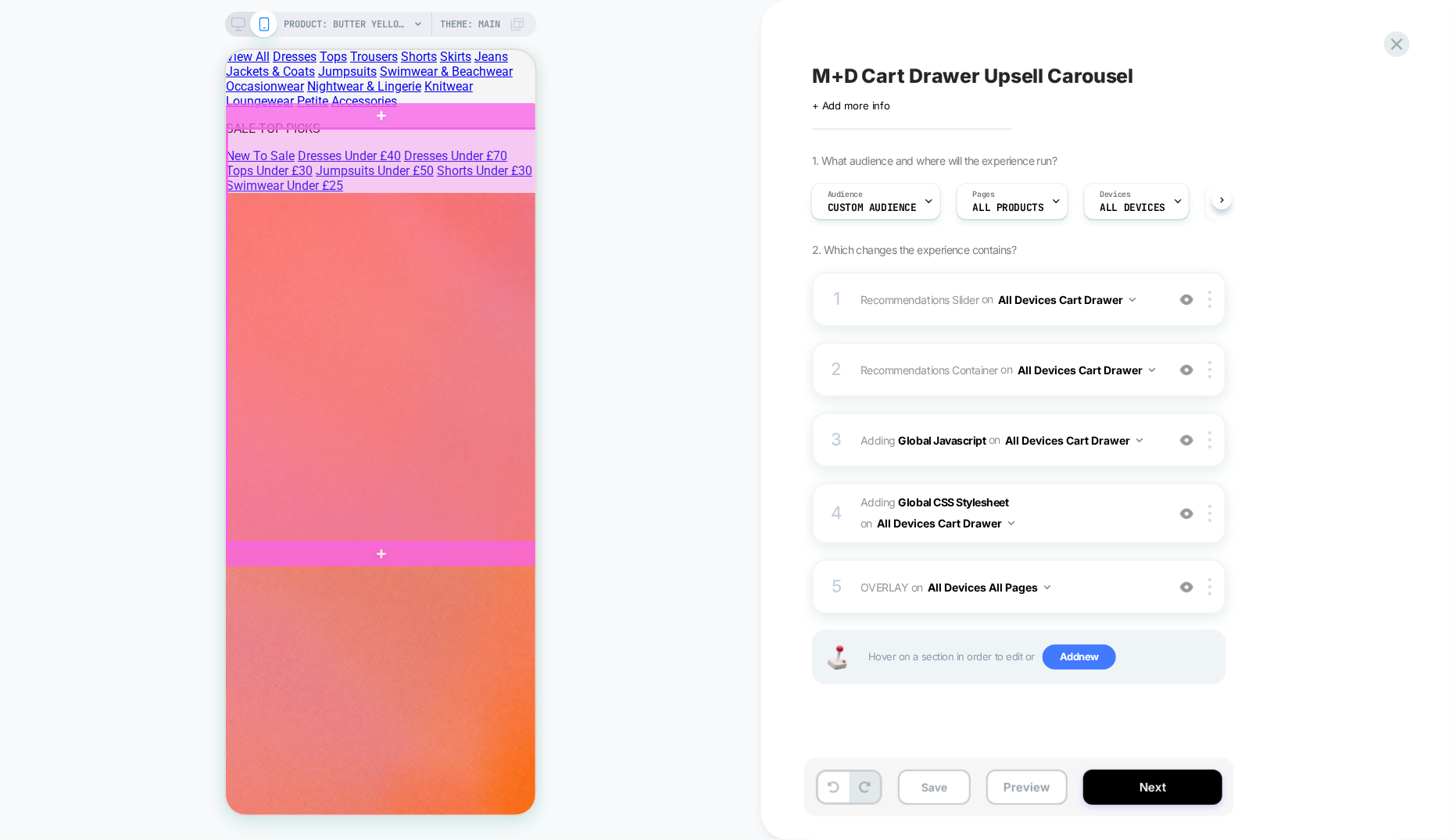
scroll to position [267, 0]
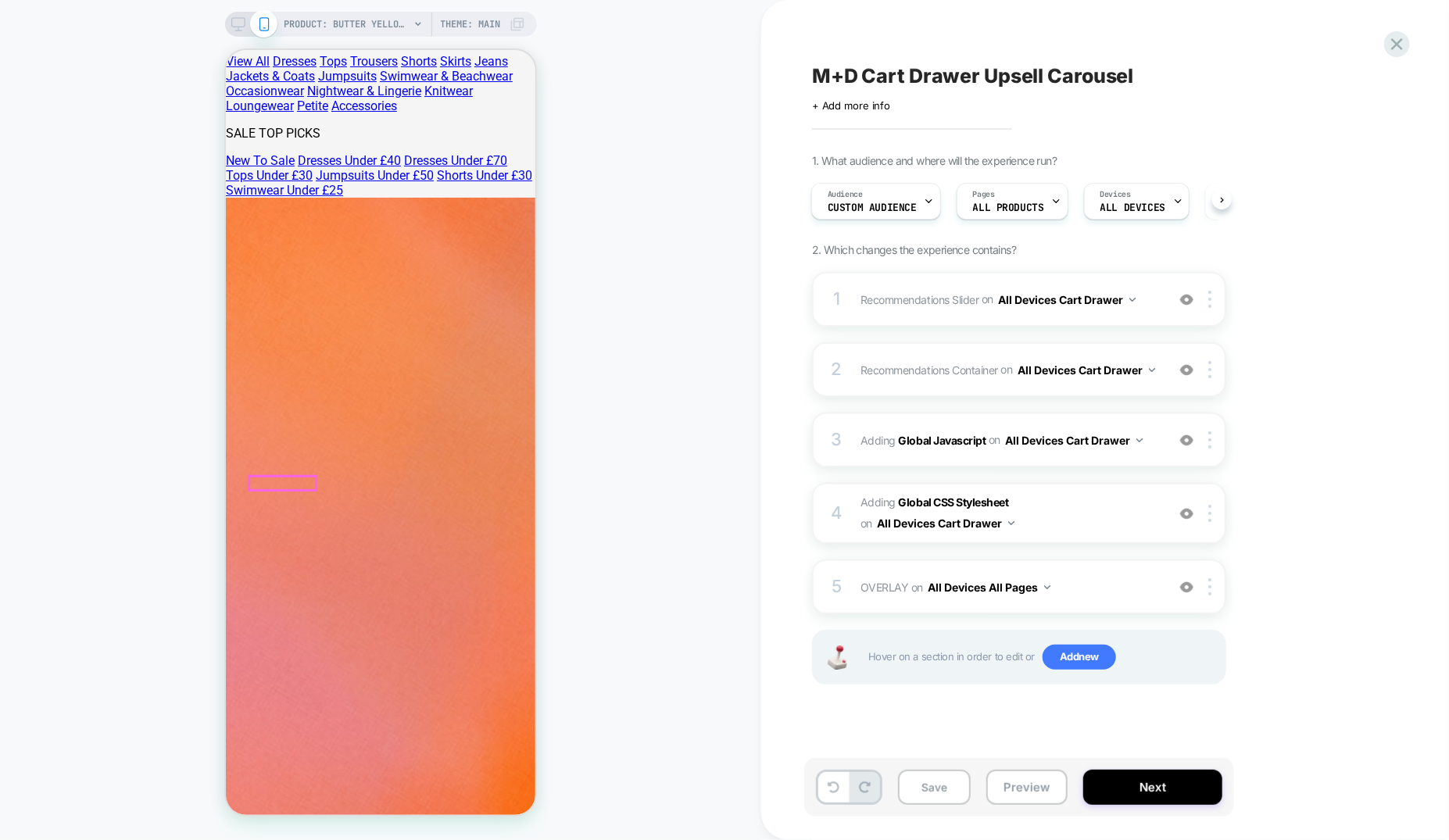
click at [1191, 300] on img at bounding box center [1187, 300] width 14 height 14
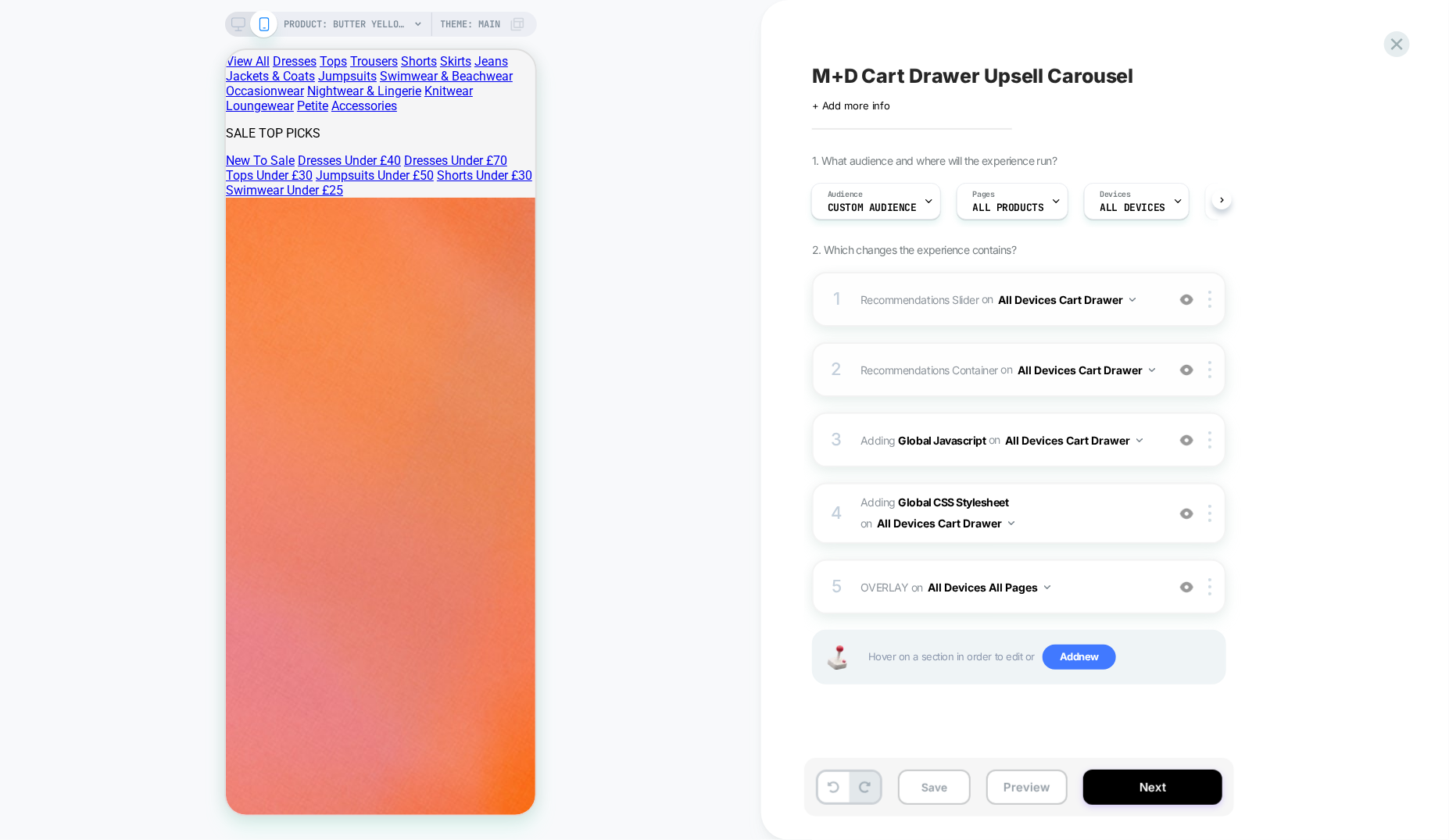
click at [1190, 368] on img at bounding box center [1187, 370] width 14 height 14
click at [1399, 51] on icon at bounding box center [1397, 44] width 21 height 21
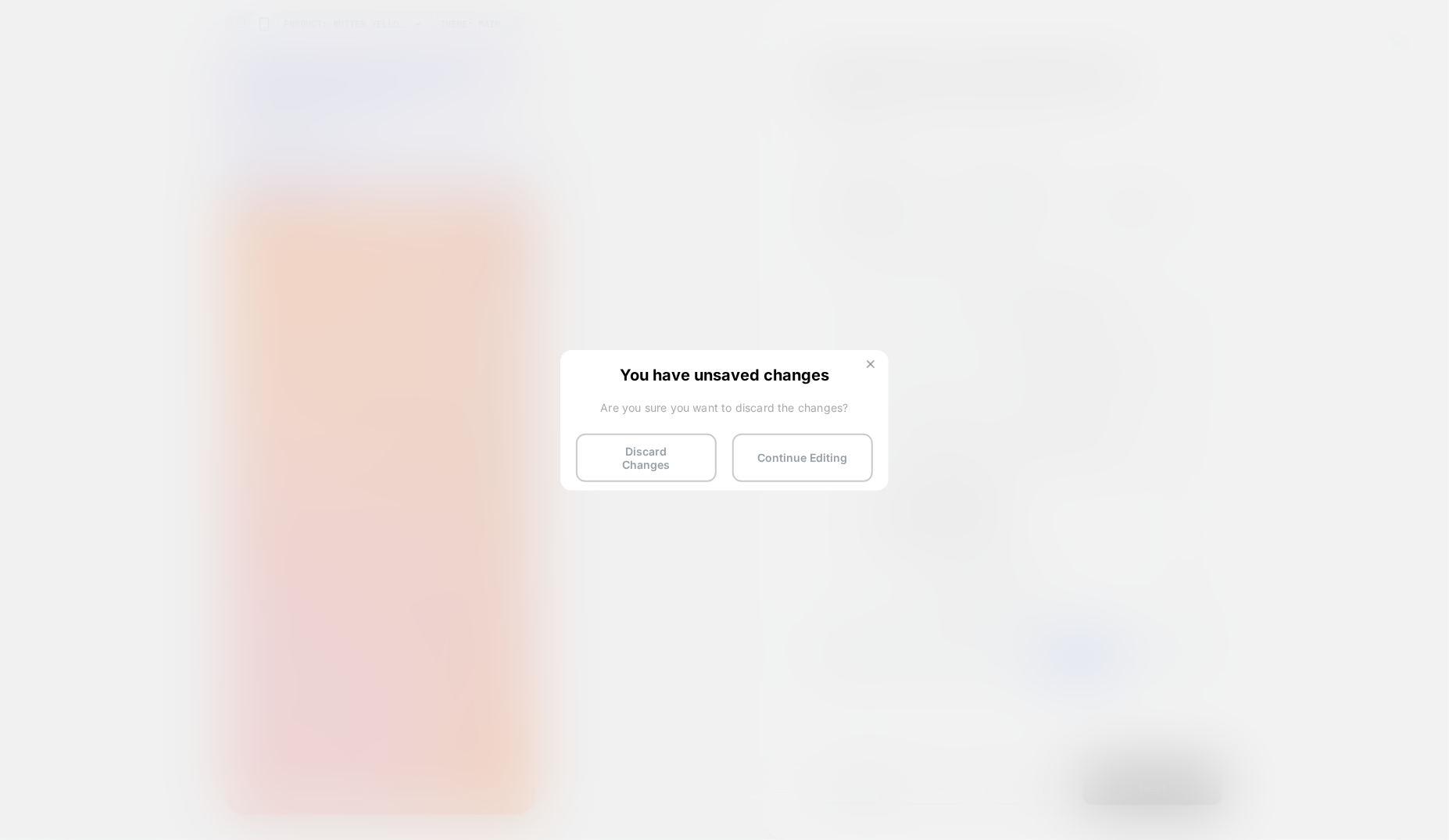
click at [875, 361] on button at bounding box center [870, 366] width 17 height 14
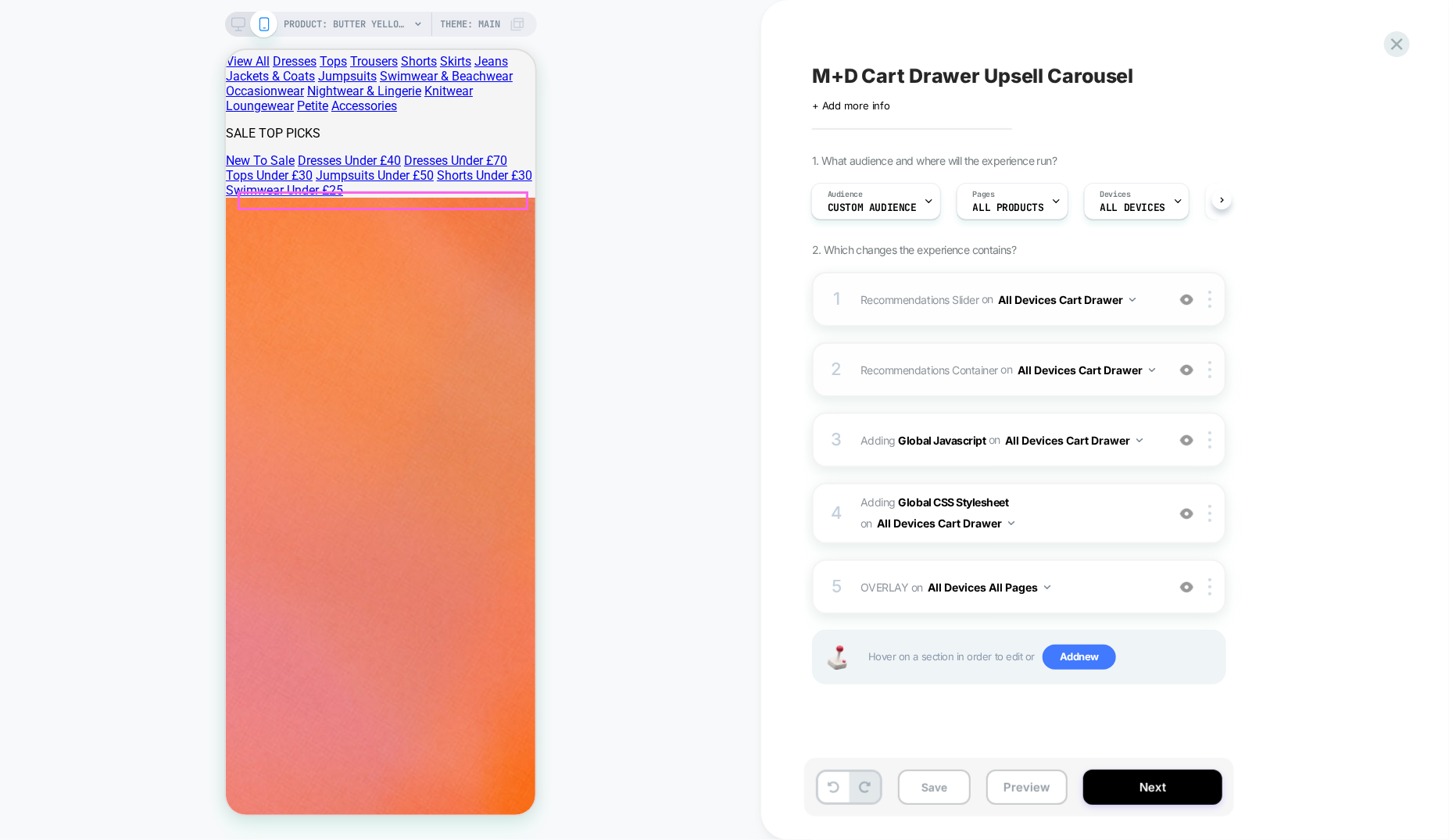
click at [1035, 791] on button "Preview" at bounding box center [1027, 787] width 81 height 35
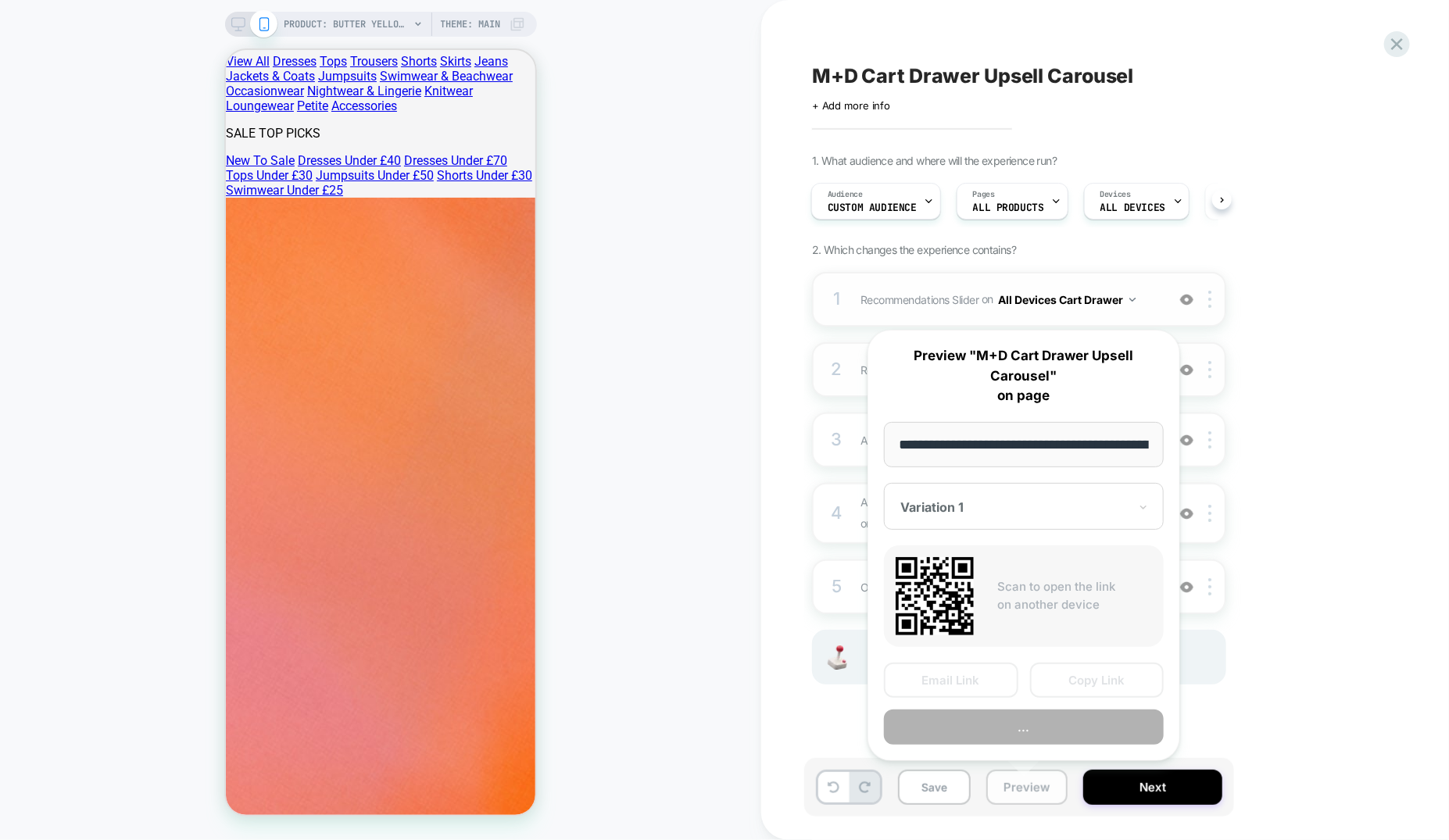
scroll to position [0, 420]
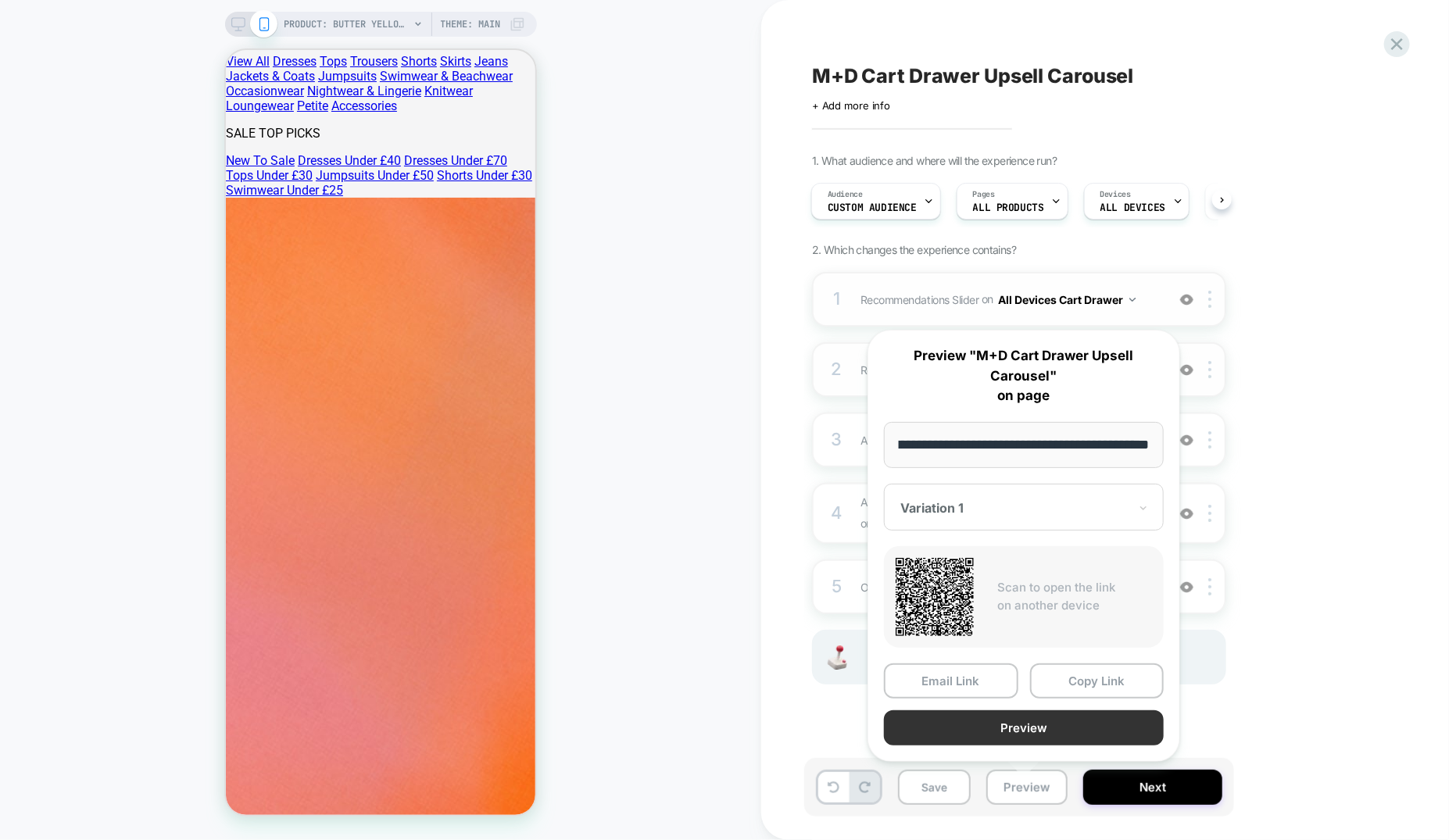
click at [1039, 718] on button "Preview" at bounding box center [1024, 728] width 280 height 35
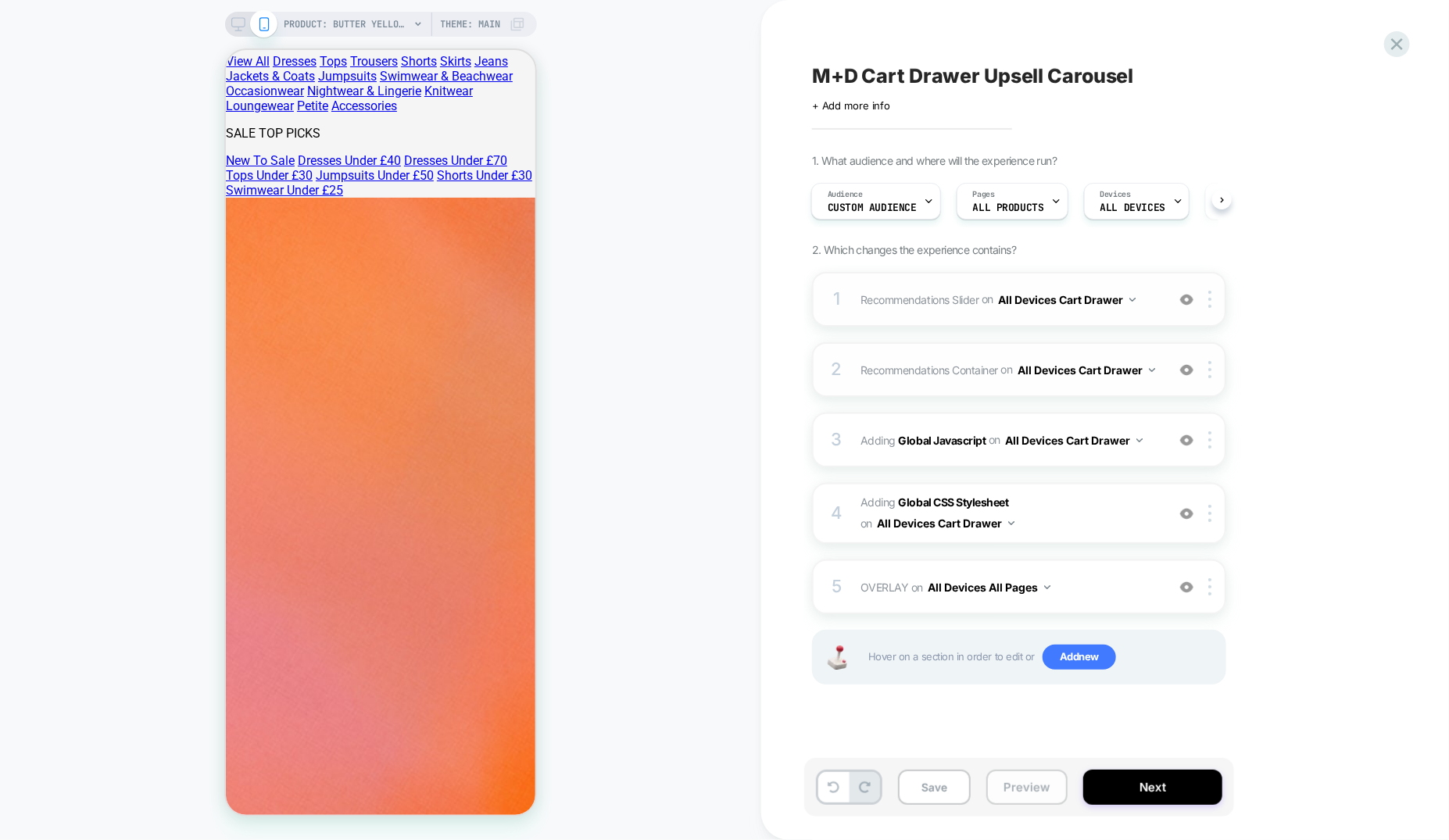
click at [1029, 789] on button "Preview" at bounding box center [1027, 787] width 81 height 35
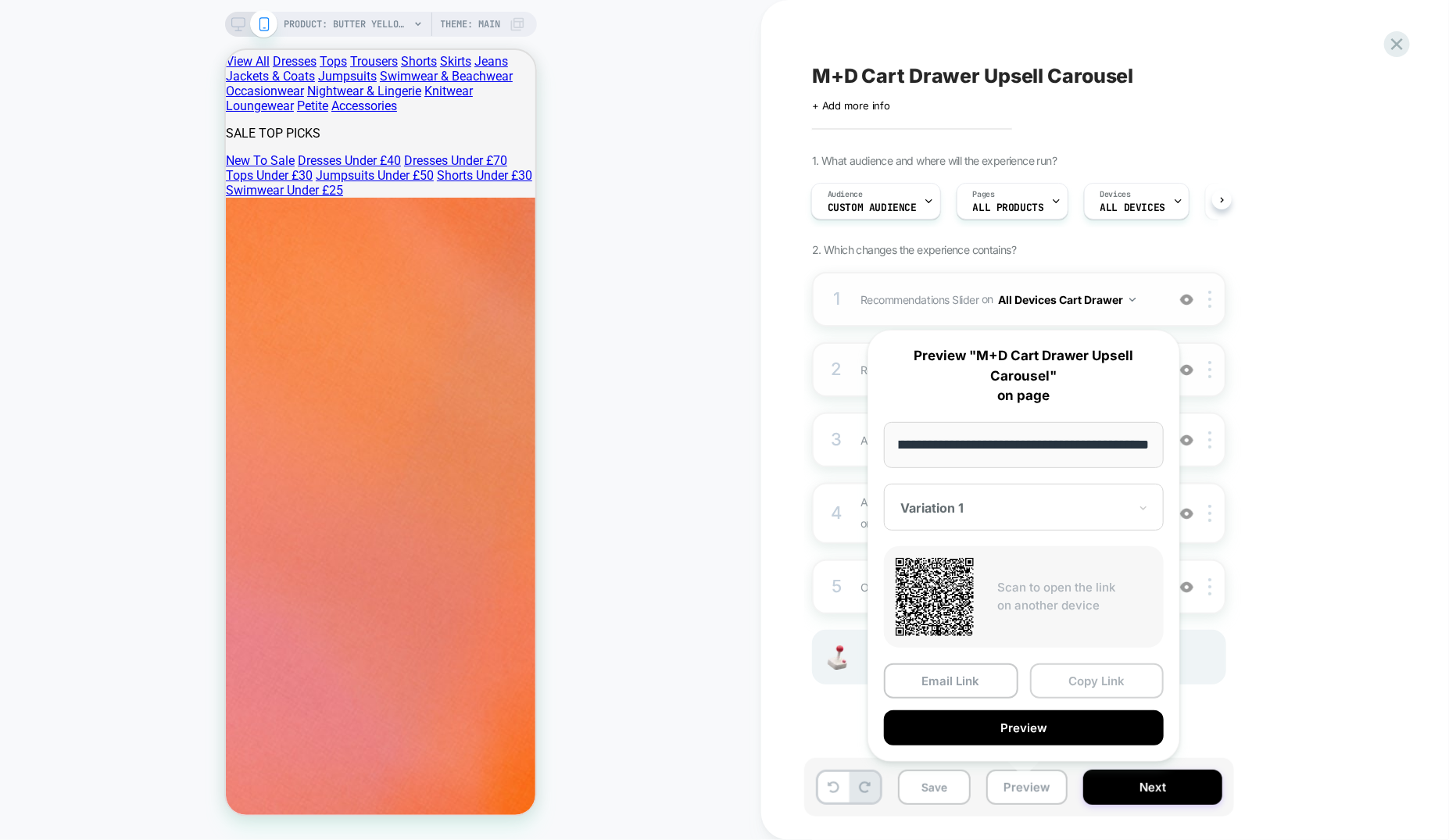
click at [1098, 676] on button "Copy Link" at bounding box center [1097, 681] width 134 height 35
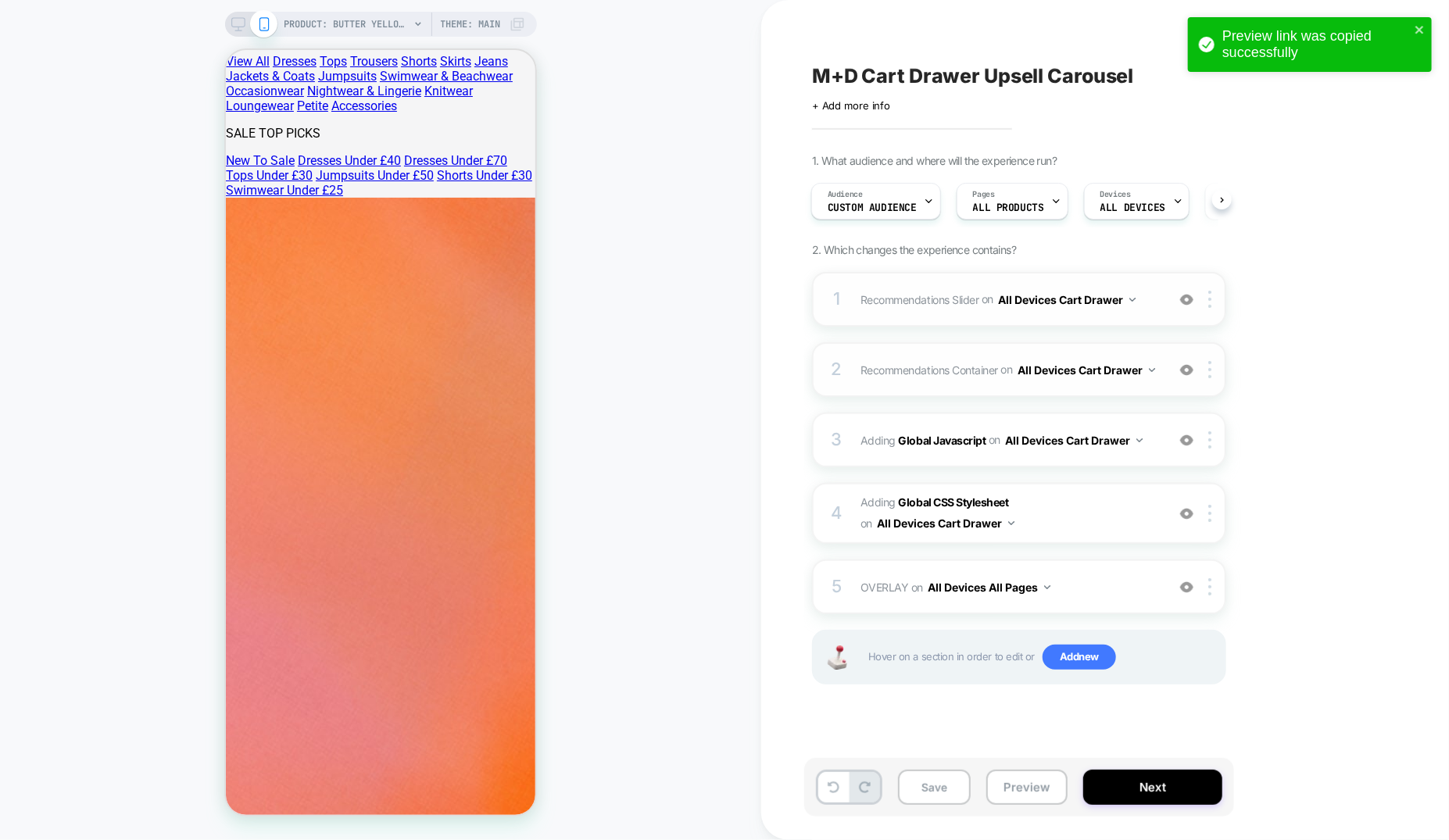
click at [1113, 319] on div "1 Recommendations Slider Replacing Product Slider WITH #_loomi_addon_1754843564…" at bounding box center [1018, 300] width 414 height 55
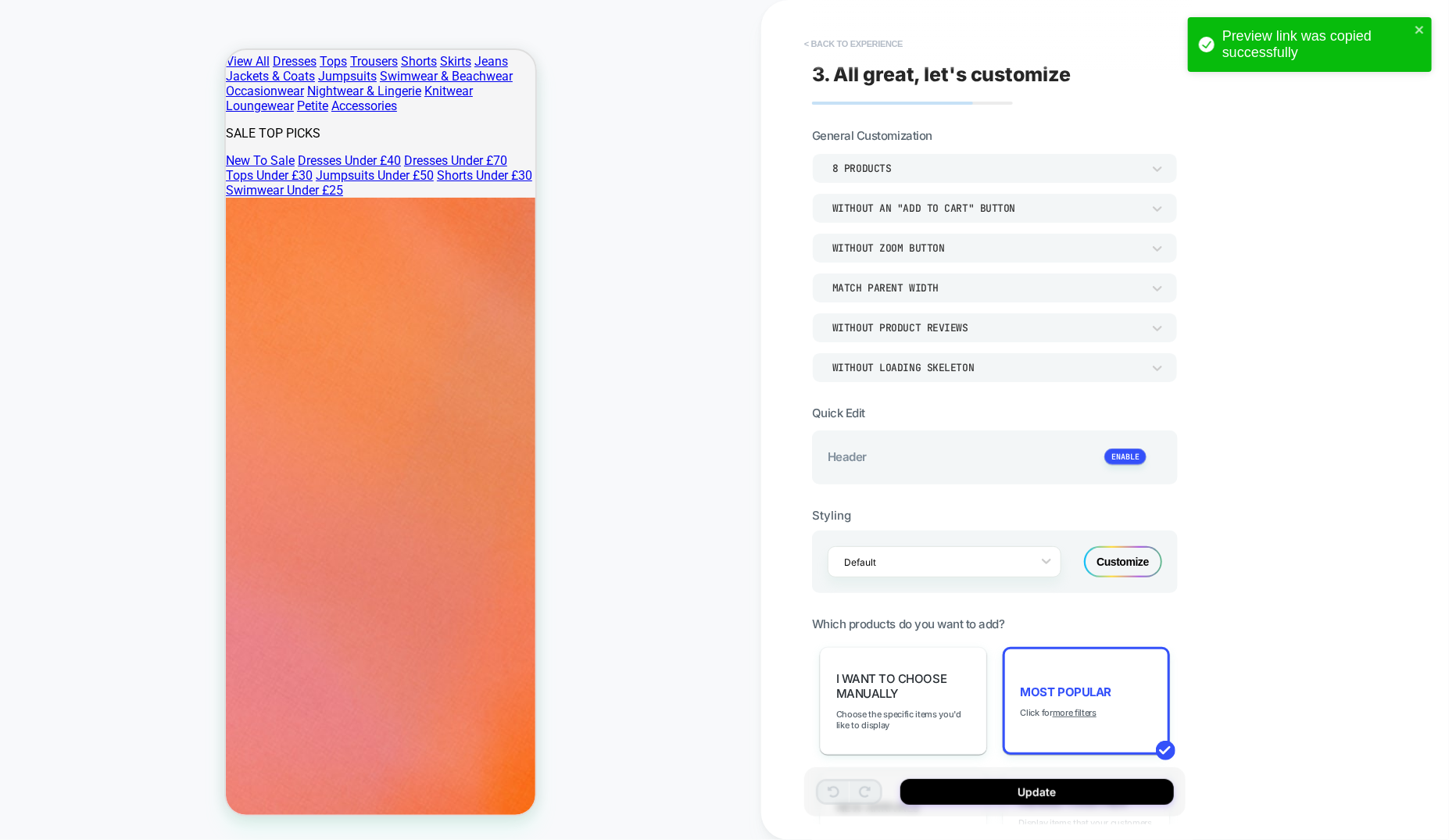
click at [887, 46] on button "< Back to experience" at bounding box center [853, 43] width 114 height 25
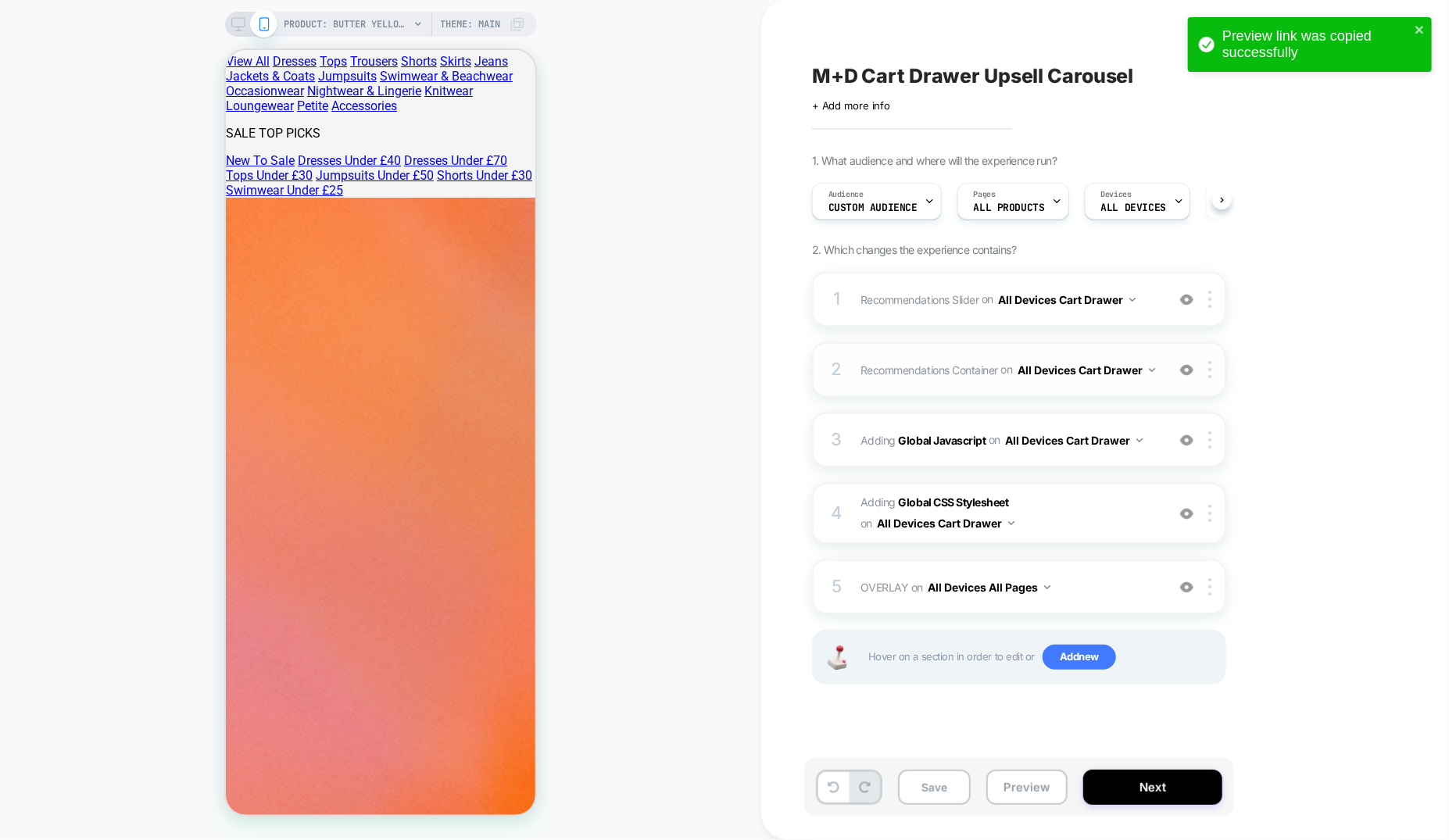
scroll to position [0, 1]
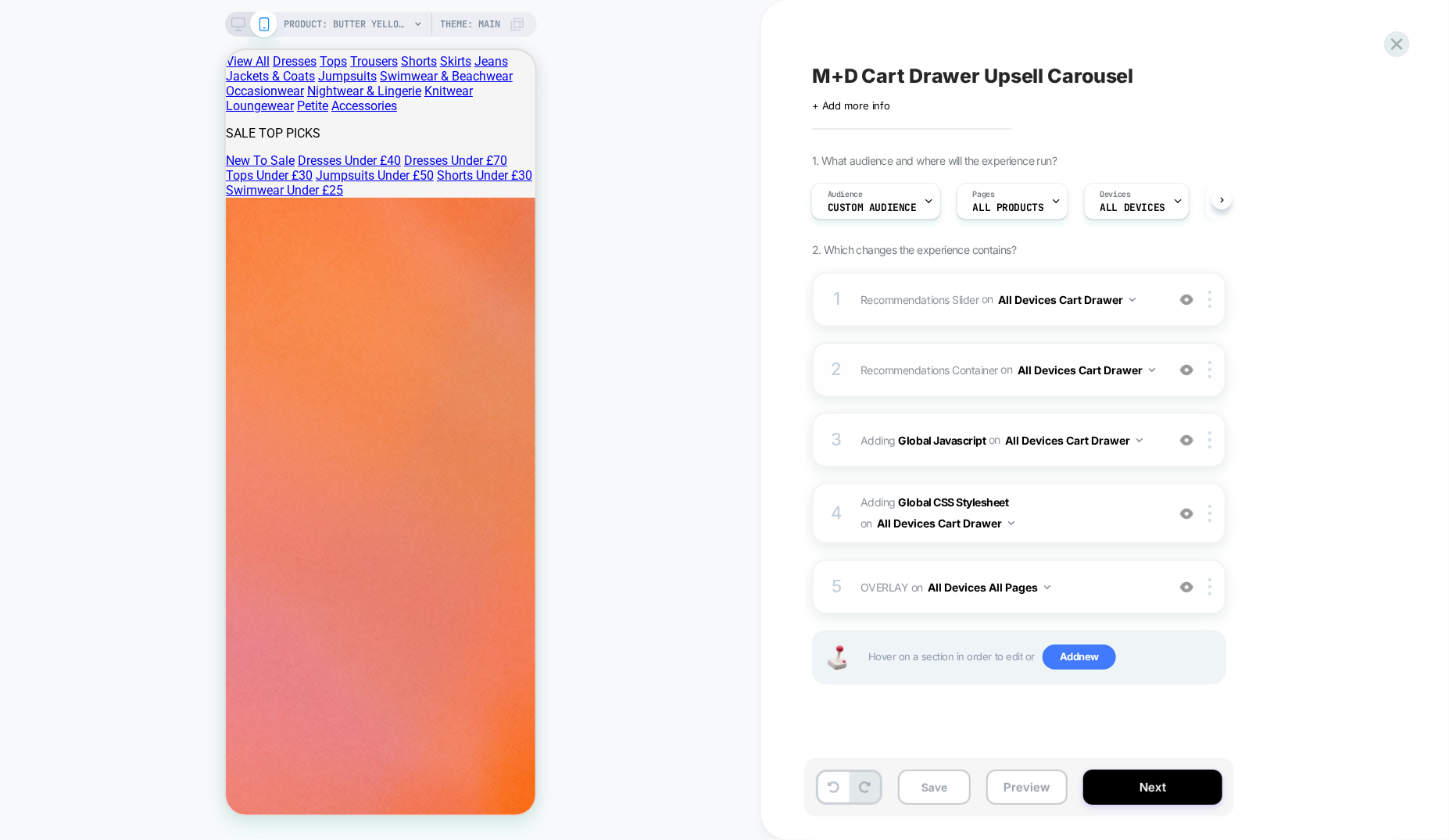
click at [990, 388] on div "2 Recommendations Container Adding Code Block BEFORE .menu-drawer__dynamic-cont…" at bounding box center [1018, 370] width 414 height 55
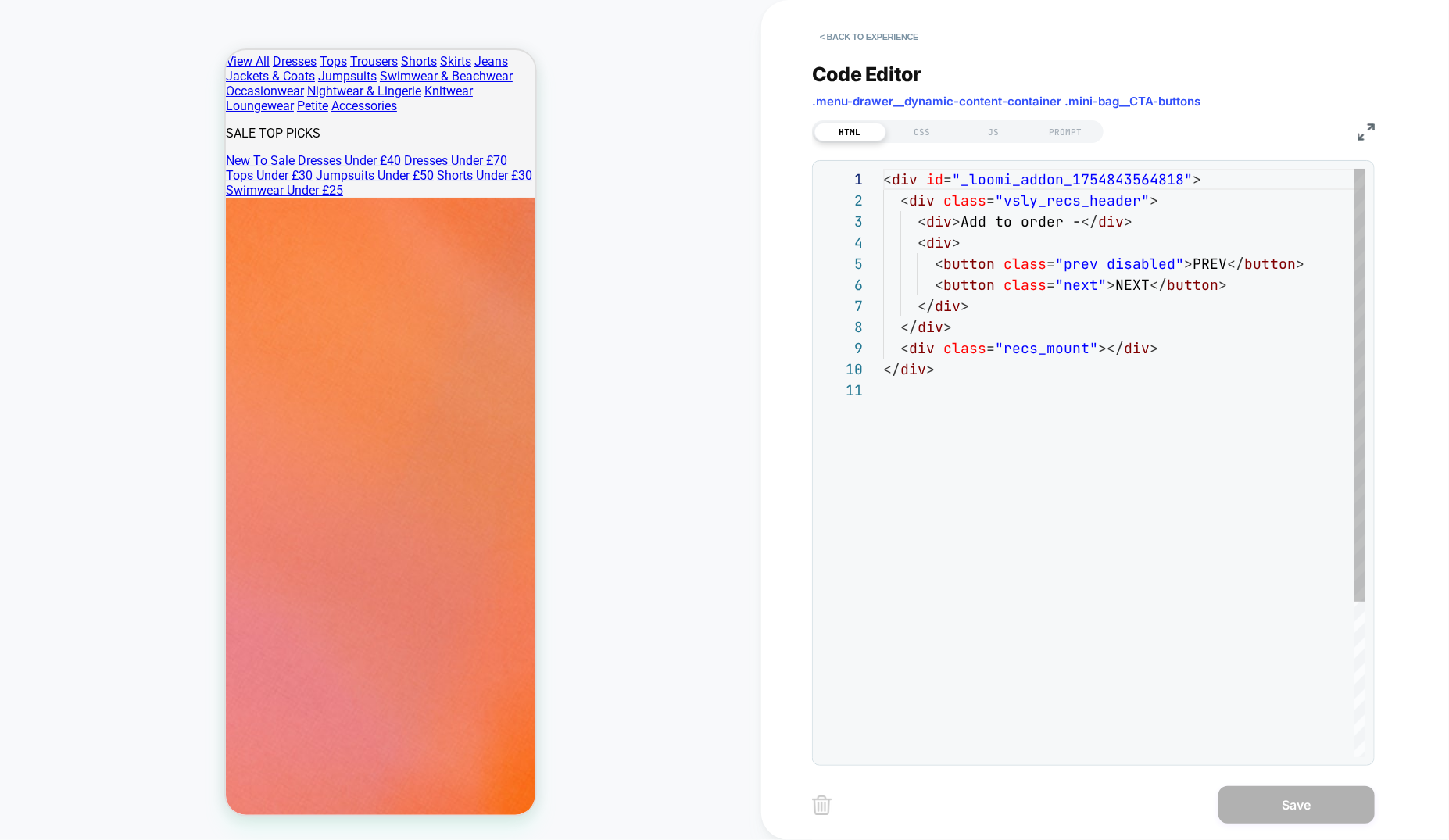
scroll to position [211, 0]
click at [1013, 223] on div "< div id = "_loomi_addon_1754843564818" > < div class = "vsly_recs_header" > < …" at bounding box center [1124, 569] width 483 height 800
drag, startPoint x: 959, startPoint y: 218, endPoint x: 1062, endPoint y: 222, distance: 103.1
click at [1062, 222] on div "< div id = "_loomi_addon_1754843564818" > < div class = "vsly_recs_header" > < …" at bounding box center [1124, 569] width 483 height 800
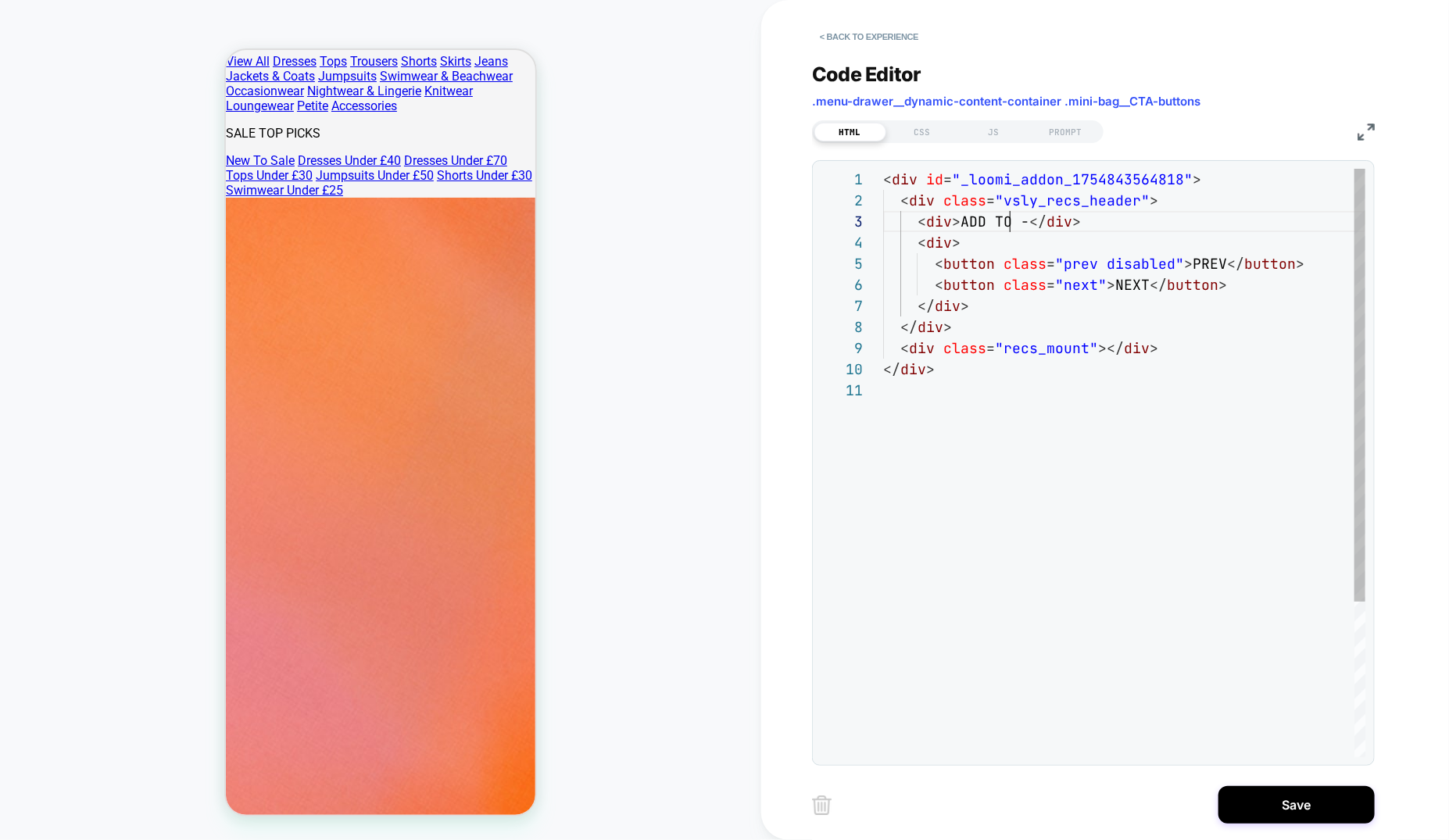
scroll to position [42, 127]
type textarea "**********"
click at [890, 35] on button "< Back to experience" at bounding box center [868, 37] width 114 height 25
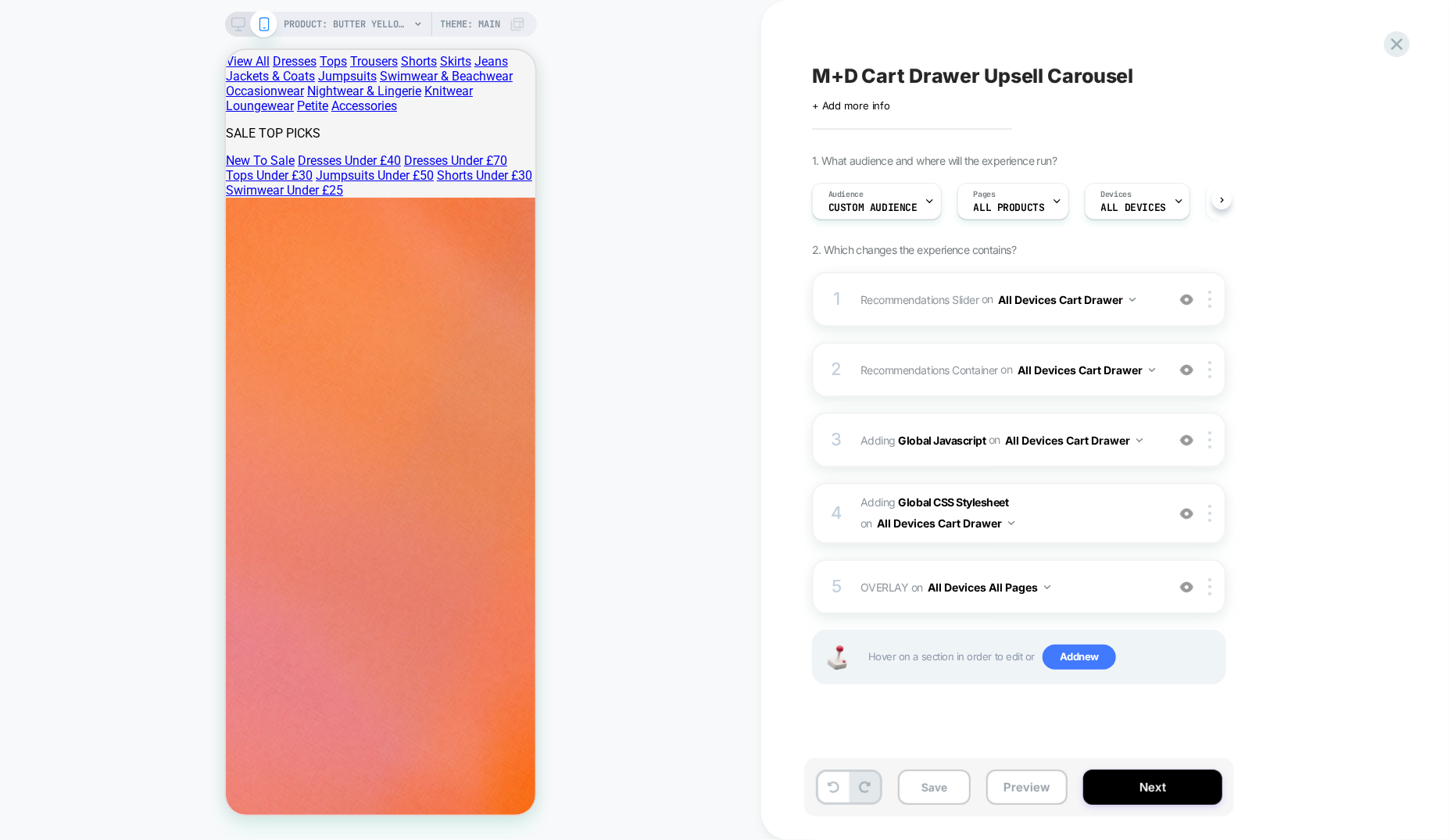
scroll to position [0, 1]
click at [946, 315] on div "1 Recommendations Slider Replacing Product Slider WITH #_loomi_addon_1754843564…" at bounding box center [1018, 300] width 414 height 55
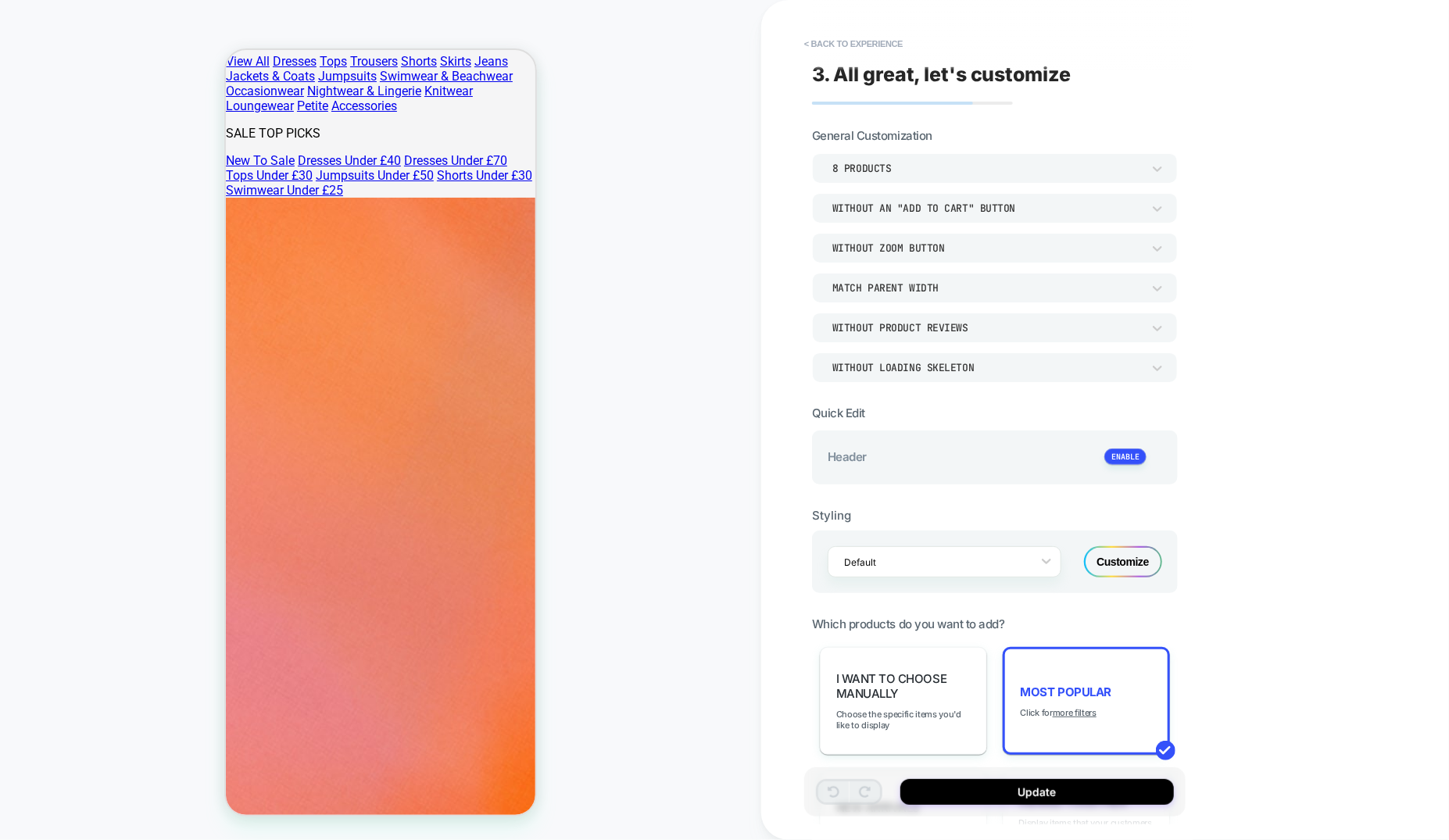
click at [879, 41] on button "< Back to experience" at bounding box center [853, 43] width 114 height 25
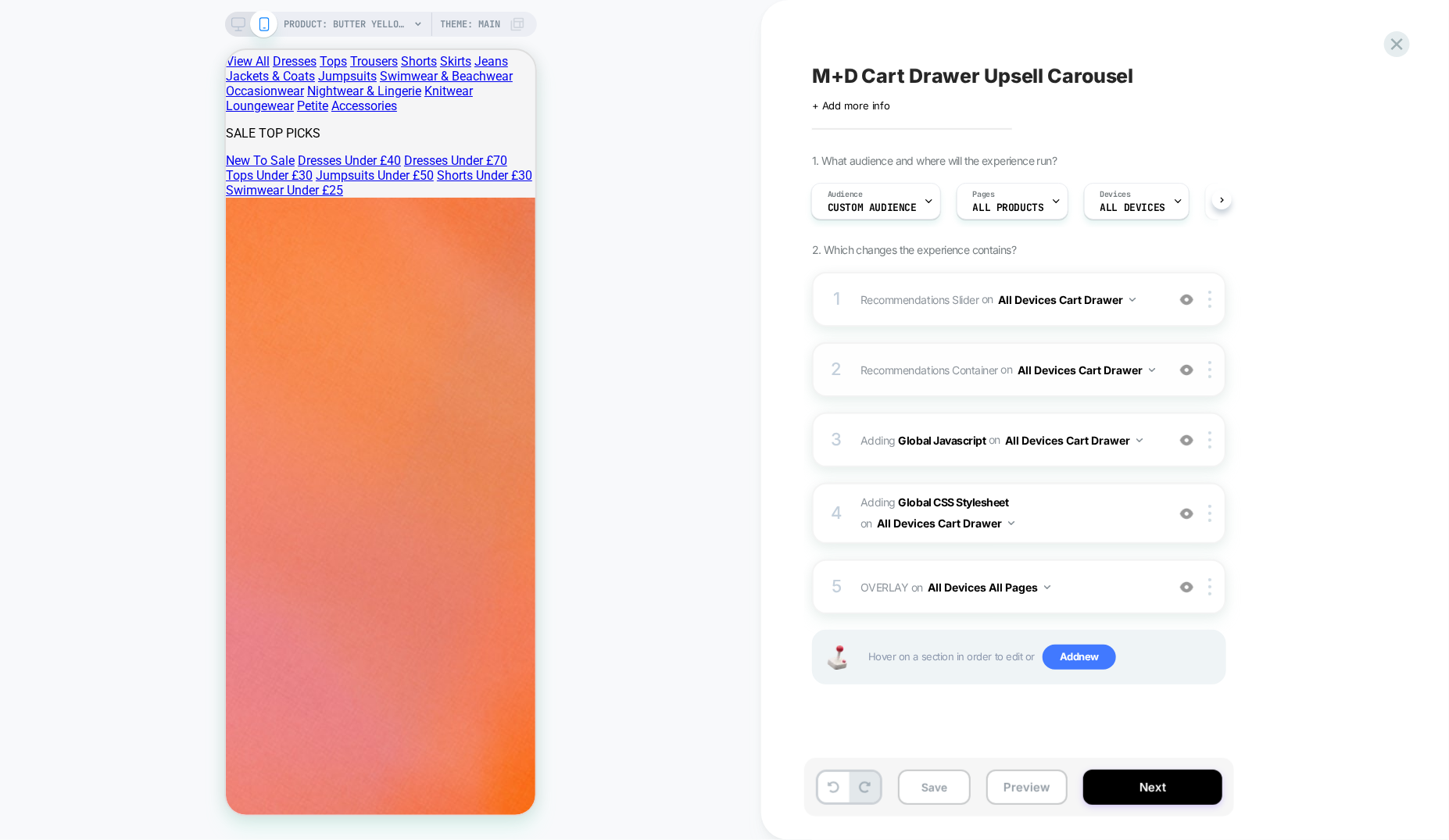
click at [1001, 382] on div "2 Recommendations Container Adding Code Block BEFORE .menu-drawer__dynamic-cont…" at bounding box center [1018, 370] width 414 height 55
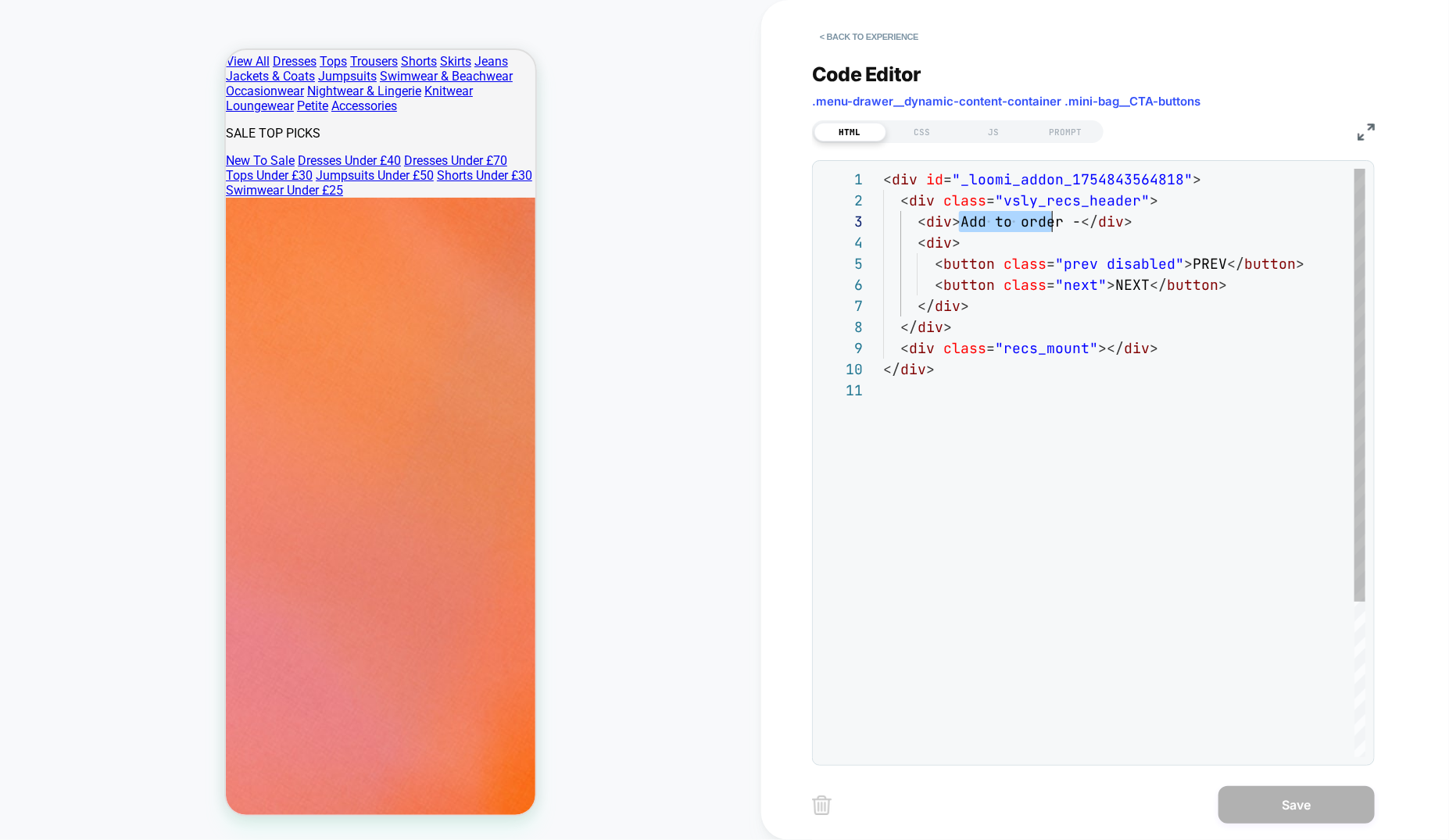
scroll to position [42, 176]
drag, startPoint x: 959, startPoint y: 220, endPoint x: 1060, endPoint y: 219, distance: 101.0
click at [1060, 219] on div "< div id = "_loomi_addon_1754843564818" > < div class = "vsly_recs_header" > < …" at bounding box center [1124, 569] width 483 height 800
click at [1041, 203] on div "< div id = "_loomi_addon_1754843564818" > < div class = "vsly_recs_header" > < …" at bounding box center [1124, 569] width 483 height 800
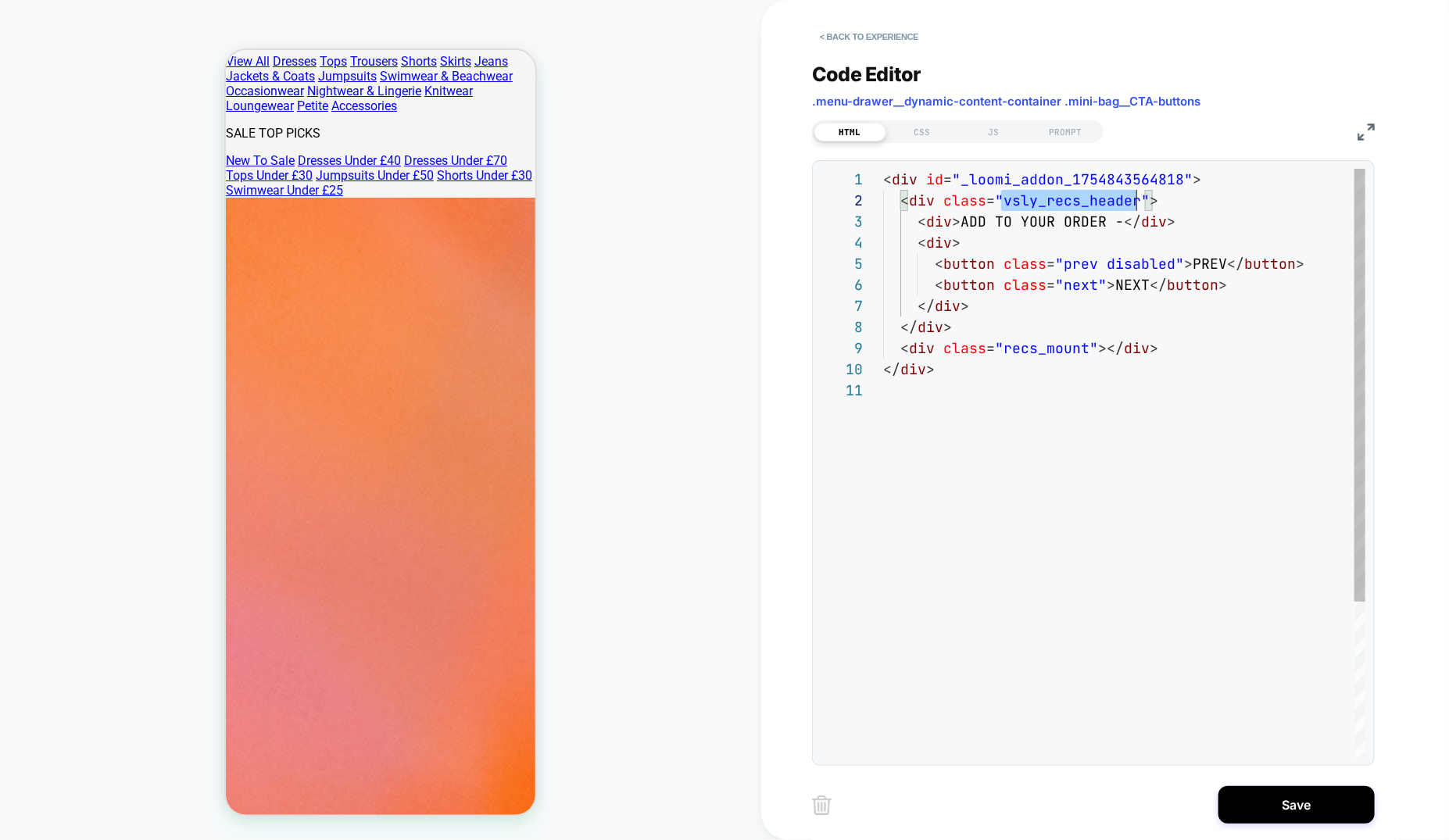
click at [1041, 203] on div "< div id = "_loomi_addon_1754843564818" > < div class = "vsly_recs_header" > < …" at bounding box center [1124, 569] width 483 height 800
type textarea "**********"
click at [936, 133] on div "CSS" at bounding box center [922, 132] width 72 height 19
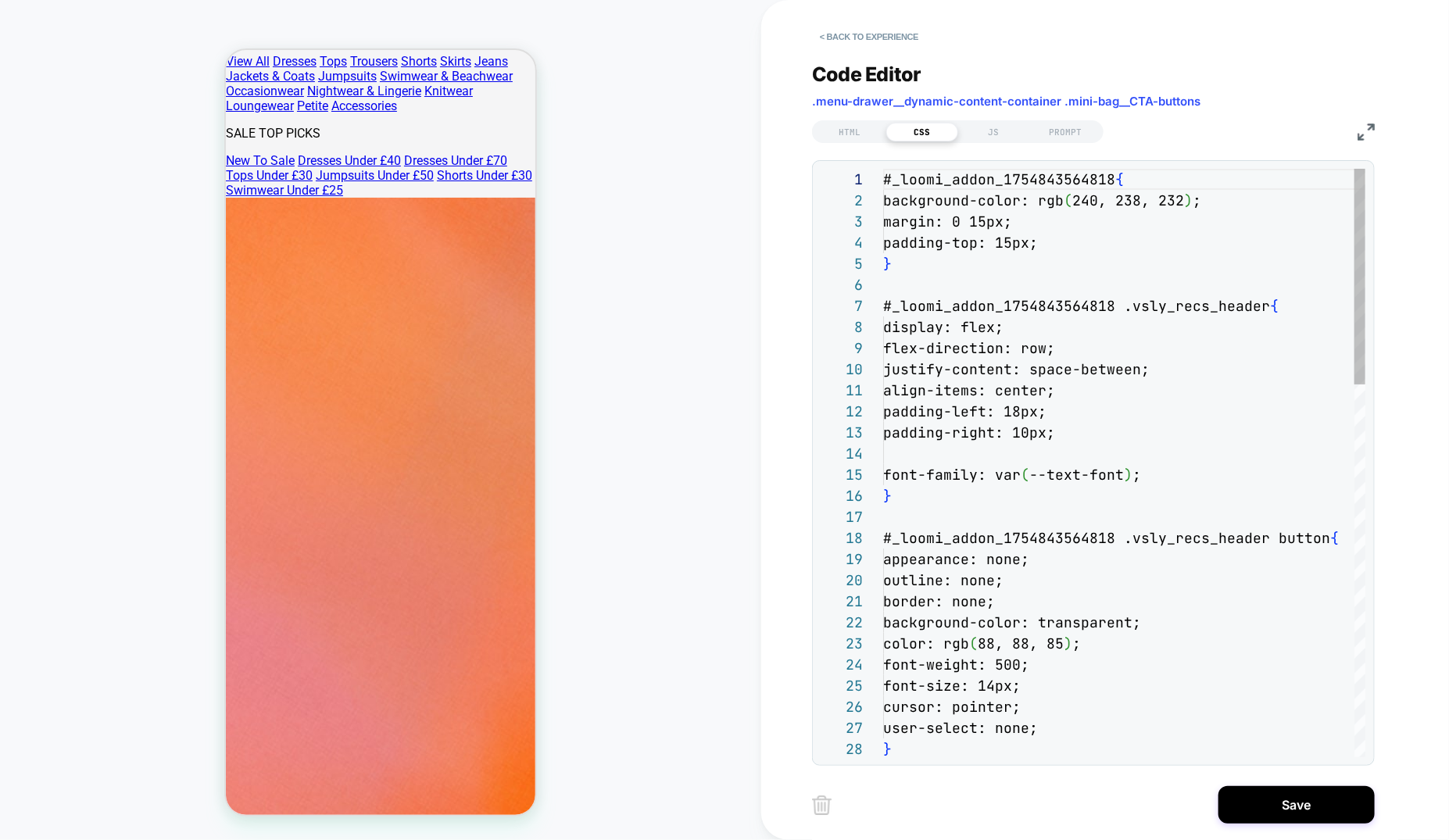
scroll to position [211, 0]
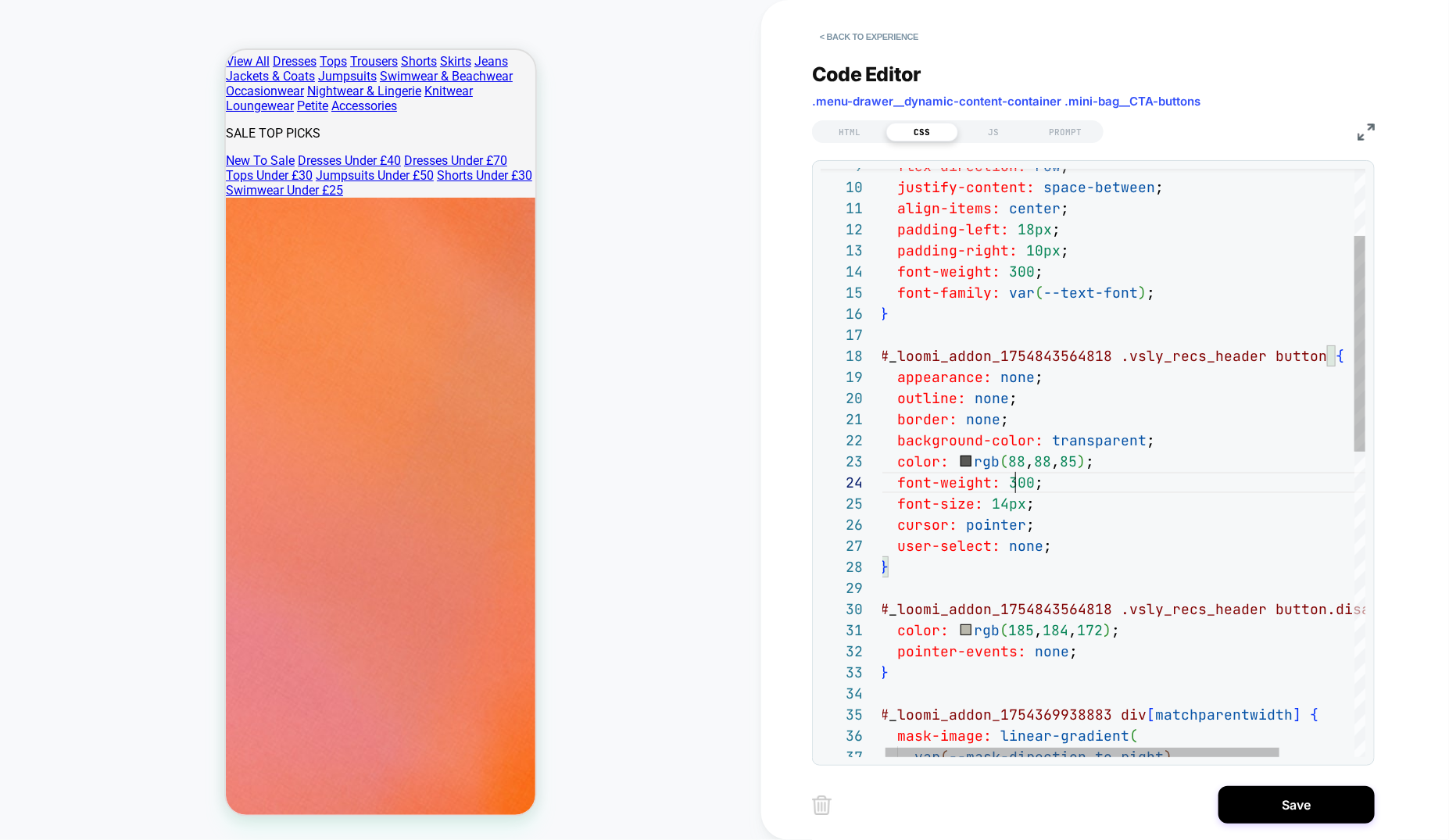
click at [1092, 549] on div "color: rgb ( 88 , 88 , 85 ) ; font-weight: 300 ; font-size: 14px ; cursor: poin…" at bounding box center [1168, 787] width 576 height 1601
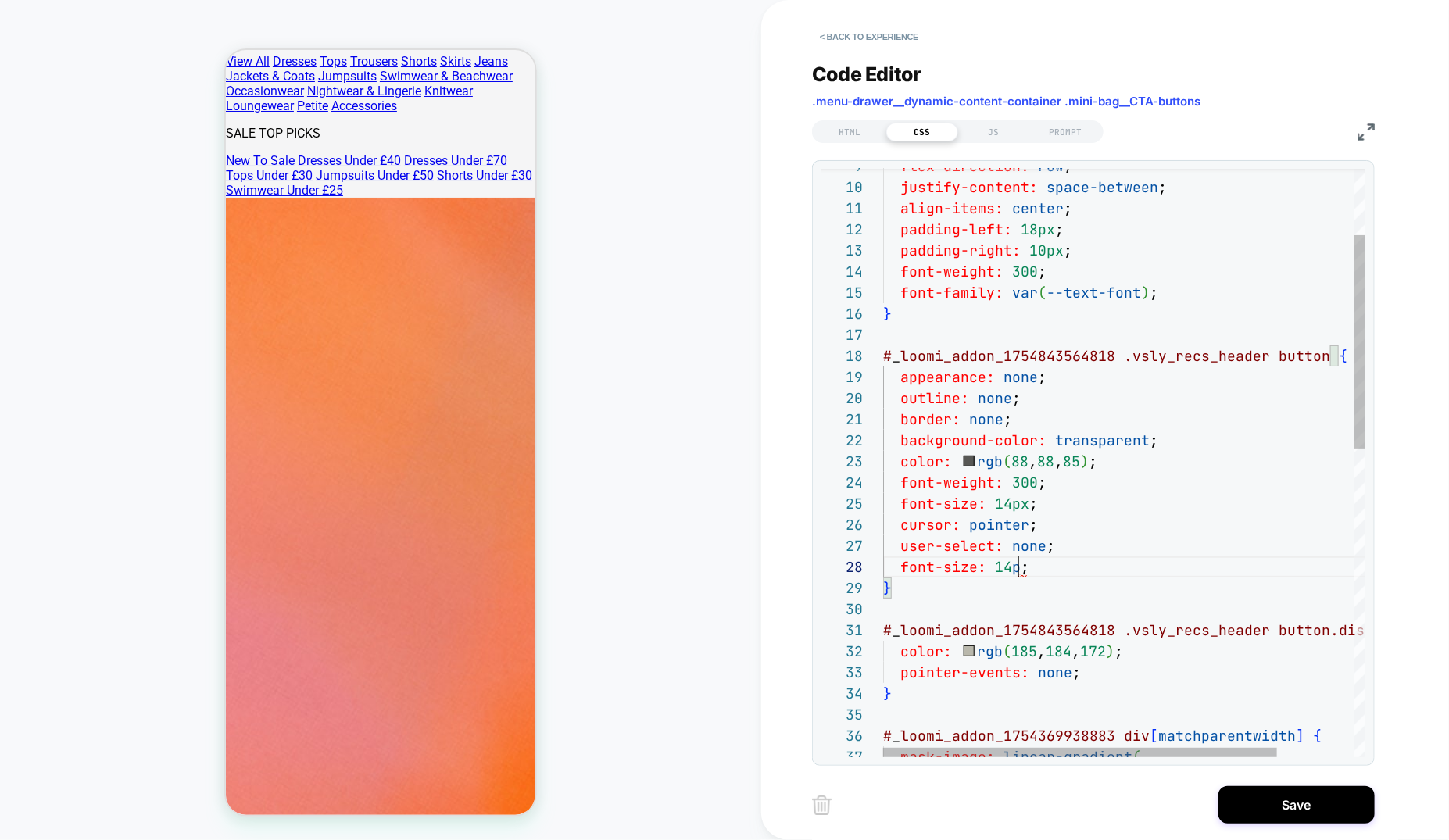
scroll to position [147, 143]
click at [984, 567] on div "color: rgb ( 88 , 88 , 85 ) ; font-weight: 300 ; font-size: 14px ; cursor: poin…" at bounding box center [1171, 797] width 576 height 1622
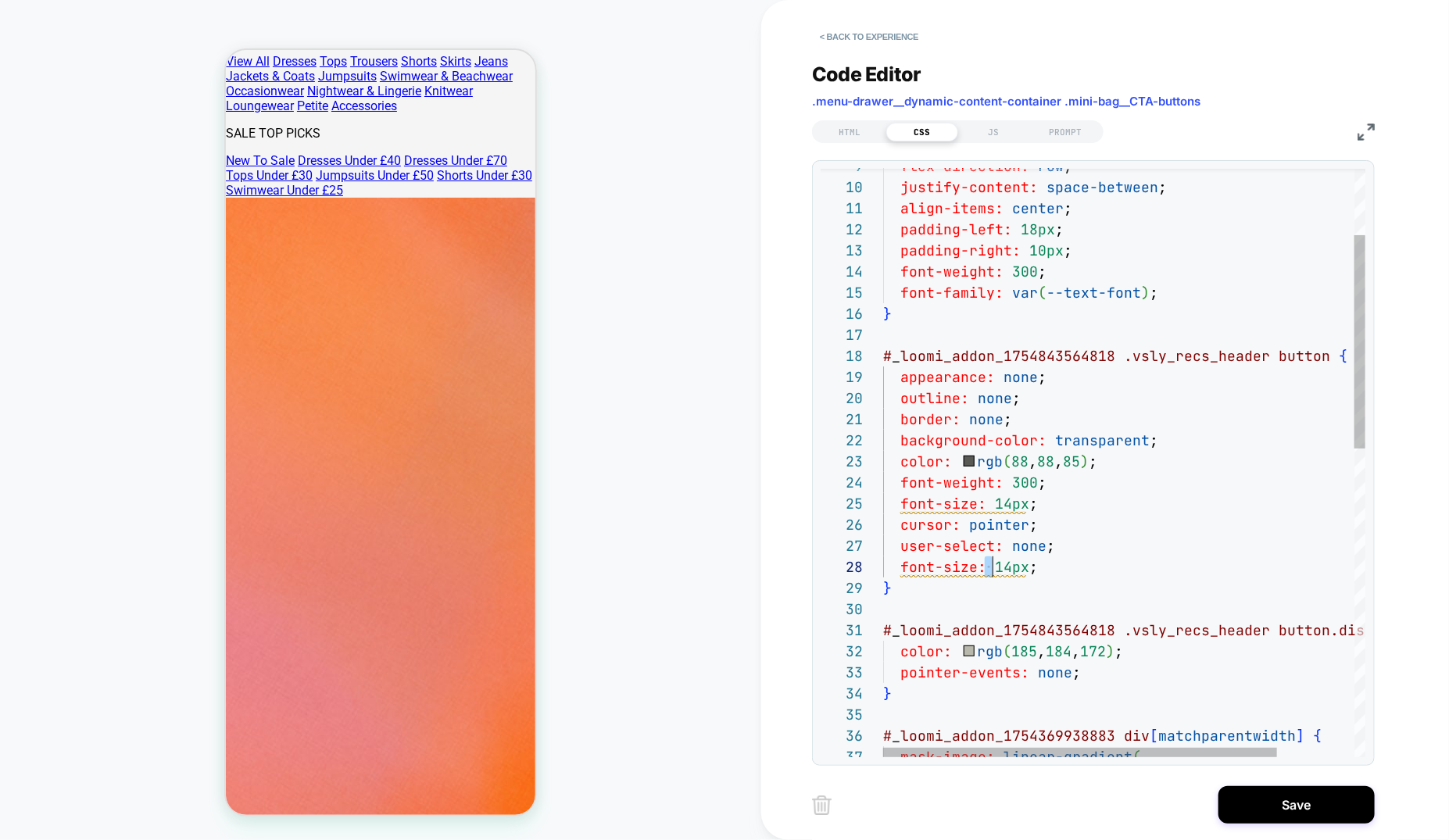
scroll to position [147, 0]
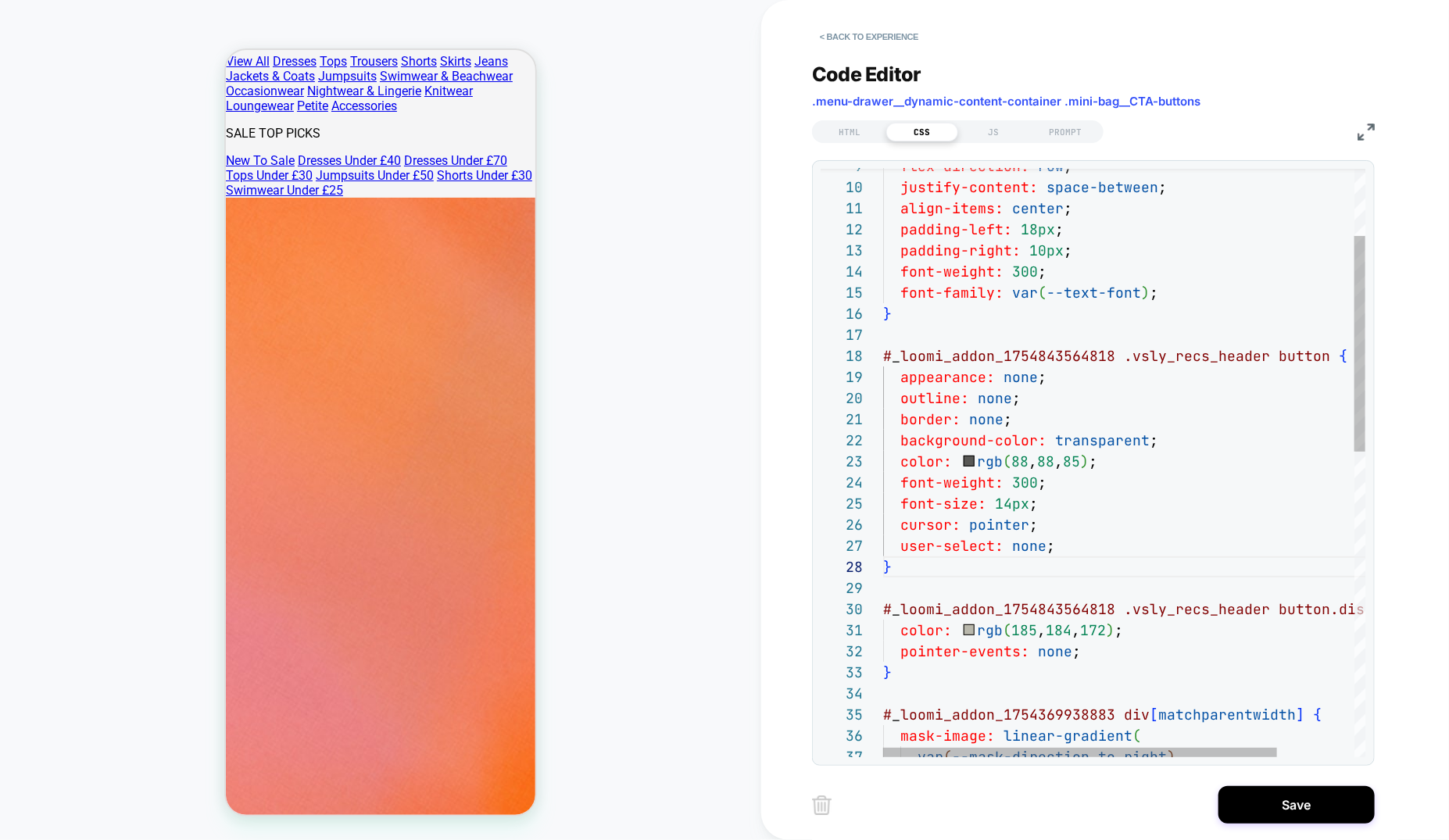
click at [1024, 501] on span "14px" at bounding box center [1013, 504] width 35 height 18
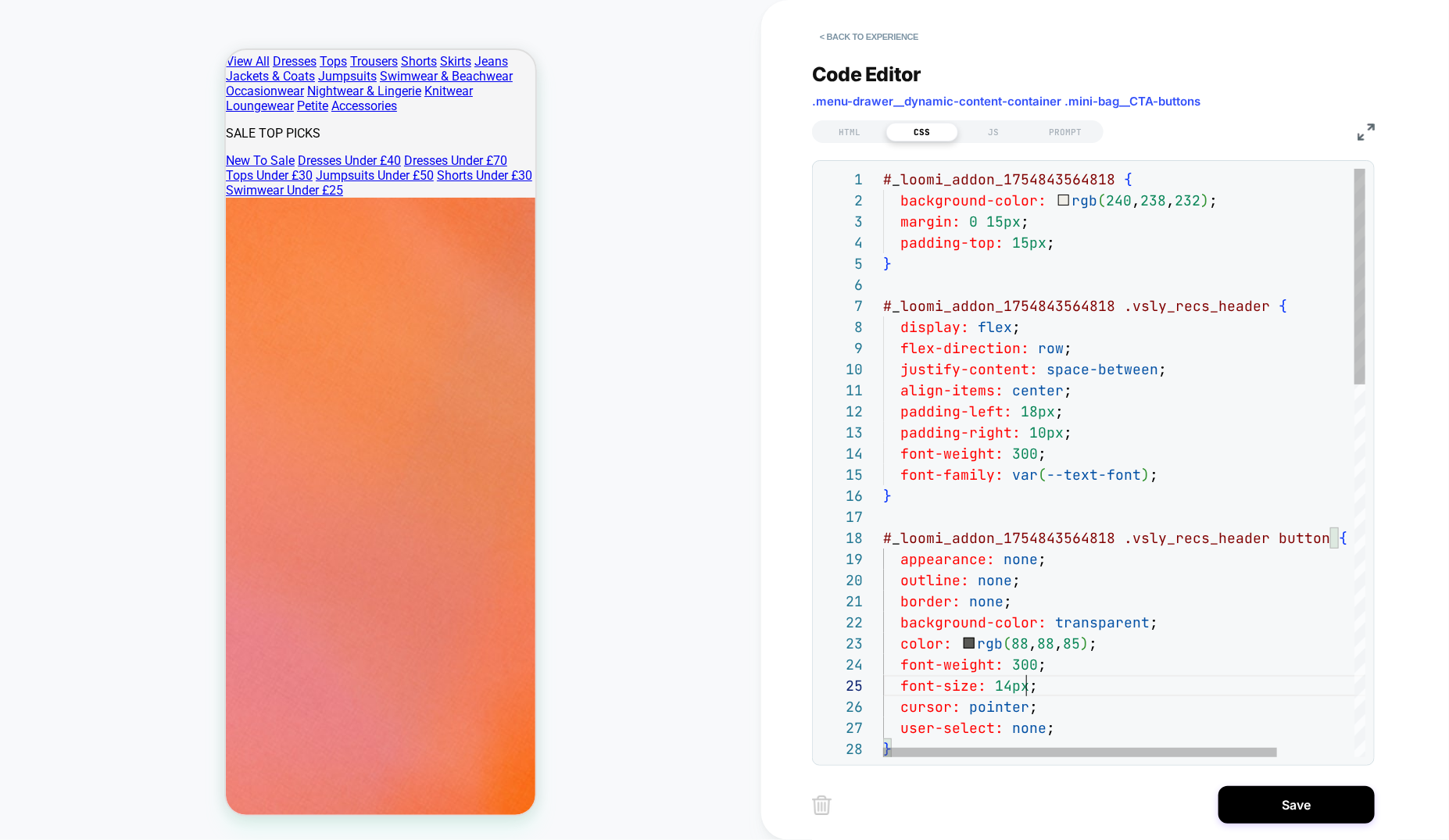
scroll to position [83, 270]
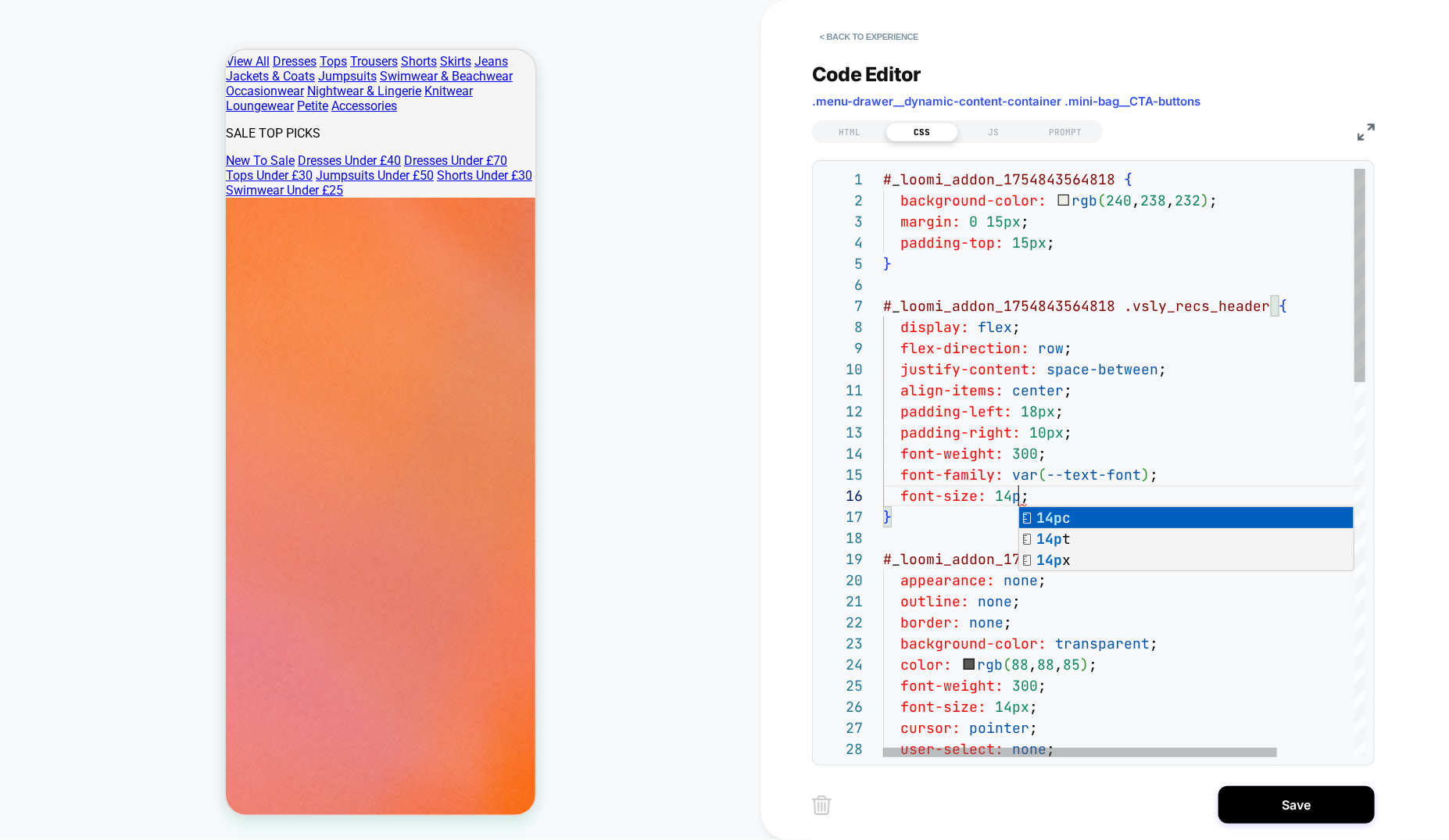
scroll to position [105, 143]
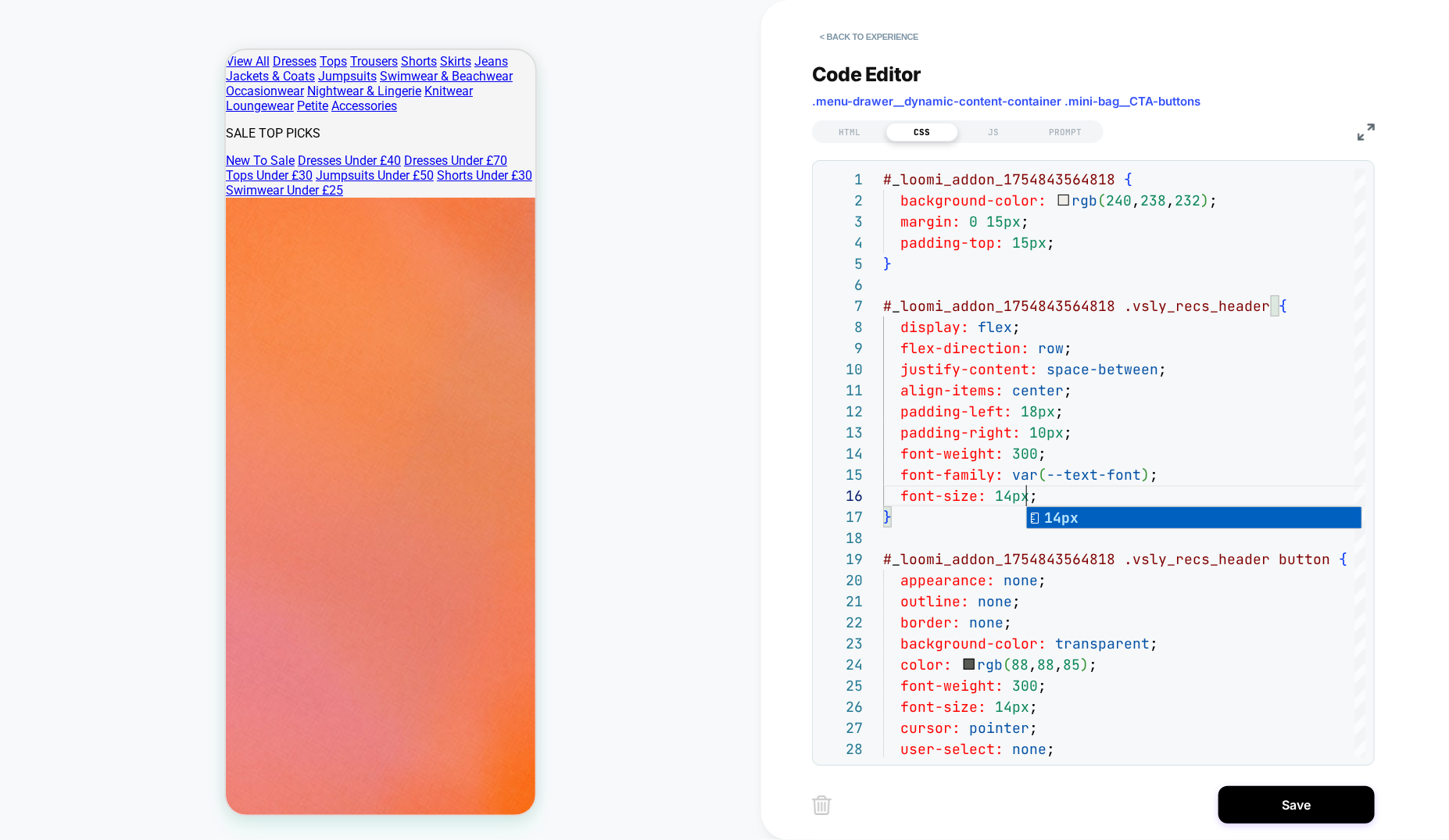
type textarea "**********"
click at [998, 126] on div "JS" at bounding box center [994, 132] width 72 height 19
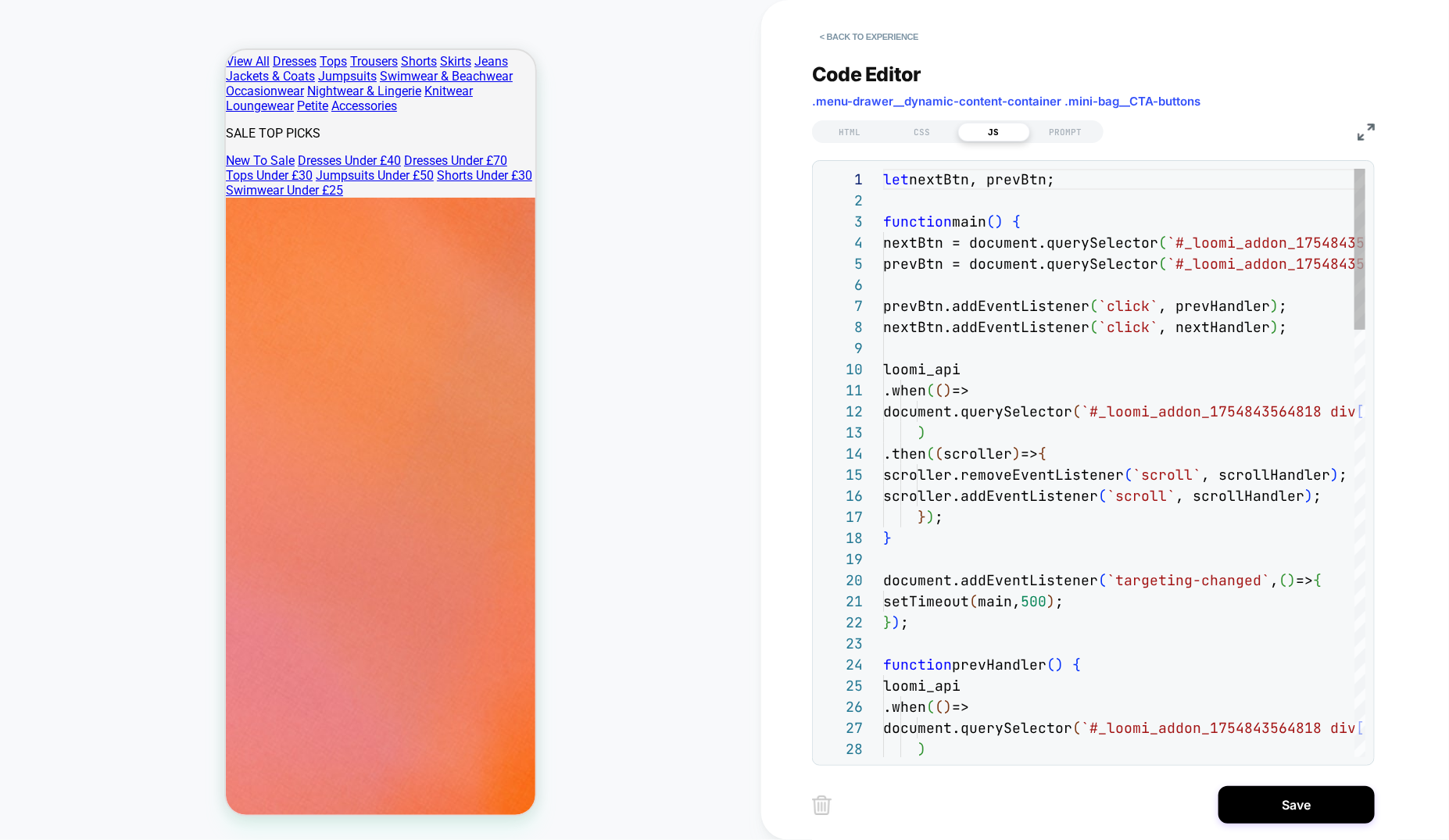
scroll to position [211, 0]
click at [861, 37] on button "< Back to experience" at bounding box center [868, 37] width 114 height 25
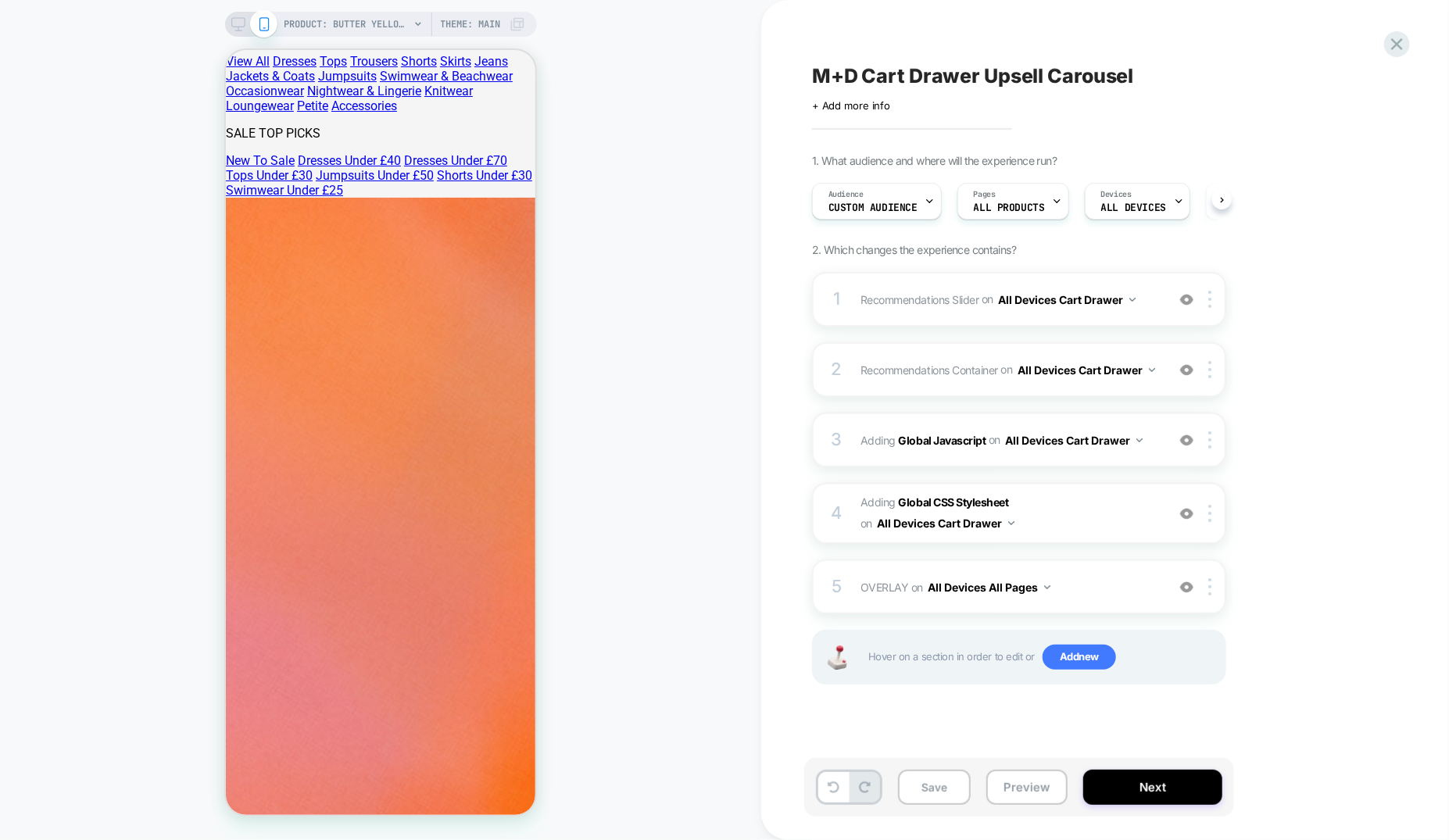
scroll to position [0, 1]
click at [1098, 324] on div "1 Recommendations Slider Replacing Product Slider WITH #_loomi_addon_1754843564…" at bounding box center [1018, 300] width 414 height 55
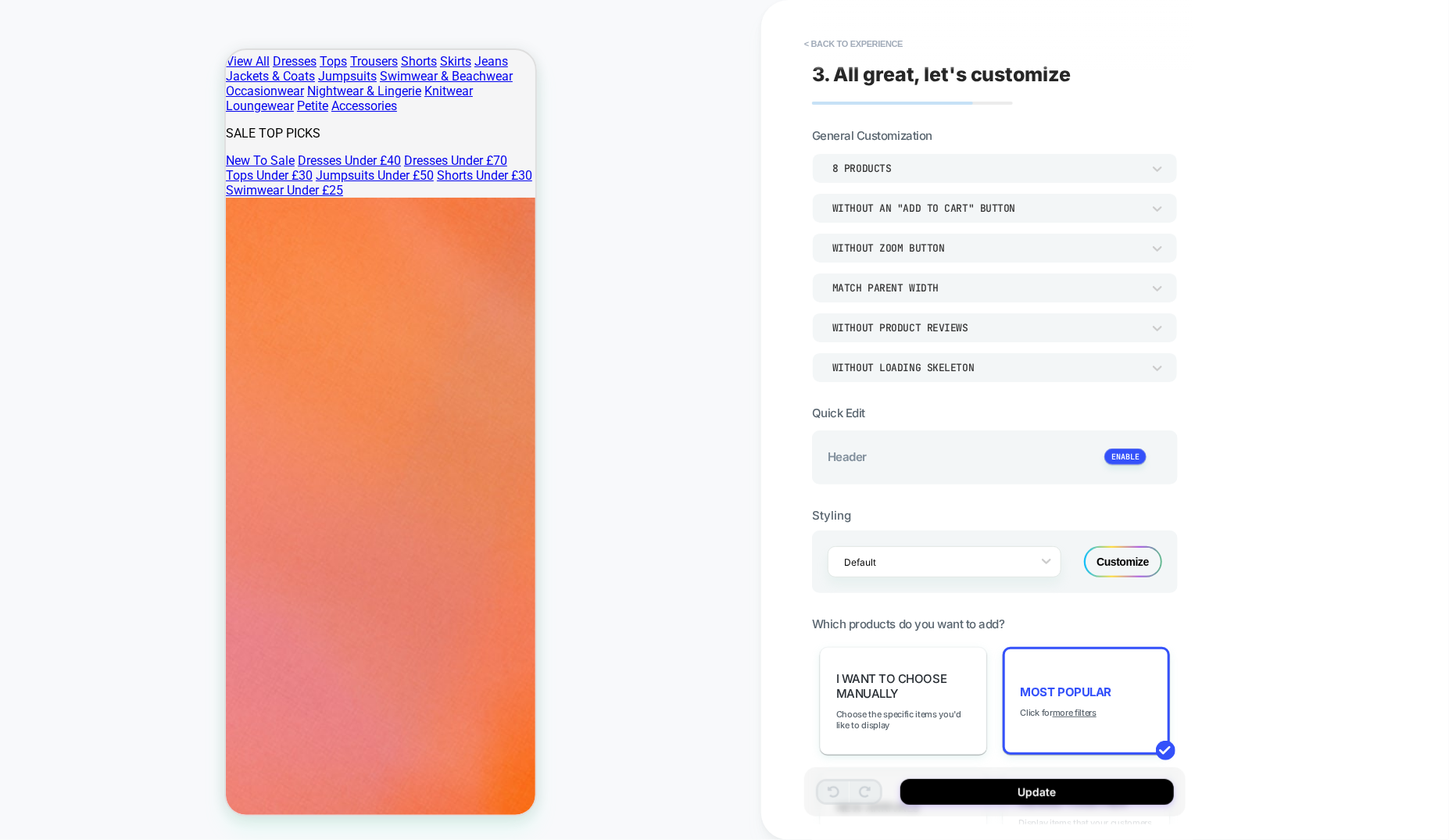
click at [1122, 559] on div "Customize" at bounding box center [1124, 562] width 79 height 31
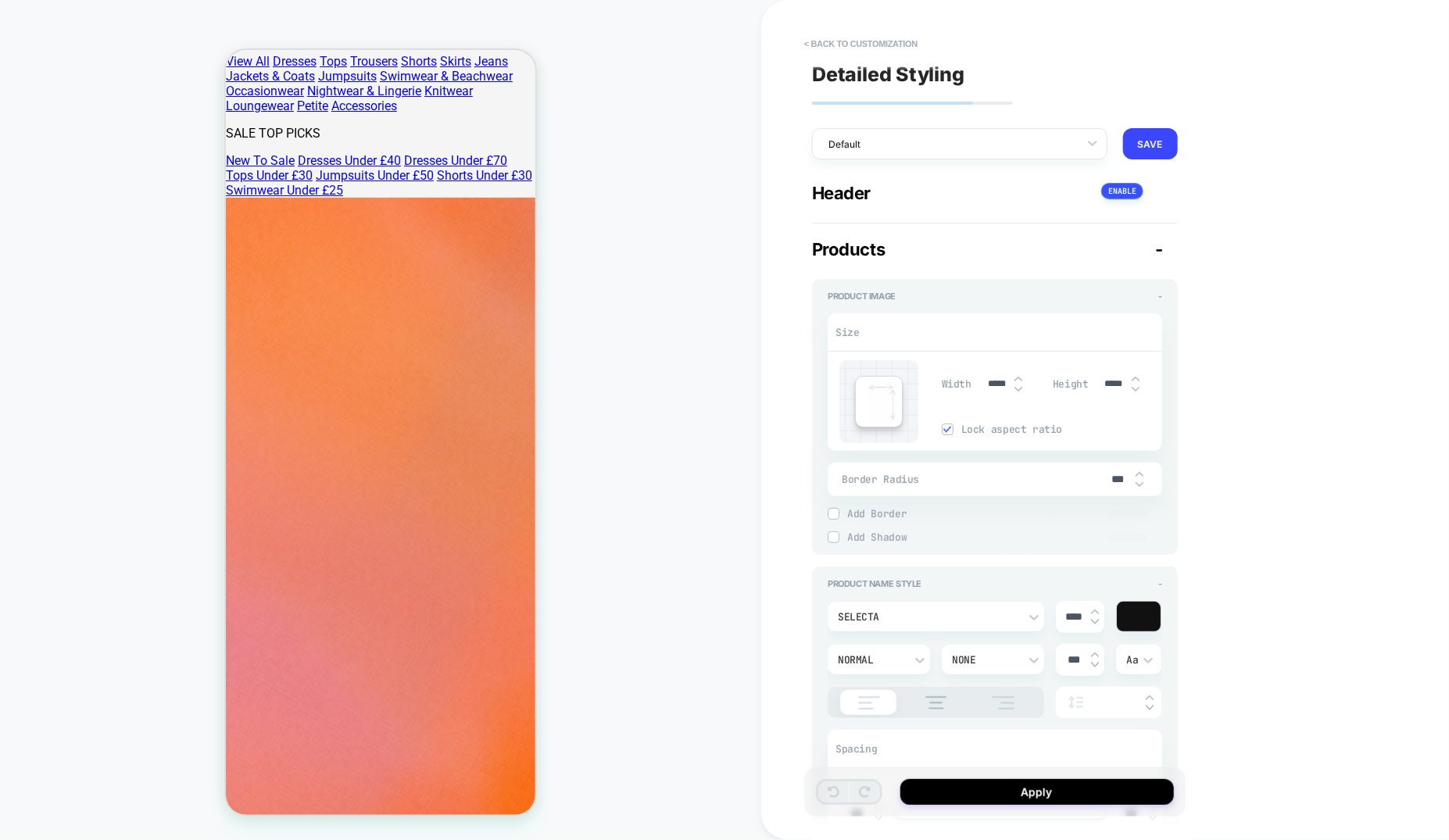
type textarea "*"
click at [834, 37] on button "< Back to customization" at bounding box center [860, 43] width 129 height 25
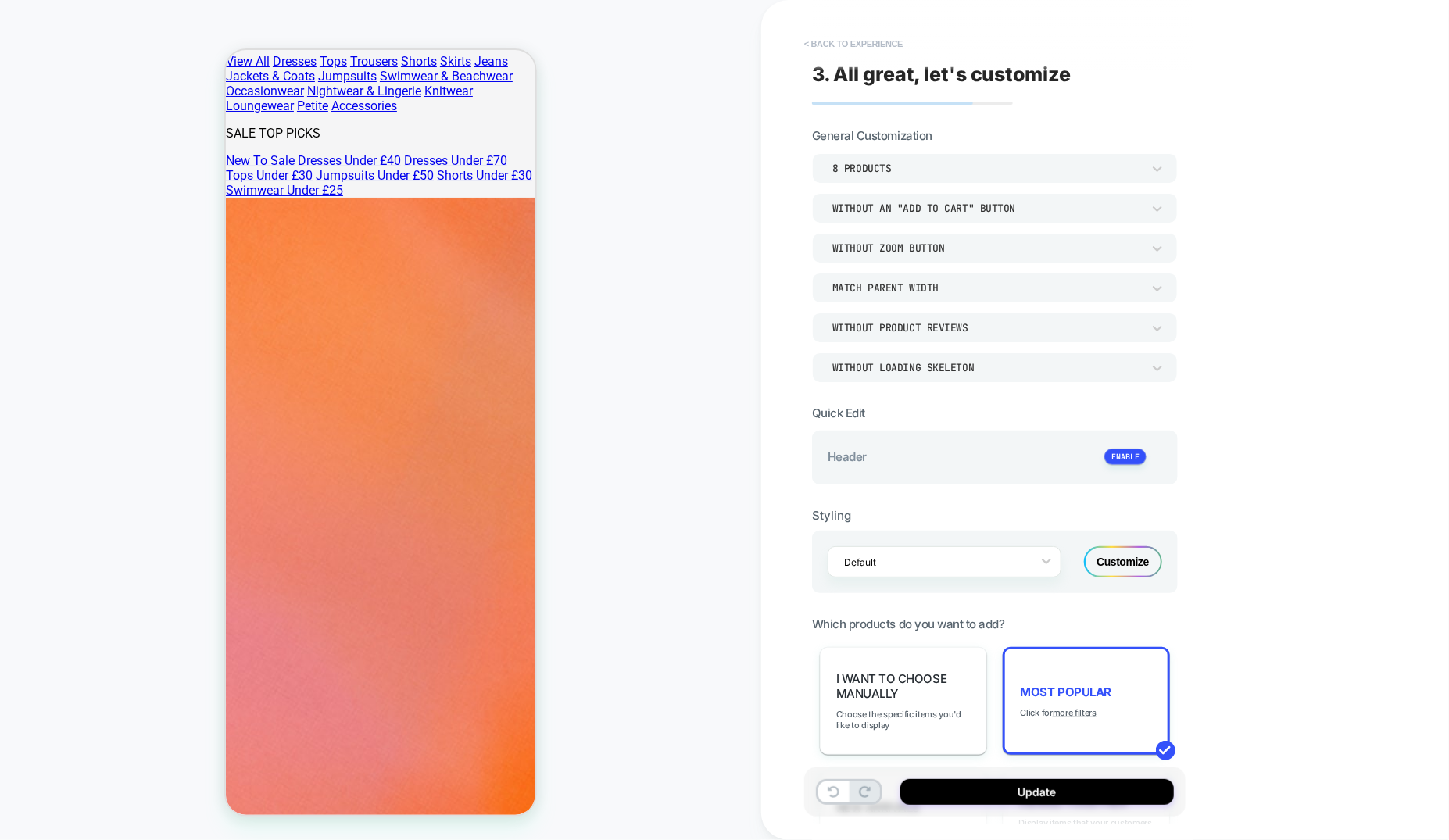
click at [884, 42] on button "< Back to experience" at bounding box center [853, 43] width 114 height 25
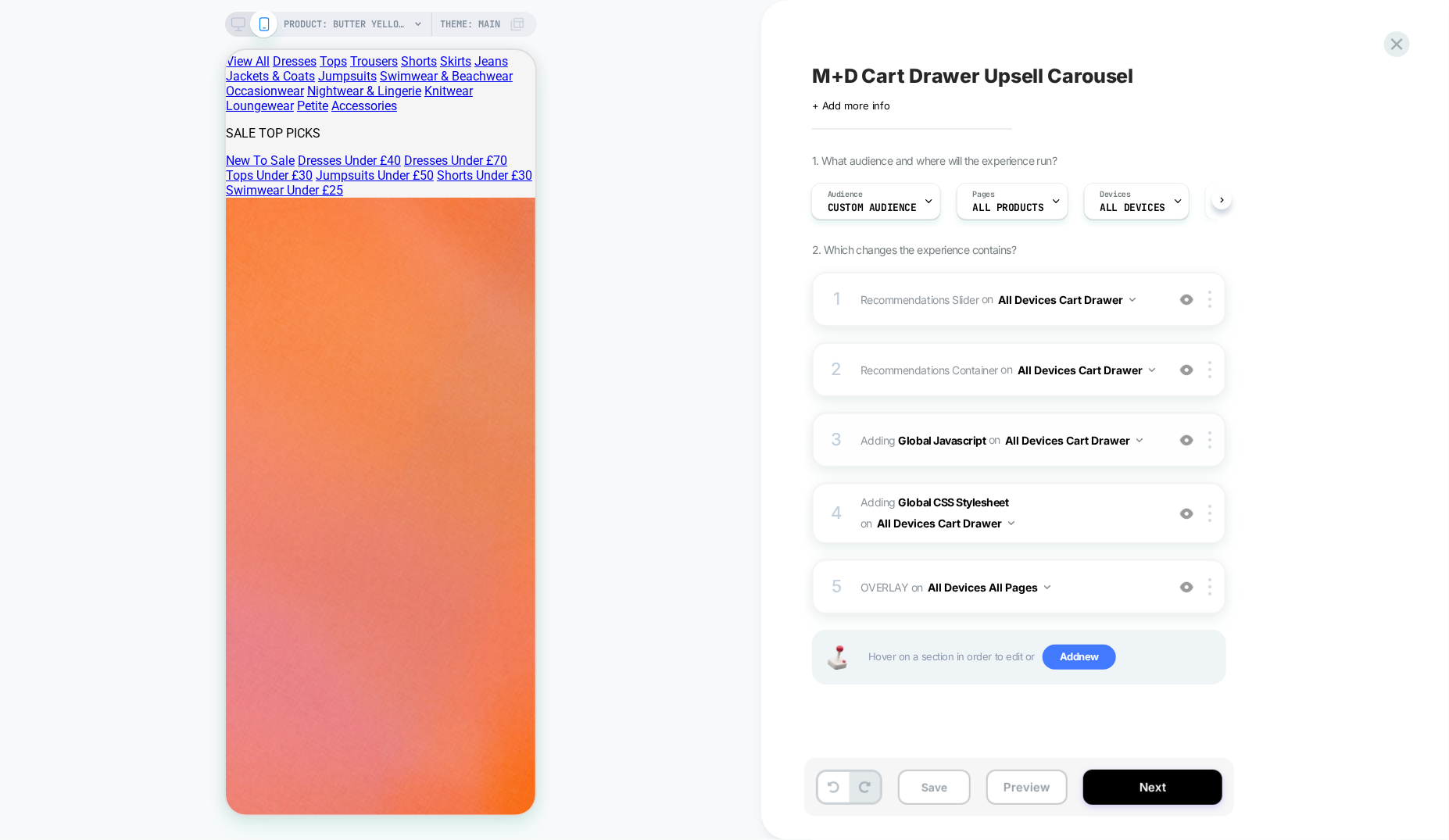
click at [1031, 419] on div "3 Adding Global Javascript on All Devices Cart Drawer Add Before Add After Targ…" at bounding box center [1018, 440] width 414 height 55
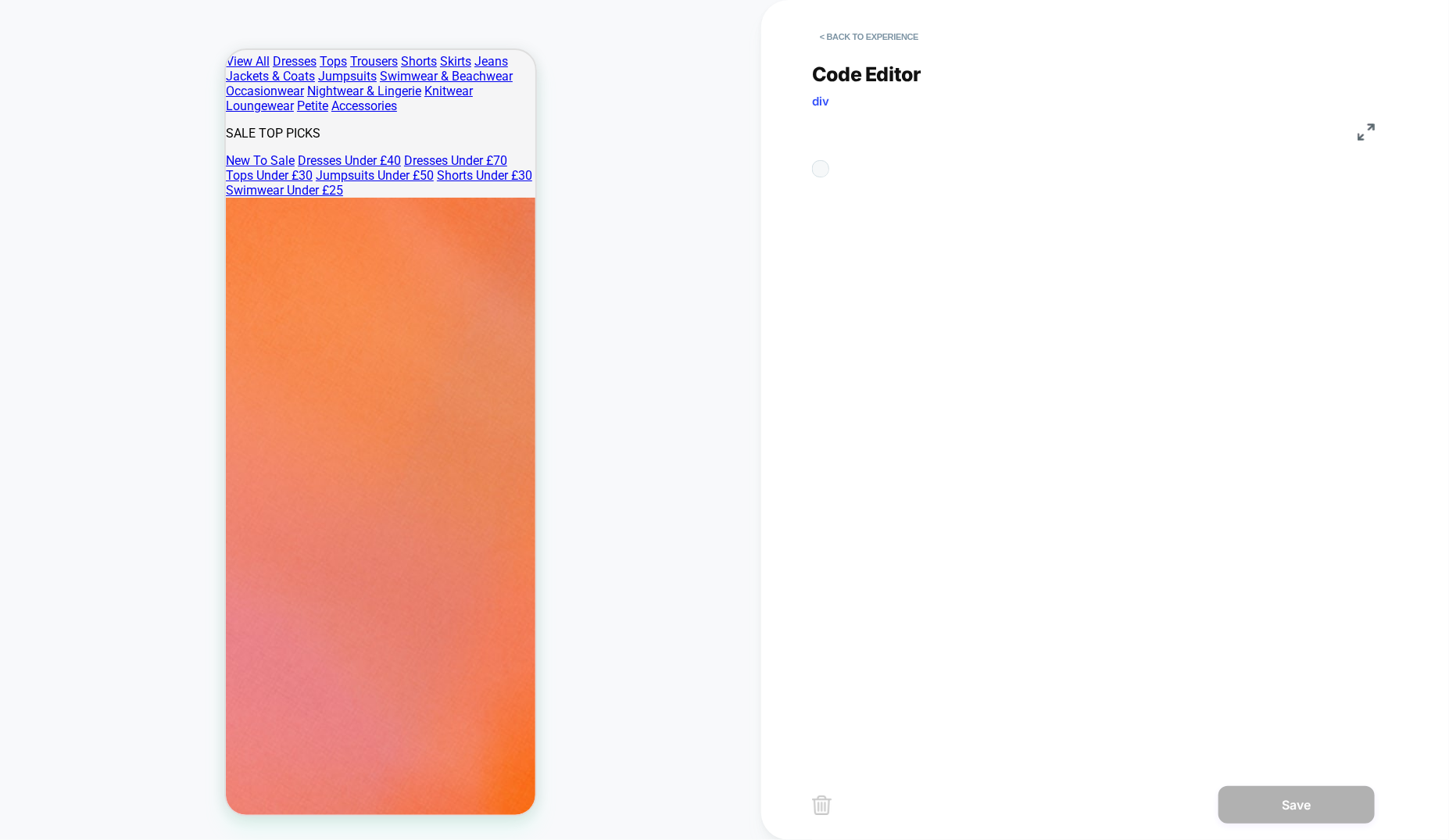
scroll to position [211, 0]
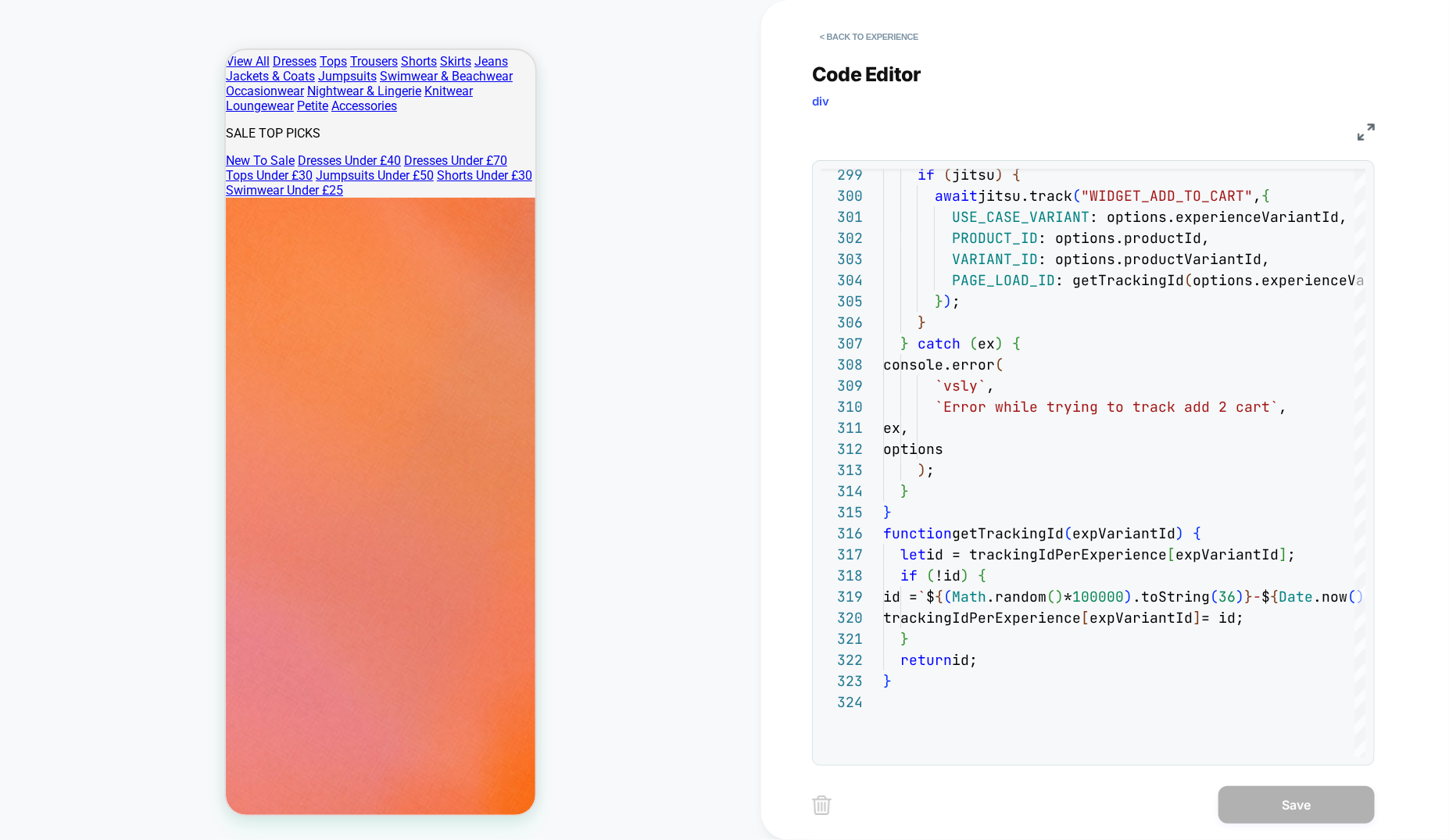
click at [1376, 130] on div "< Back to experience Code Editor div JS 299 300 301 302 303 304 305 306 307 308…" at bounding box center [1104, 420] width 586 height 840
click at [1366, 130] on img at bounding box center [1366, 132] width 17 height 17
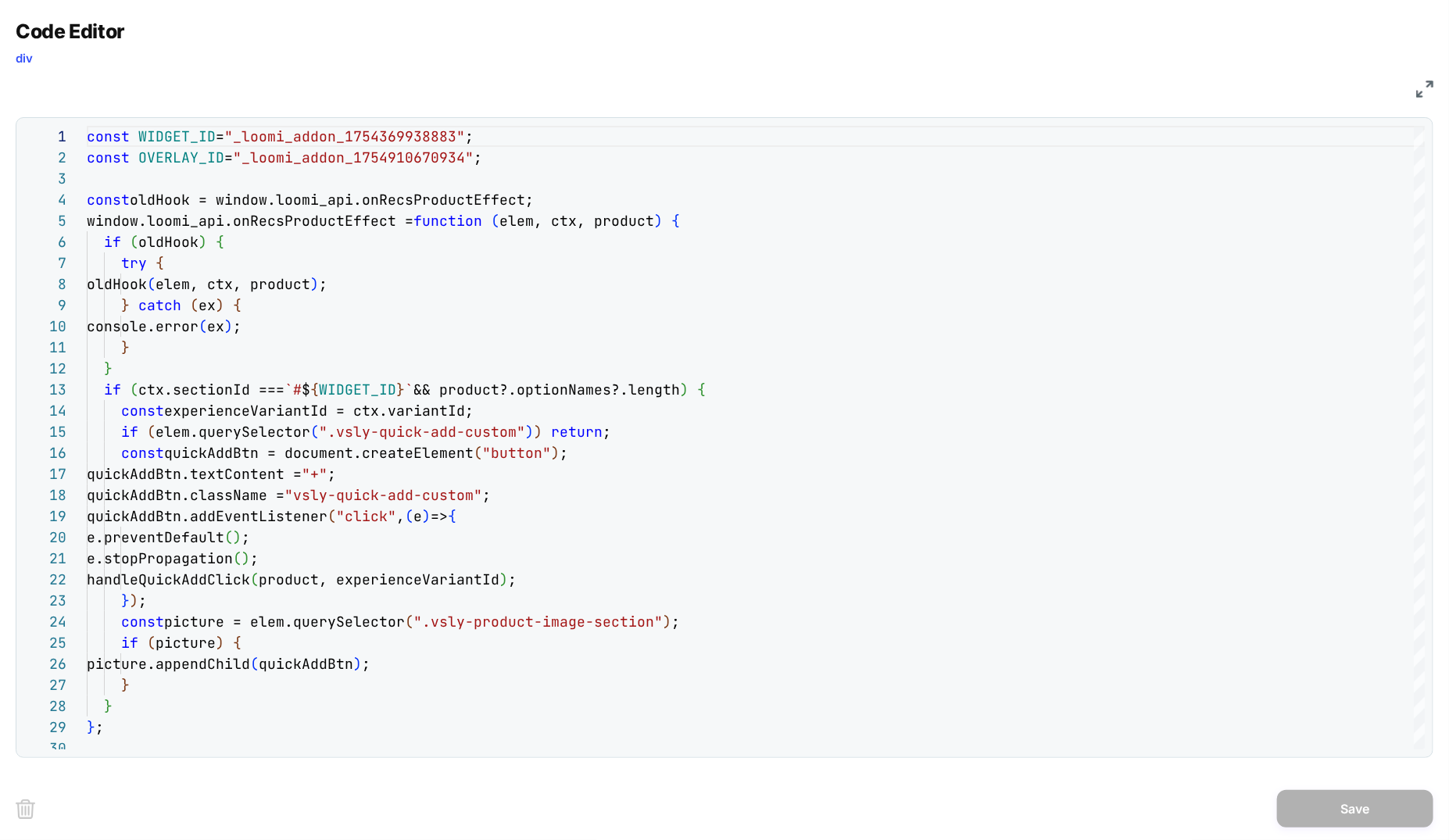
click at [1422, 87] on img at bounding box center [1424, 89] width 17 height 17
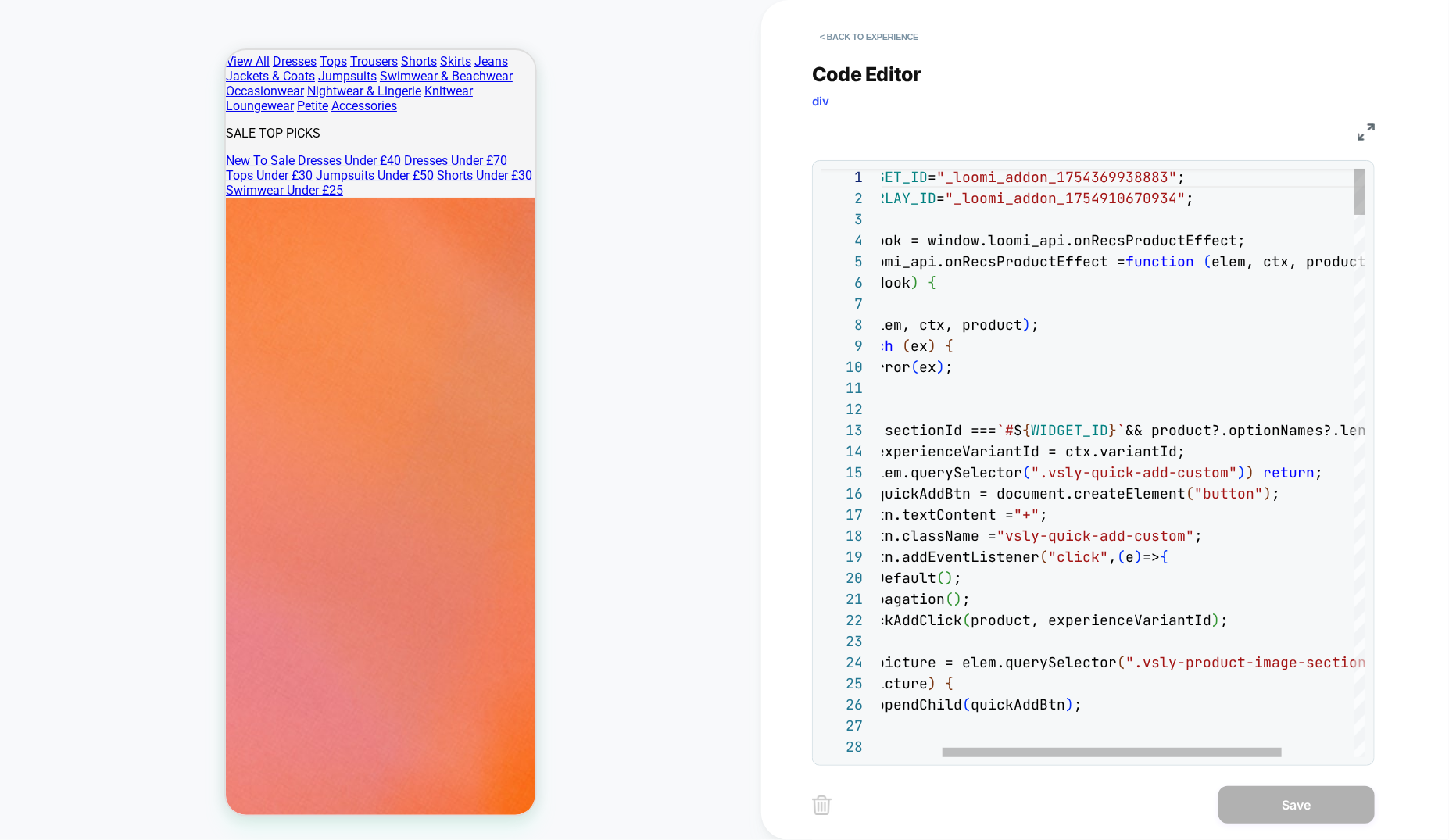
type textarea "**********"
drag, startPoint x: 1038, startPoint y: 475, endPoint x: 1220, endPoint y: 475, distance: 182.0
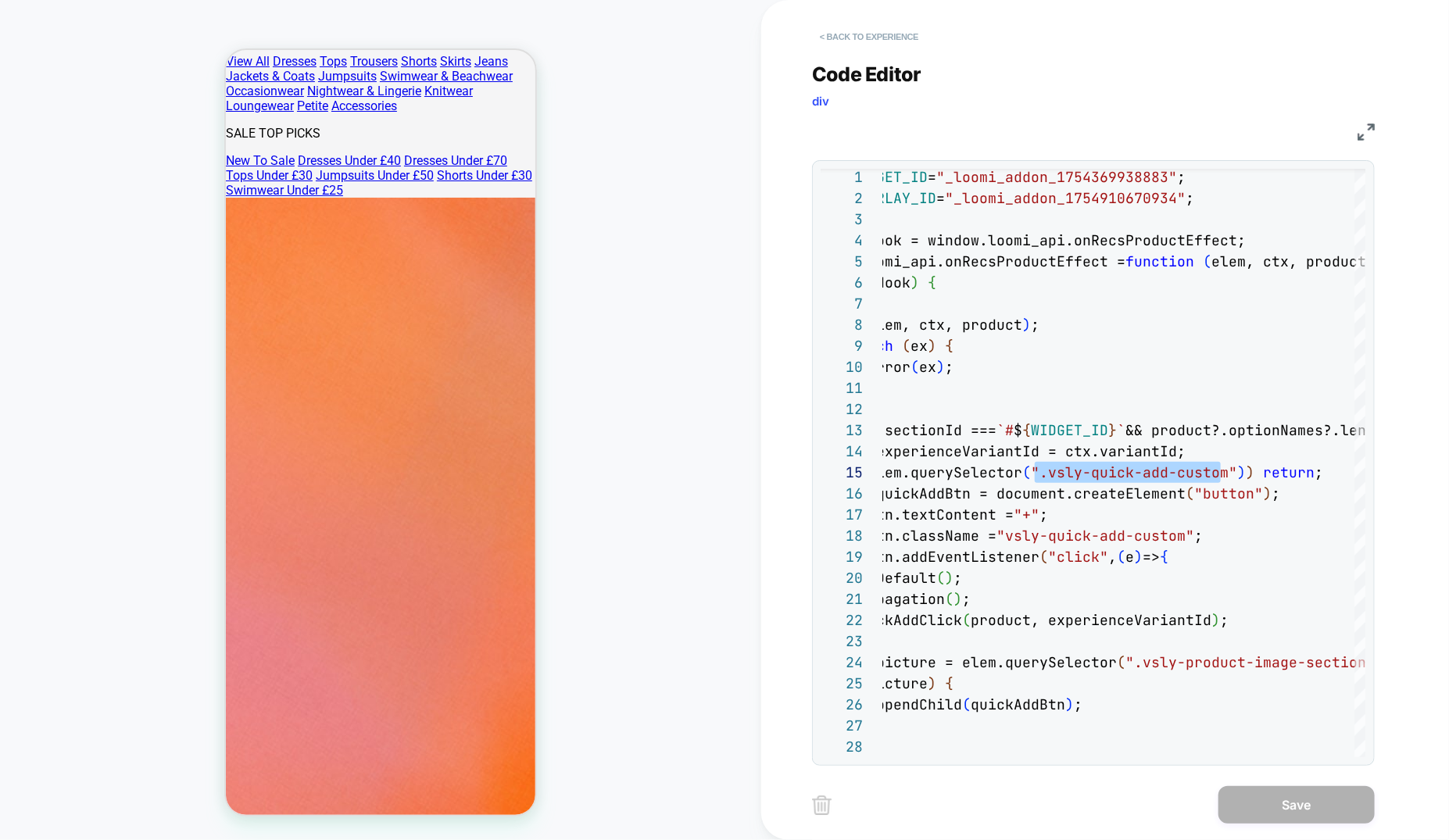
click at [893, 35] on button "< Back to experience" at bounding box center [868, 37] width 114 height 25
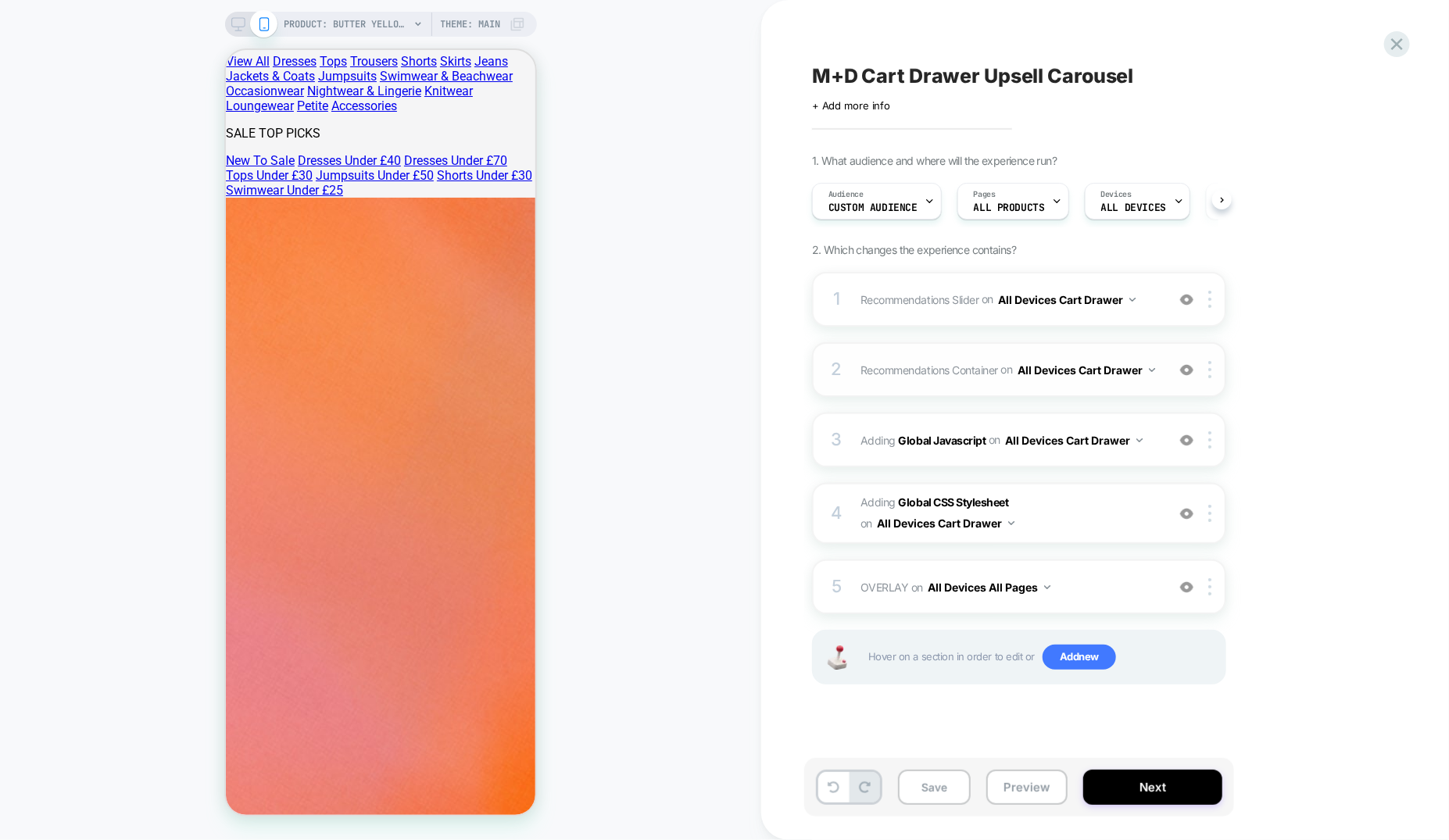
scroll to position [0, 1]
click at [1006, 348] on div "2 Recommendations Container Adding Code Block BEFORE .menu-drawer__dynamic-cont…" at bounding box center [1018, 370] width 414 height 55
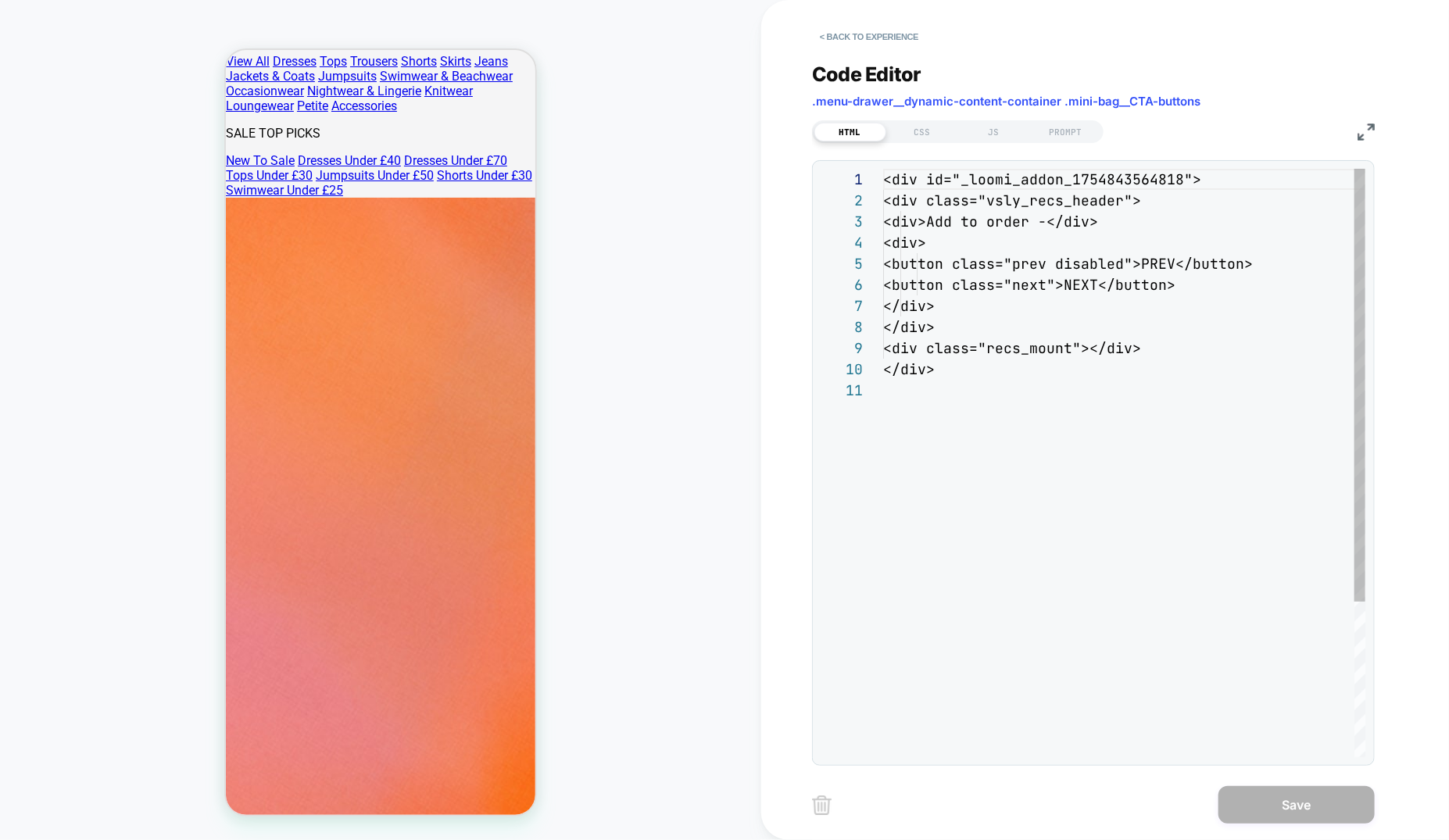
scroll to position [211, 0]
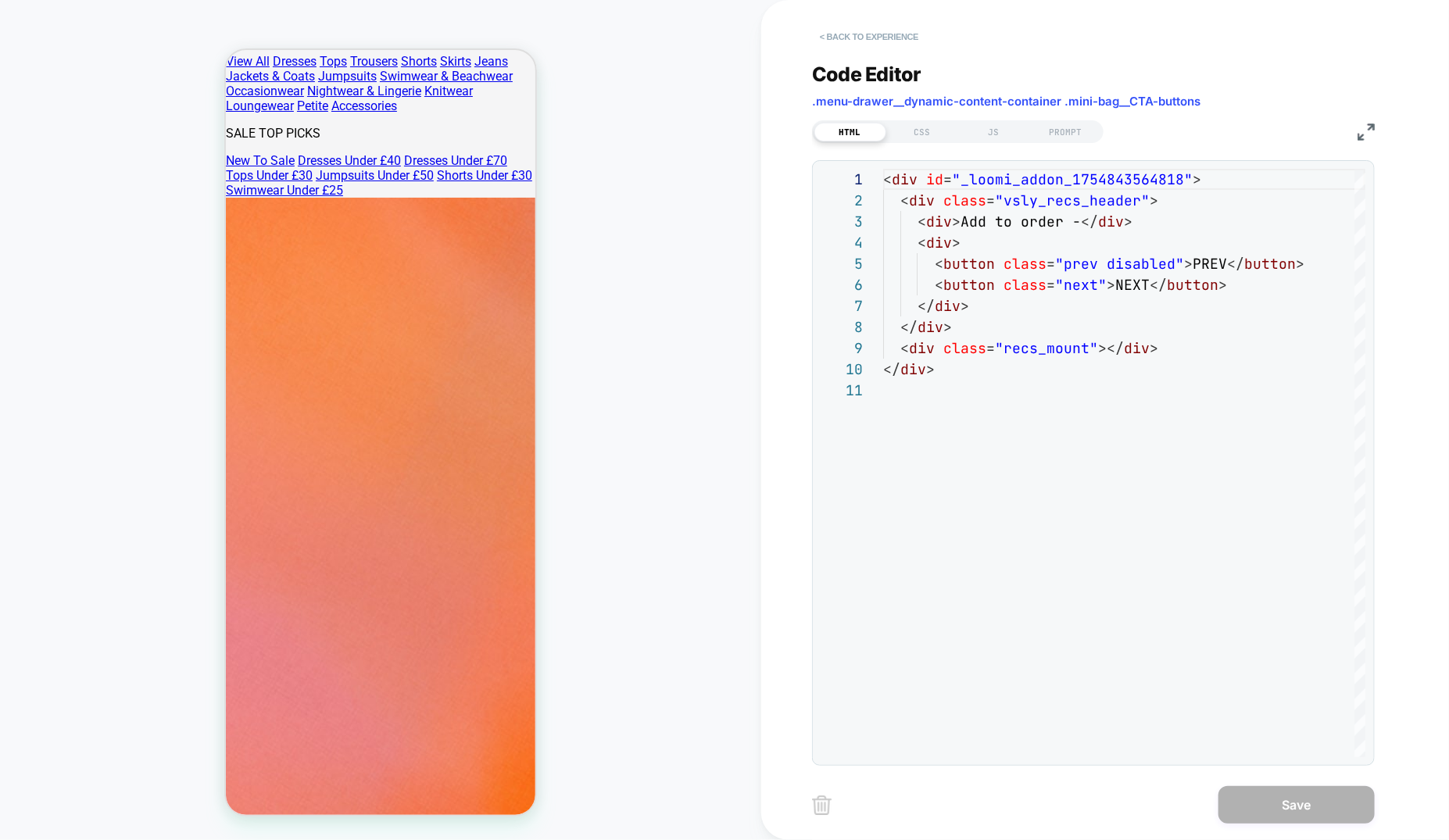
click at [893, 30] on button "< Back to experience" at bounding box center [868, 37] width 114 height 25
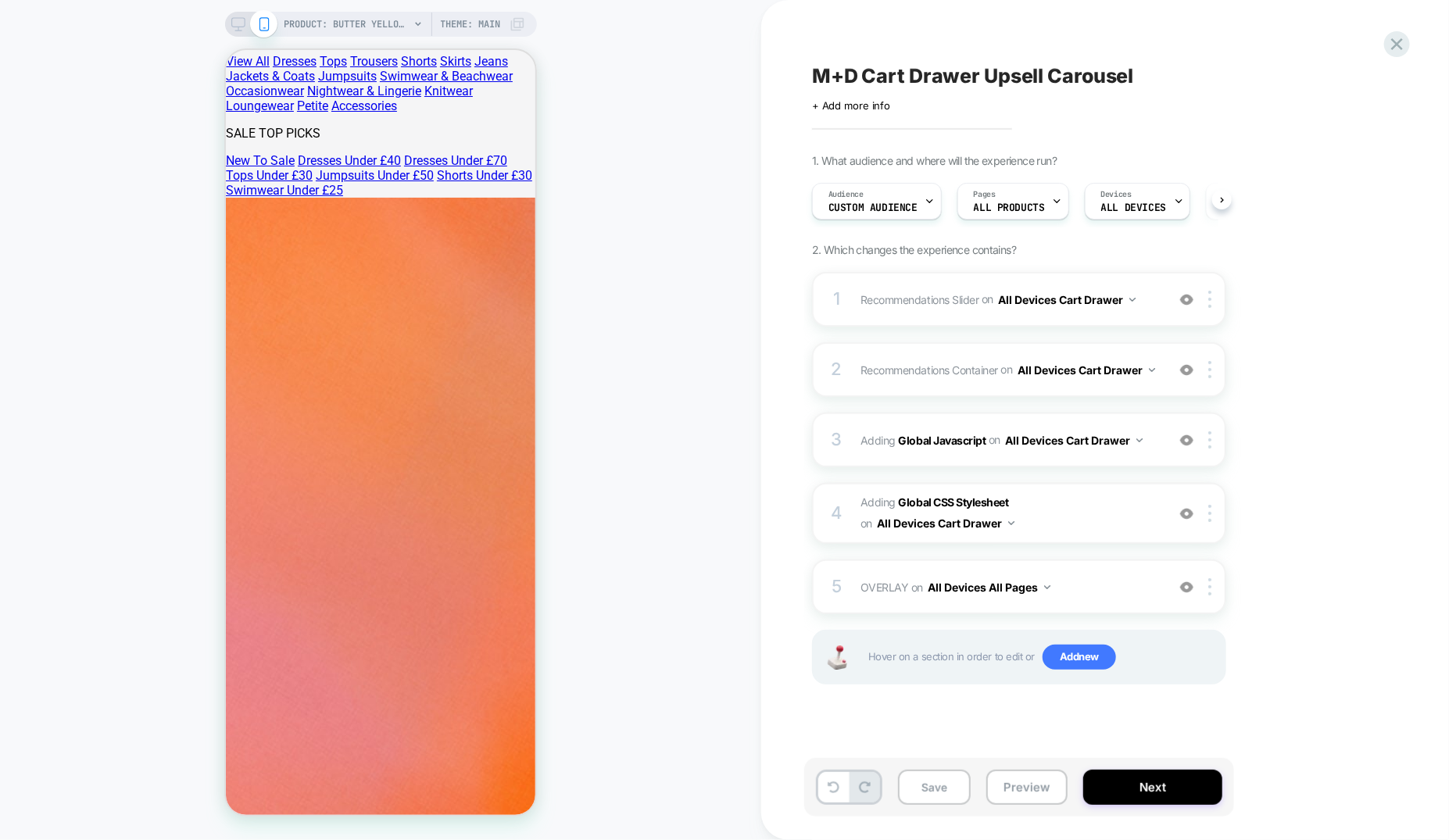
scroll to position [0, 1]
click at [828, 784] on icon at bounding box center [834, 787] width 12 height 12
click at [859, 788] on icon at bounding box center [865, 787] width 12 height 12
click at [1087, 391] on div "2 Recommendations Container Adding Code Block BEFORE .menu-drawer__dynamic-cont…" at bounding box center [1018, 370] width 414 height 55
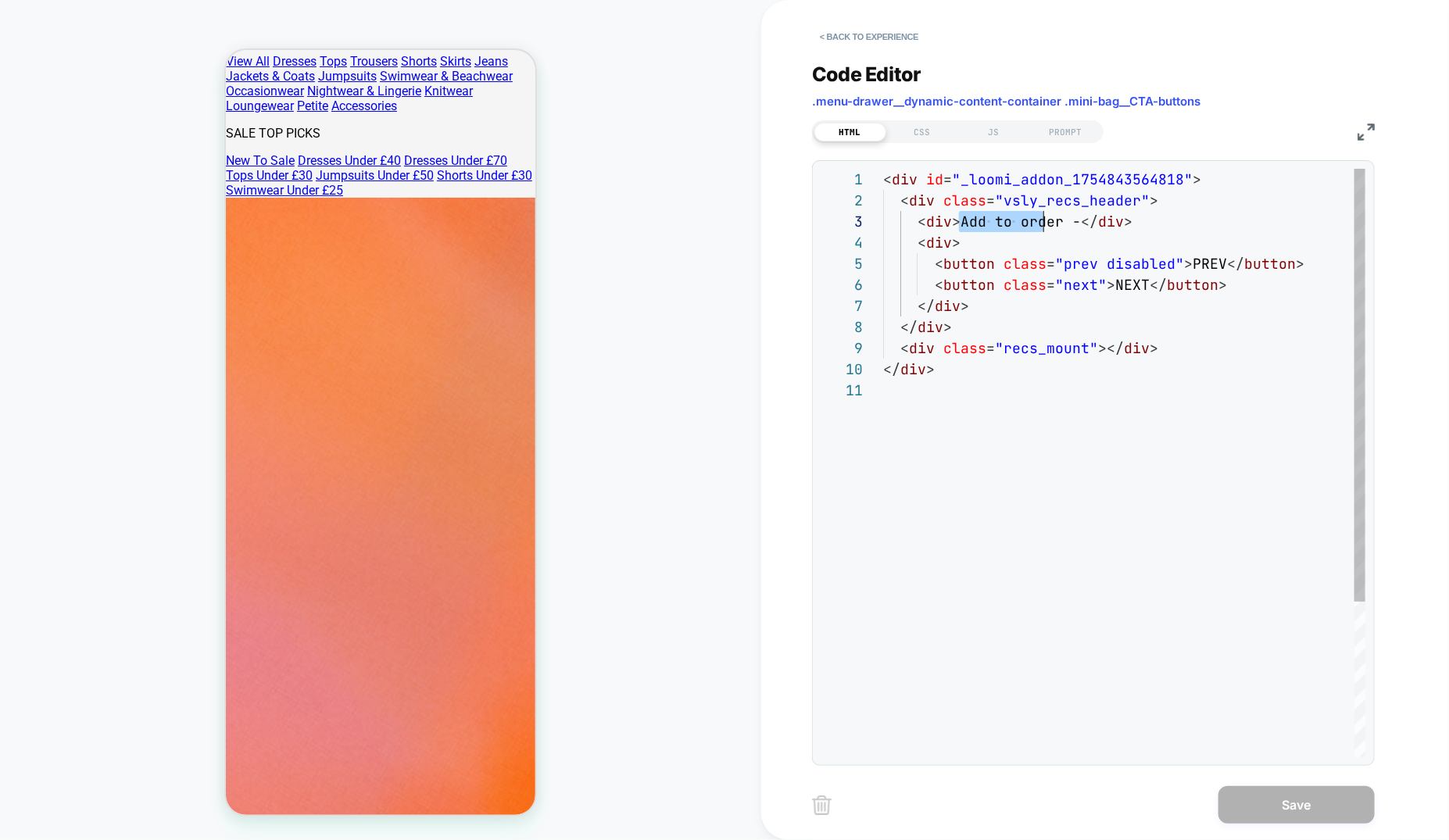
scroll to position [42, 176]
drag, startPoint x: 964, startPoint y: 218, endPoint x: 1060, endPoint y: 218, distance: 96.0
click at [1060, 218] on div "< div id = "_loomi_addon_1754843564818" > < div class = "vsly_recs_header" > < …" at bounding box center [1124, 569] width 483 height 800
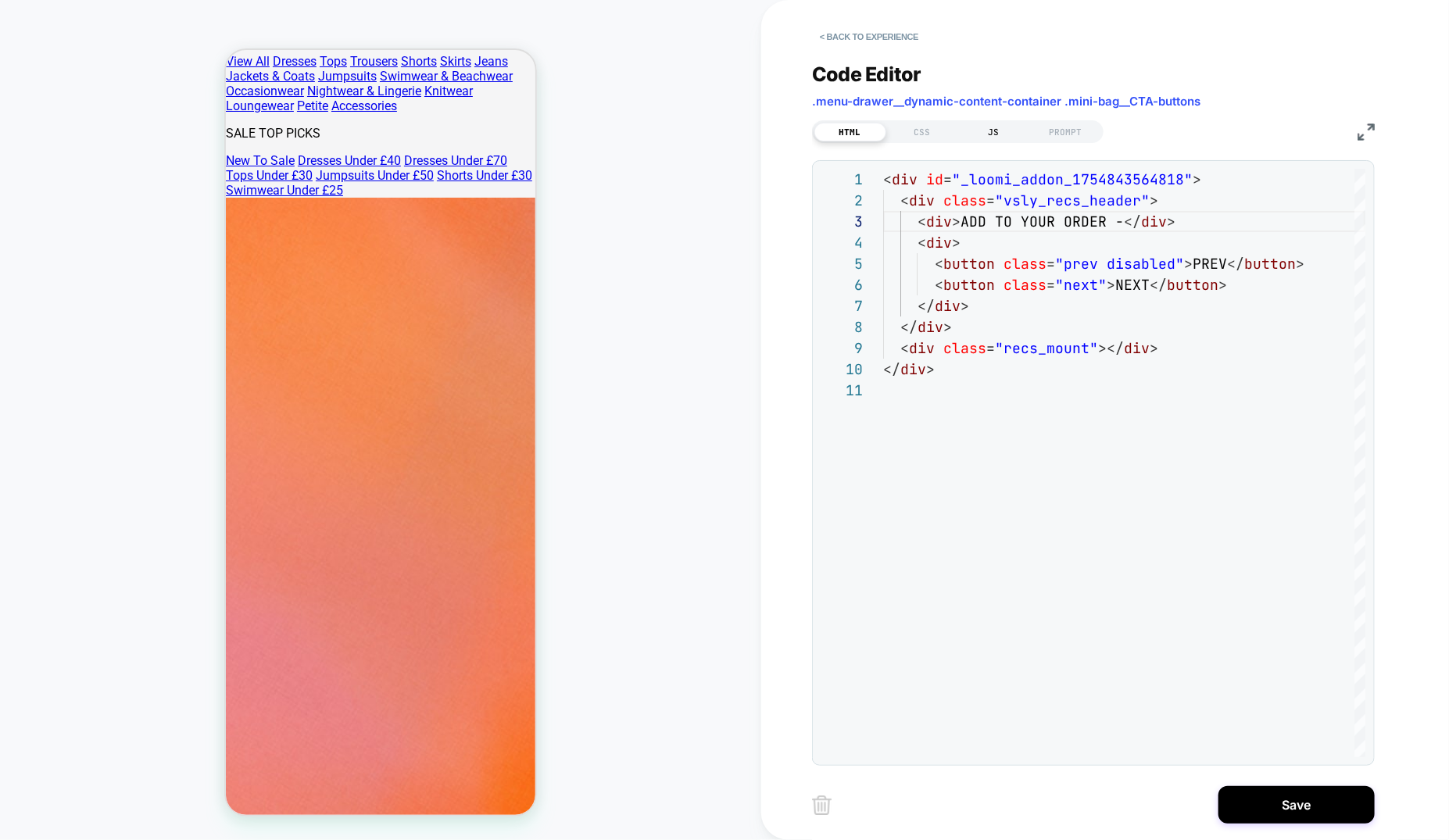
type textarea "**********"
click at [1012, 132] on div "JS" at bounding box center [994, 132] width 72 height 19
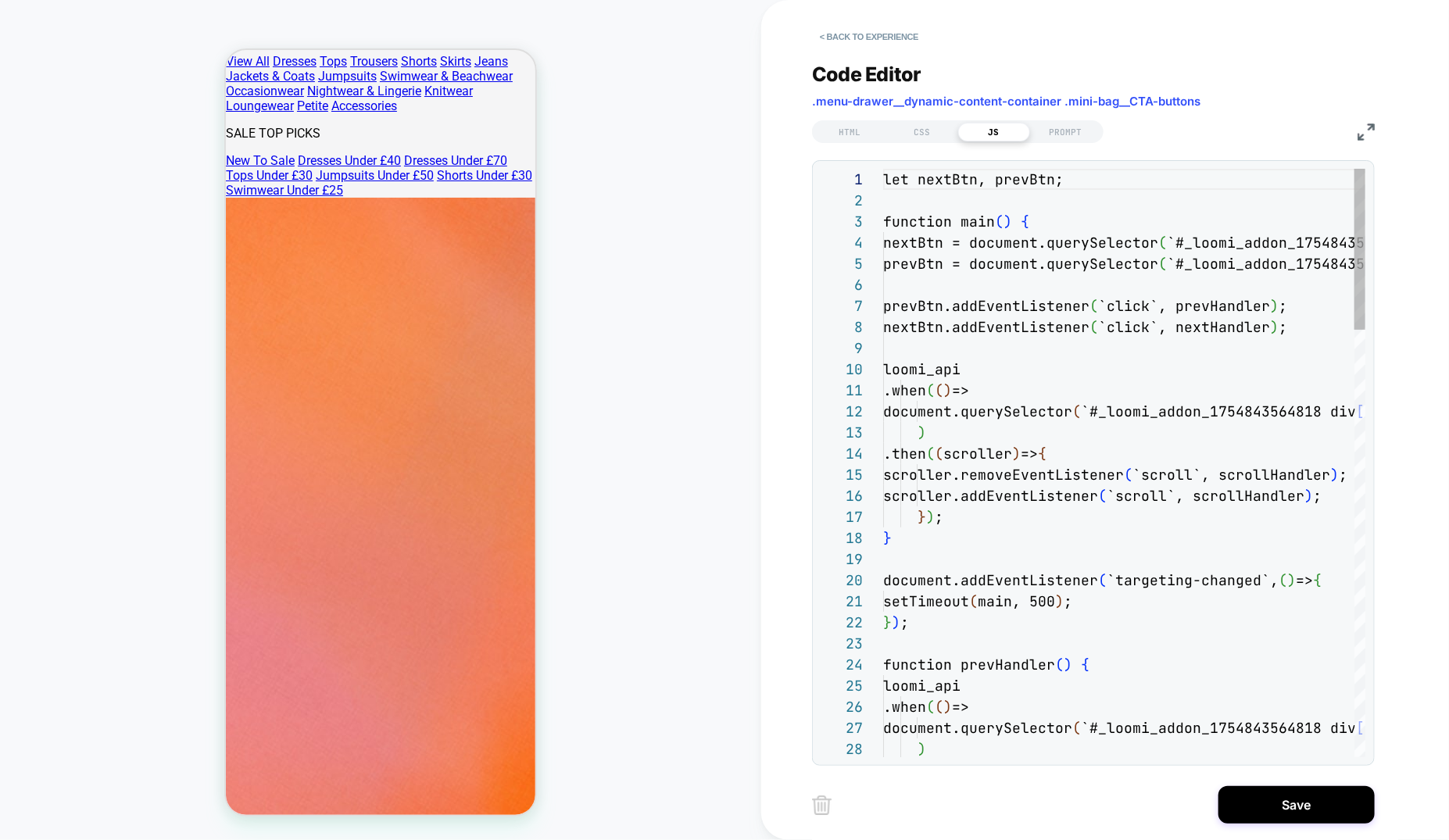
scroll to position [211, 0]
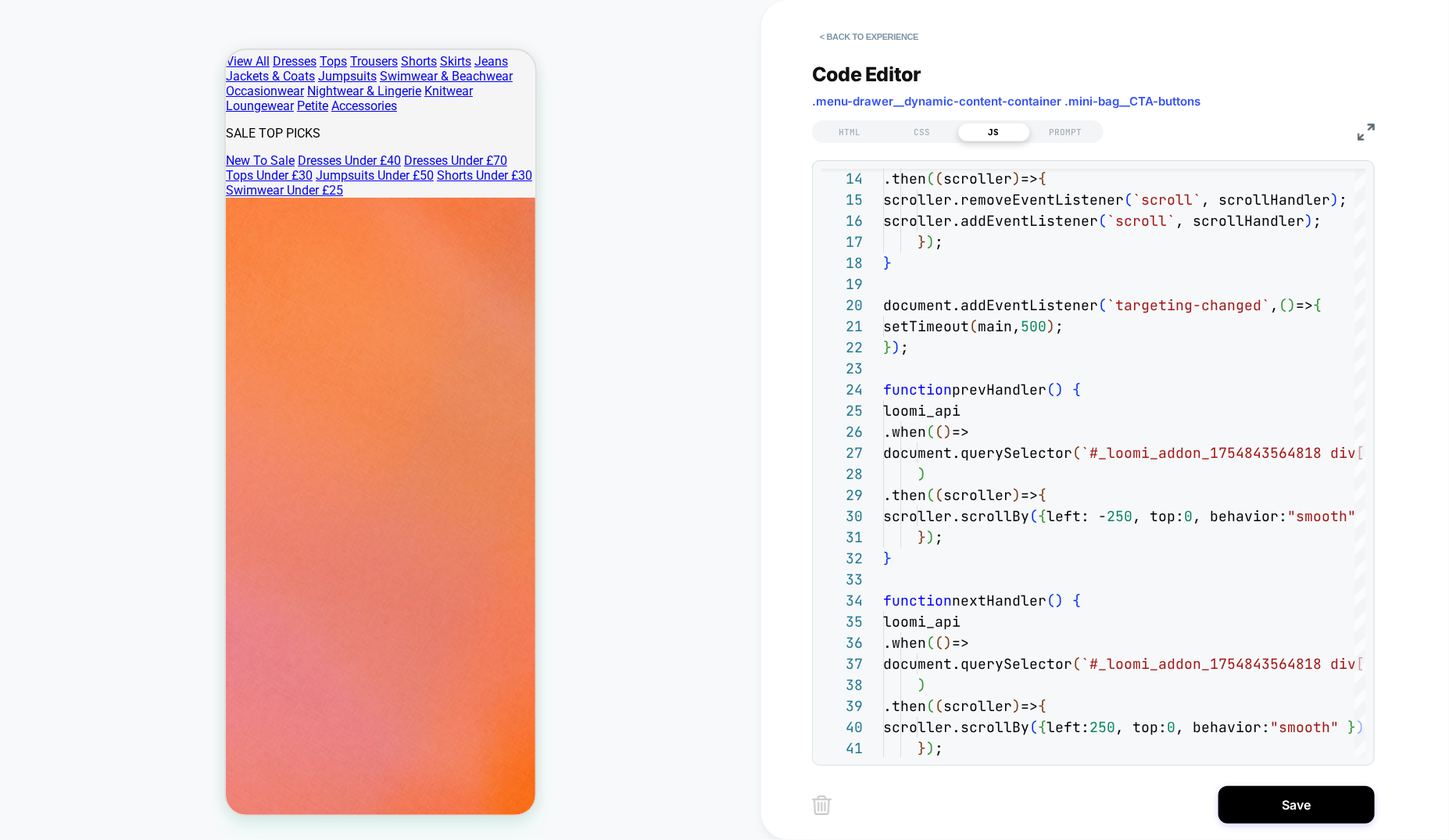
click at [925, 142] on div "HTML CSS JS PROMPT" at bounding box center [957, 132] width 292 height 23
click at [922, 130] on div "CSS" at bounding box center [922, 132] width 72 height 19
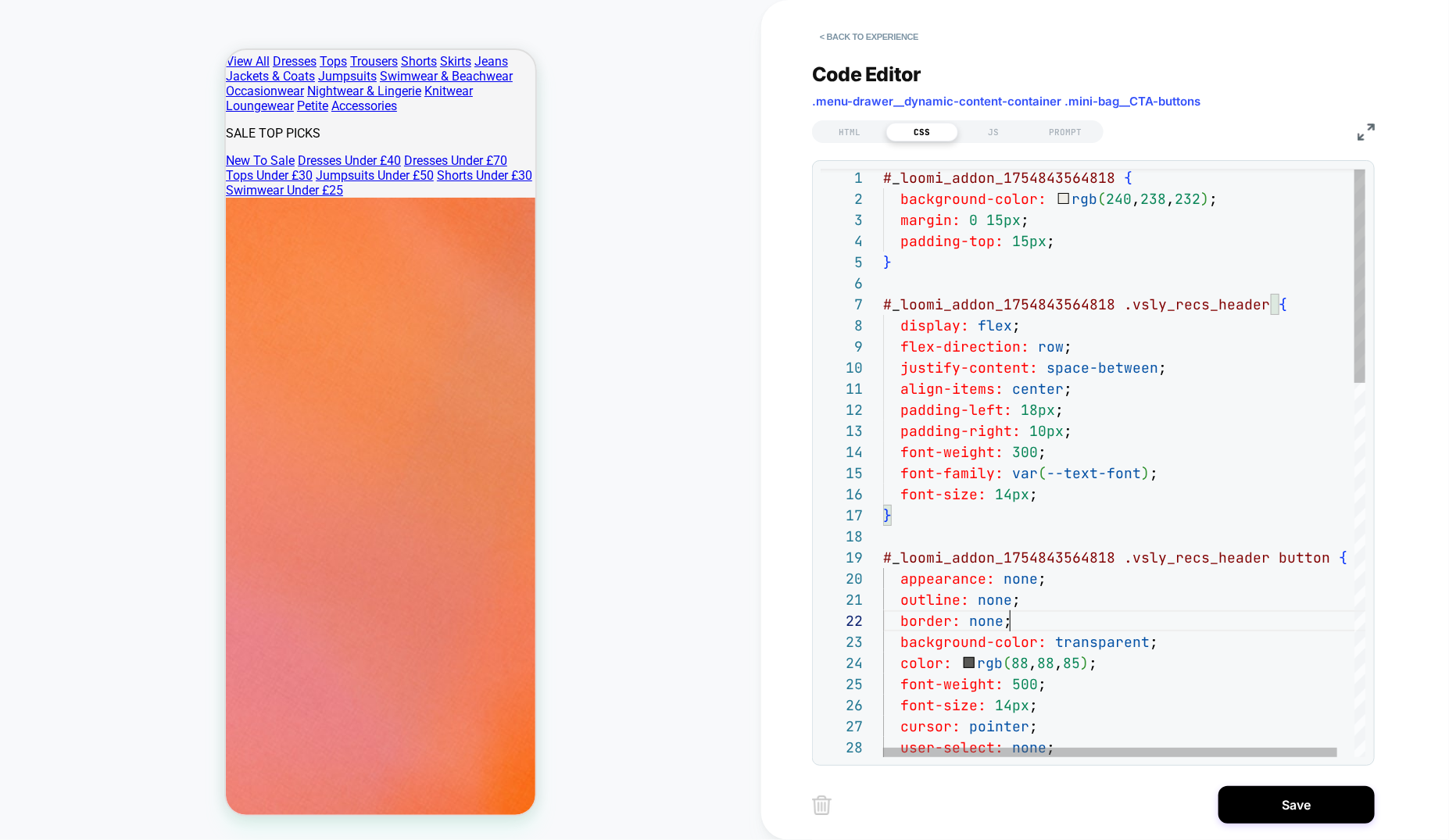
scroll to position [20, 127]
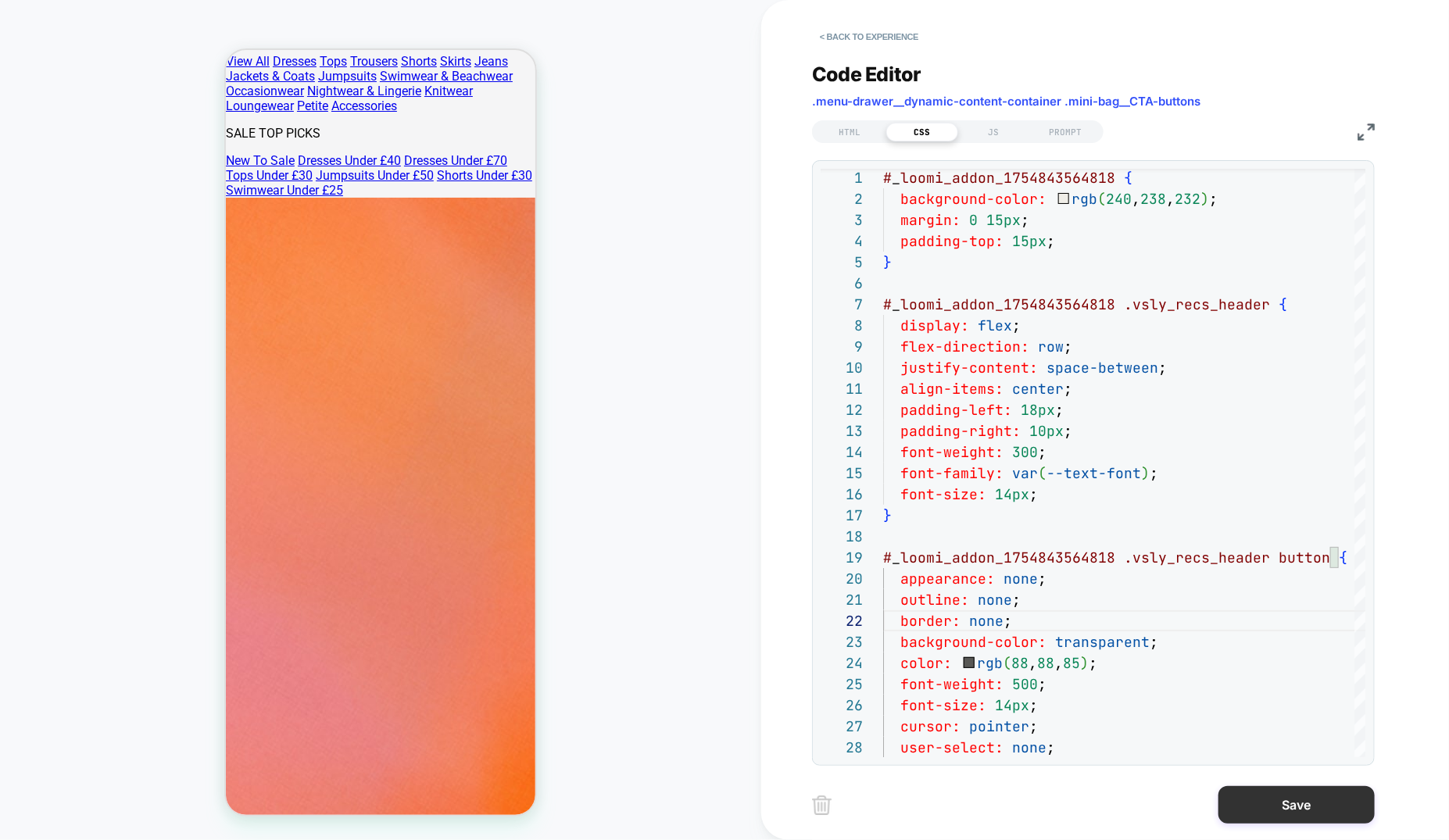
type textarea "**********"
click at [1259, 803] on button "Save" at bounding box center [1296, 804] width 156 height 37
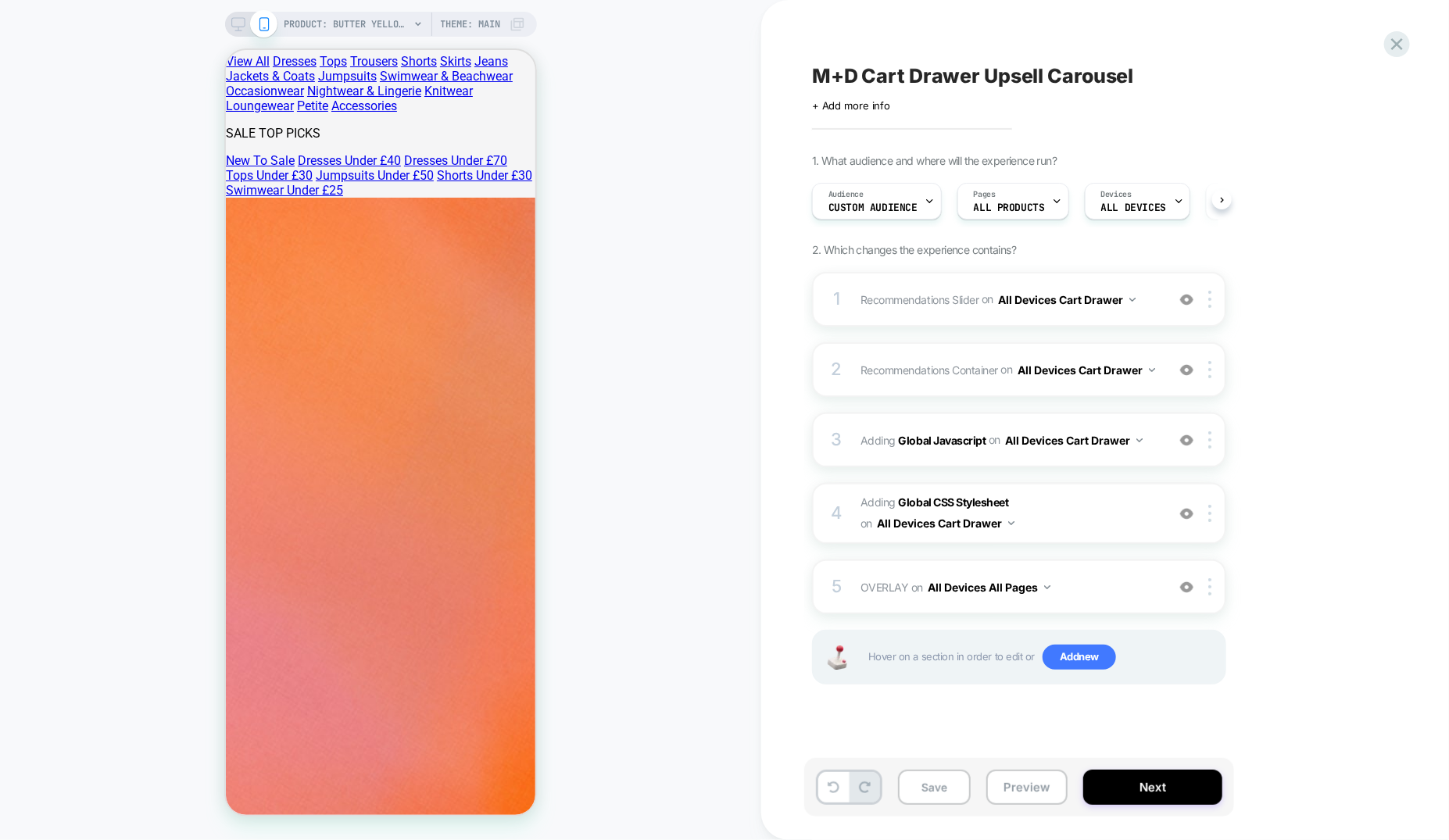
scroll to position [0, 1]
click at [1042, 321] on div "1 Recommendations Slider Replacing Product Slider WITH #_loomi_addon_1754843564…" at bounding box center [1018, 300] width 414 height 55
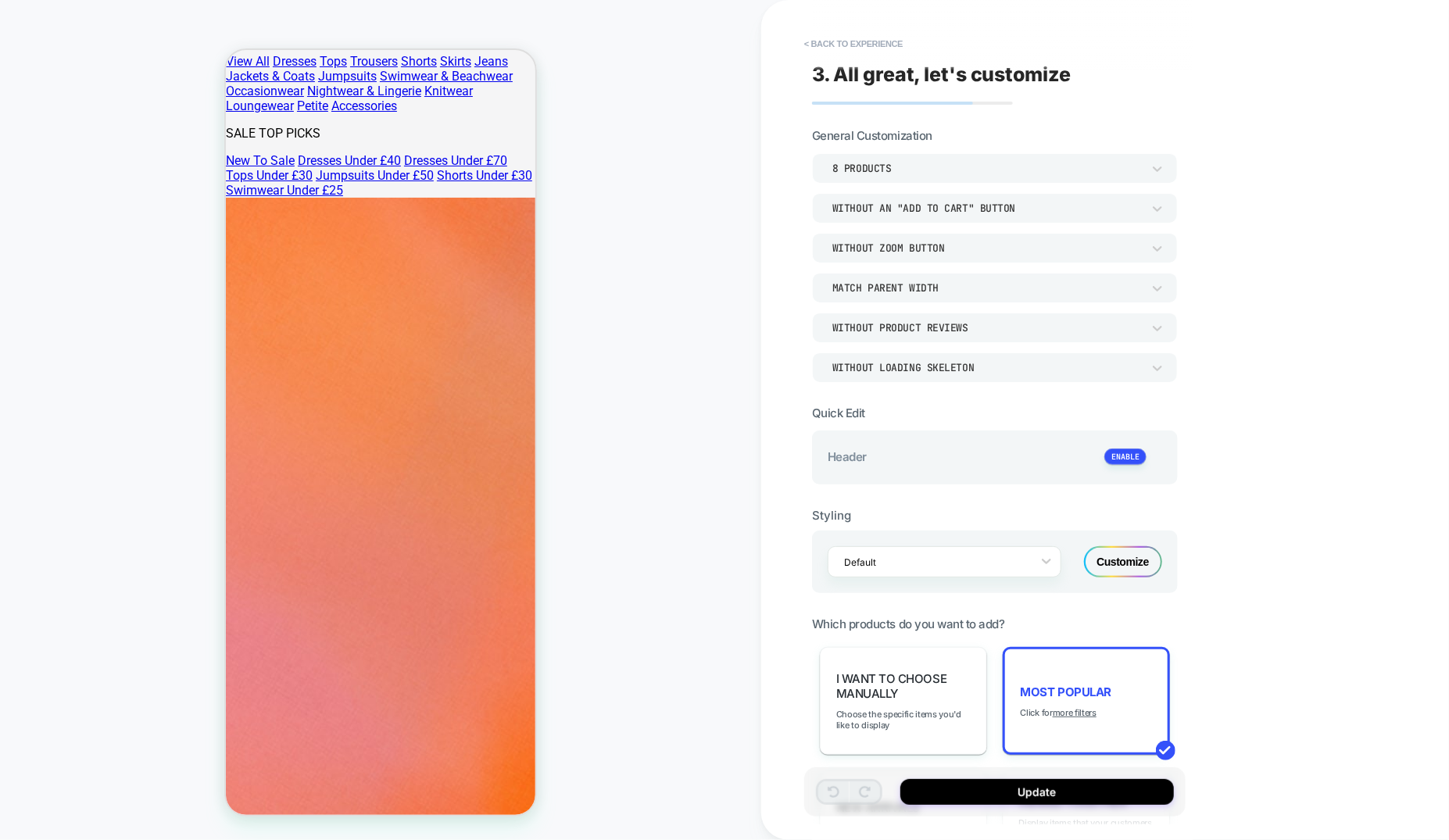
click at [1125, 549] on div "Customize" at bounding box center [1124, 562] width 79 height 31
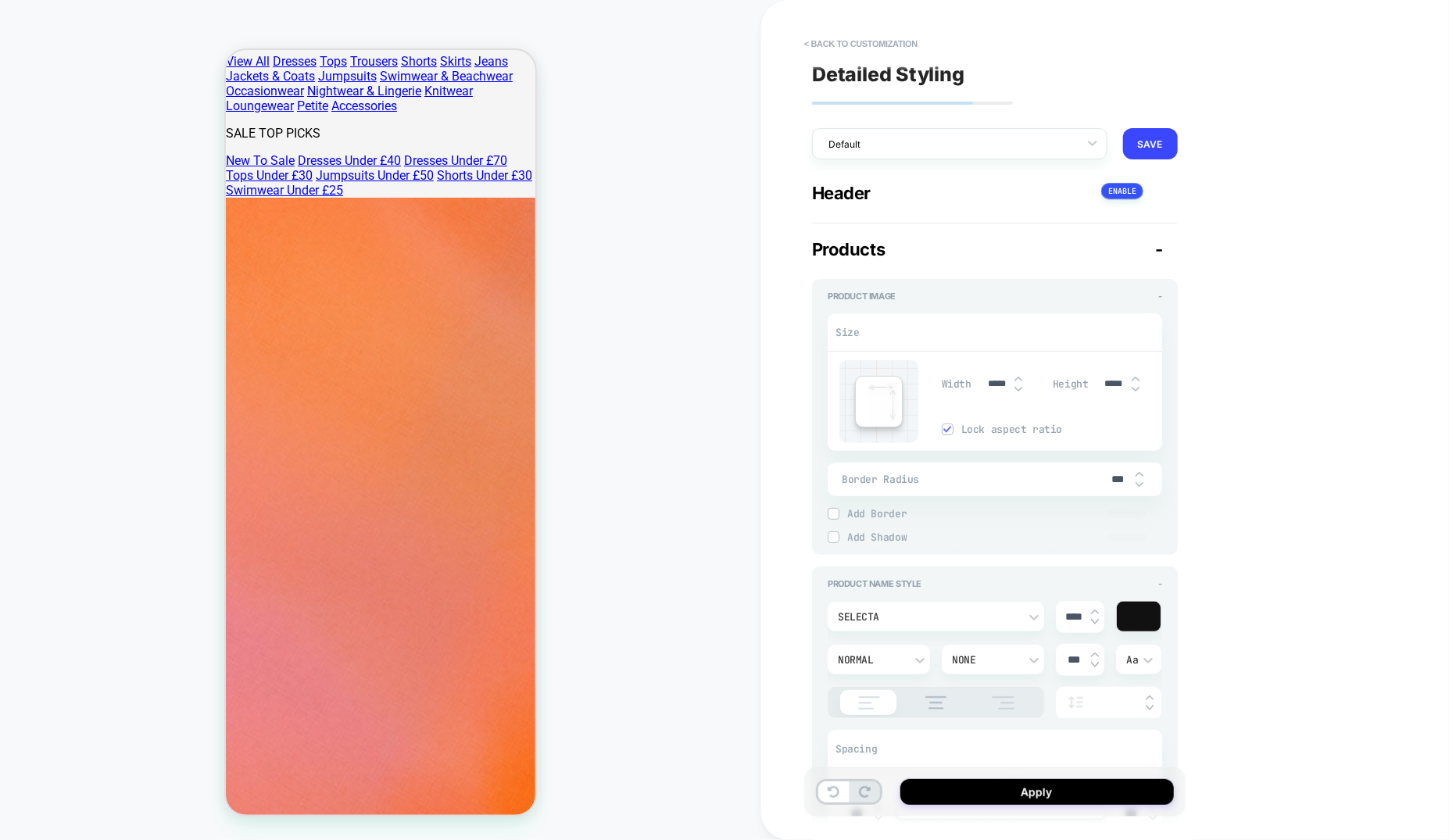
type textarea "*"
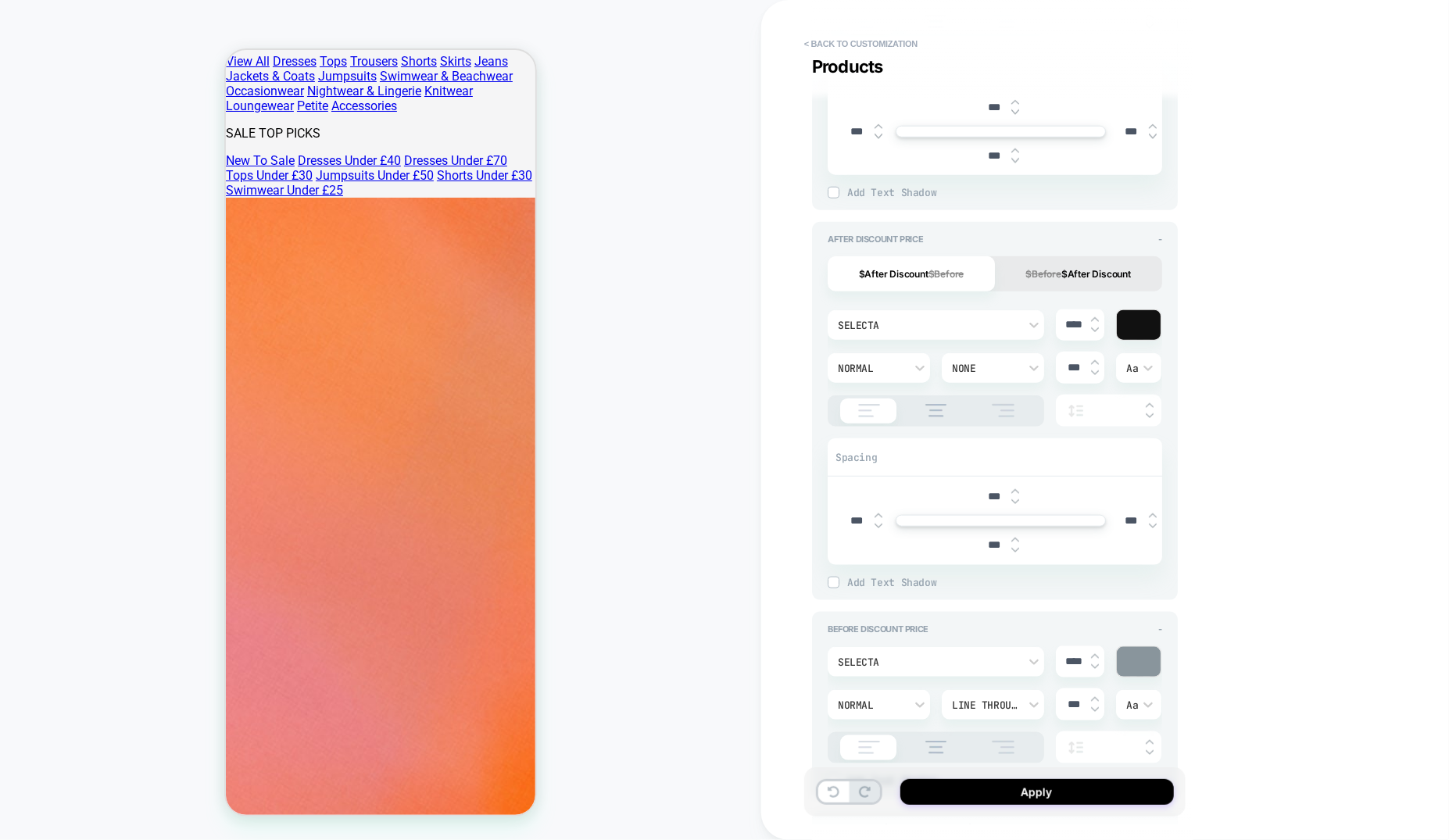
scroll to position [752, 0]
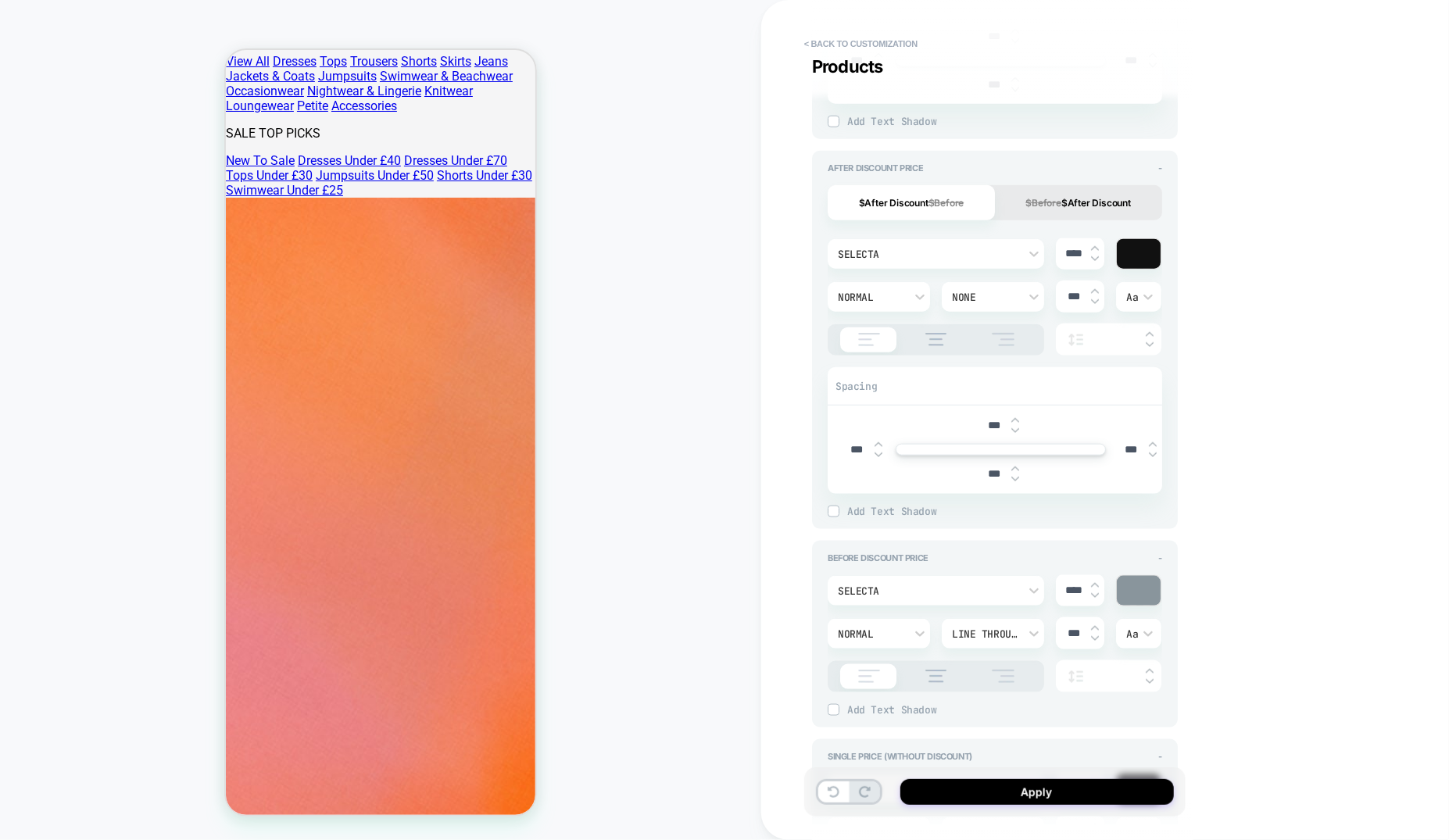
click at [1124, 450] on input "***" at bounding box center [1131, 450] width 35 height 14
type textarea "*"
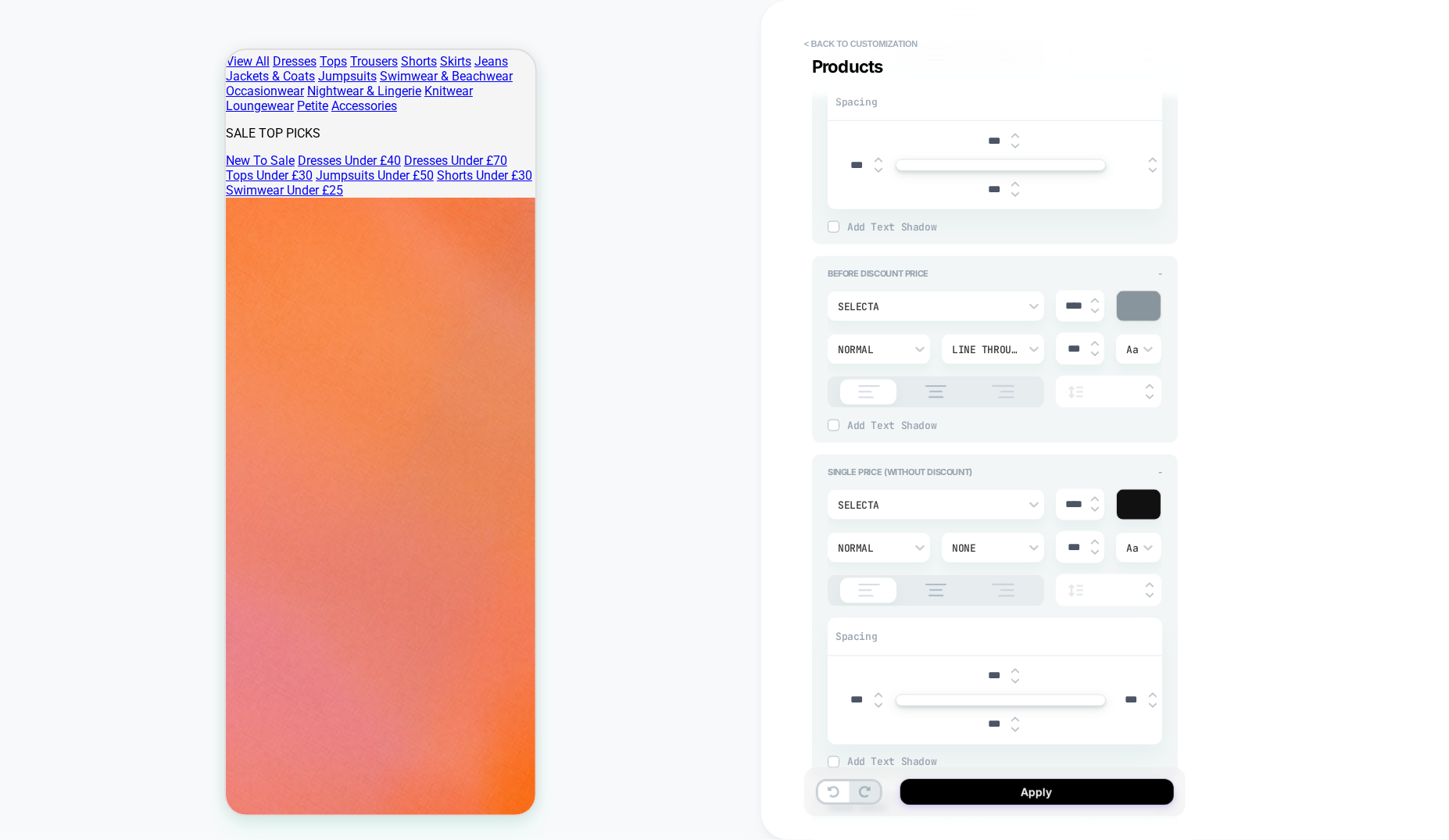
scroll to position [1232, 0]
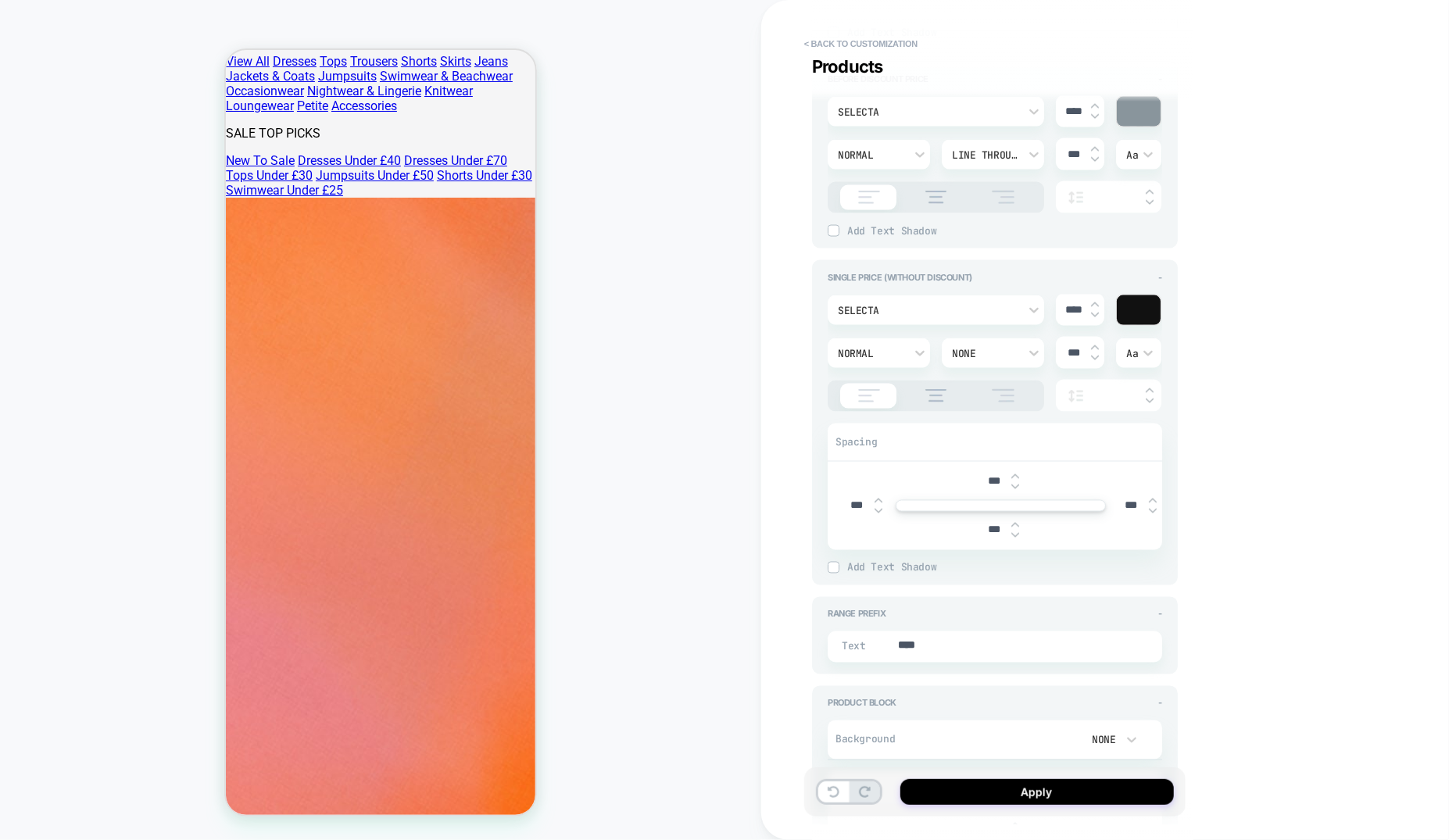
click at [1123, 503] on input "***" at bounding box center [1131, 505] width 35 height 14
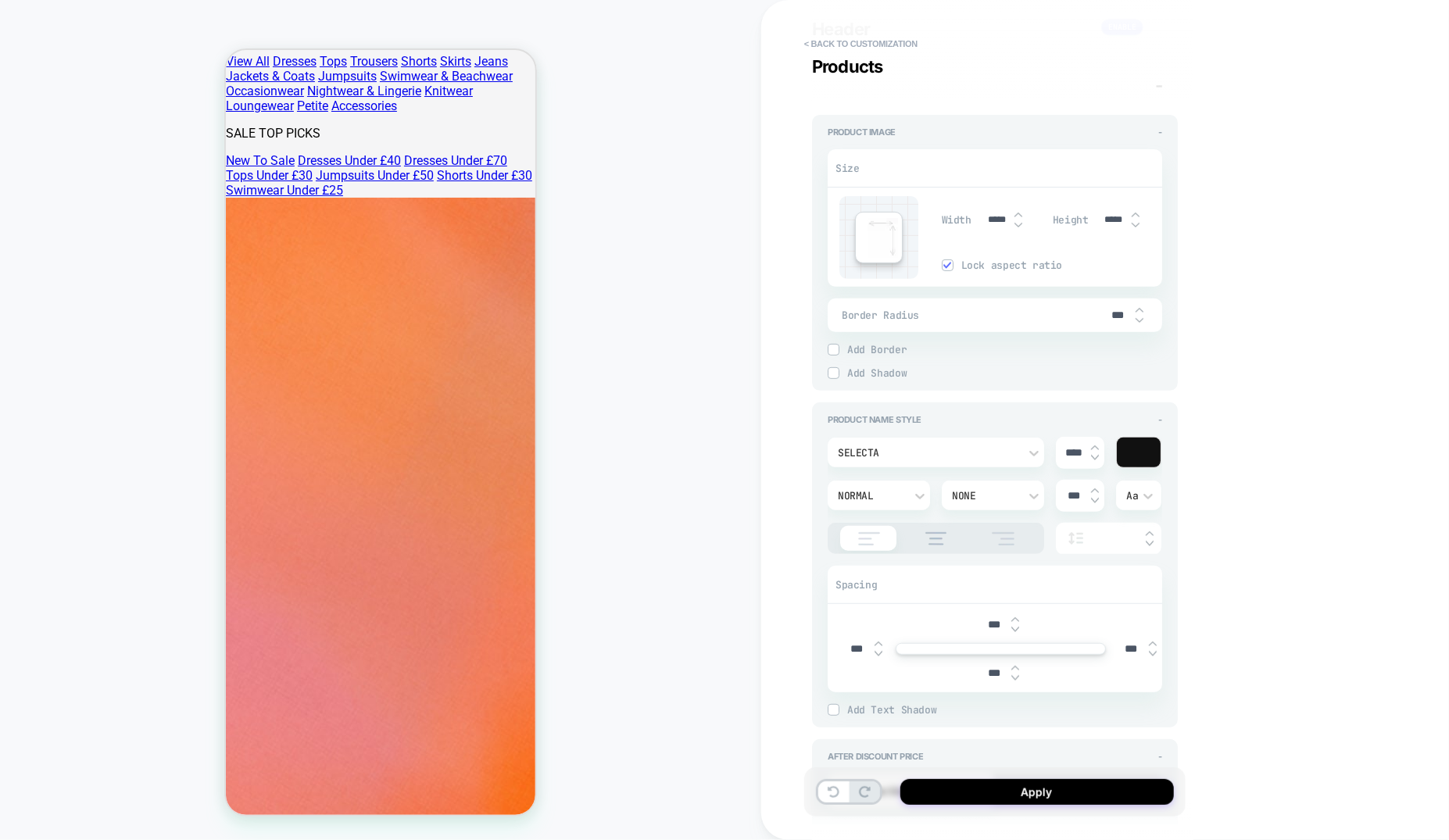
scroll to position [0, 0]
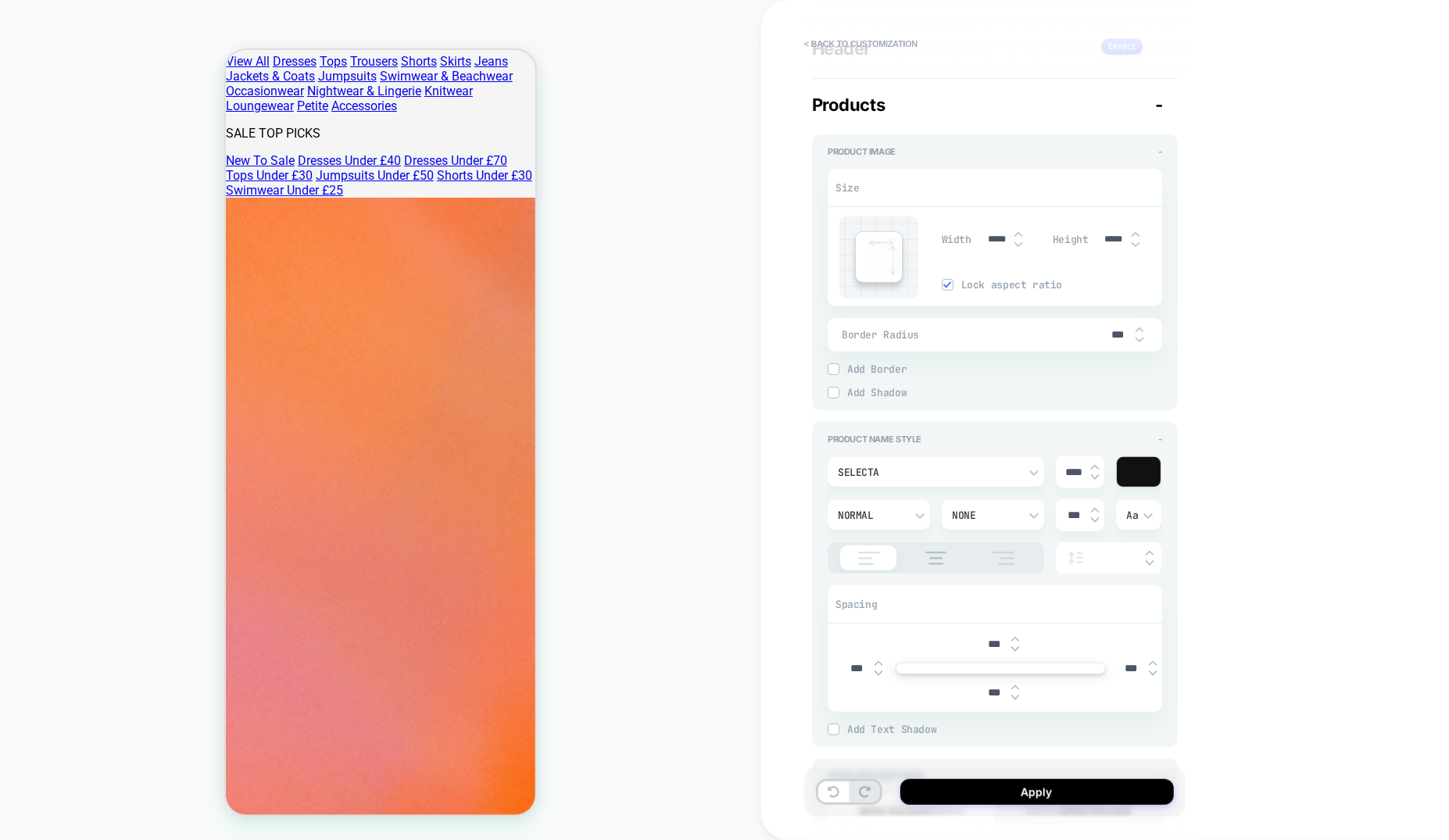
type textarea "*"
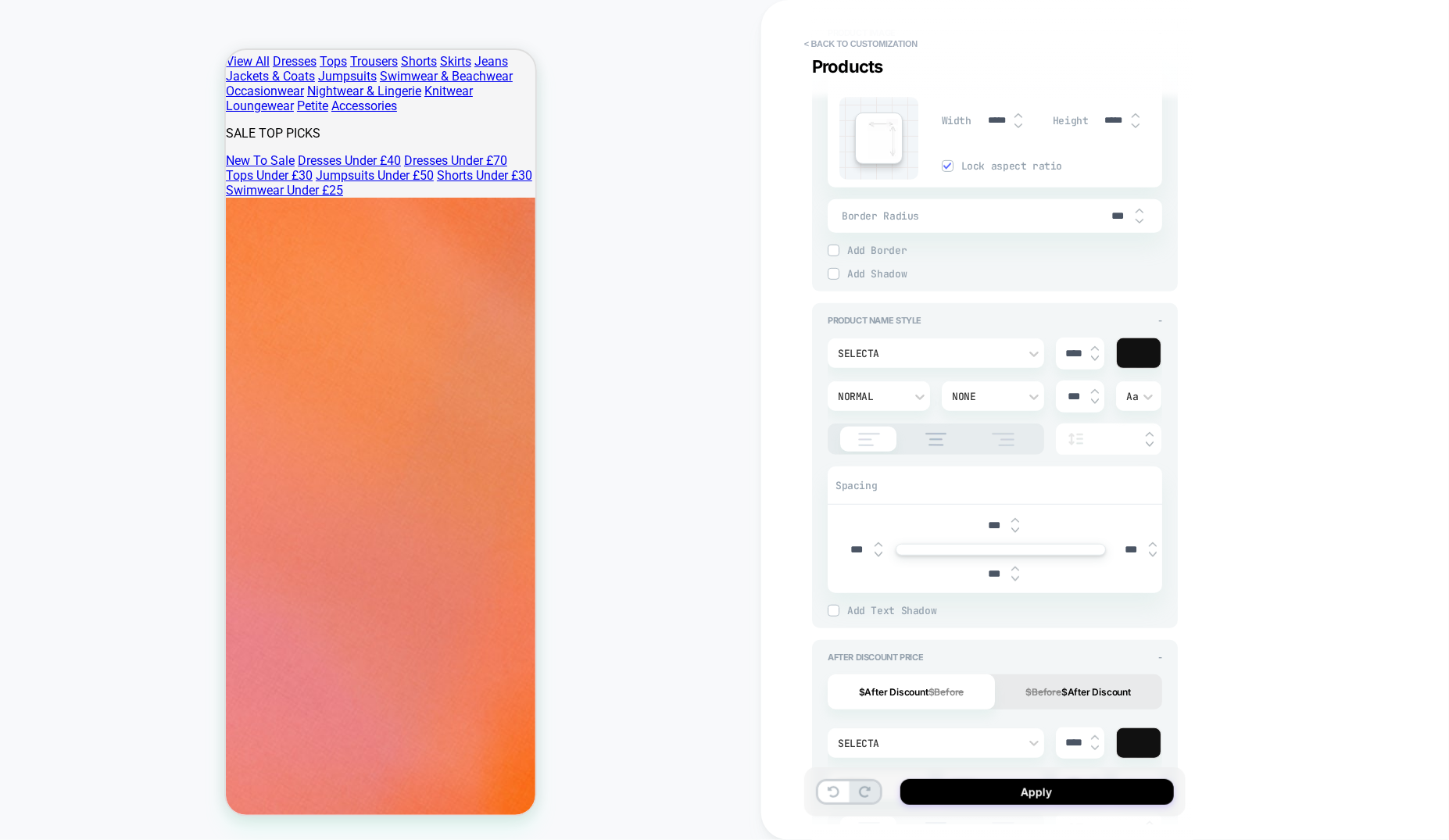
click at [985, 569] on input "***" at bounding box center [994, 574] width 35 height 14
type input "***"
type textarea "*"
type input "***"
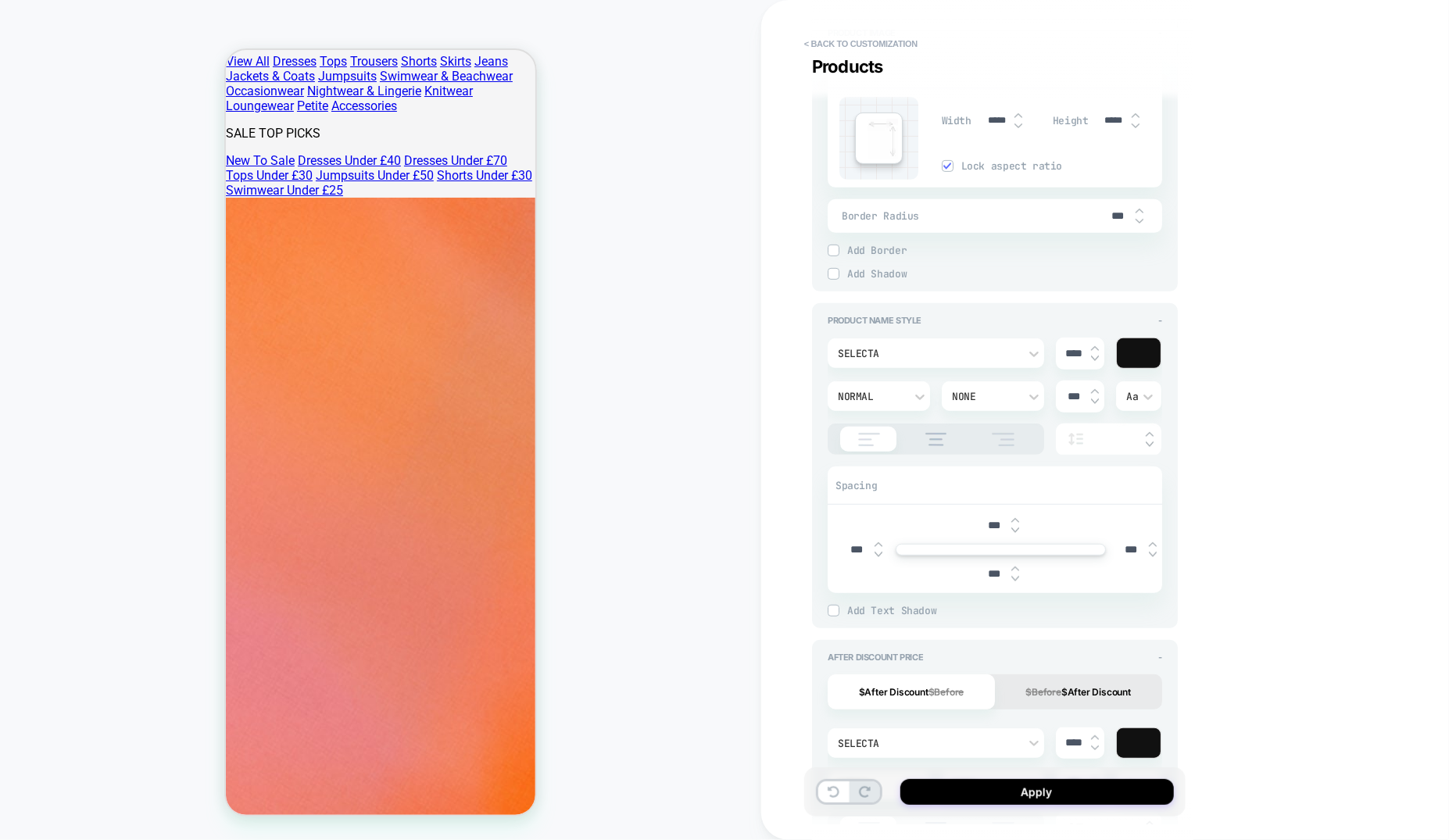
click at [903, 393] on div "Normal" at bounding box center [871, 397] width 67 height 14
click at [855, 502] on div "Light" at bounding box center [879, 502] width 90 height 33
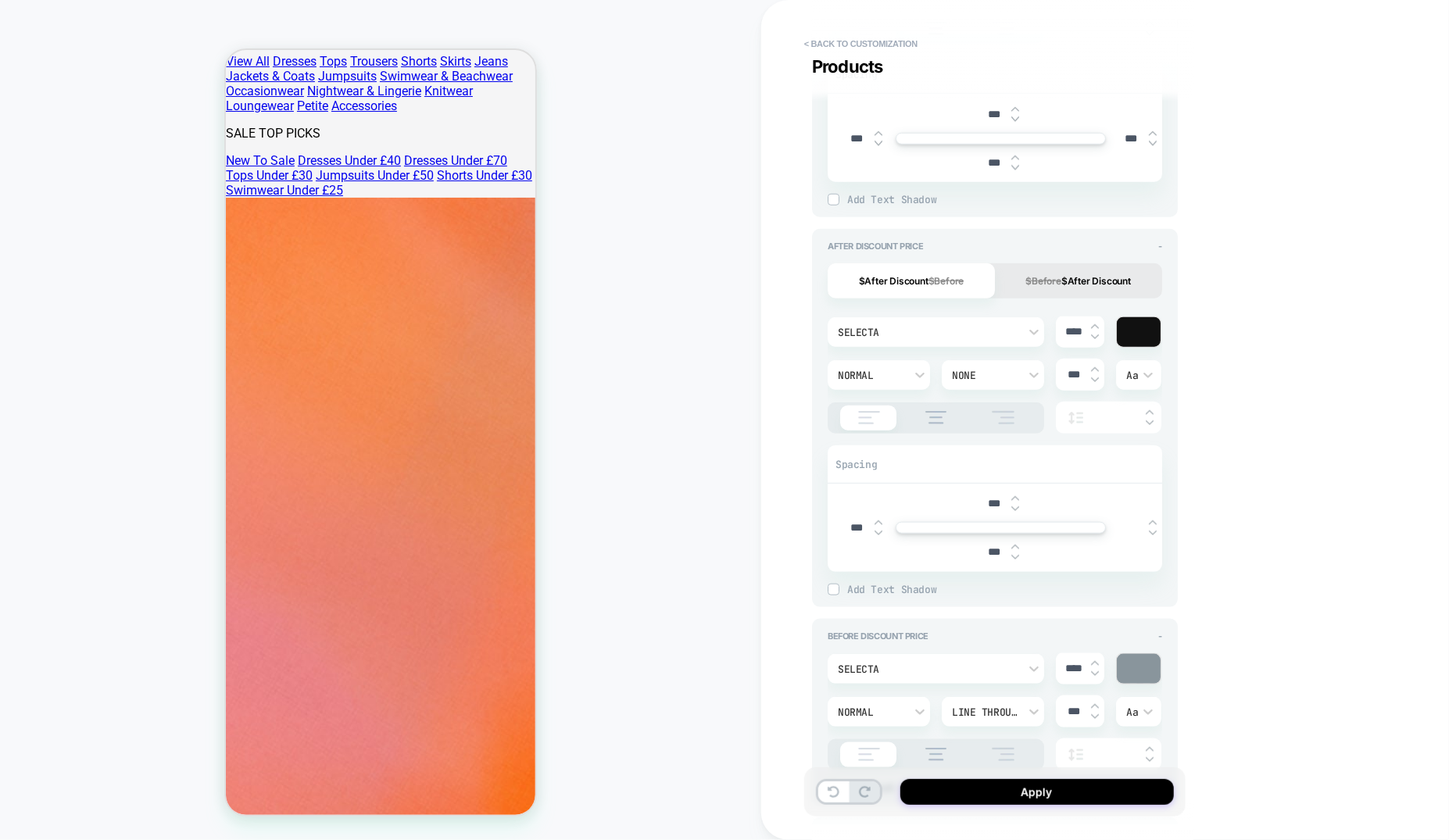
scroll to position [682, 0]
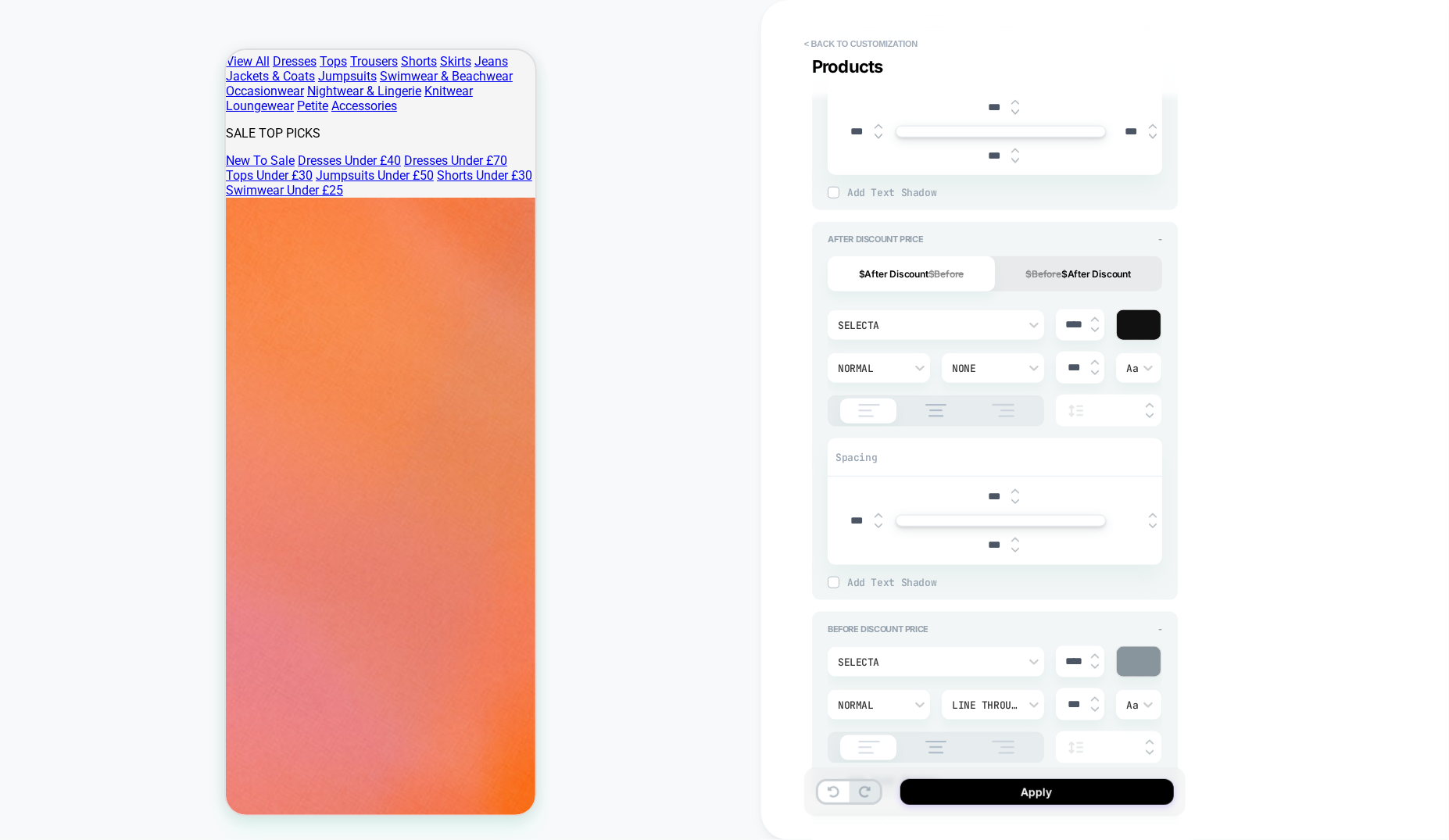
click at [882, 364] on div "Normal" at bounding box center [871, 368] width 67 height 14
click at [858, 477] on div "Light" at bounding box center [879, 473] width 90 height 33
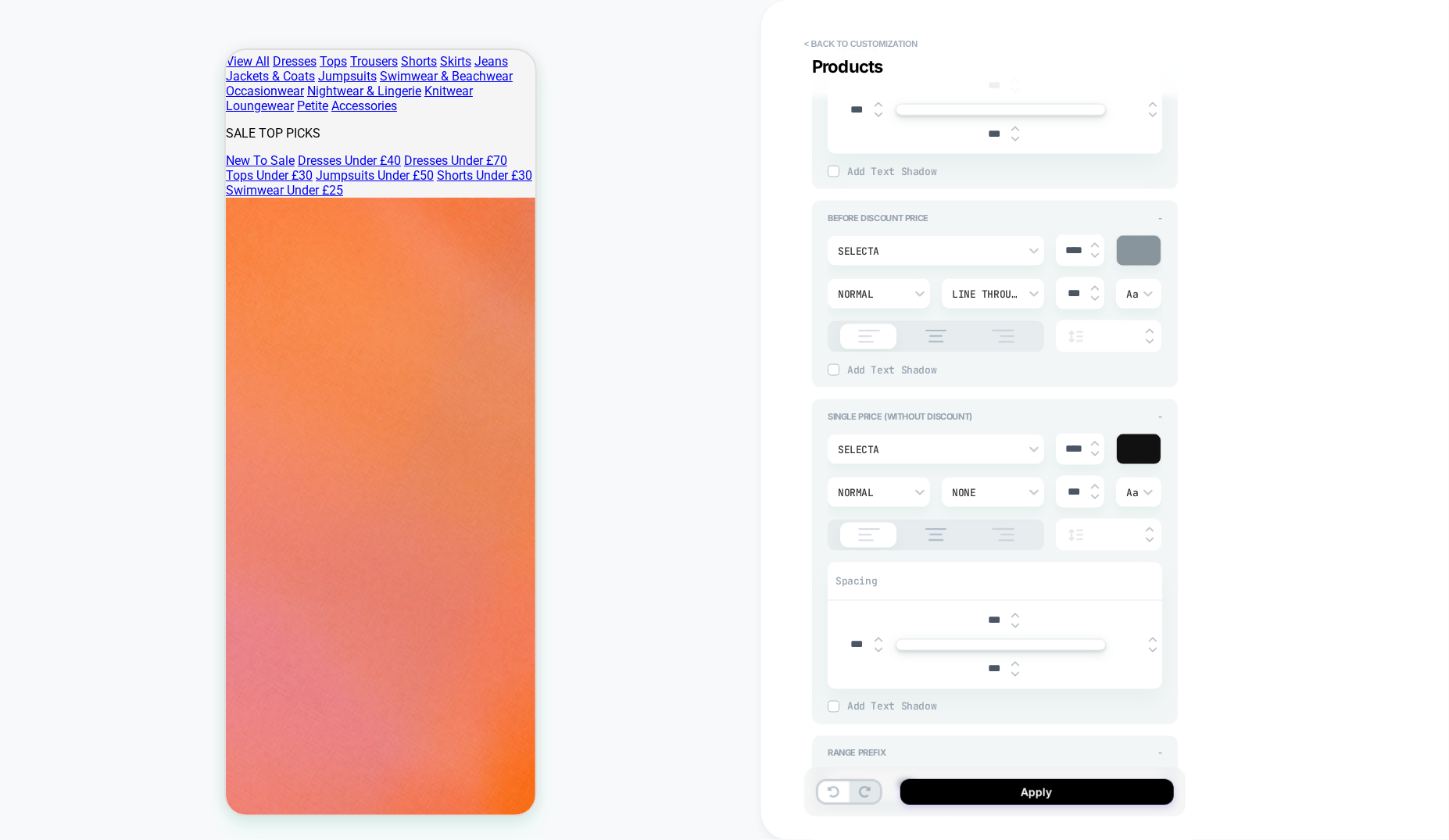
click at [858, 292] on div "Normal" at bounding box center [871, 294] width 67 height 14
click at [845, 399] on div "Light" at bounding box center [879, 398] width 90 height 33
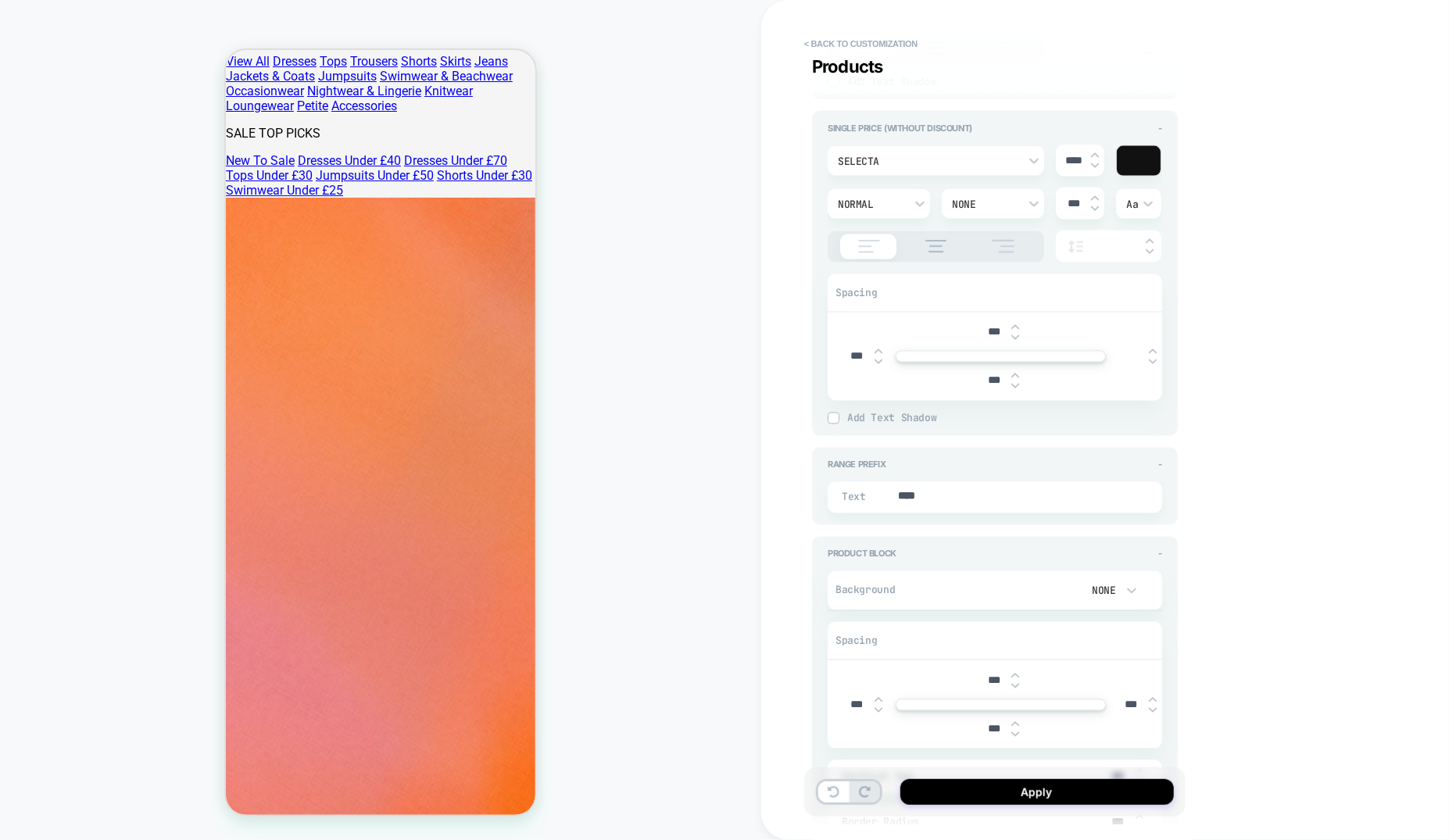
scroll to position [1377, 0]
click at [882, 207] on div "Normal" at bounding box center [871, 208] width 67 height 14
click at [860, 303] on div "Light" at bounding box center [879, 312] width 90 height 33
type textarea "*"
click at [1011, 790] on button "Apply" at bounding box center [1037, 792] width 273 height 26
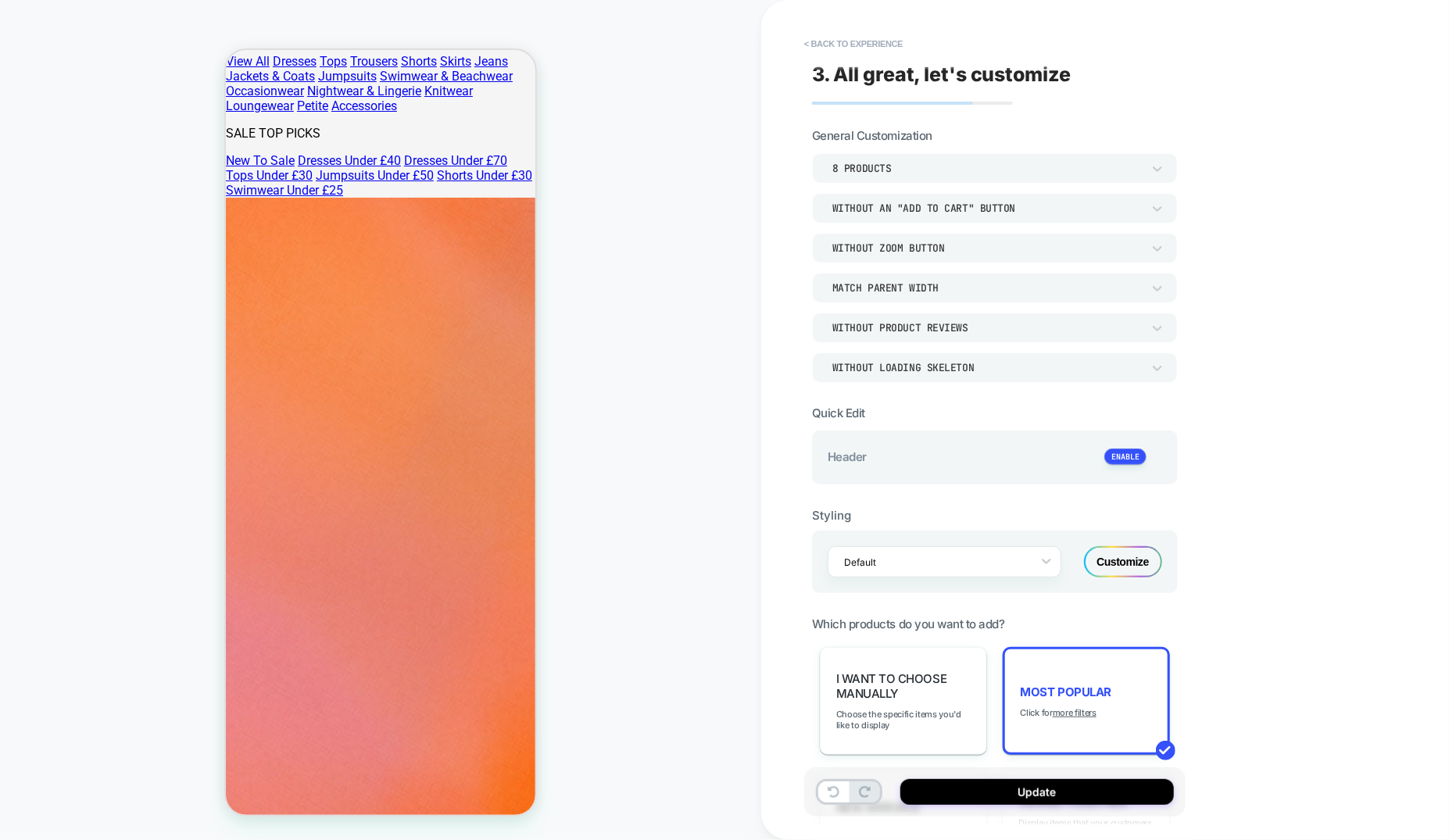
click at [1011, 790] on button "Update" at bounding box center [1037, 792] width 273 height 26
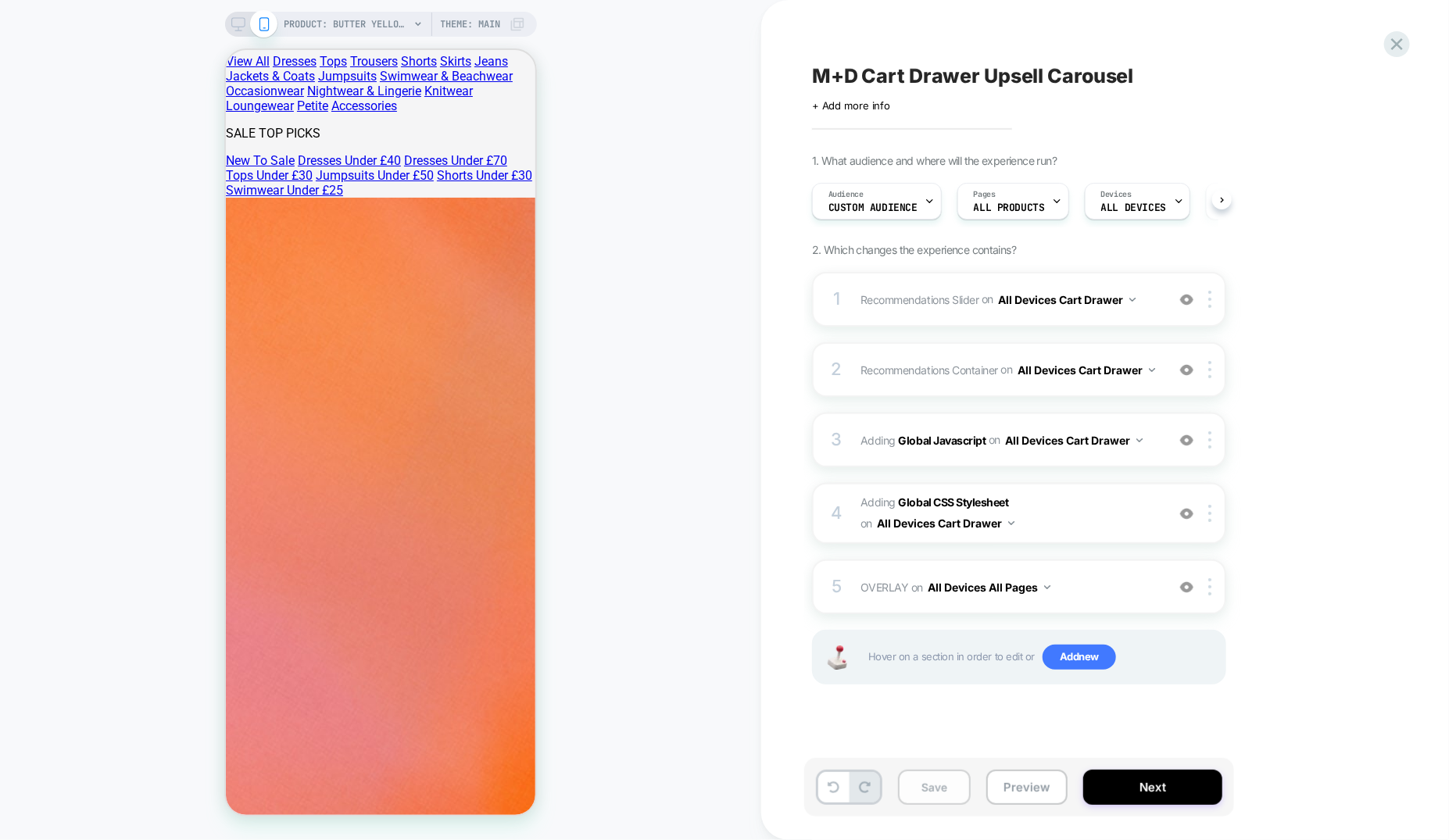
scroll to position [0, 1]
click at [949, 785] on button "Save" at bounding box center [934, 787] width 73 height 35
click at [1103, 515] on span "Adding Global CSS Stylesheet on All Devices Cart Drawer" at bounding box center [1009, 514] width 298 height 42
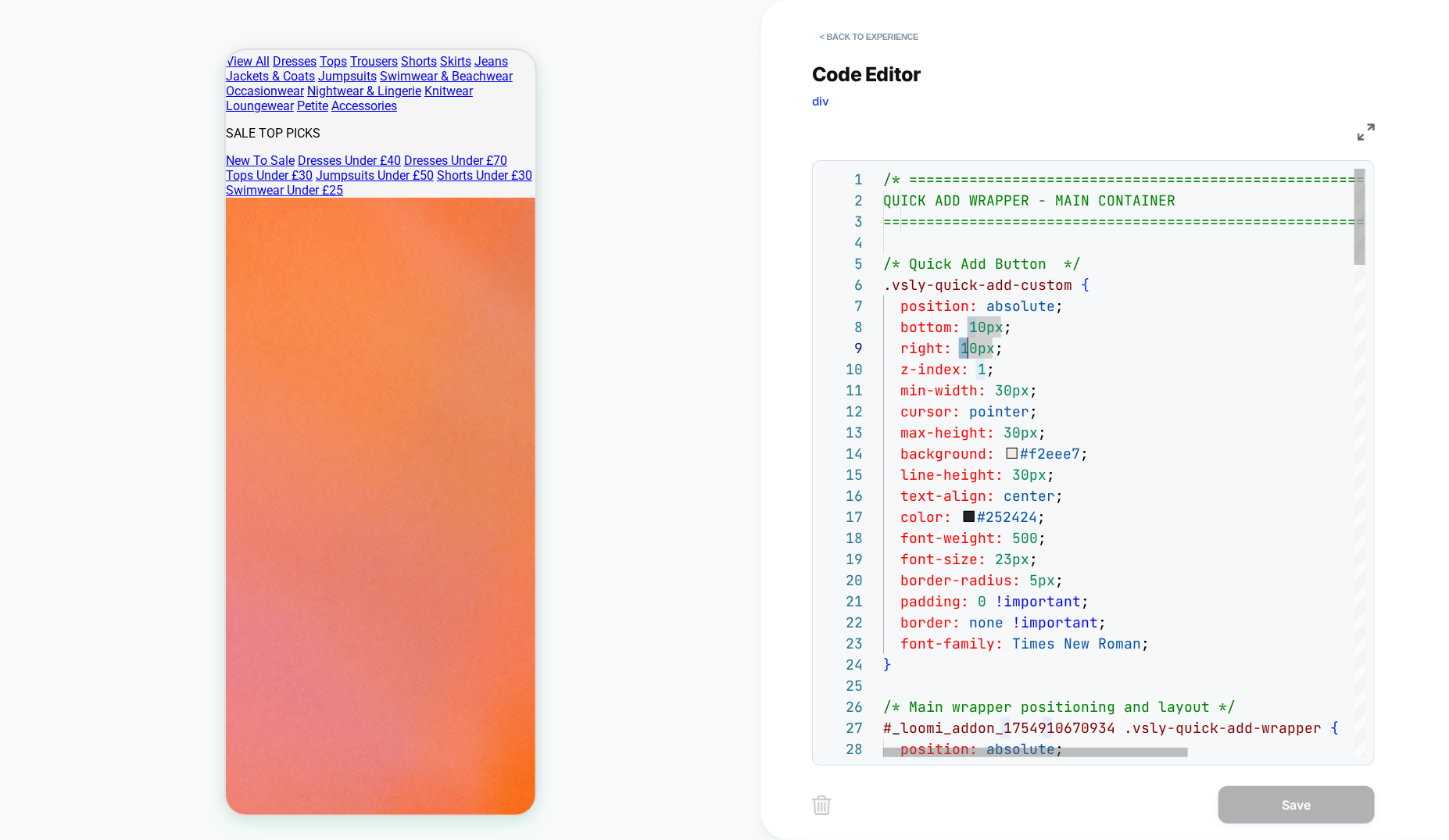
scroll to position [168, 92]
drag, startPoint x: 963, startPoint y: 346, endPoint x: 974, endPoint y: 345, distance: 11.0
drag, startPoint x: 972, startPoint y: 324, endPoint x: 984, endPoint y: 324, distance: 12.0
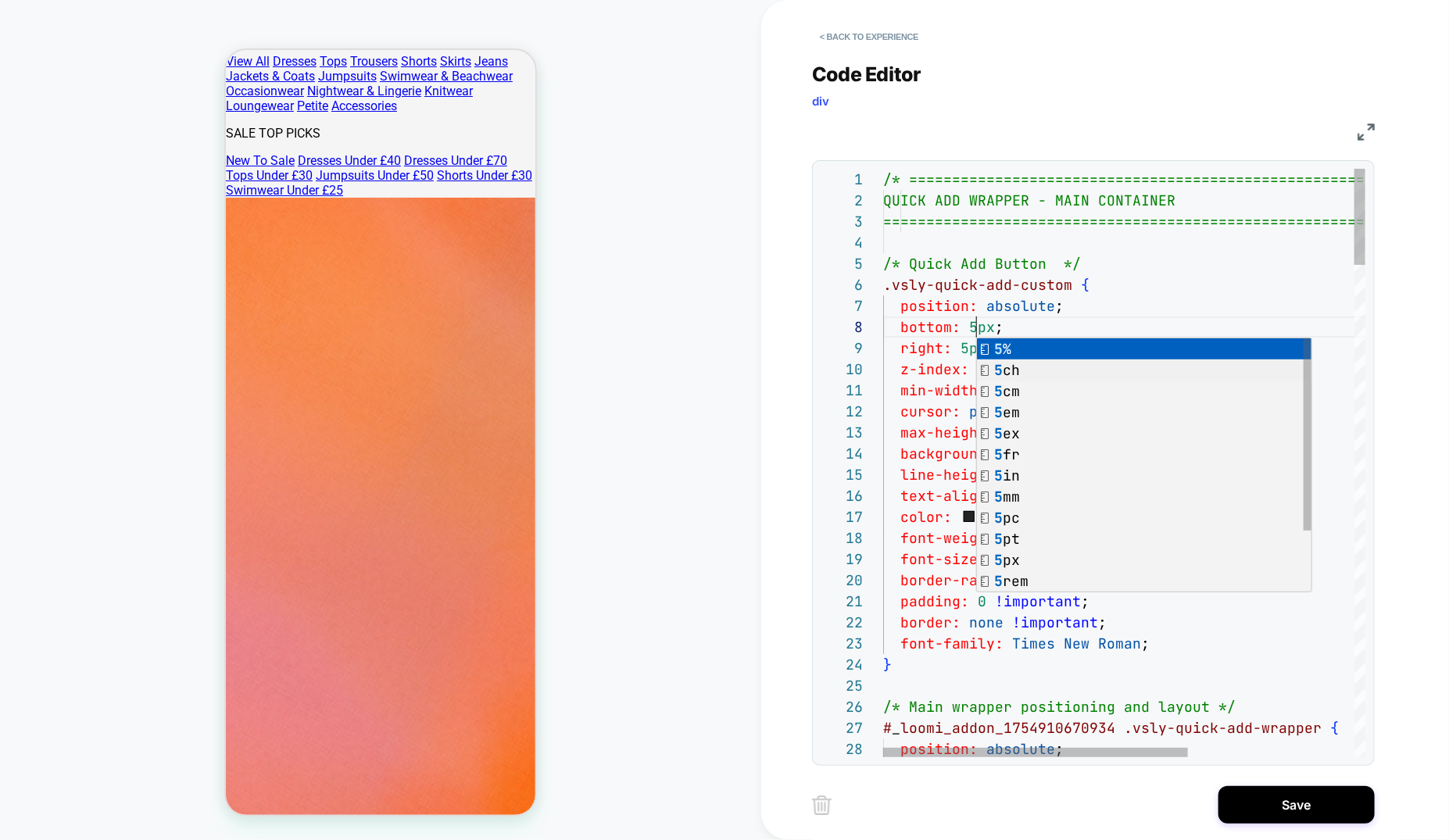
scroll to position [147, 92]
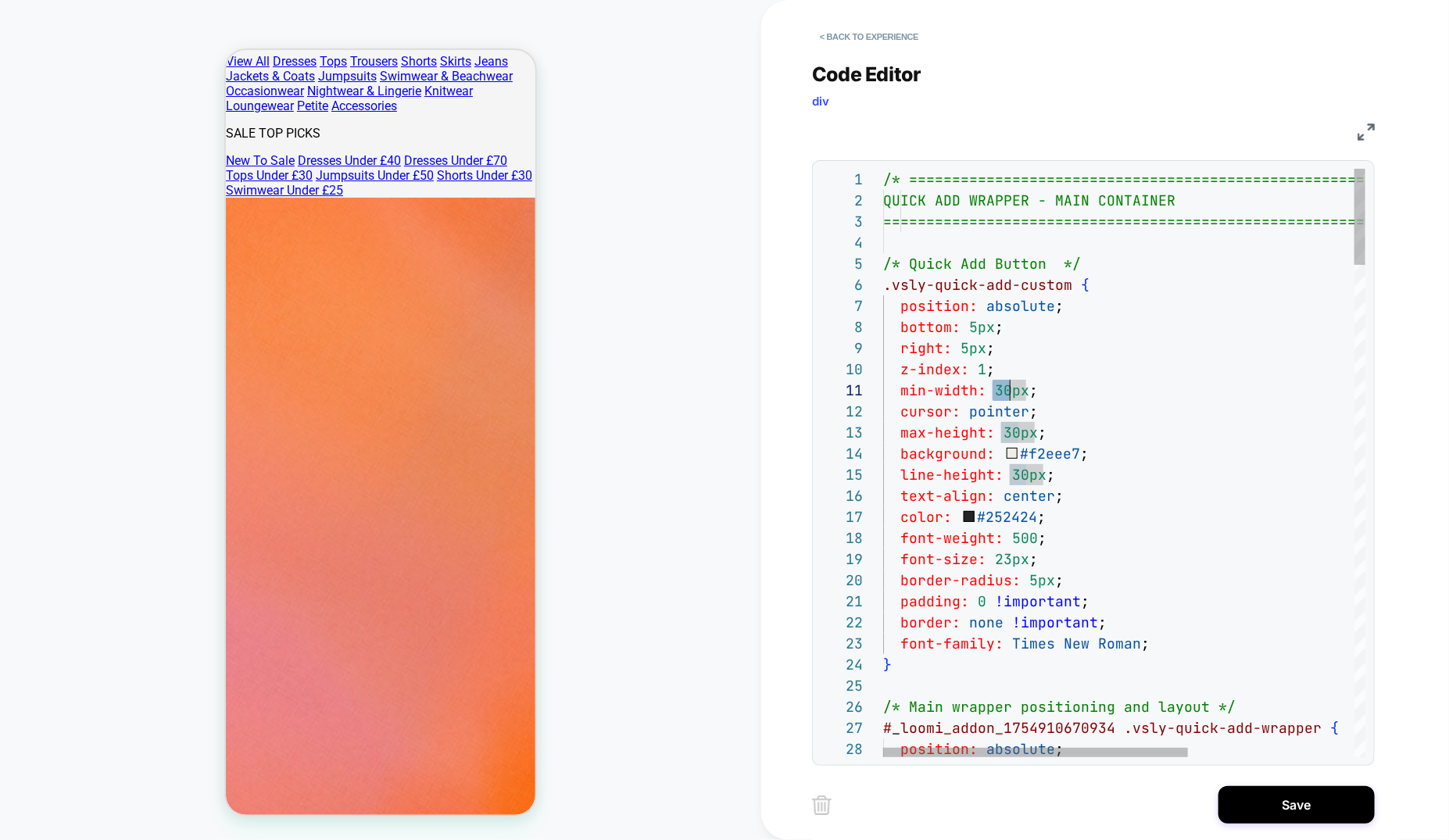
scroll to position [0, 127]
drag, startPoint x: 994, startPoint y: 388, endPoint x: 1008, endPoint y: 388, distance: 14.0
drag, startPoint x: 1004, startPoint y: 431, endPoint x: 1020, endPoint y: 431, distance: 16.0
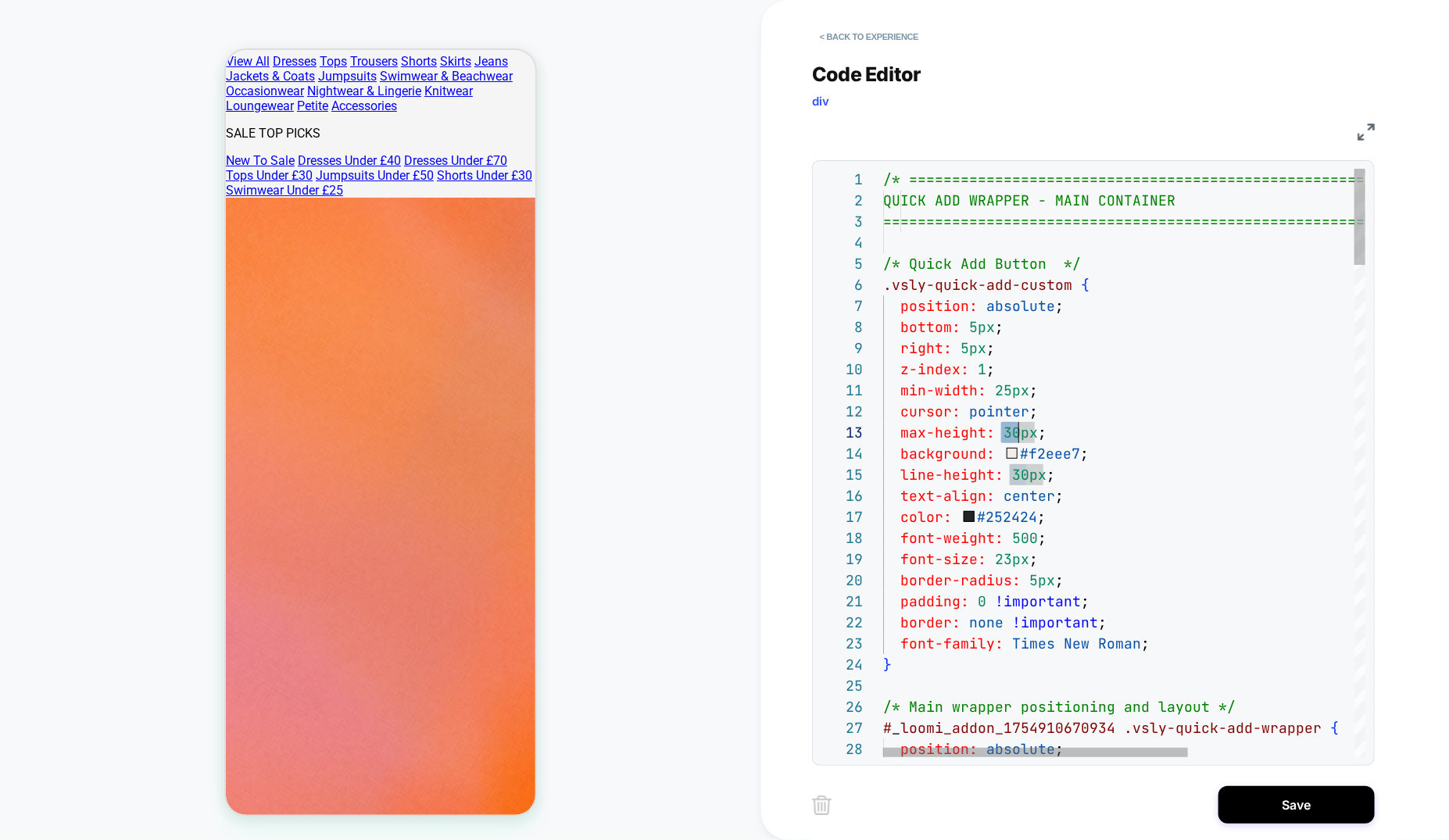
drag, startPoint x: 1011, startPoint y: 475, endPoint x: 1029, endPoint y: 474, distance: 18.0
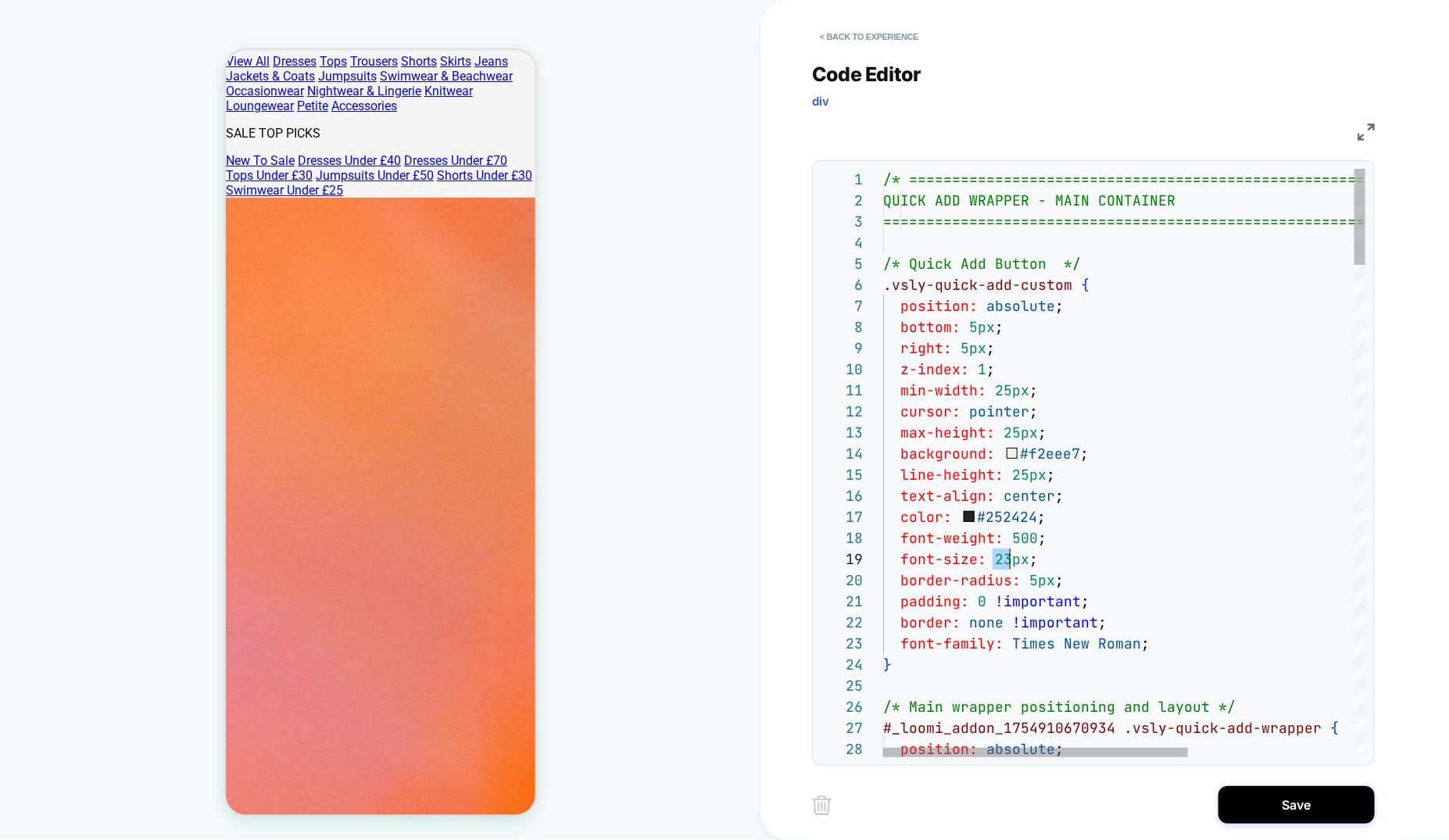
scroll to position [168, 127]
drag, startPoint x: 995, startPoint y: 558, endPoint x: 1012, endPoint y: 558, distance: 17.0
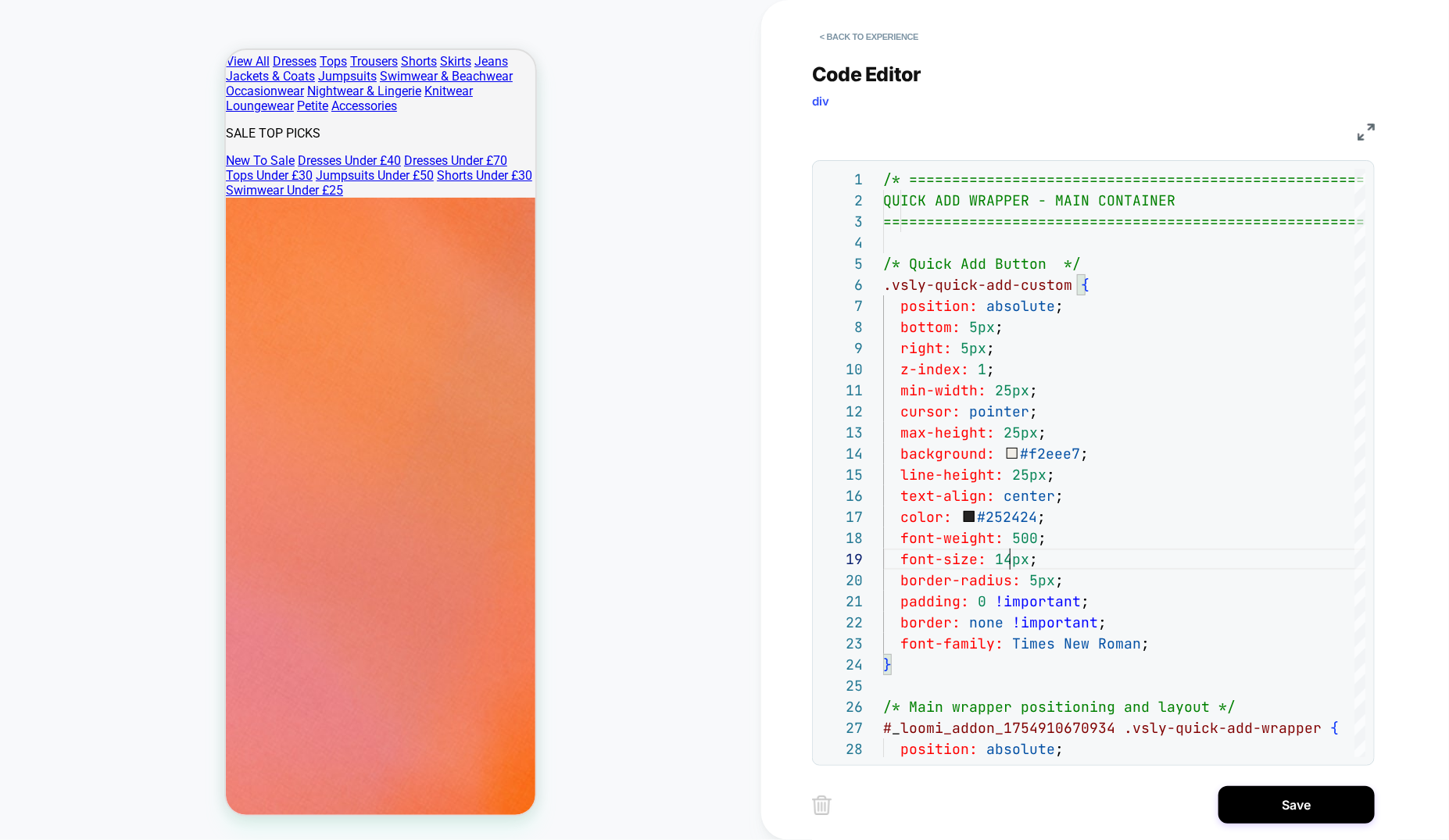
scroll to position [0, 0]
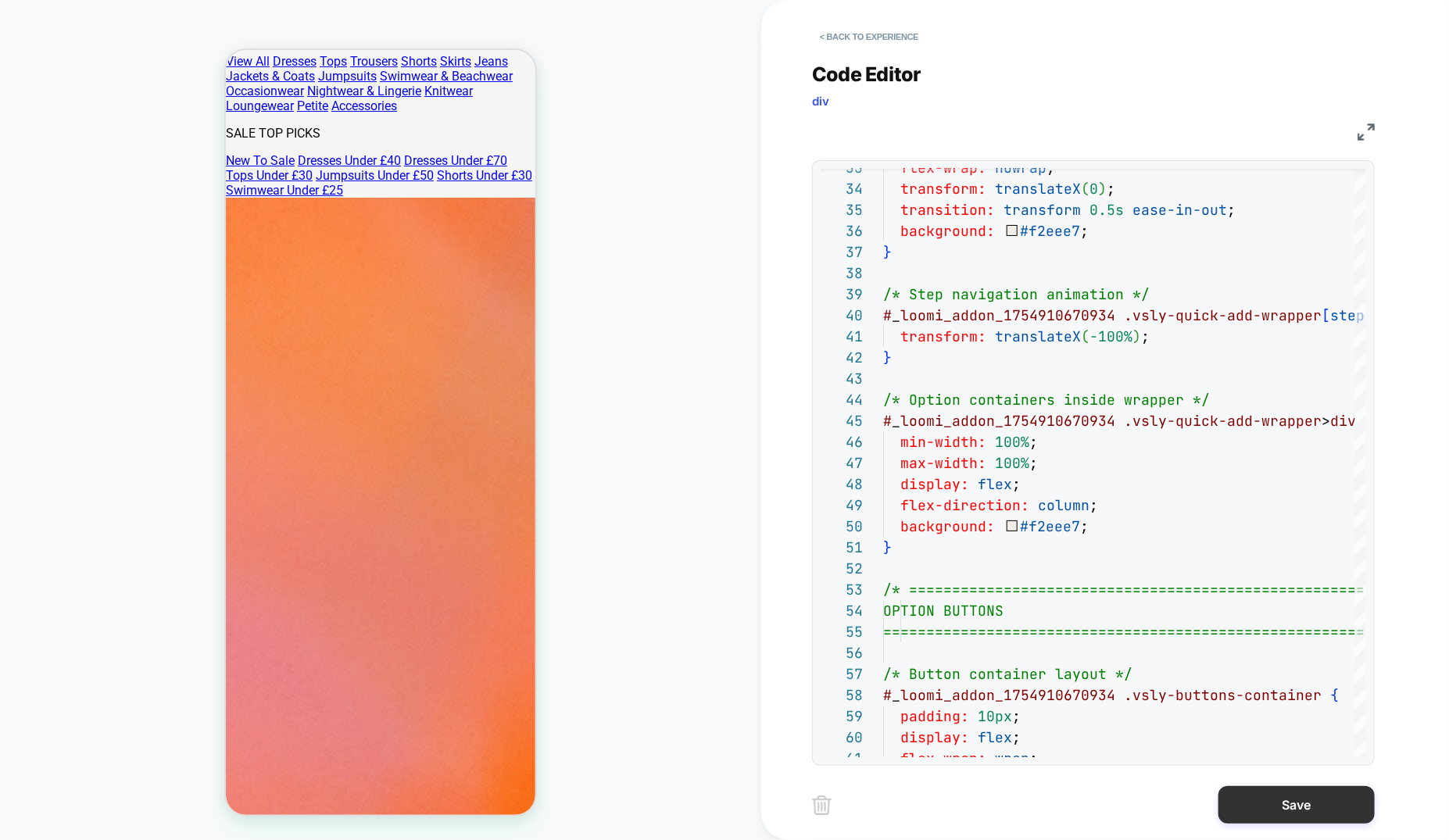
type textarea "**********"
click at [1278, 812] on button "Save" at bounding box center [1296, 804] width 156 height 37
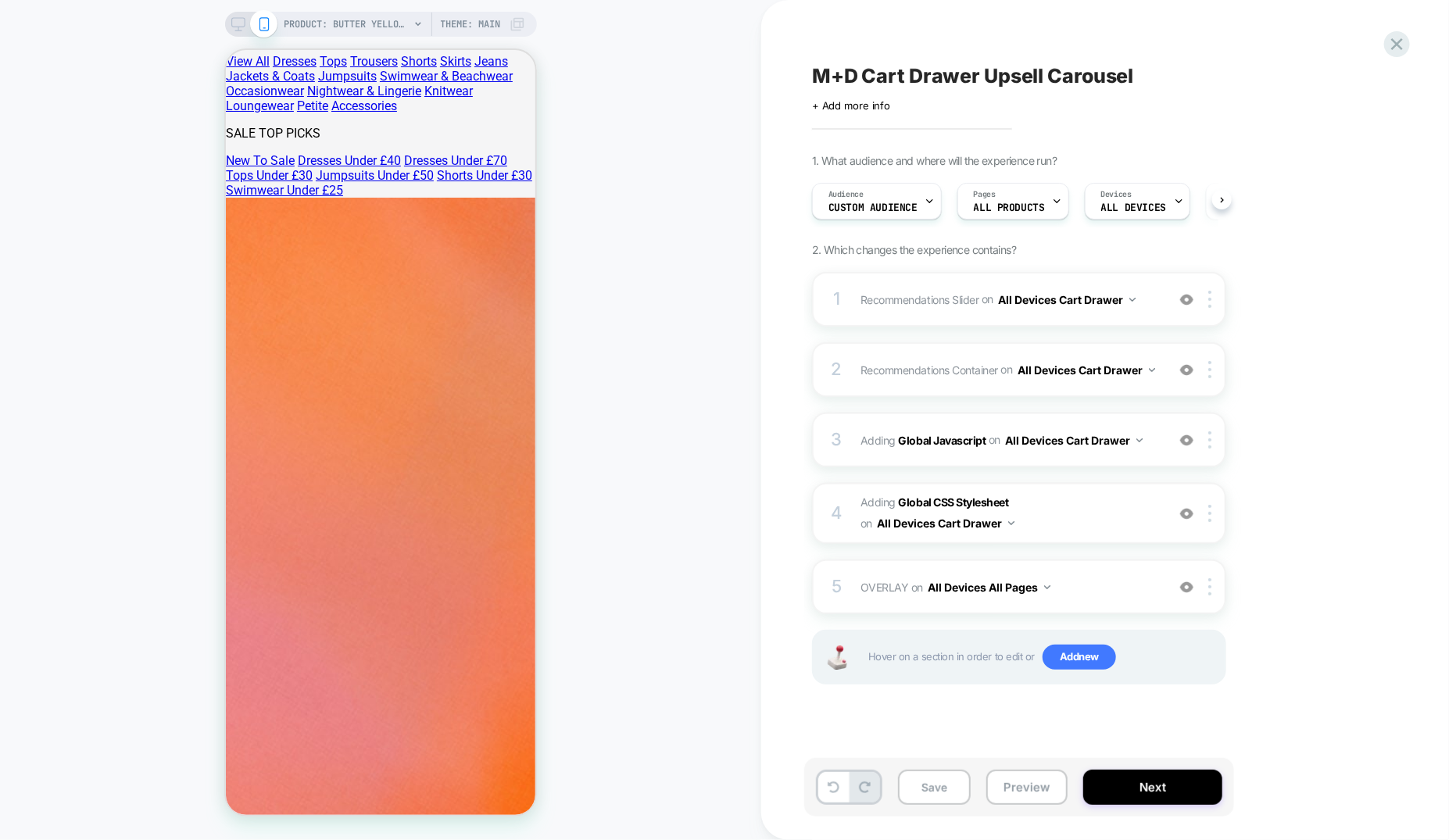
scroll to position [0, 1]
click at [962, 784] on button "Save" at bounding box center [934, 787] width 73 height 35
click at [1030, 793] on button "Preview" at bounding box center [1027, 787] width 81 height 35
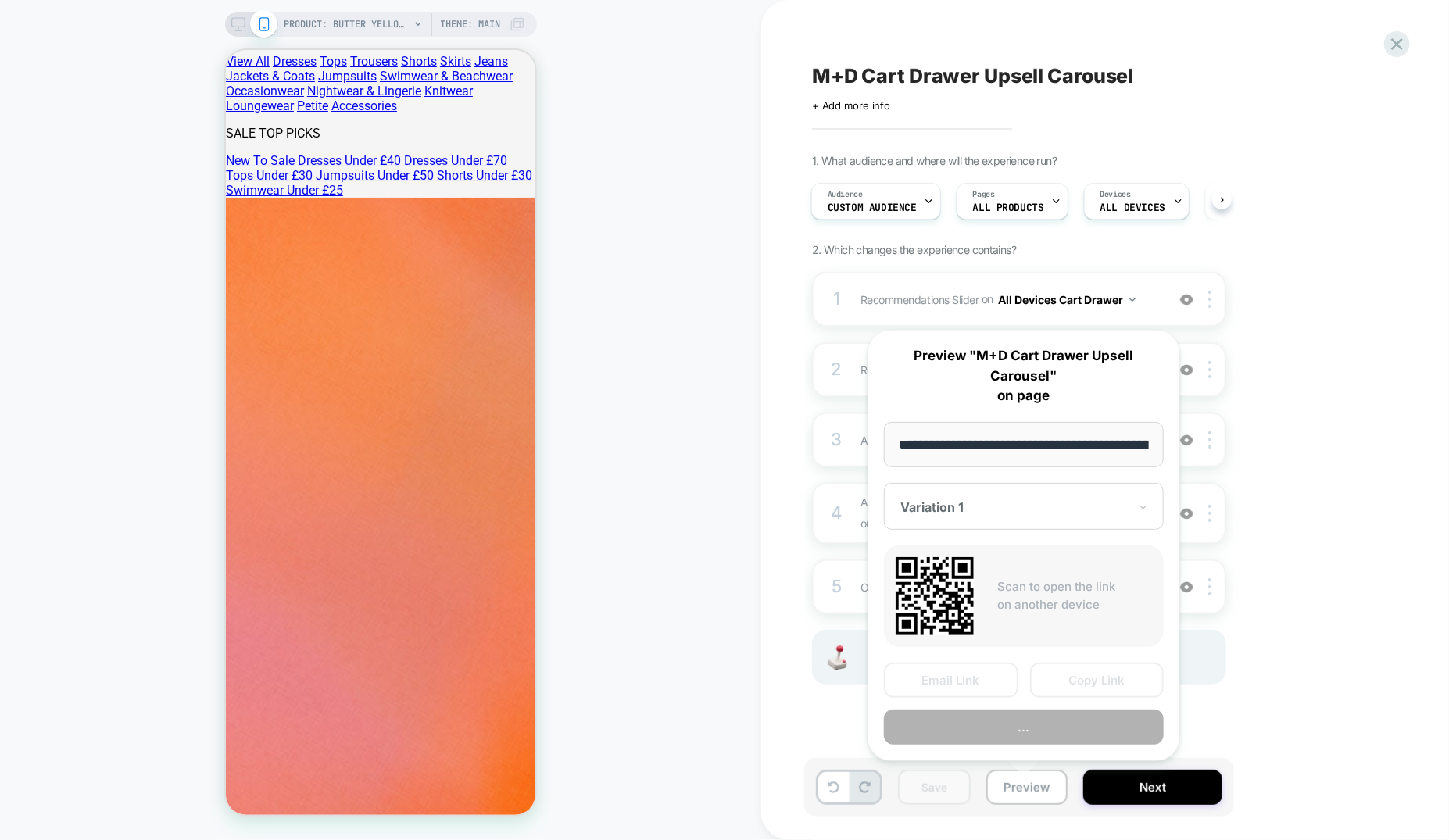
scroll to position [0, 420]
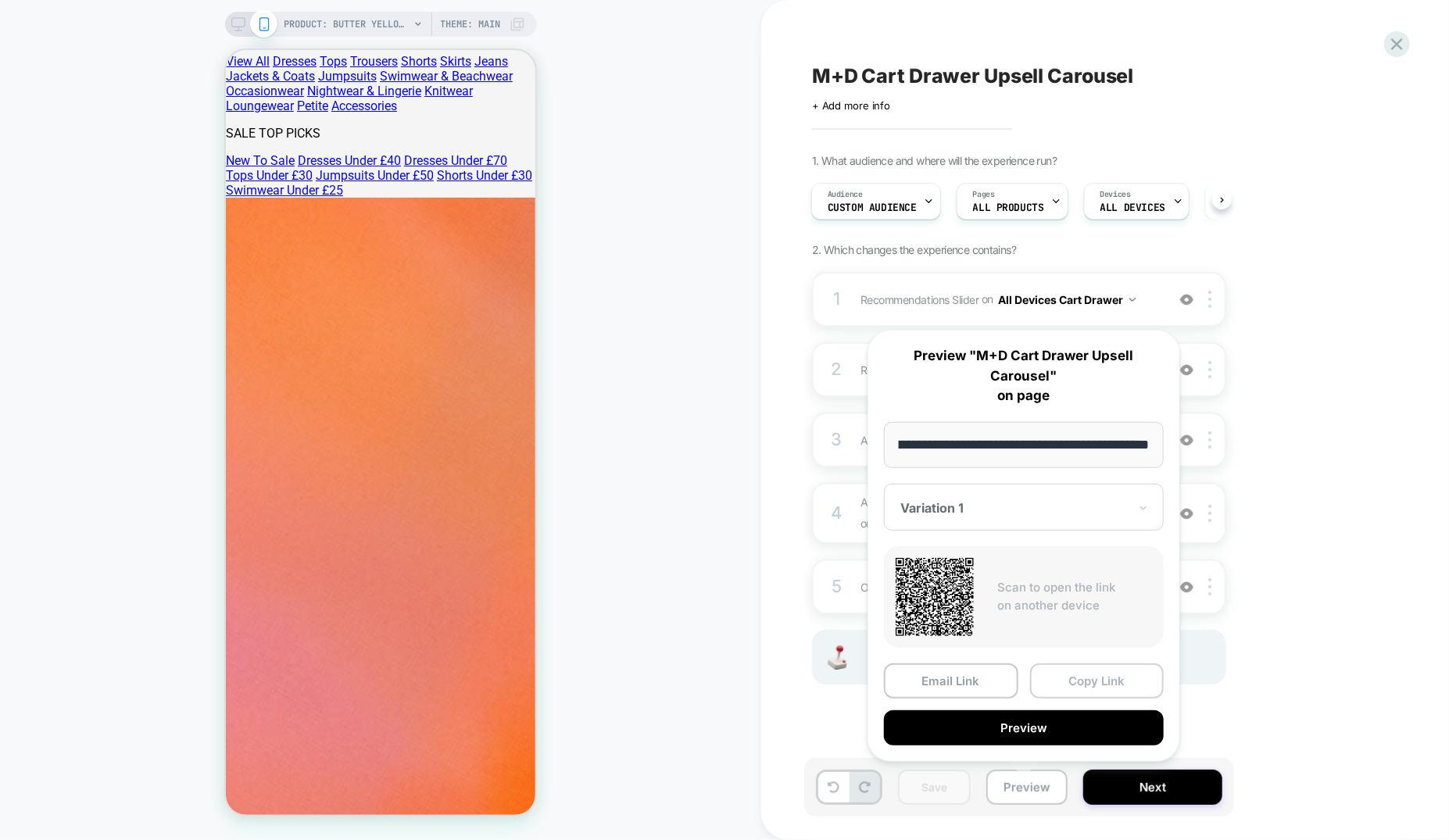
click at [1092, 674] on button "Copy Link" at bounding box center [1097, 681] width 134 height 35
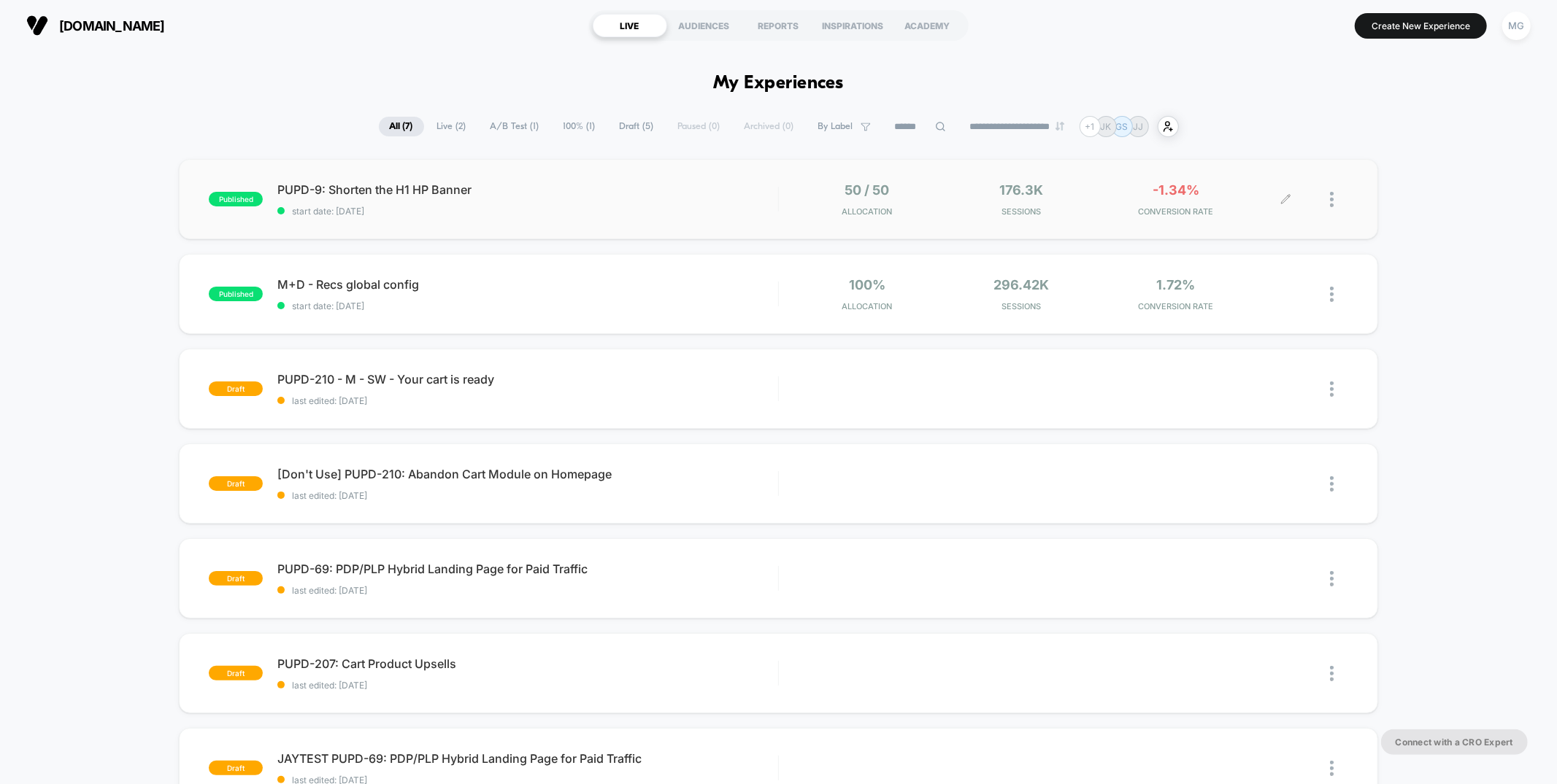
click at [1286, 200] on icon at bounding box center [1286, 199] width 9 height 9
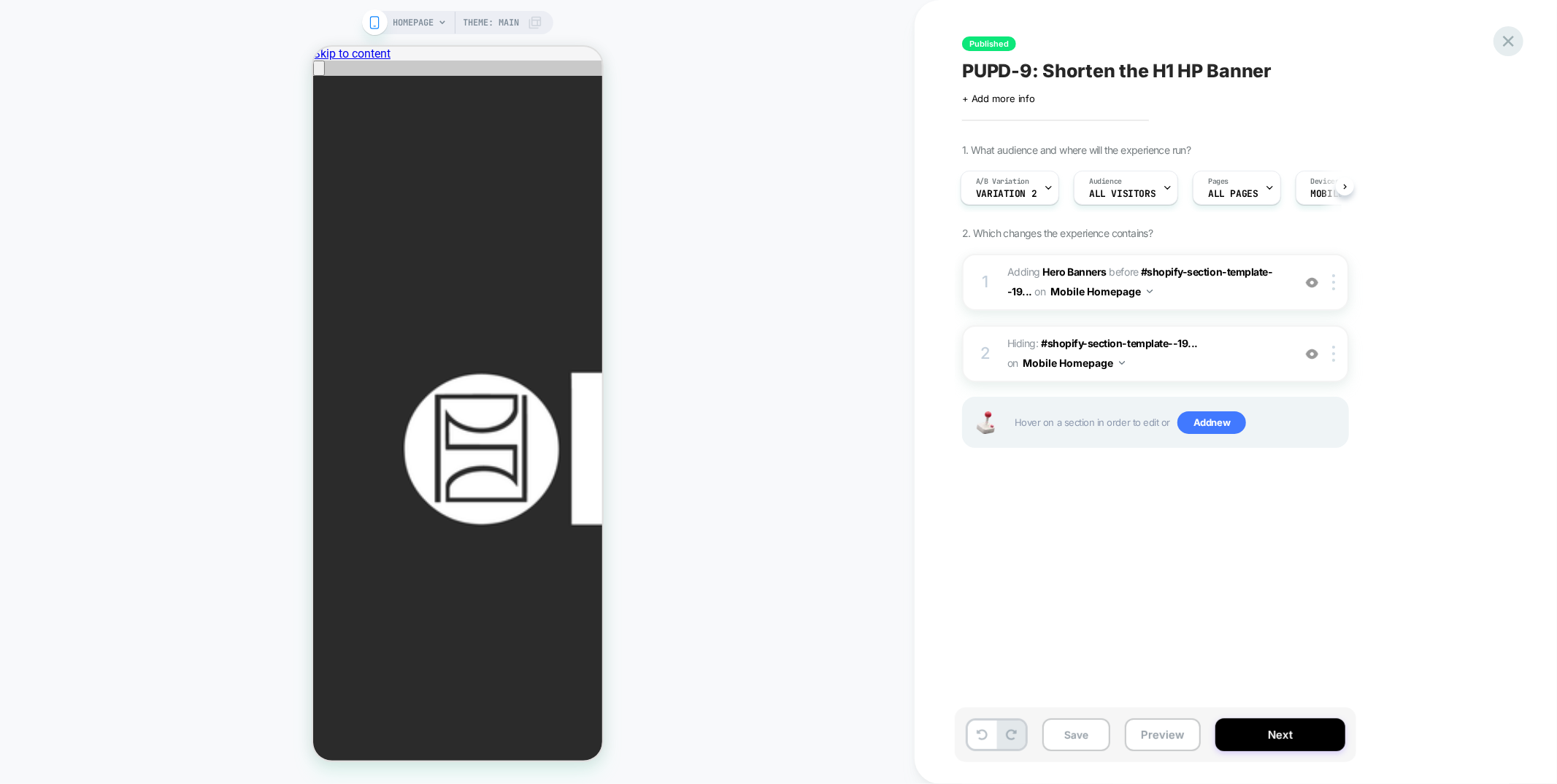
click at [1513, 43] on icon at bounding box center [1507, 41] width 20 height 20
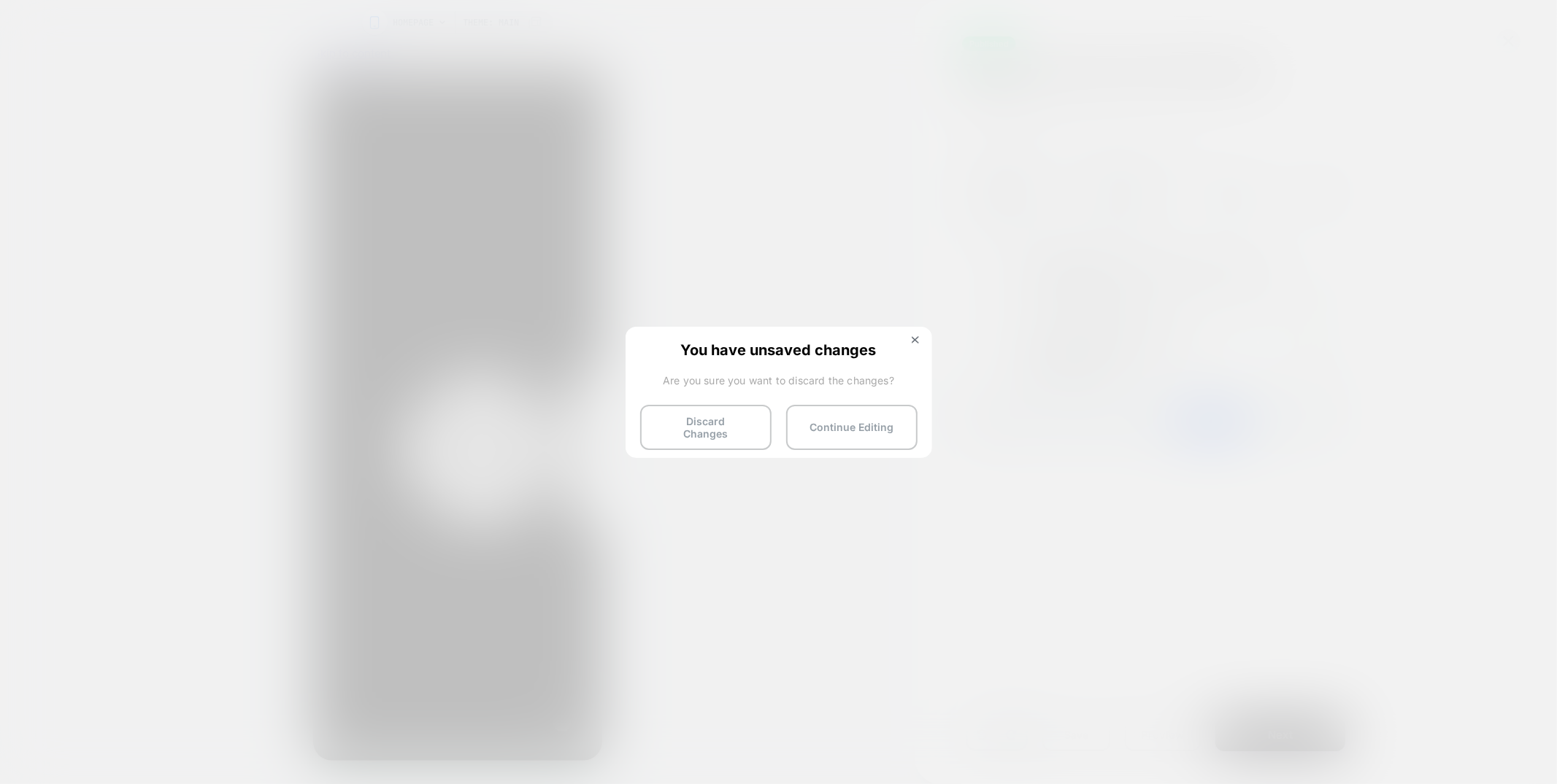
click at [920, 332] on div "You have unsaved changes Are you sure you want to discard the changes? Discard …" at bounding box center [778, 391] width 306 height 129
click at [914, 338] on img at bounding box center [915, 340] width 8 height 8
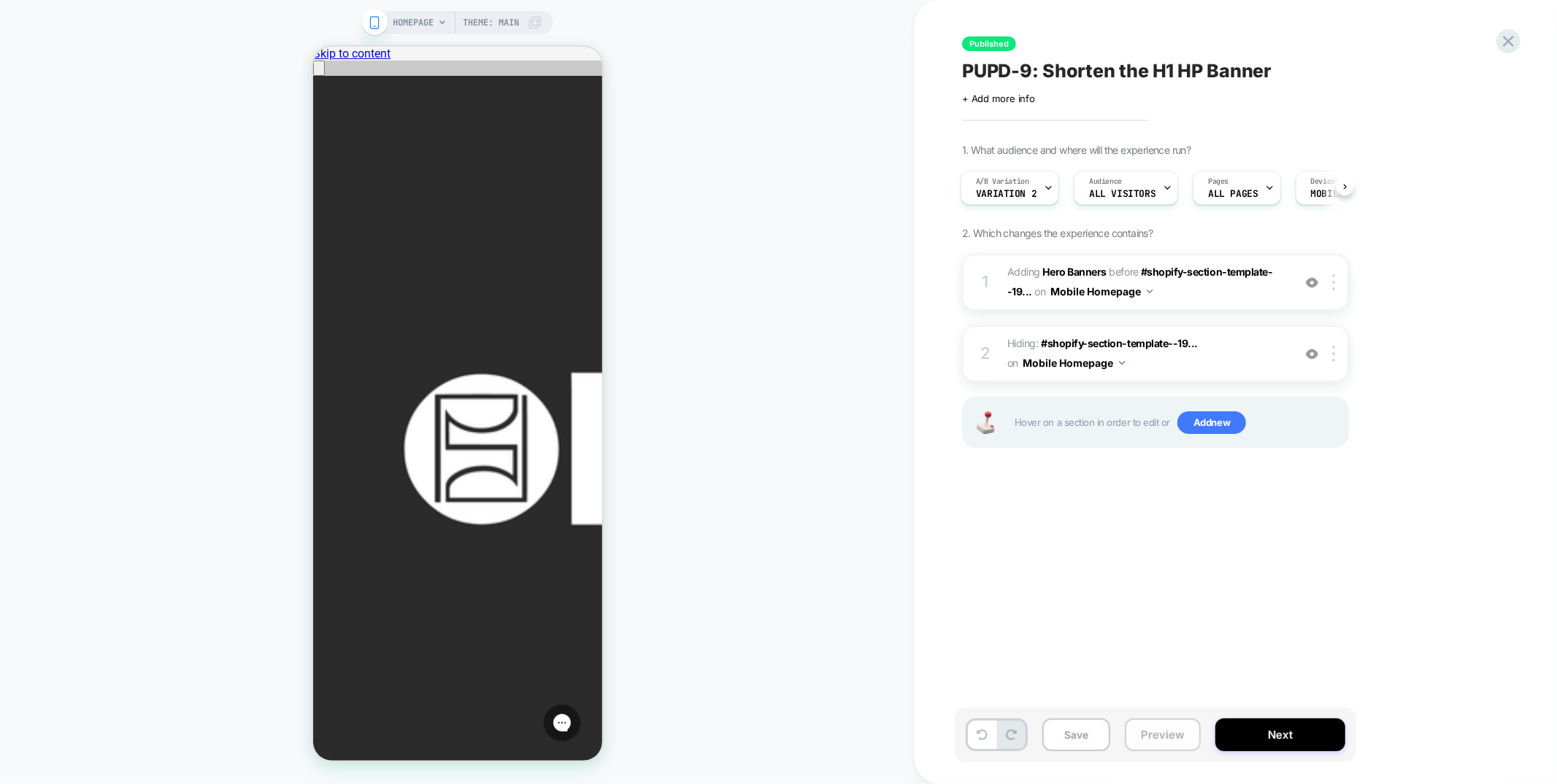
click at [1174, 740] on button "Preview" at bounding box center [1163, 735] width 76 height 32
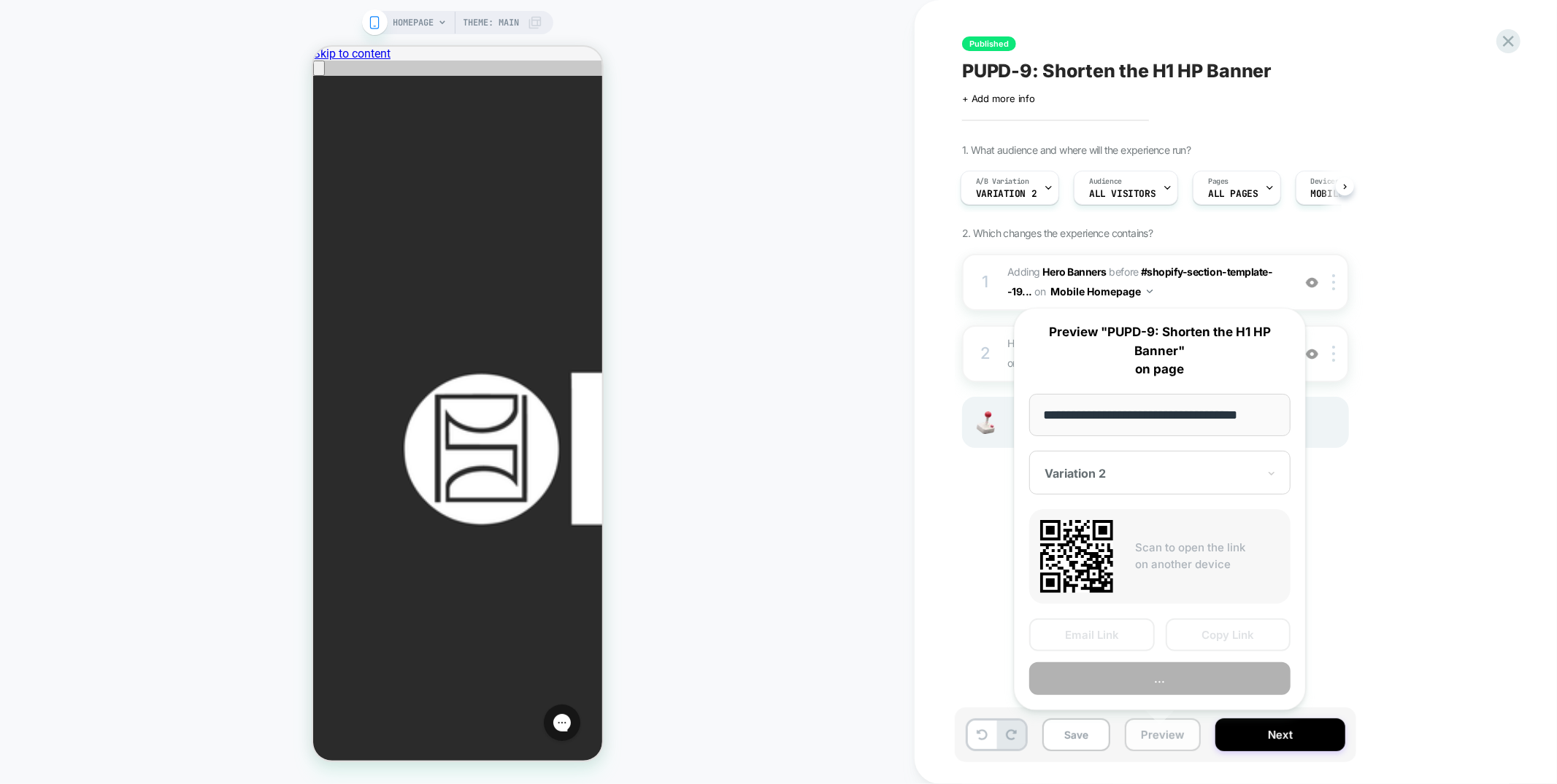
scroll to position [0, 12]
click at [1170, 469] on div at bounding box center [1152, 473] width 213 height 15
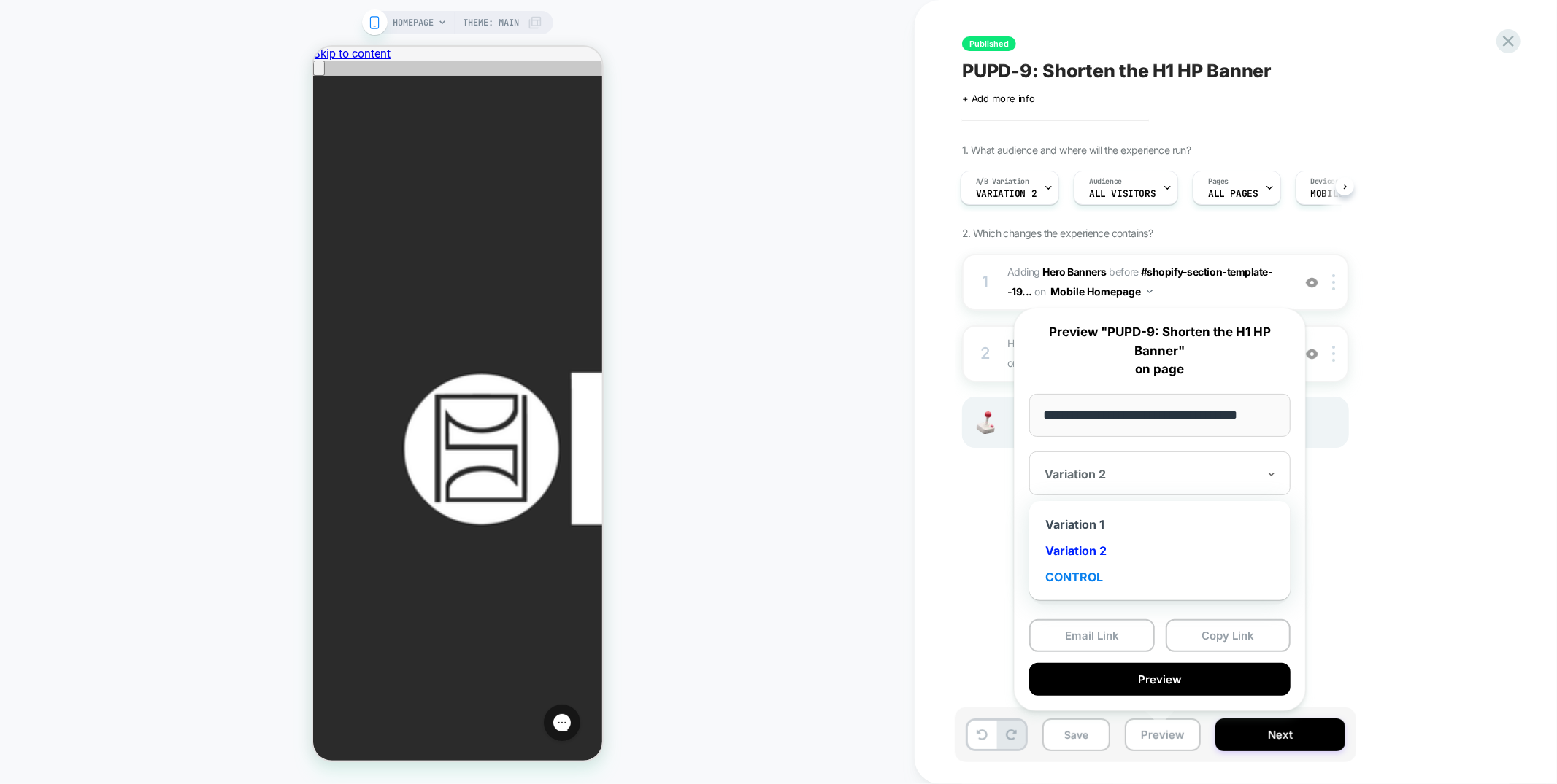
scroll to position [0, 0]
click at [1070, 586] on div "CONTROL" at bounding box center [1159, 577] width 247 height 26
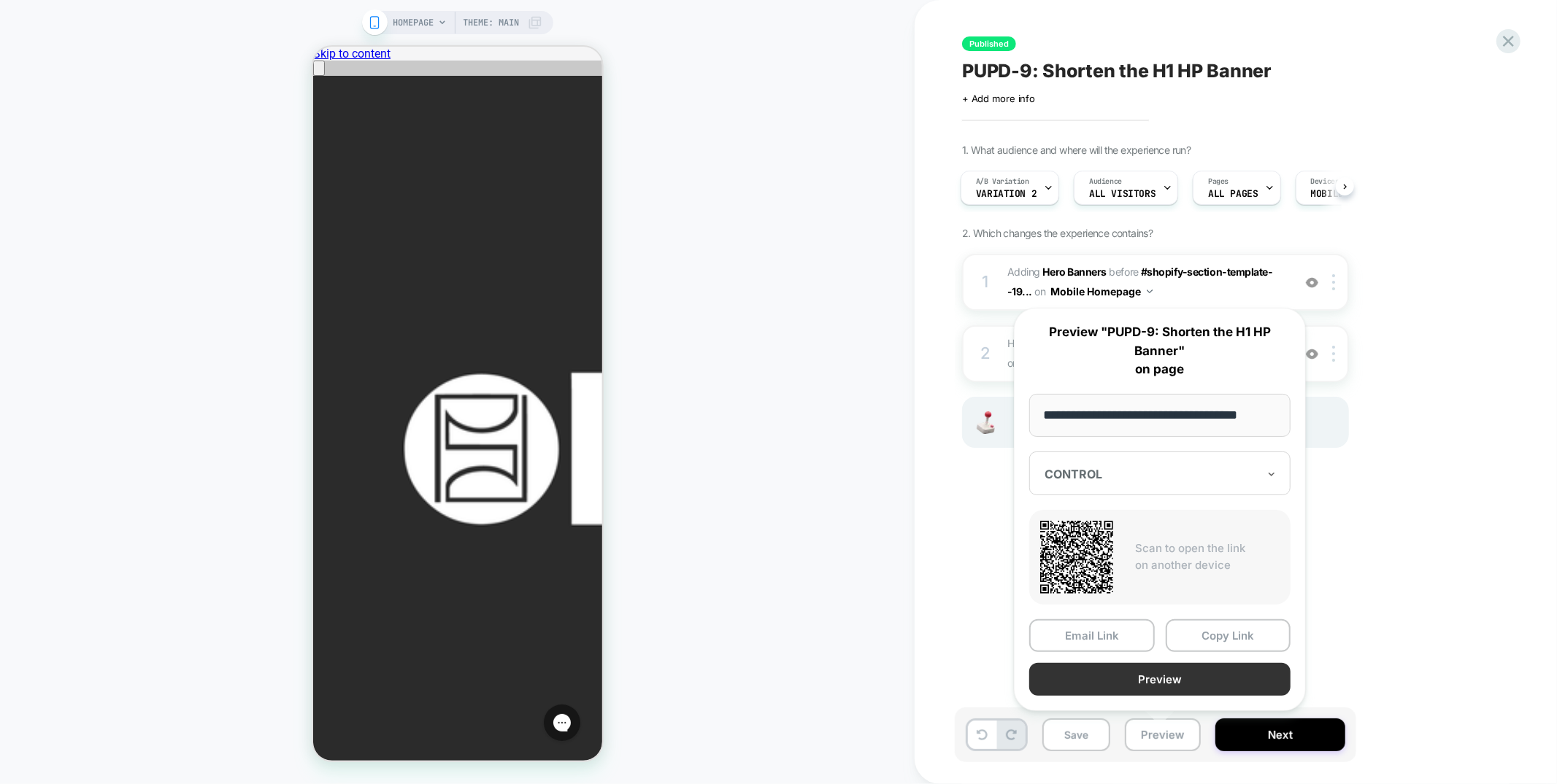
click at [1177, 683] on button "Preview" at bounding box center [1160, 679] width 261 height 32
